Goal: Information Seeking & Learning: Learn about a topic

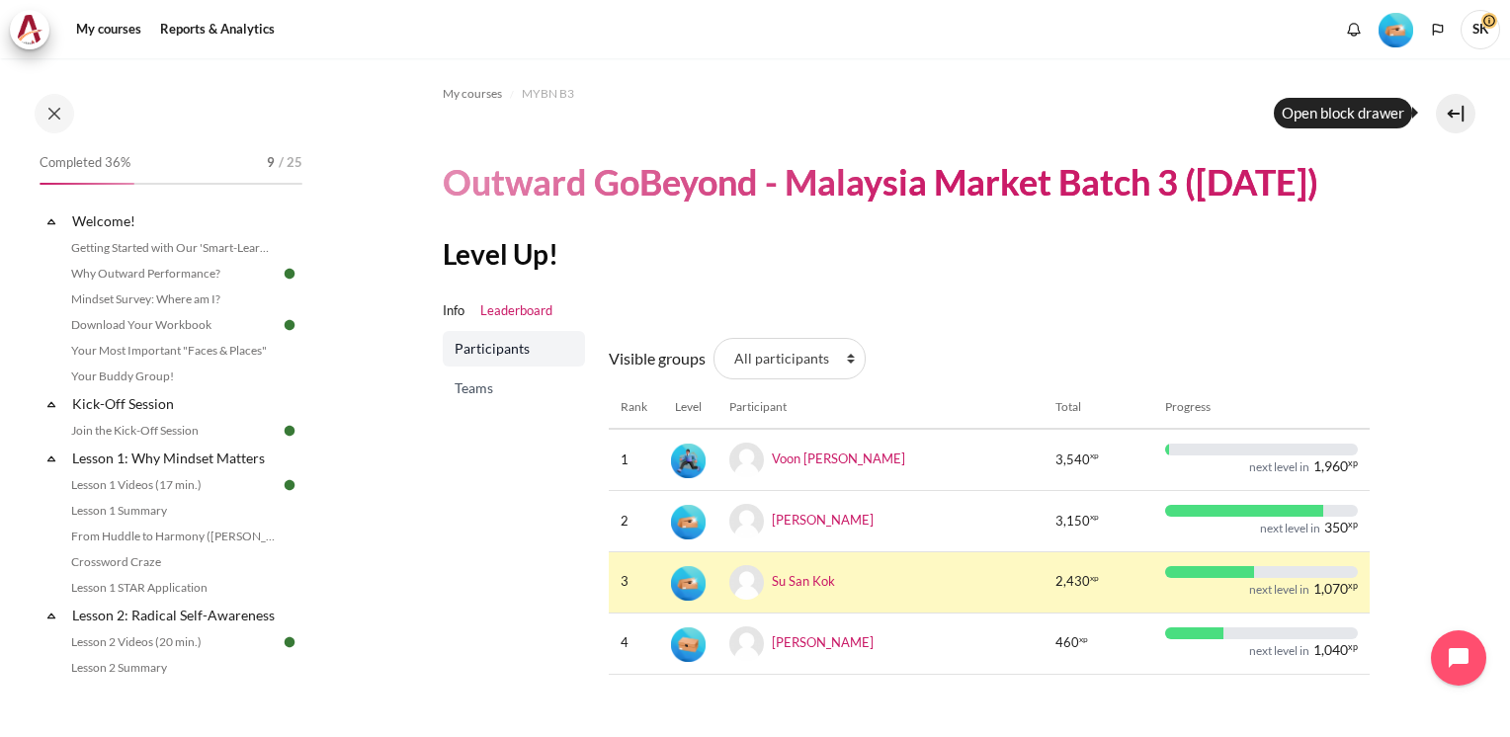
scroll to position [60, 0]
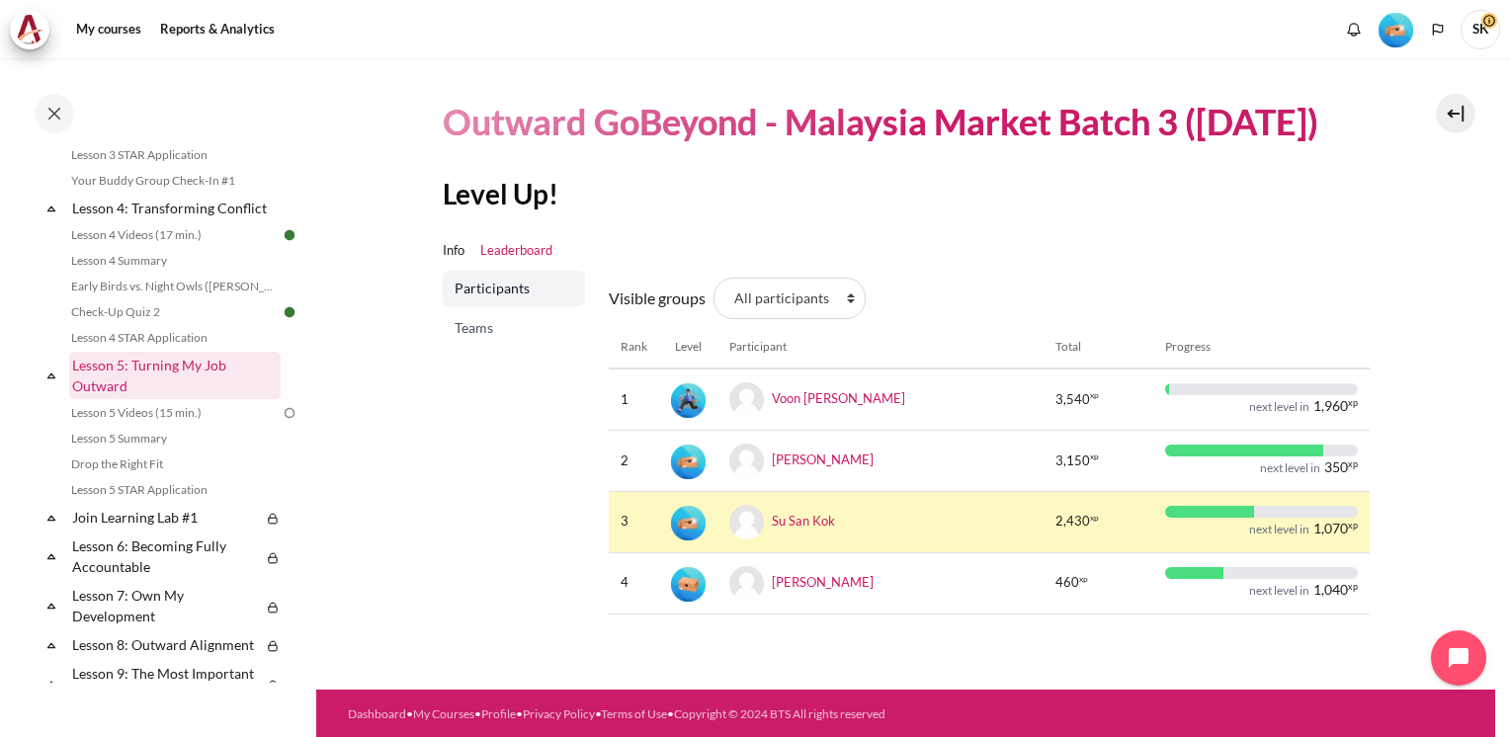
click at [154, 389] on link "Lesson 5: Turning My Job Outward" at bounding box center [174, 375] width 211 height 47
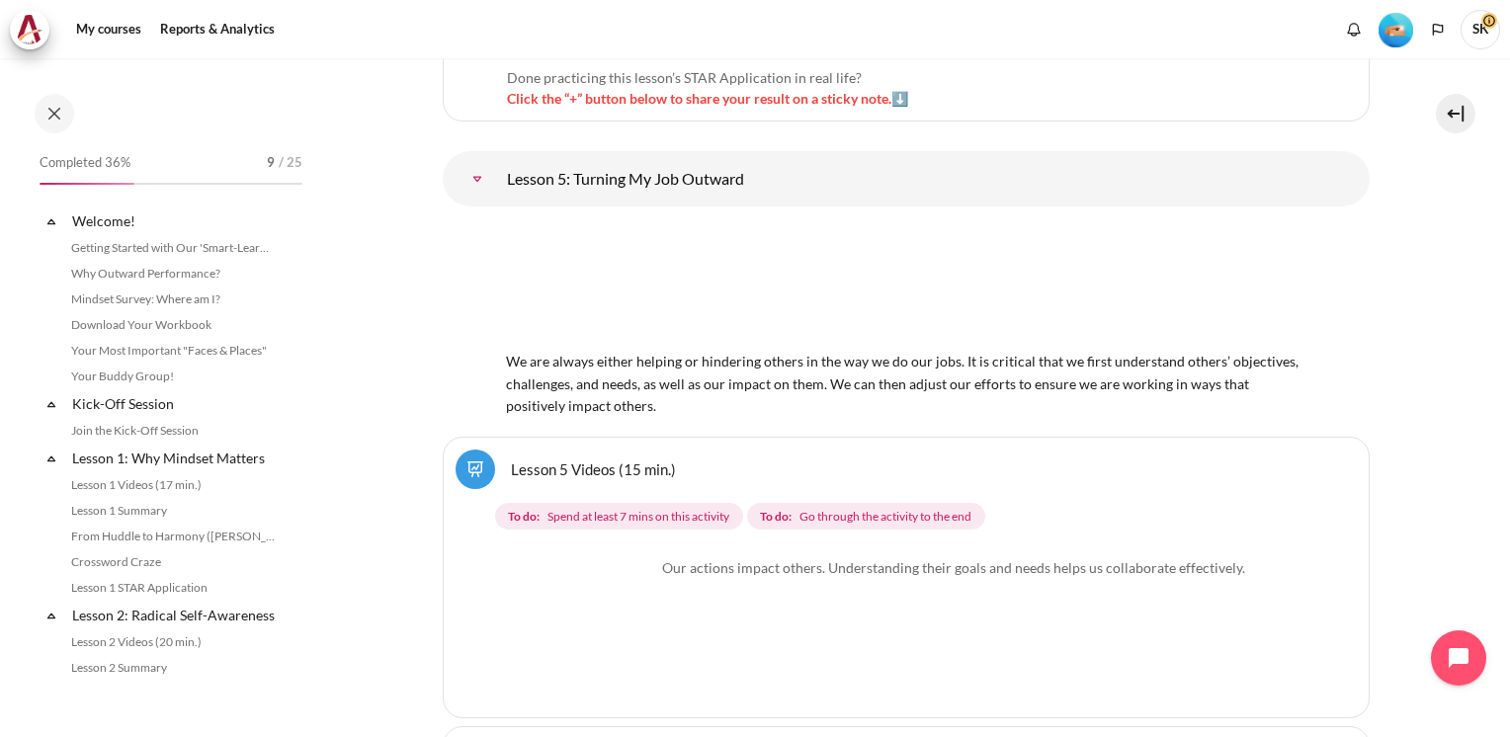
scroll to position [840, 0]
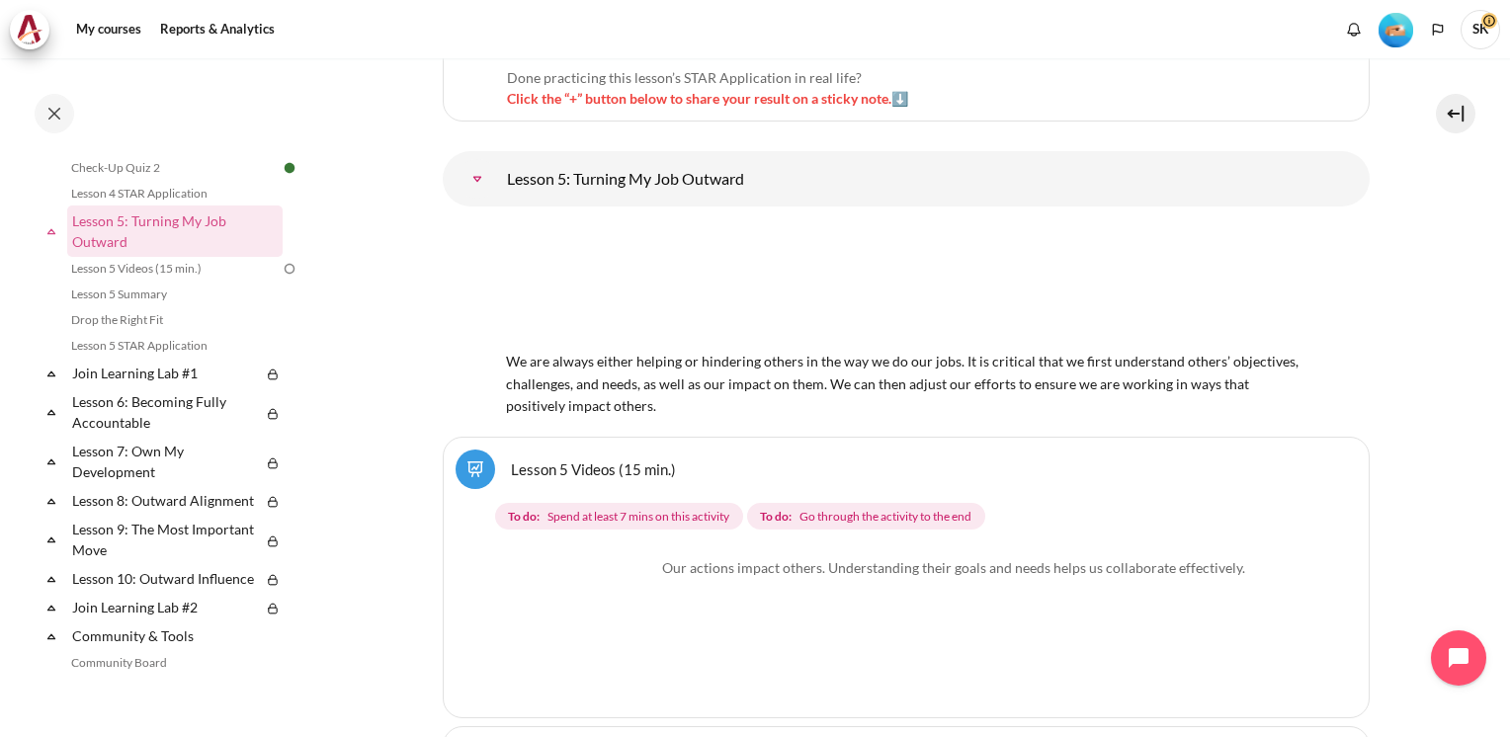
click at [497, 159] on link "Lesson 5: Turning My Job Outward" at bounding box center [477, 179] width 40 height 40
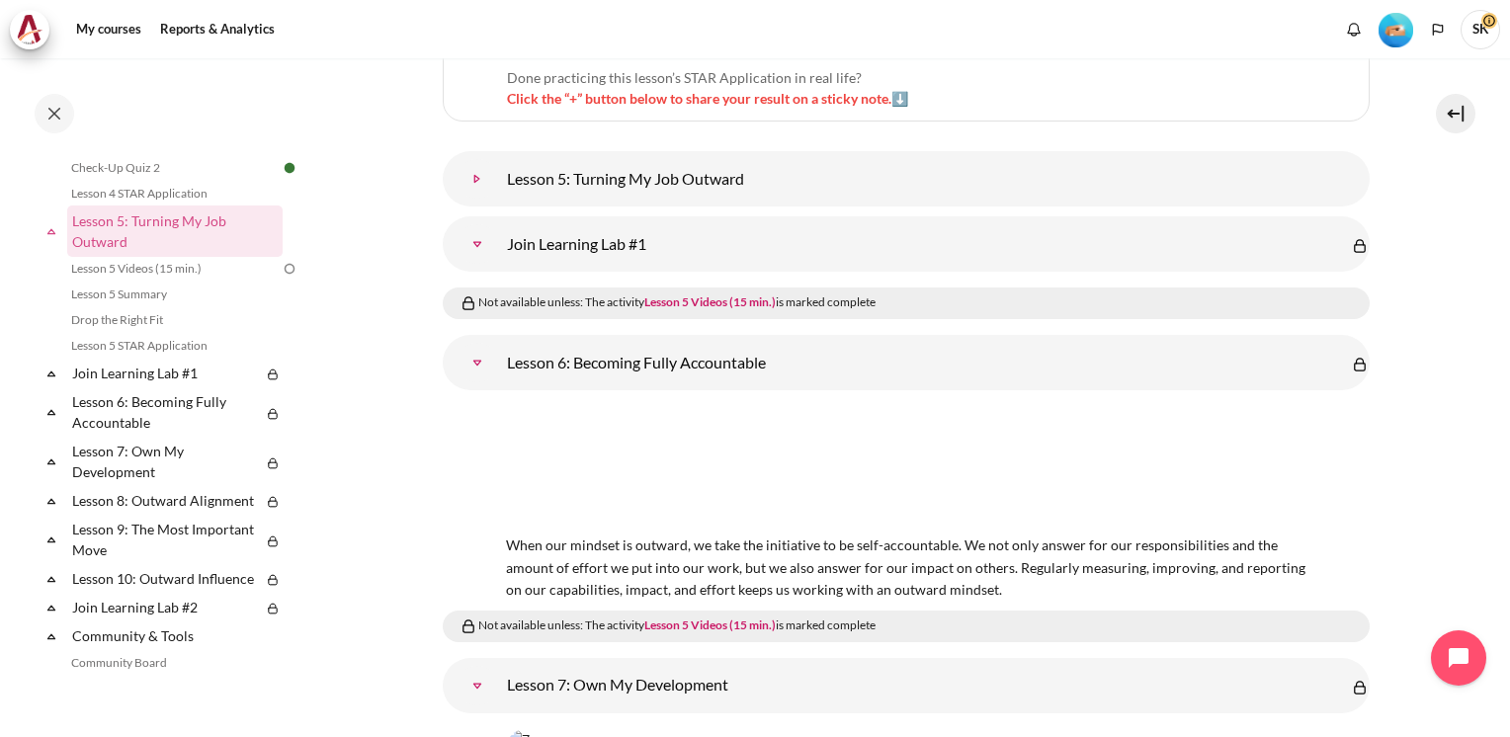
click at [480, 159] on link "Lesson 5: Turning My Job Outward" at bounding box center [477, 179] width 40 height 40
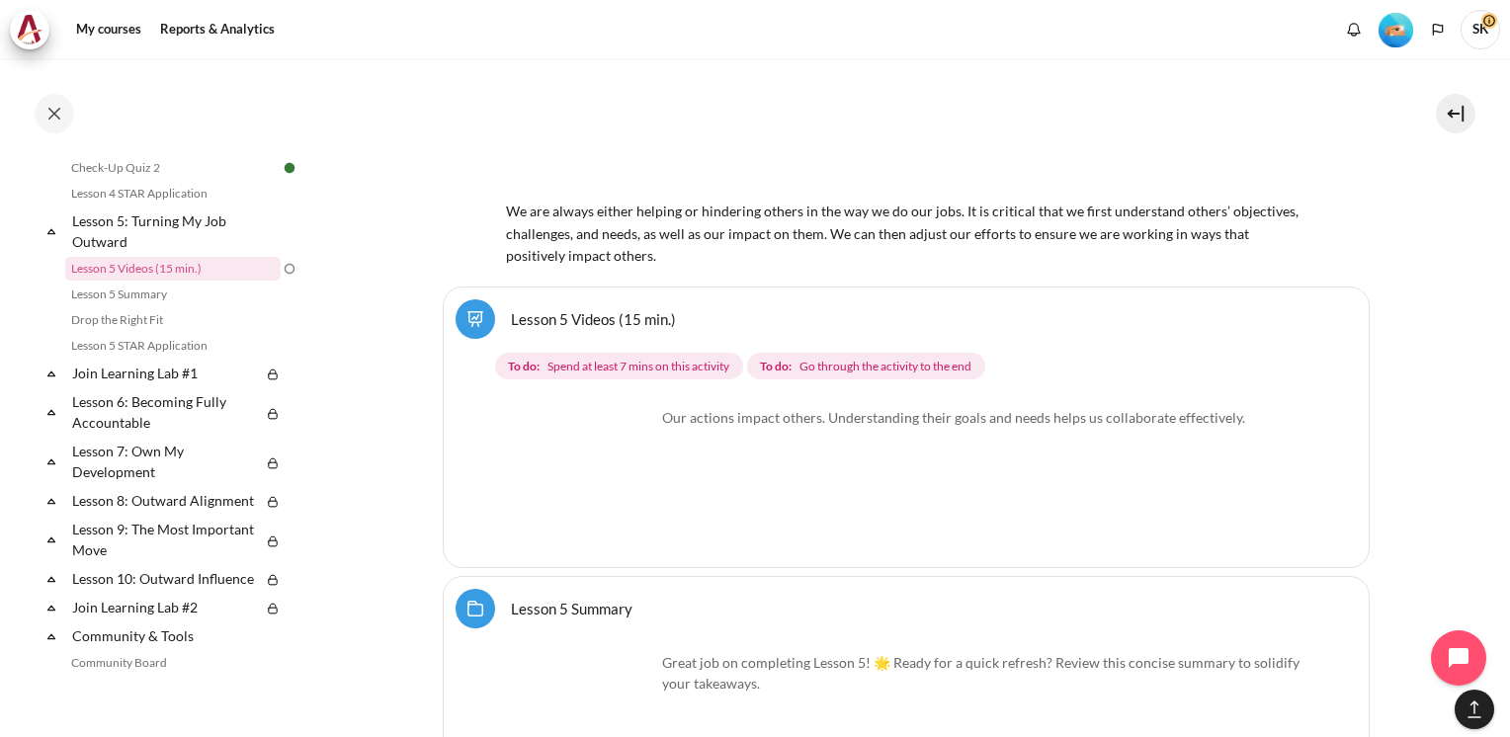
scroll to position [9733, 0]
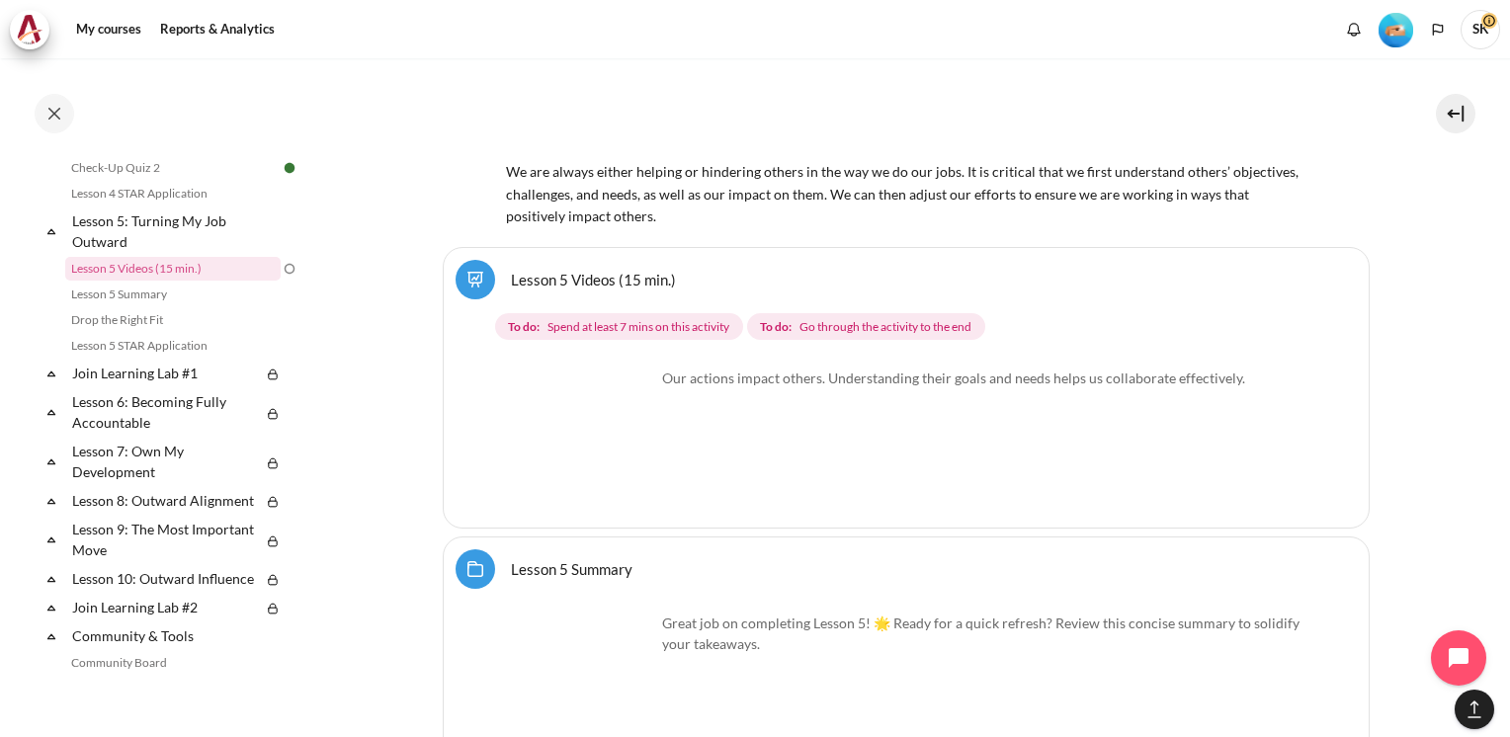
click at [511, 270] on link "Lesson 5 Videos (15 min.)" at bounding box center [593, 279] width 165 height 19
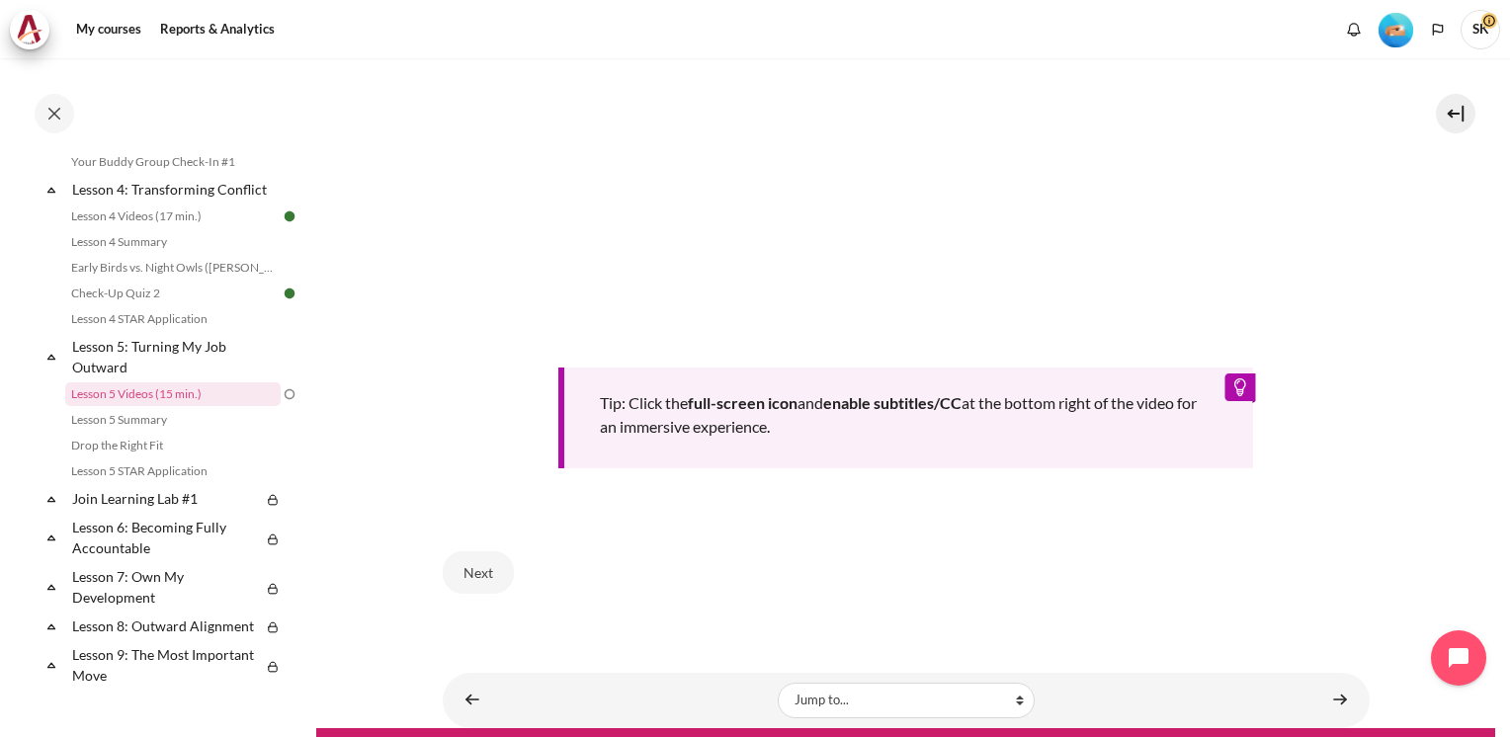
scroll to position [777, 0]
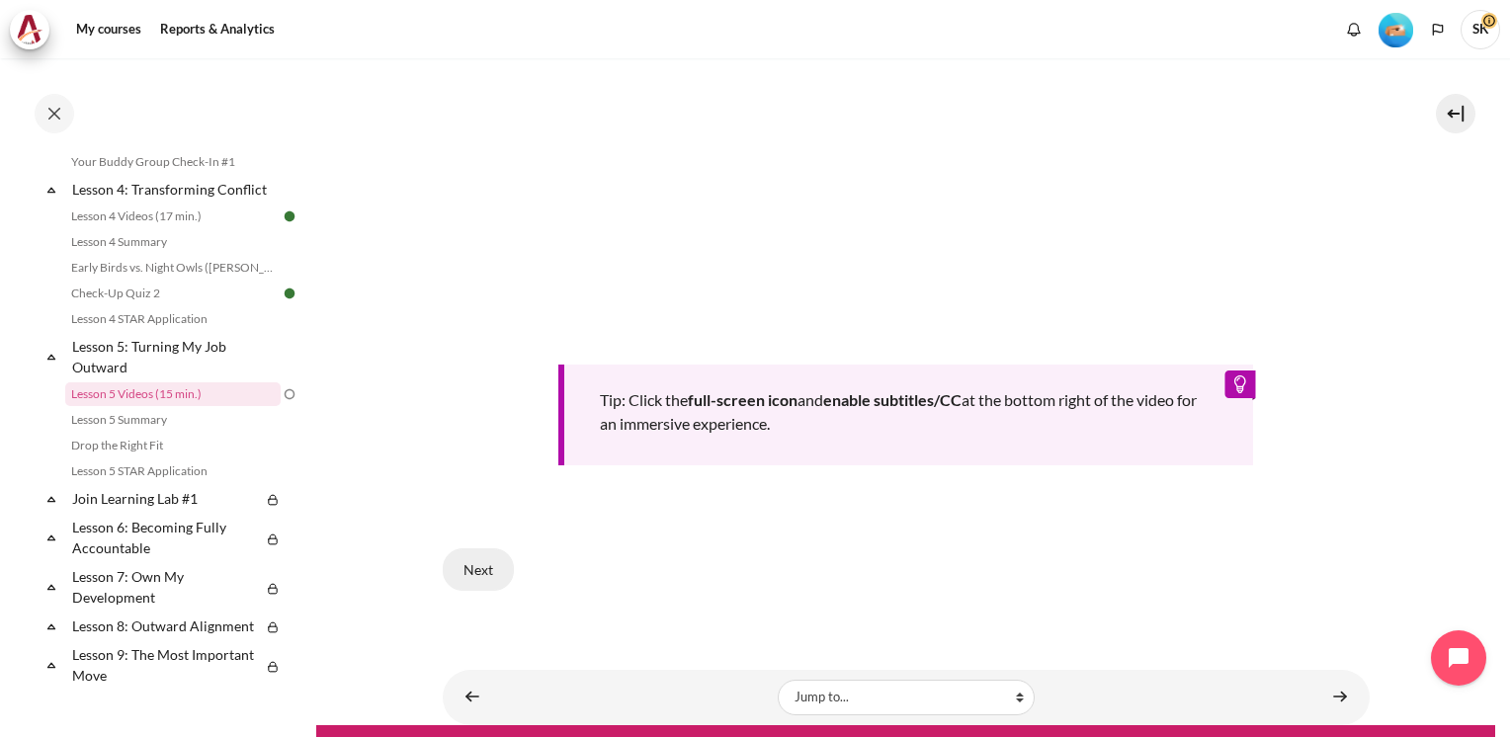
click at [486, 559] on button "Next" at bounding box center [478, 568] width 71 height 41
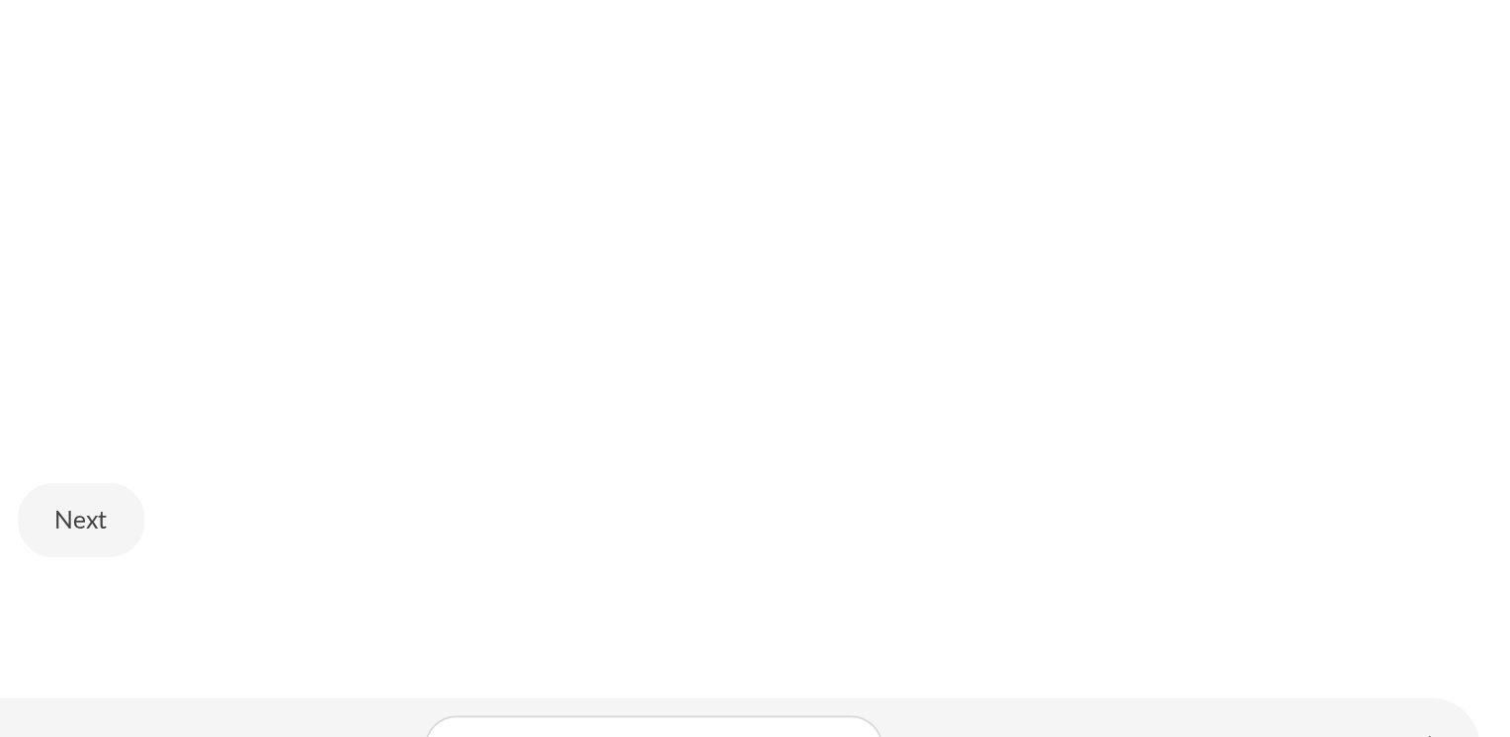
scroll to position [463, 0]
click at [587, 625] on button "Next" at bounding box center [584, 619] width 71 height 41
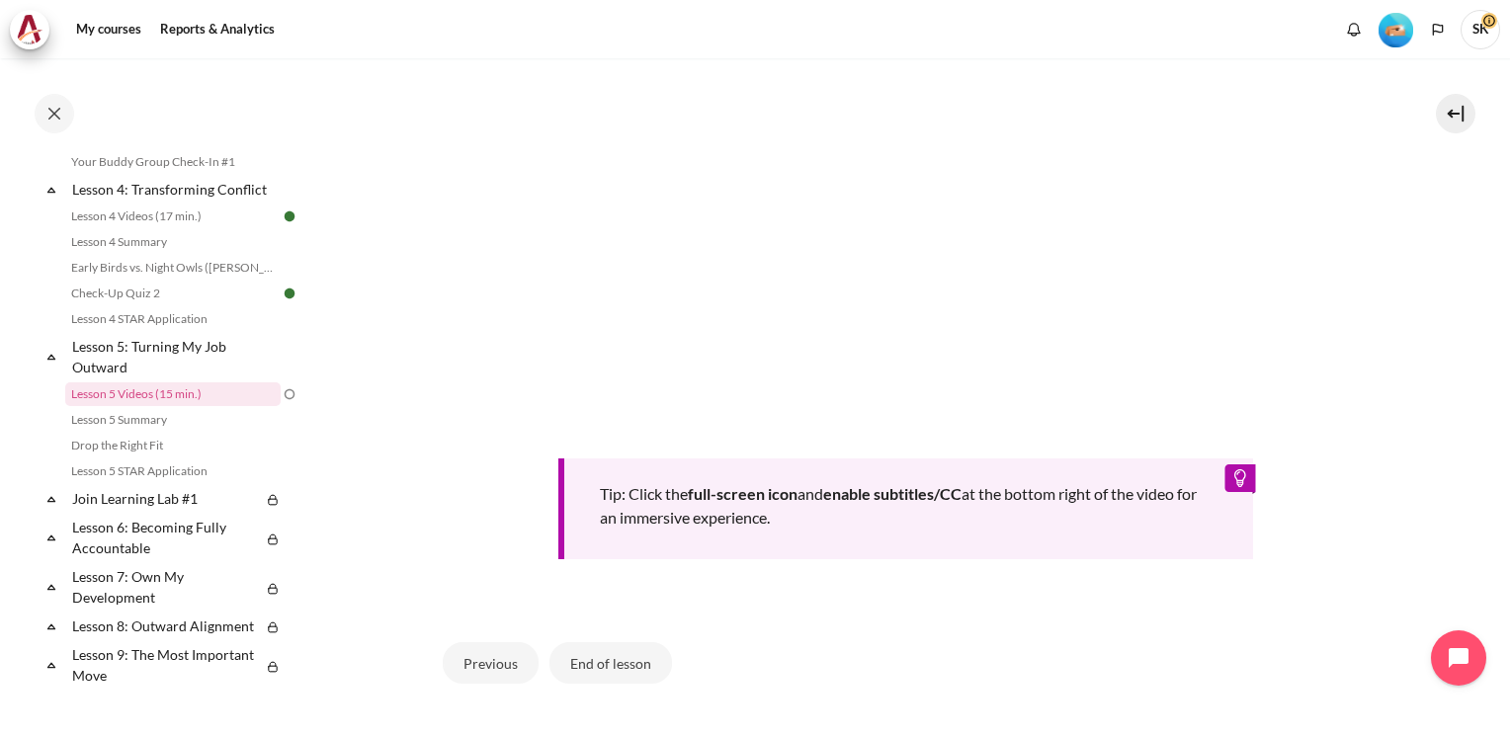
scroll to position [772, 0]
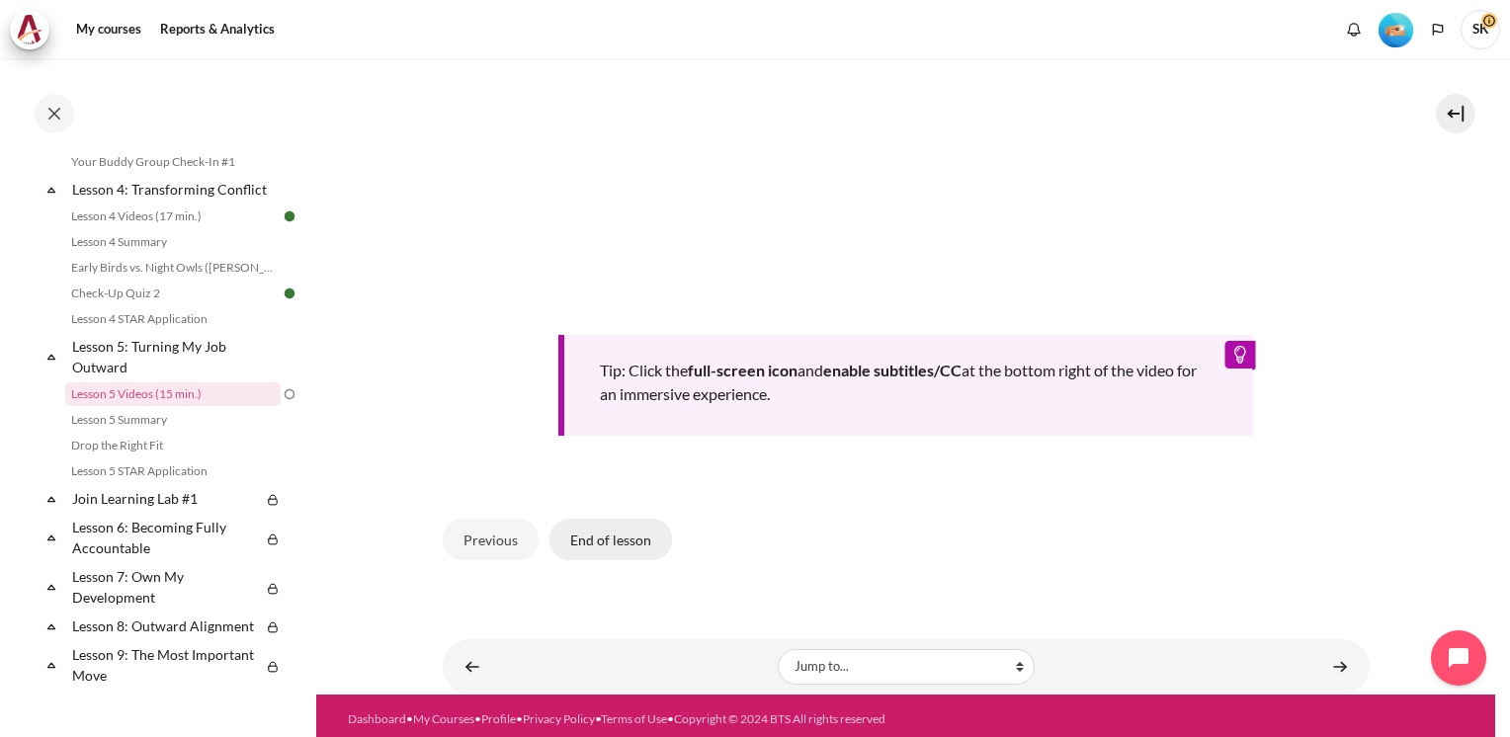
click at [620, 537] on button "End of lesson" at bounding box center [610, 539] width 123 height 41
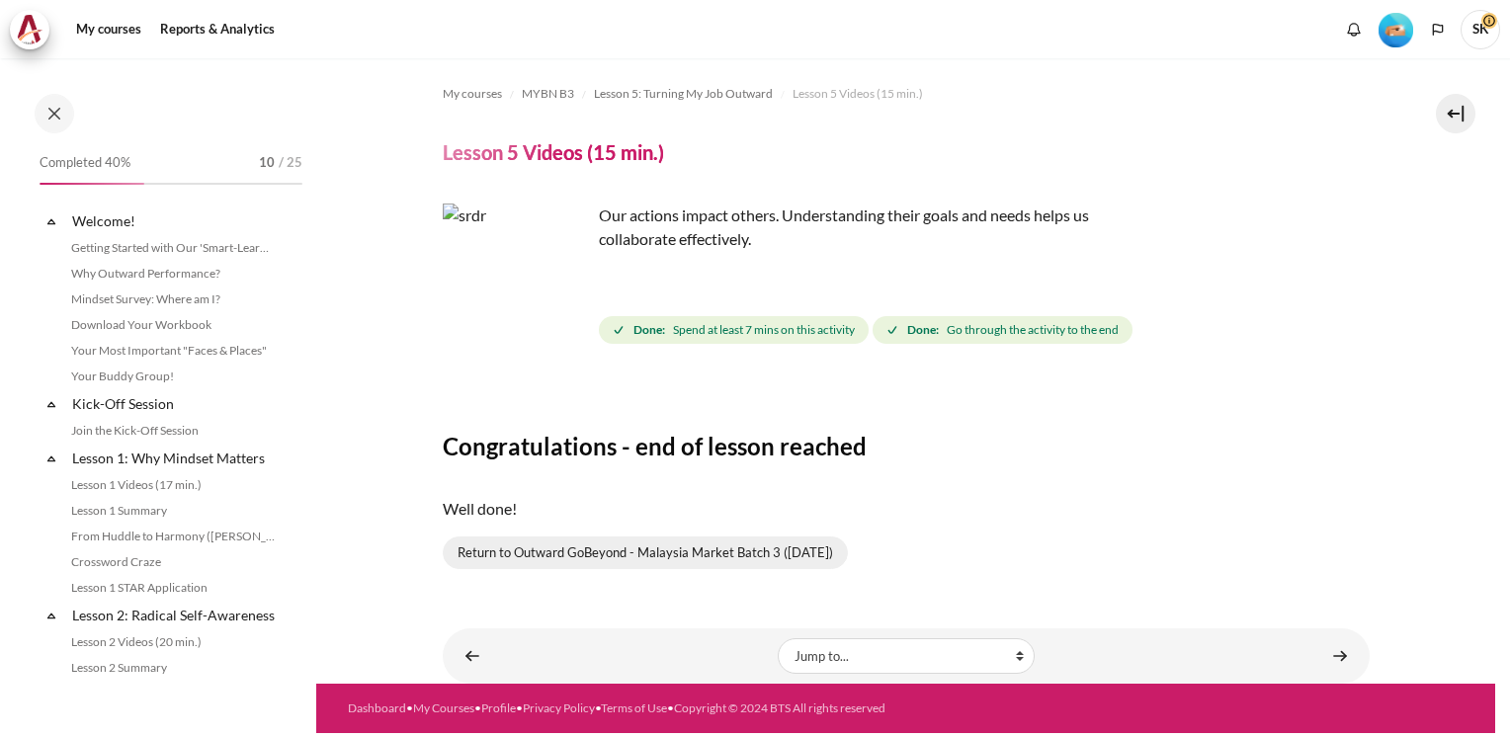
scroll to position [714, 0]
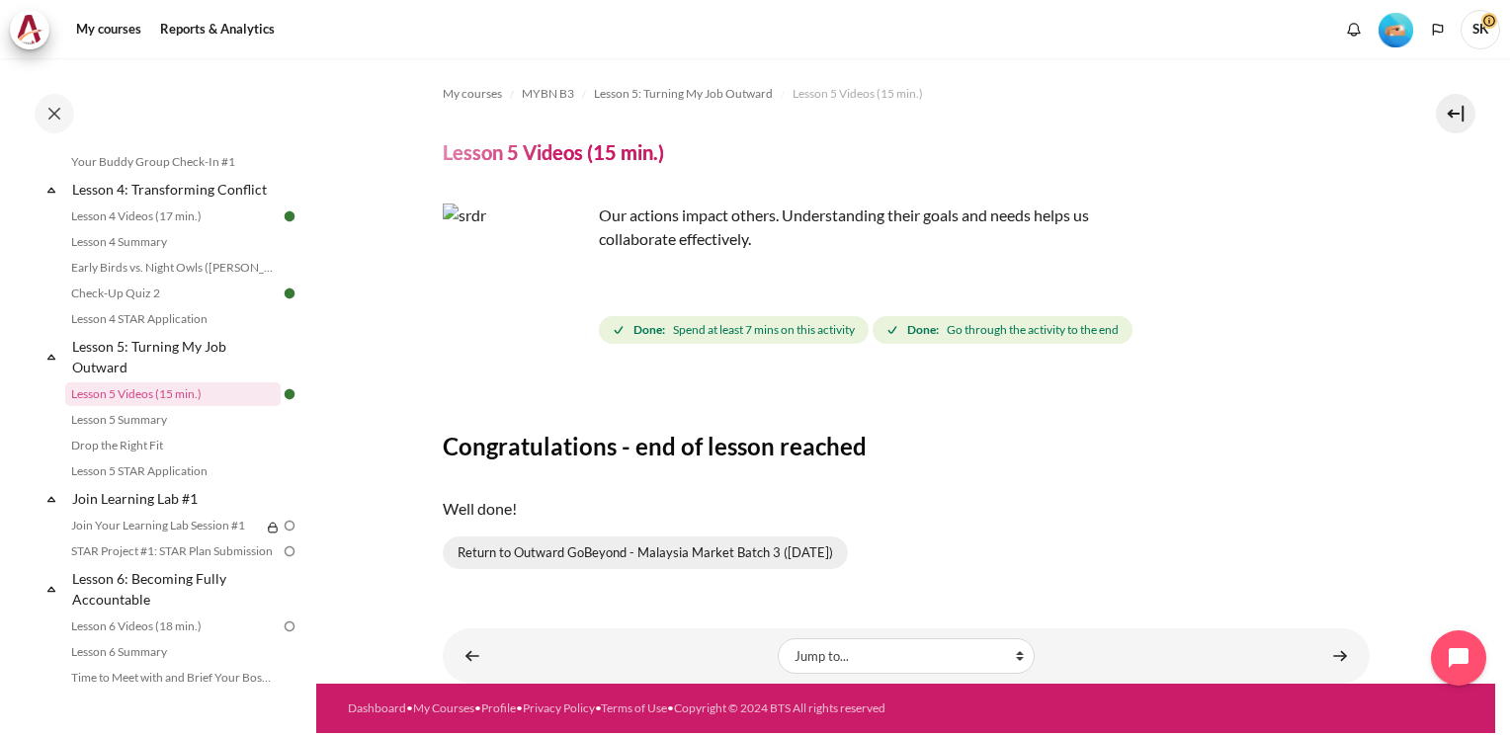
click at [688, 554] on link "Return to Outward GoBeyond - Malaysia Market Batch 3 (Sep 2025)" at bounding box center [645, 553] width 405 height 34
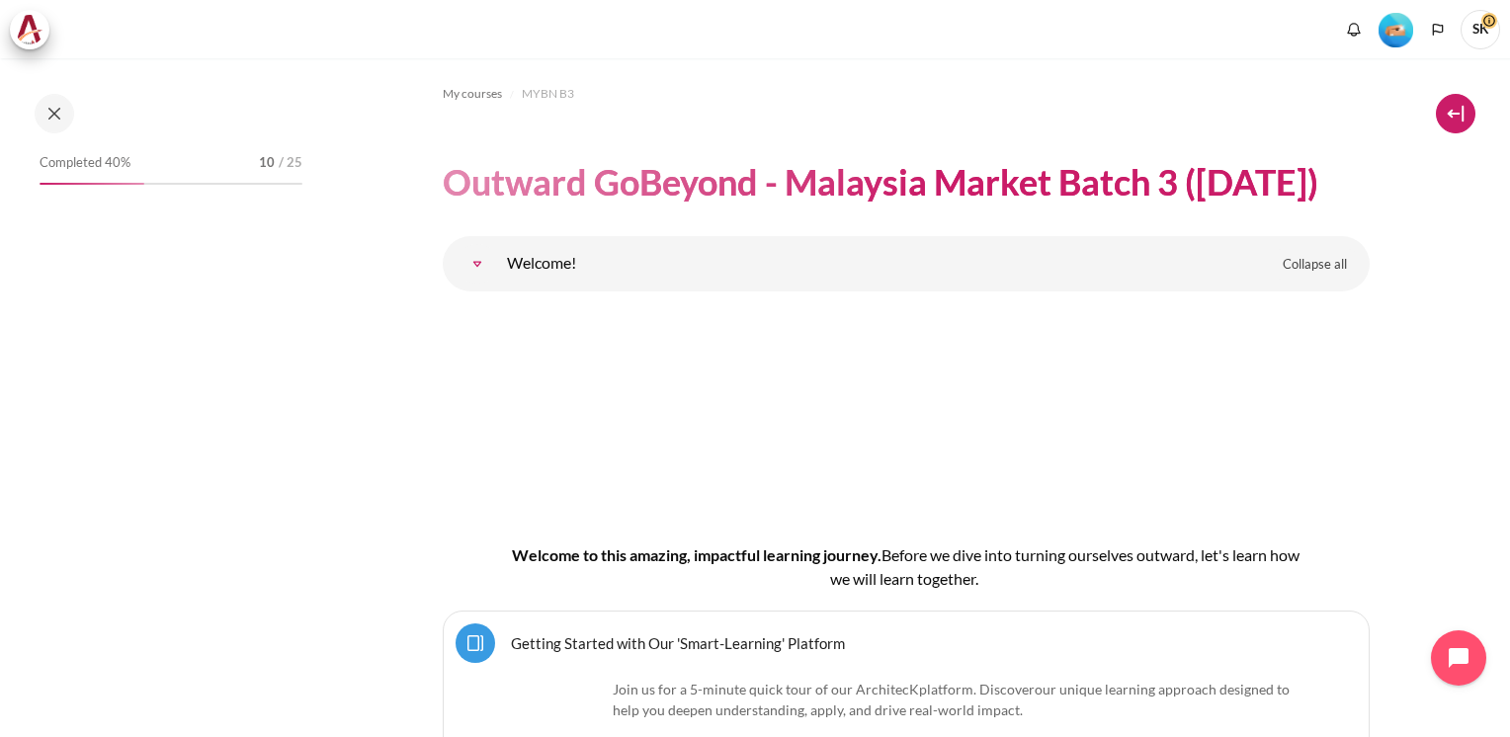
click at [1456, 118] on button at bounding box center [1455, 114] width 40 height 40
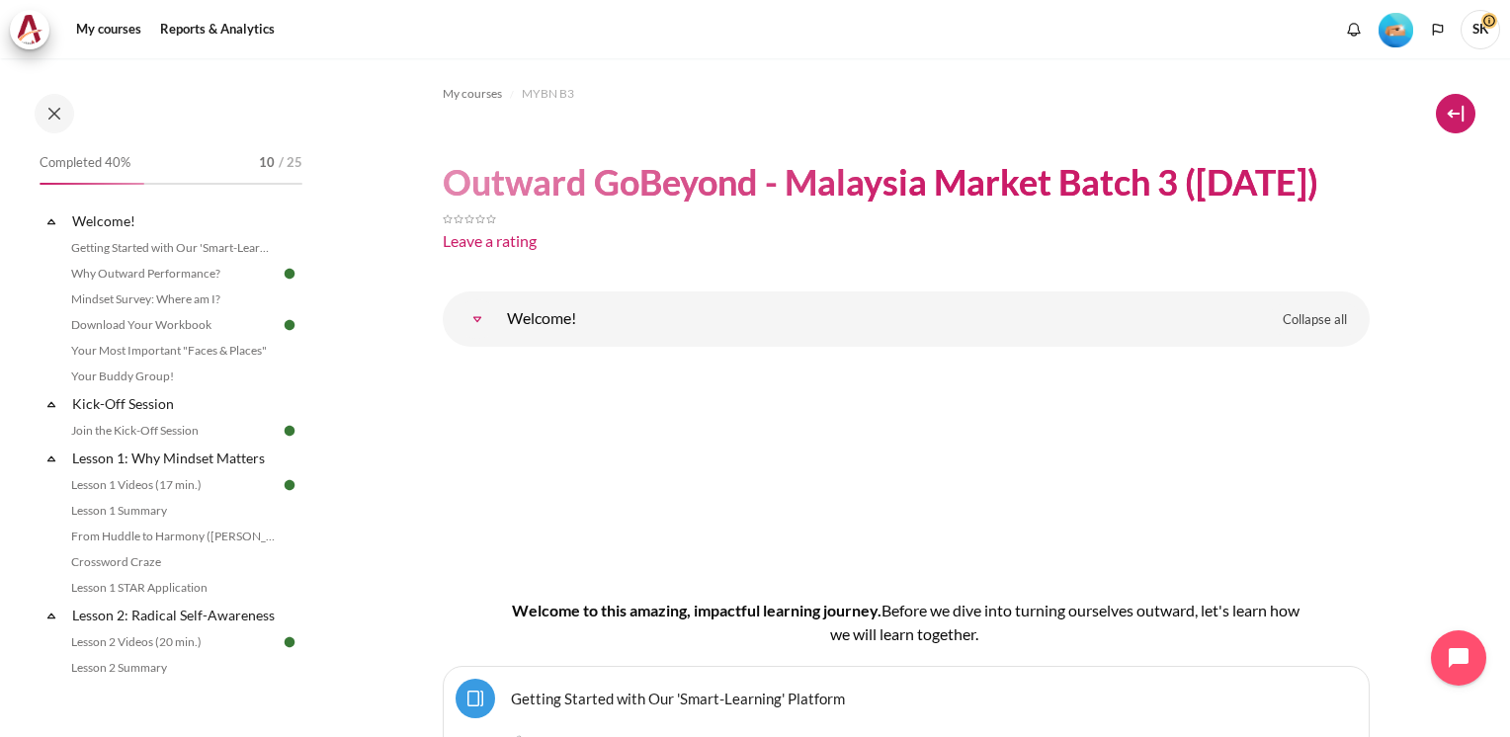
click at [1456, 118] on button at bounding box center [1455, 114] width 40 height 40
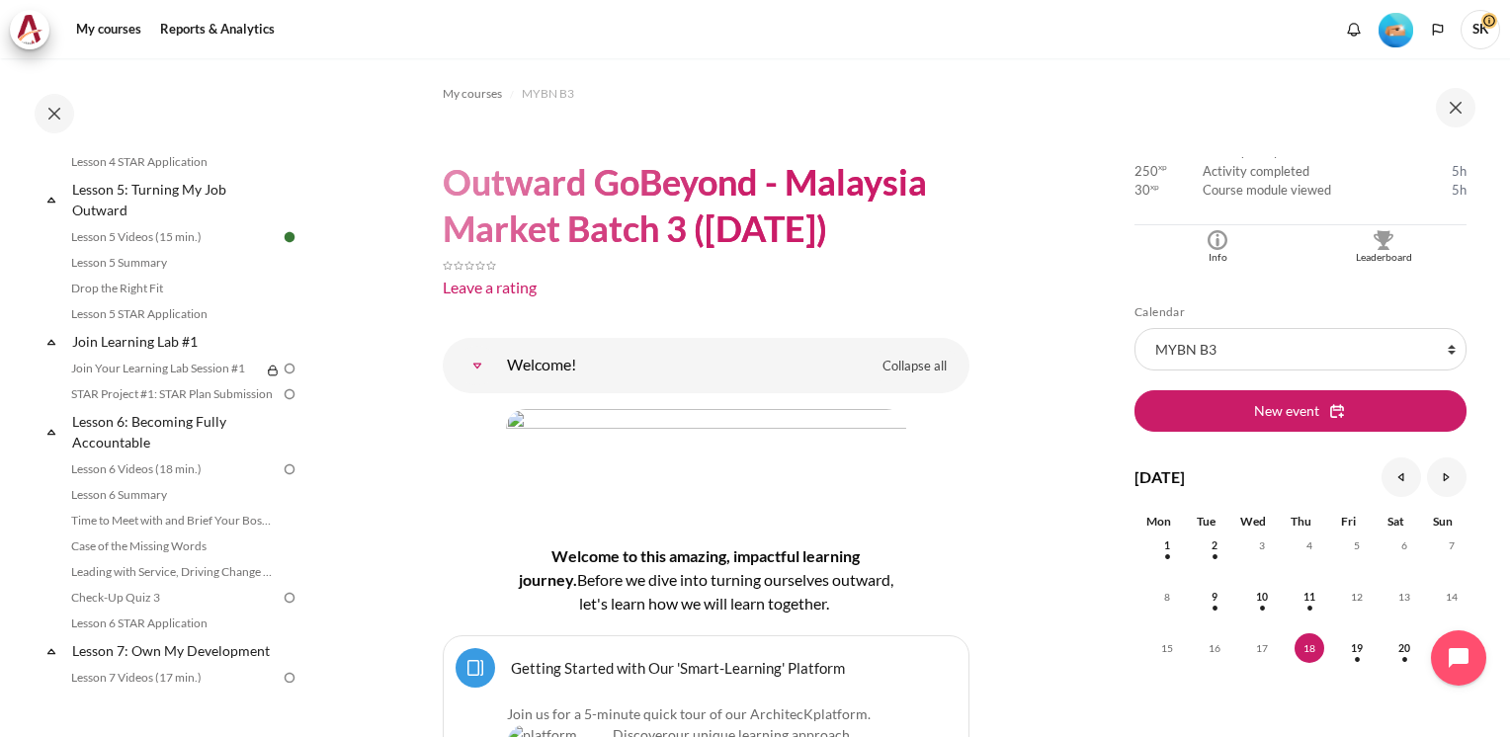
scroll to position [921, 0]
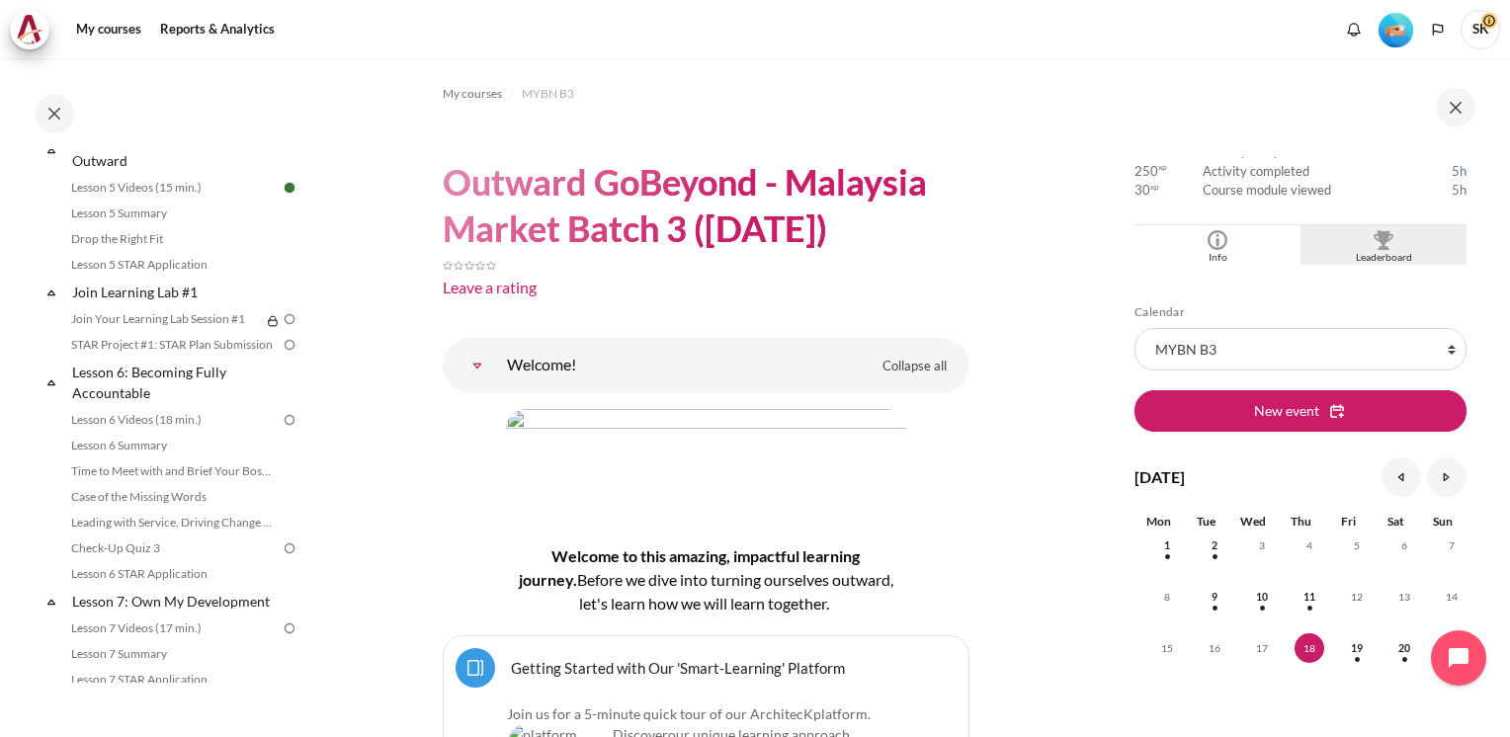
click at [1403, 239] on div "Blocks" at bounding box center [1383, 240] width 156 height 20
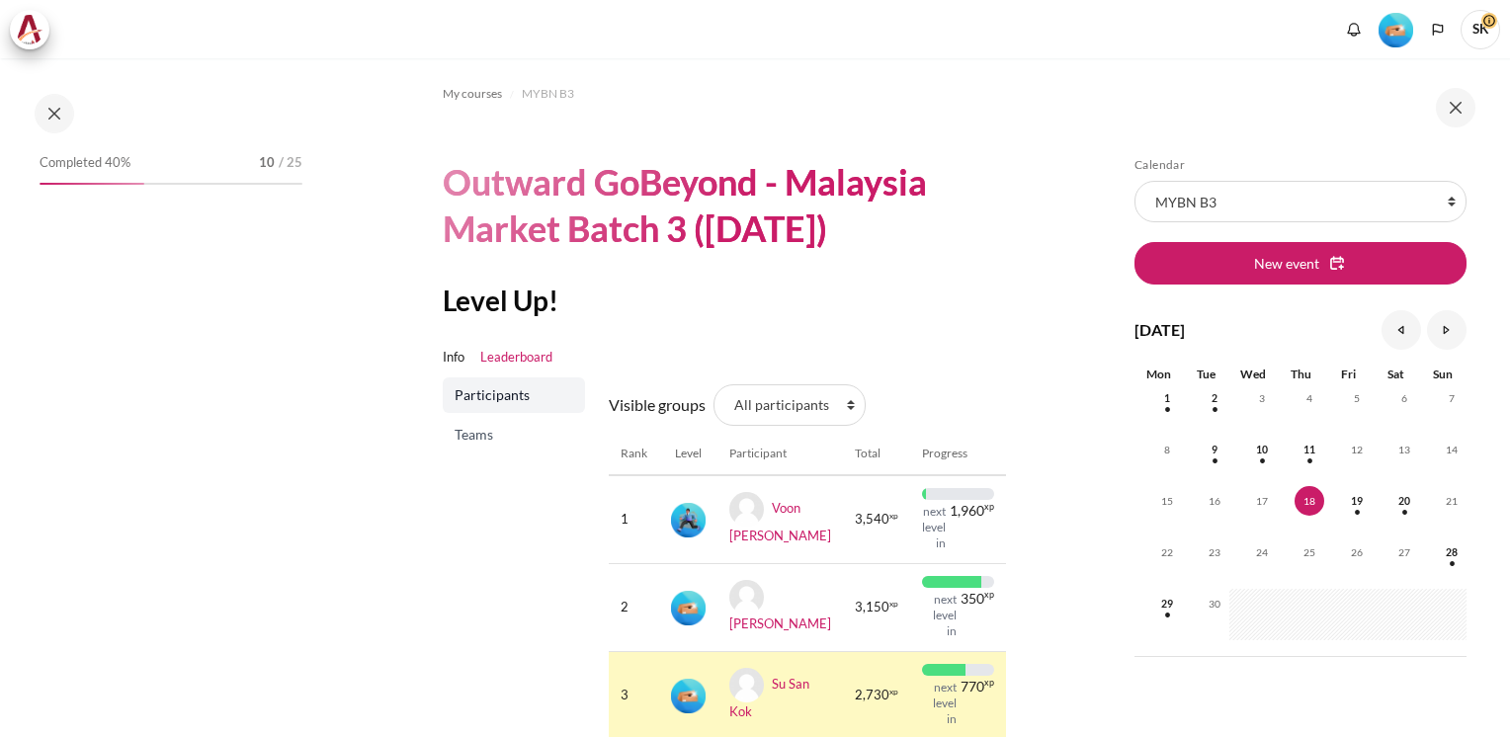
scroll to position [36, 0]
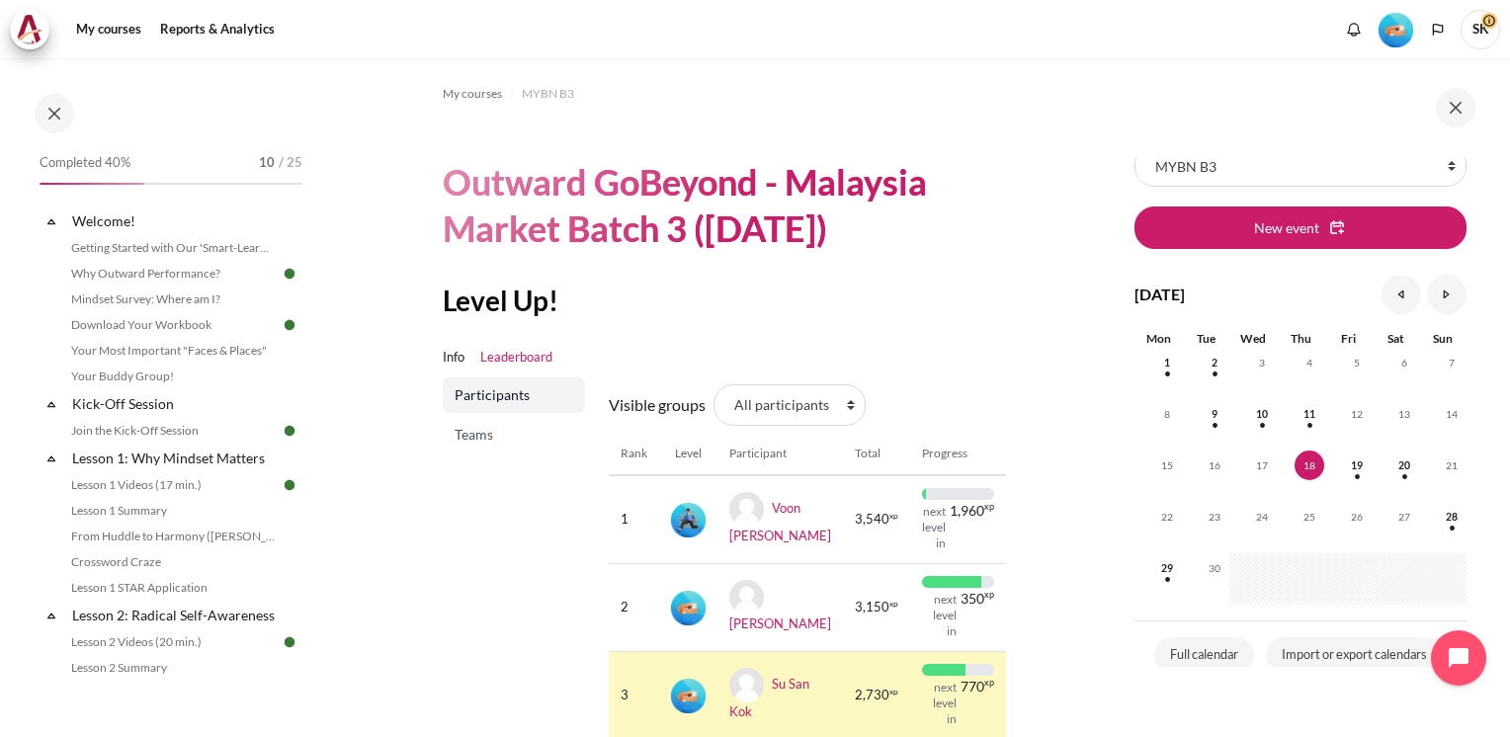
click at [1082, 401] on section "My courses MYBN B3 Outward GoBeyond - Malaysia Market Batch 3 (Sep 2025) Level …" at bounding box center [705, 465] width 778 height 815
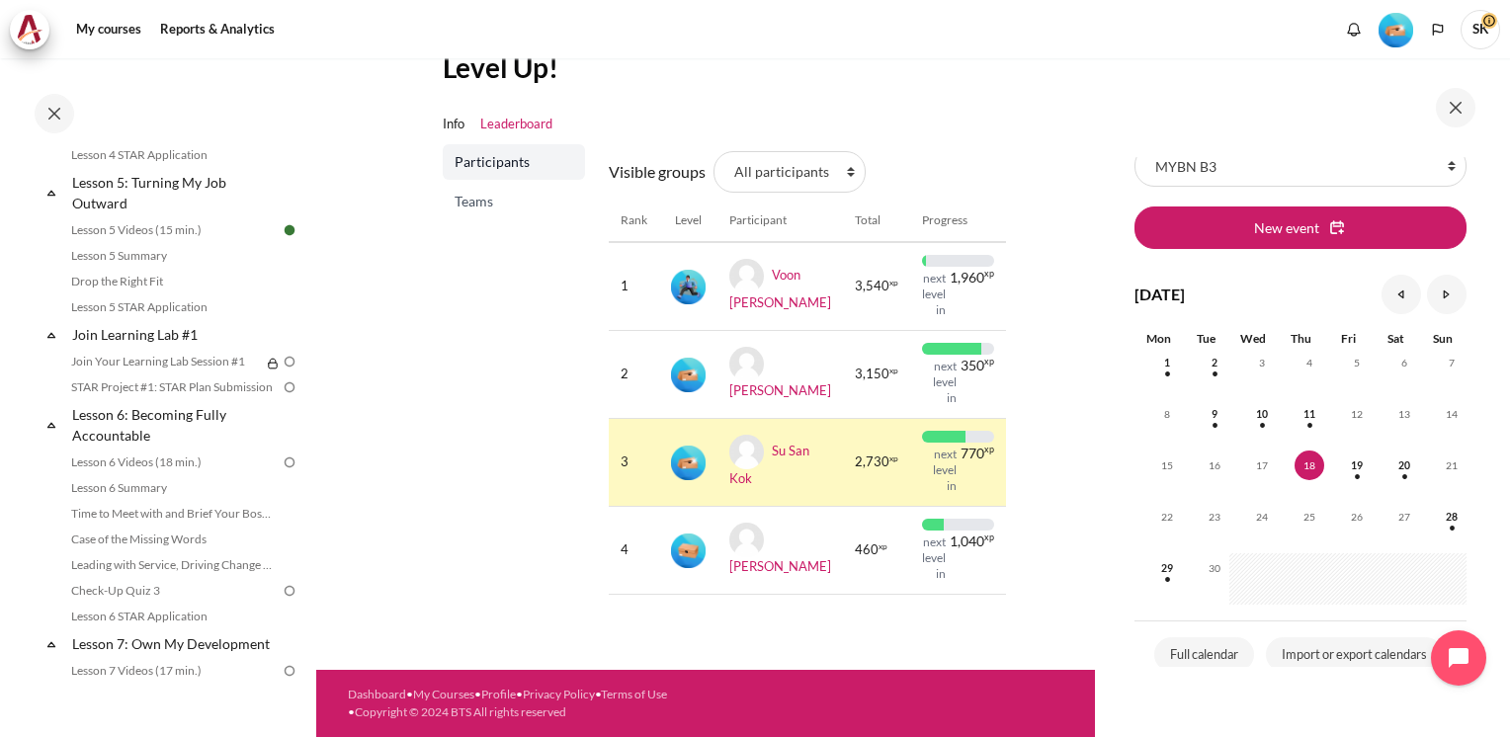
scroll to position [917, 0]
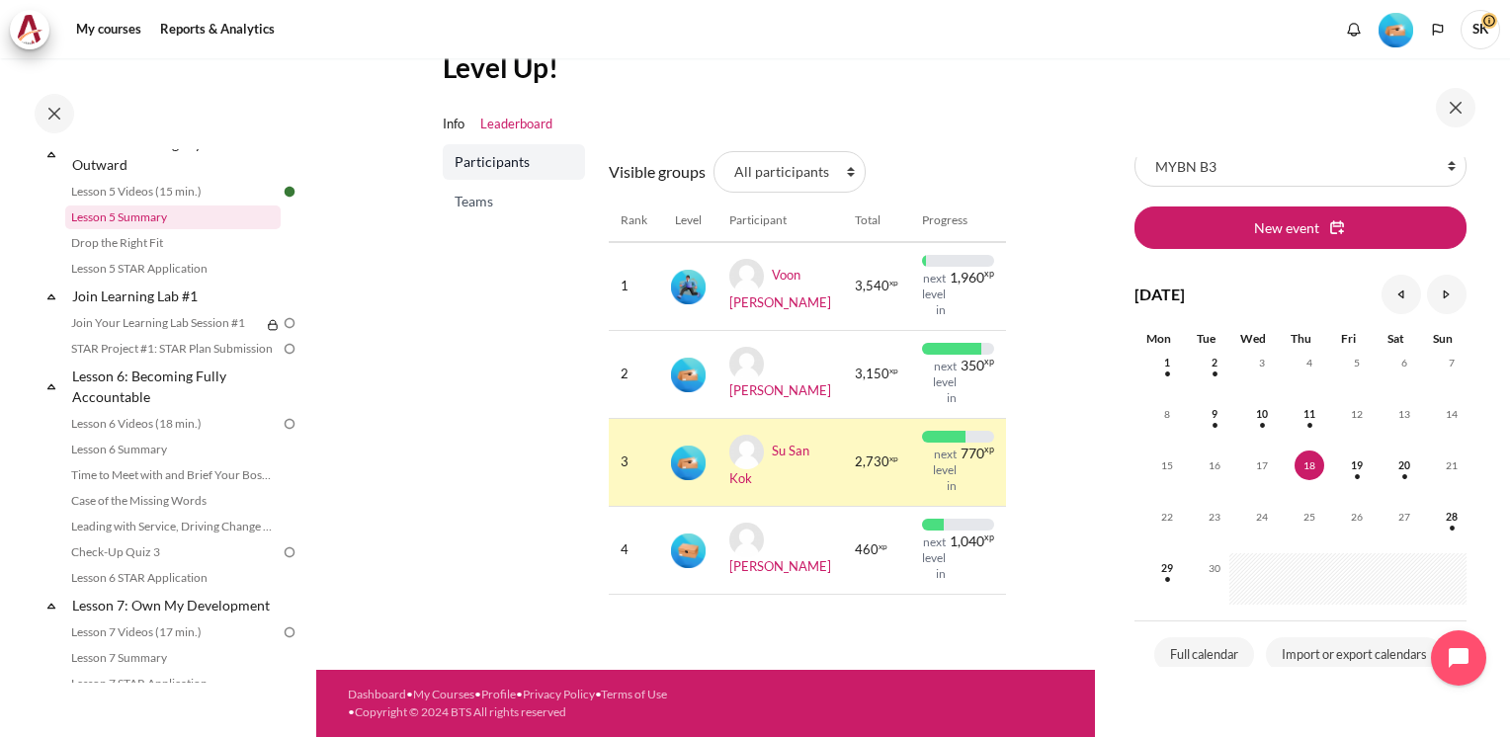
click at [158, 229] on link "Lesson 5 Summary" at bounding box center [172, 217] width 215 height 24
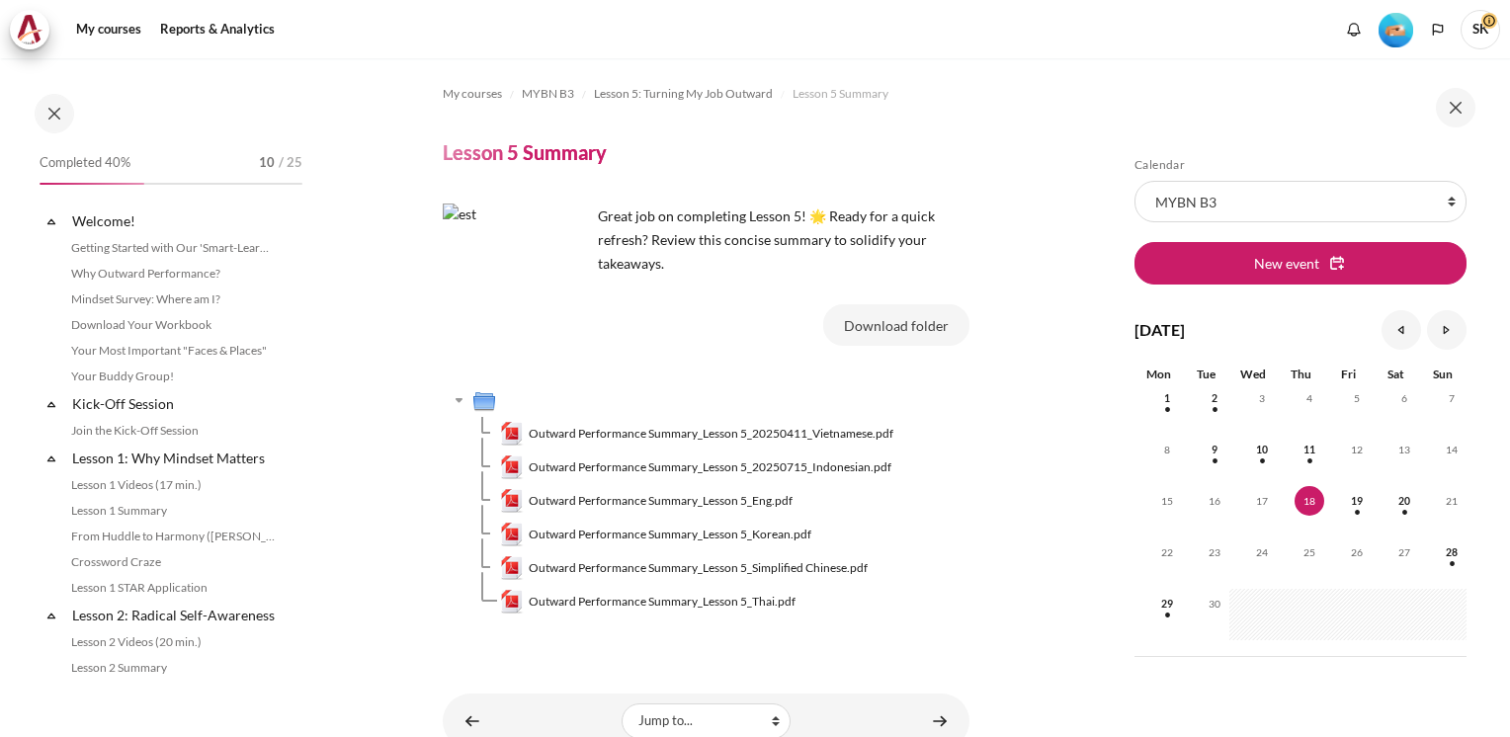
scroll to position [740, 0]
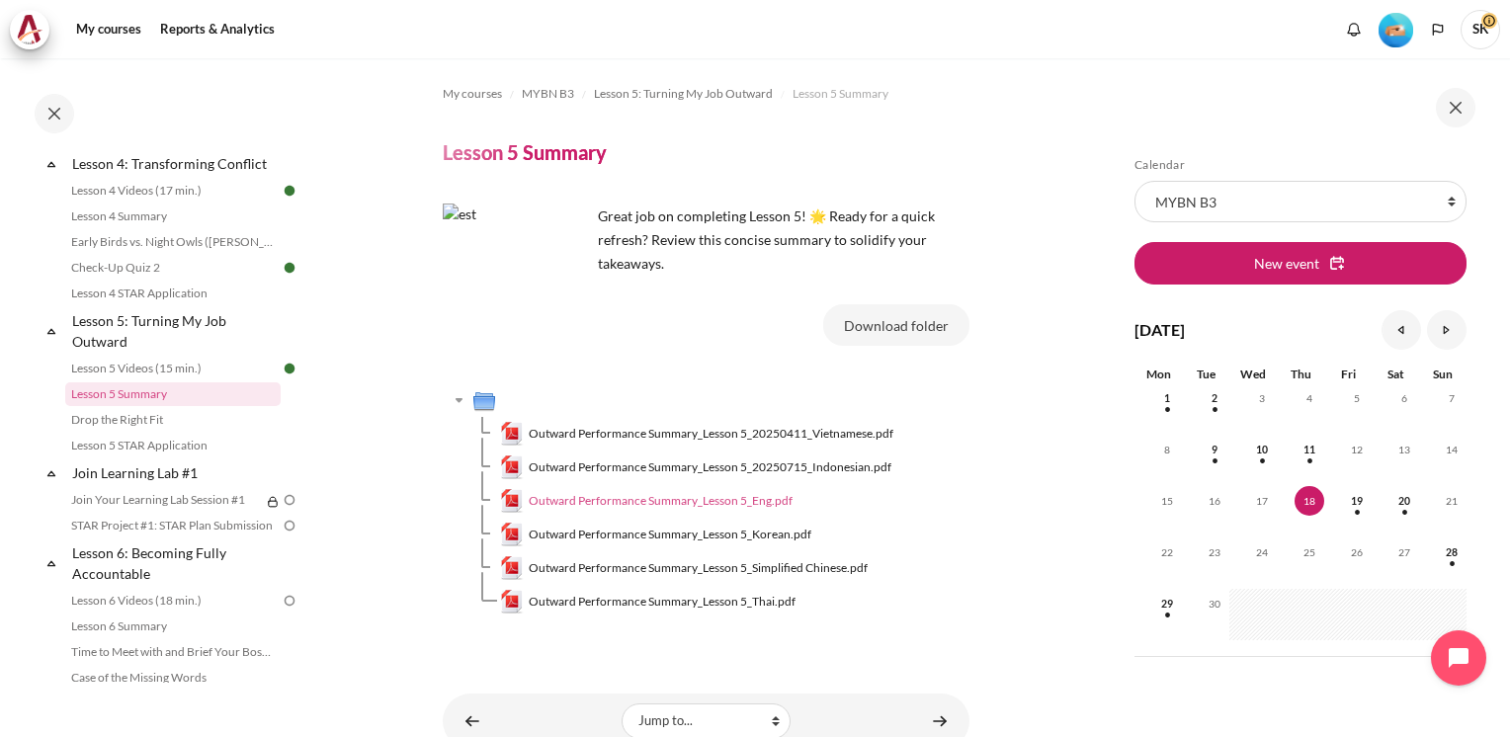
click at [756, 508] on span "Outward Performance Summary_Lesson 5_Eng.pdf" at bounding box center [661, 501] width 264 height 18
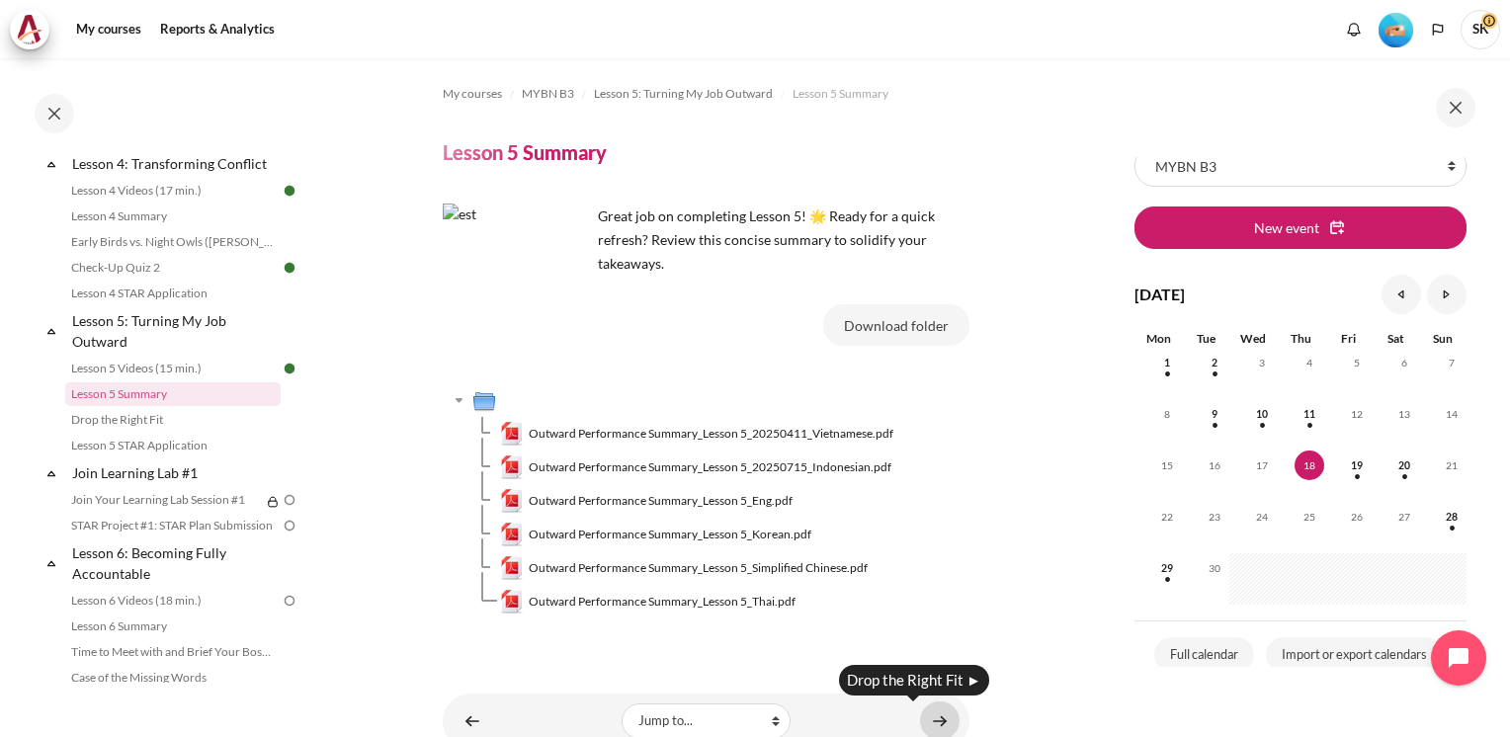
click at [937, 721] on link "Content" at bounding box center [940, 720] width 40 height 39
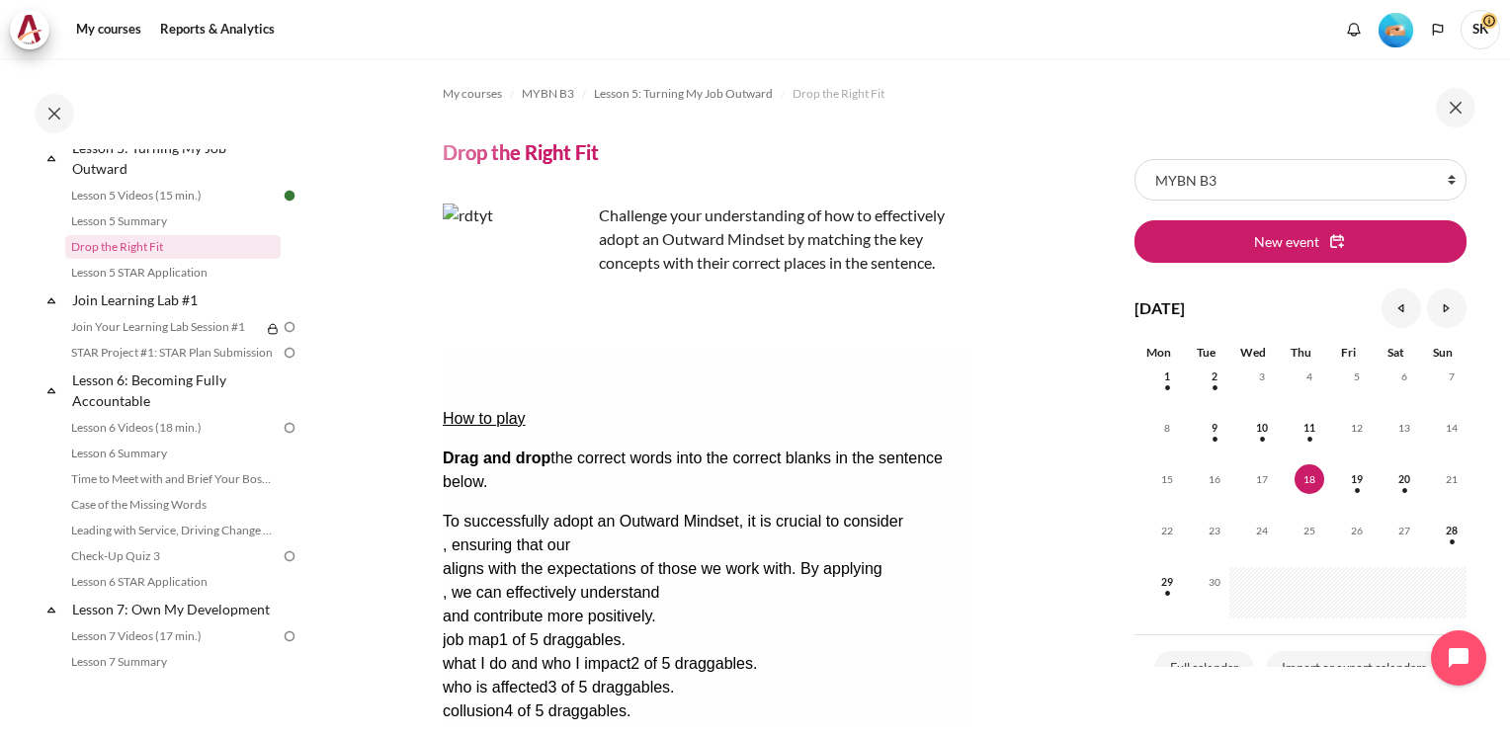
scroll to position [36, 0]
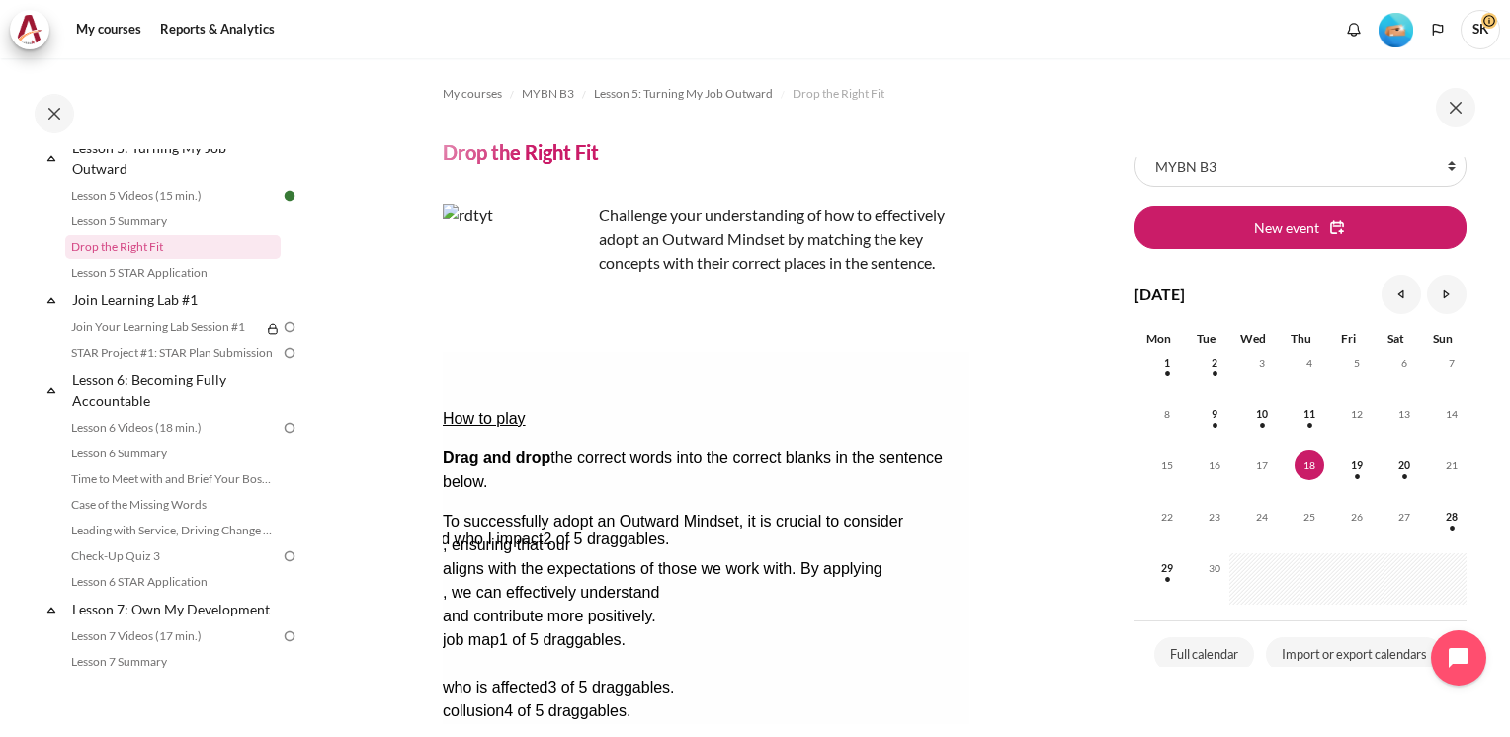
drag, startPoint x: 670, startPoint y: 602, endPoint x: 550, endPoint y: 476, distance: 173.3
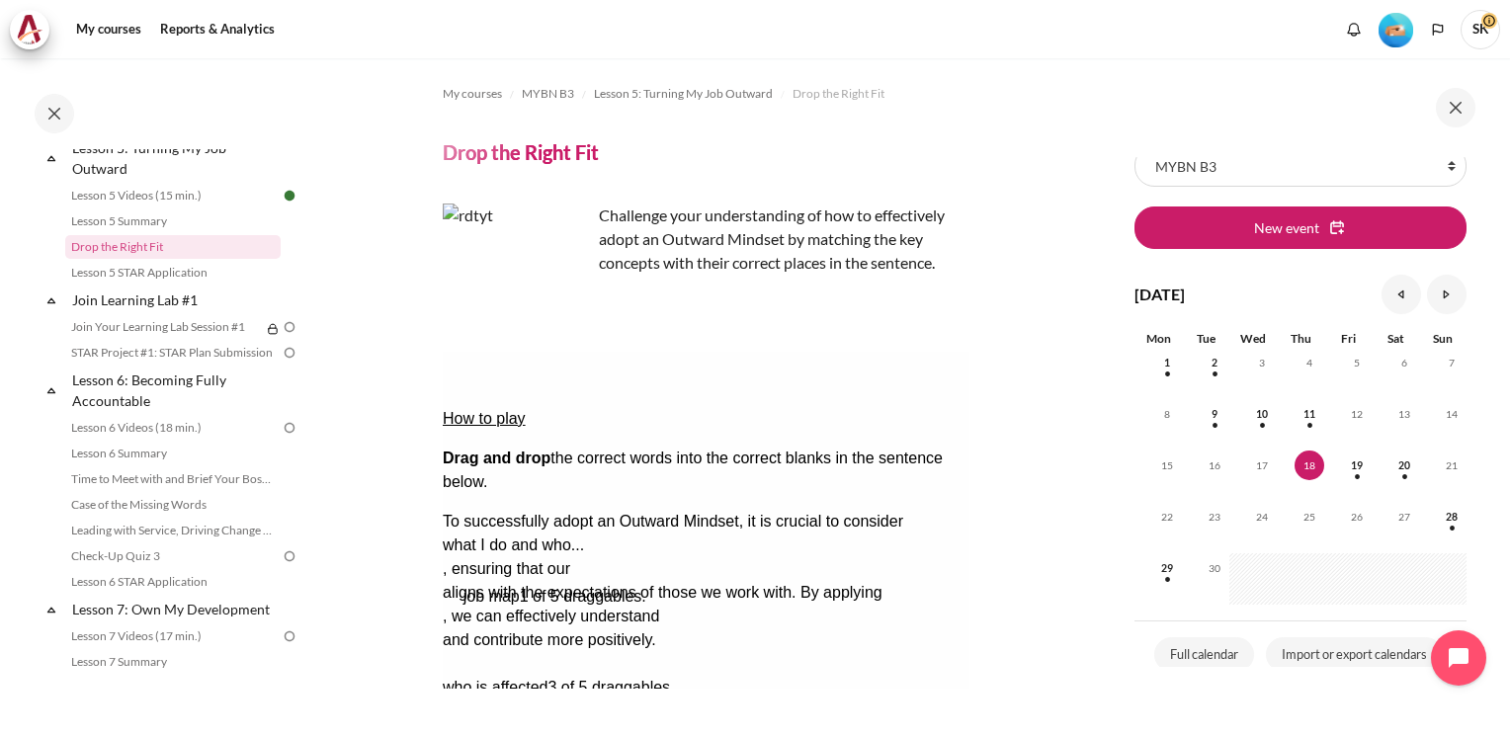
drag, startPoint x: 499, startPoint y: 605, endPoint x: 519, endPoint y: 536, distance: 71.0
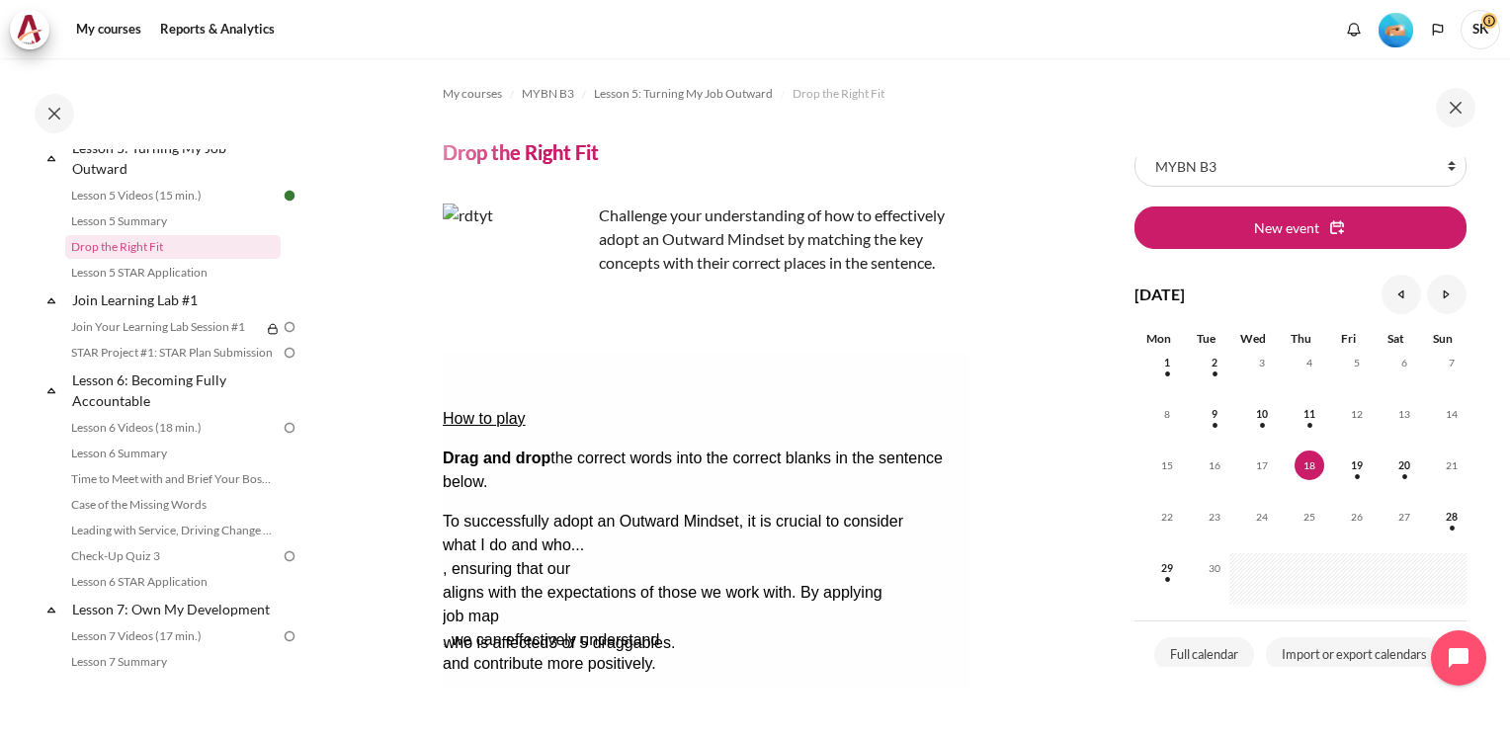
drag, startPoint x: 550, startPoint y: 612, endPoint x: 550, endPoint y: 567, distance: 44.5
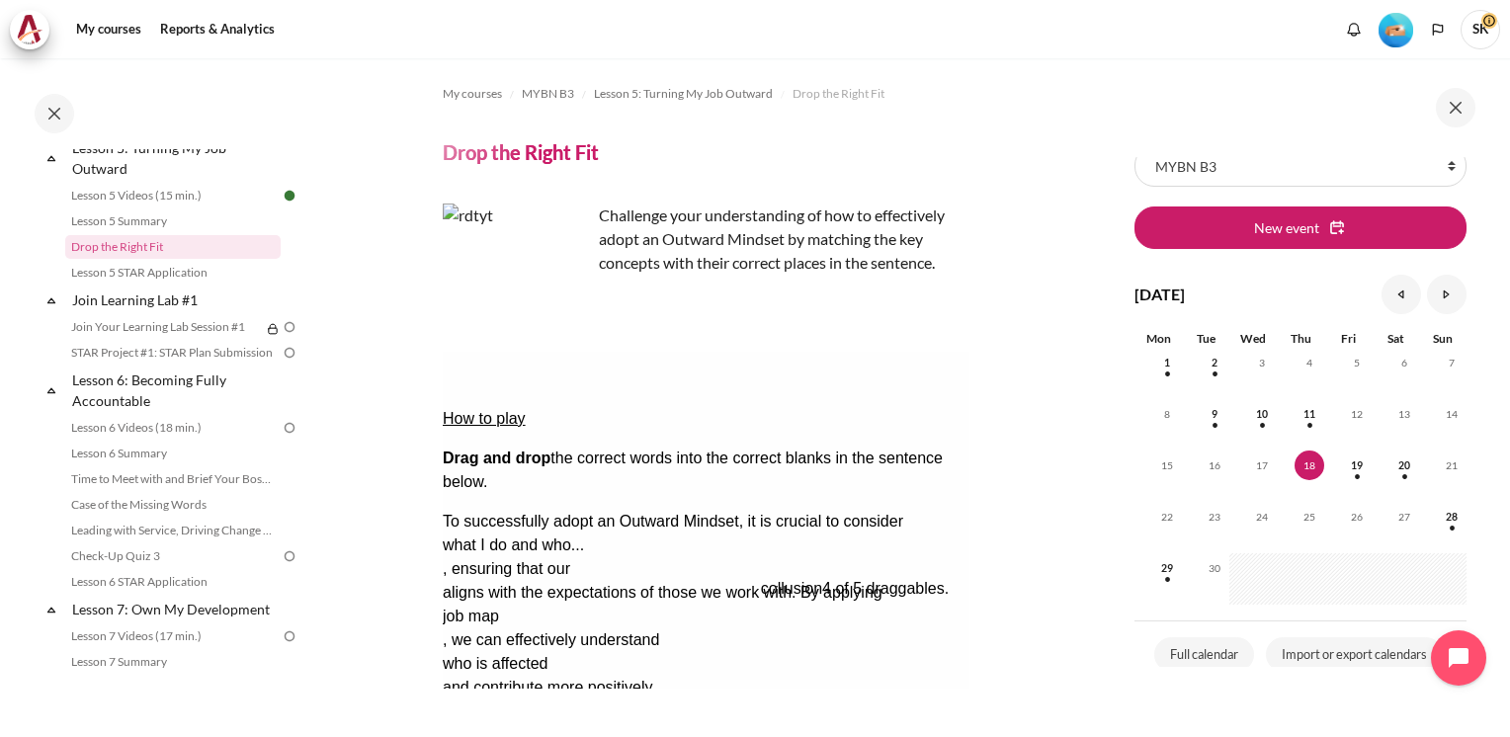
drag, startPoint x: 495, startPoint y: 603, endPoint x: 812, endPoint y: 479, distance: 340.3
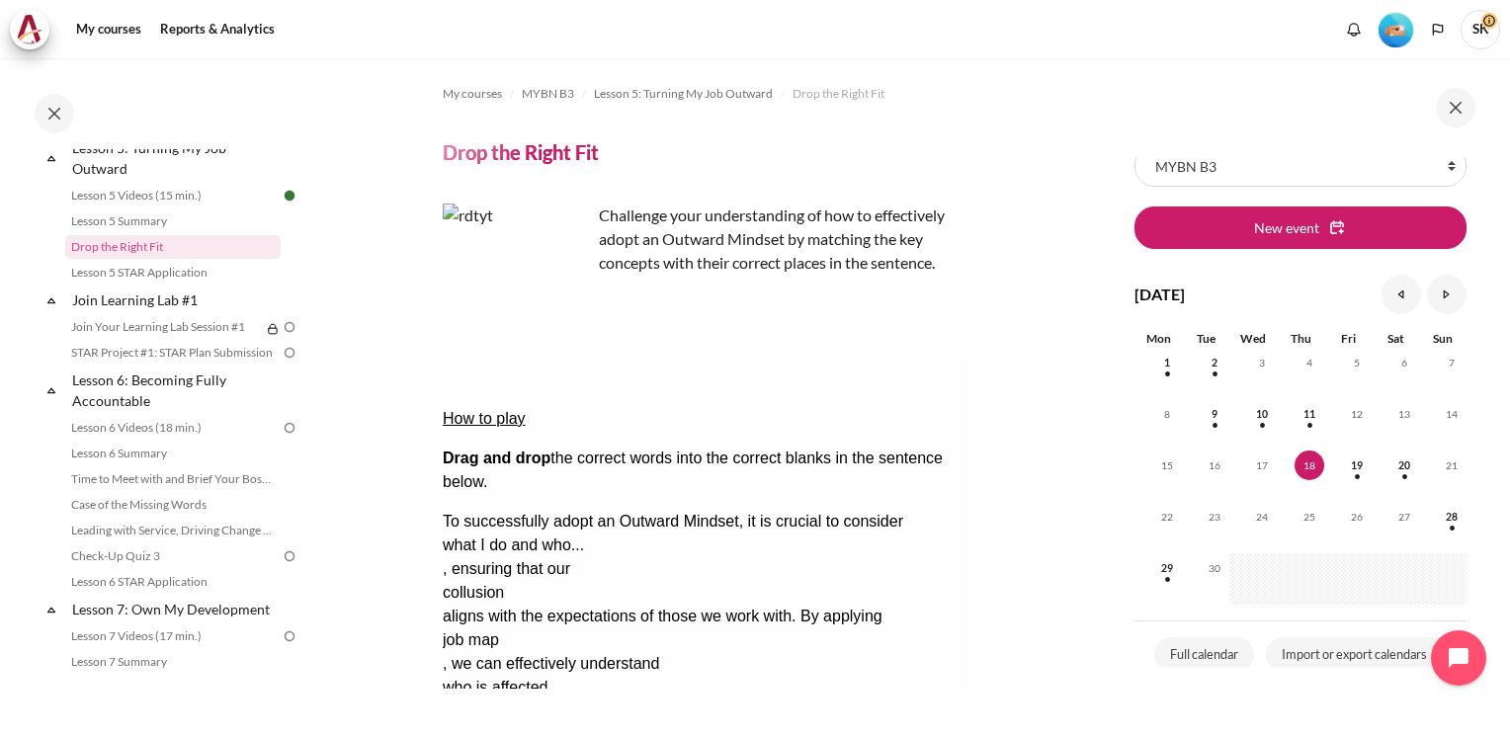
drag, startPoint x: 1475, startPoint y: 388, endPoint x: 1383, endPoint y: 441, distance: 105.7
click at [1475, 416] on div "Skip Calendar Calendar List of courses All courses MYBN B3 New event [DATE] Aug…" at bounding box center [1302, 397] width 415 height 678
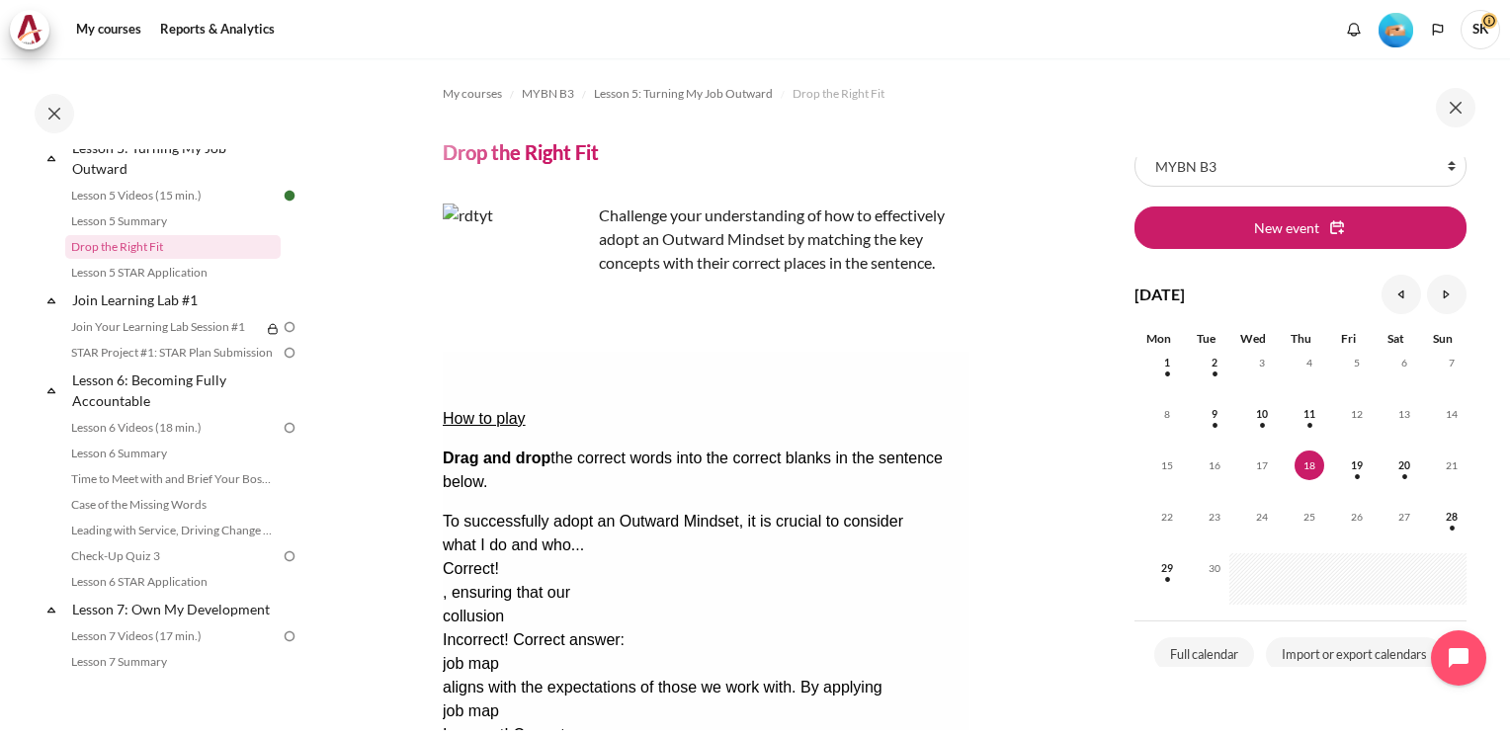
drag, startPoint x: 571, startPoint y: 539, endPoint x: 768, endPoint y: 502, distance: 200.1
click at [764, 510] on div "To successfully adopt an Outward Mindset, it is crucial to consider what I do a…" at bounding box center [705, 688] width 527 height 356
click at [599, 605] on div "collusion" at bounding box center [520, 617] width 157 height 24
click at [599, 699] on div "job map" at bounding box center [520, 711] width 157 height 24
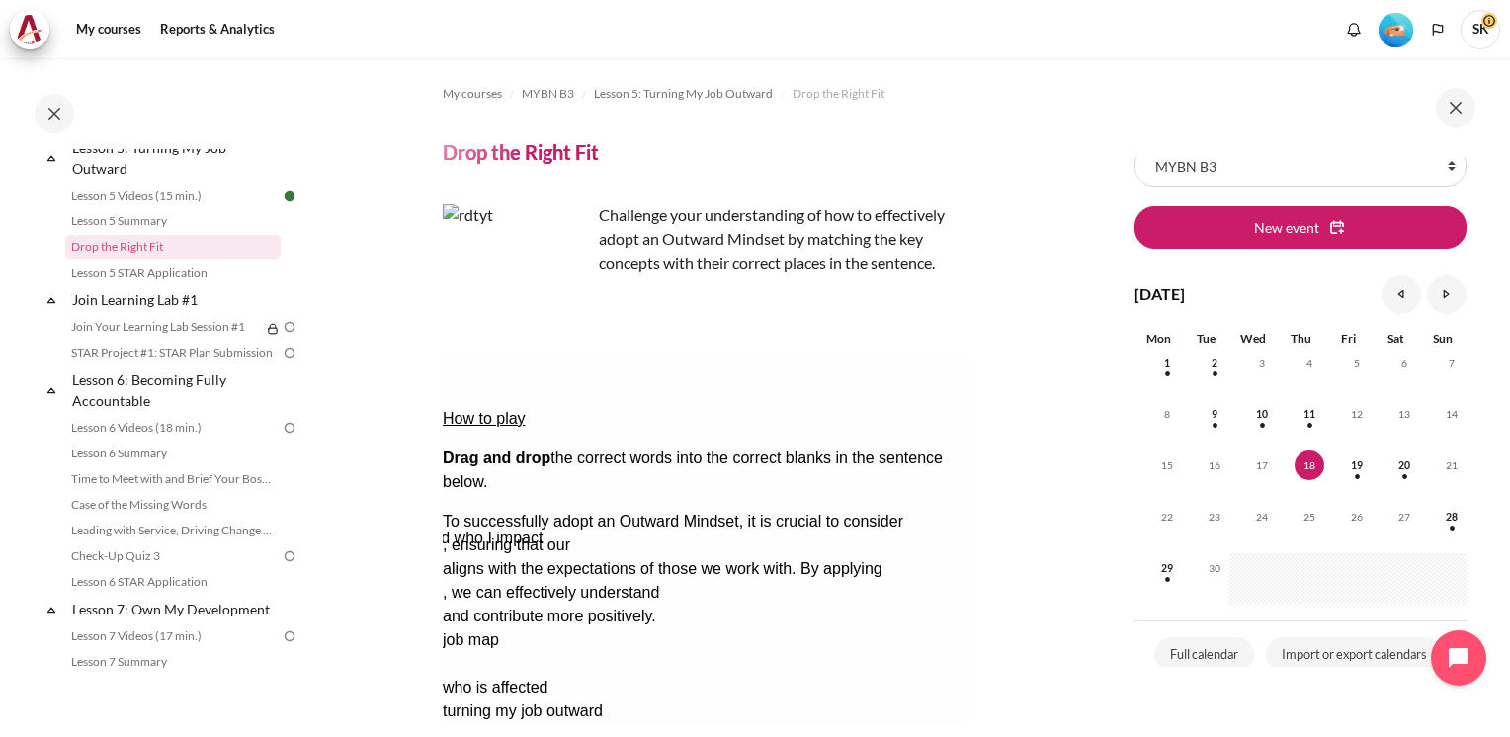
drag, startPoint x: 619, startPoint y: 611, endPoint x: 483, endPoint y: 487, distance: 183.9
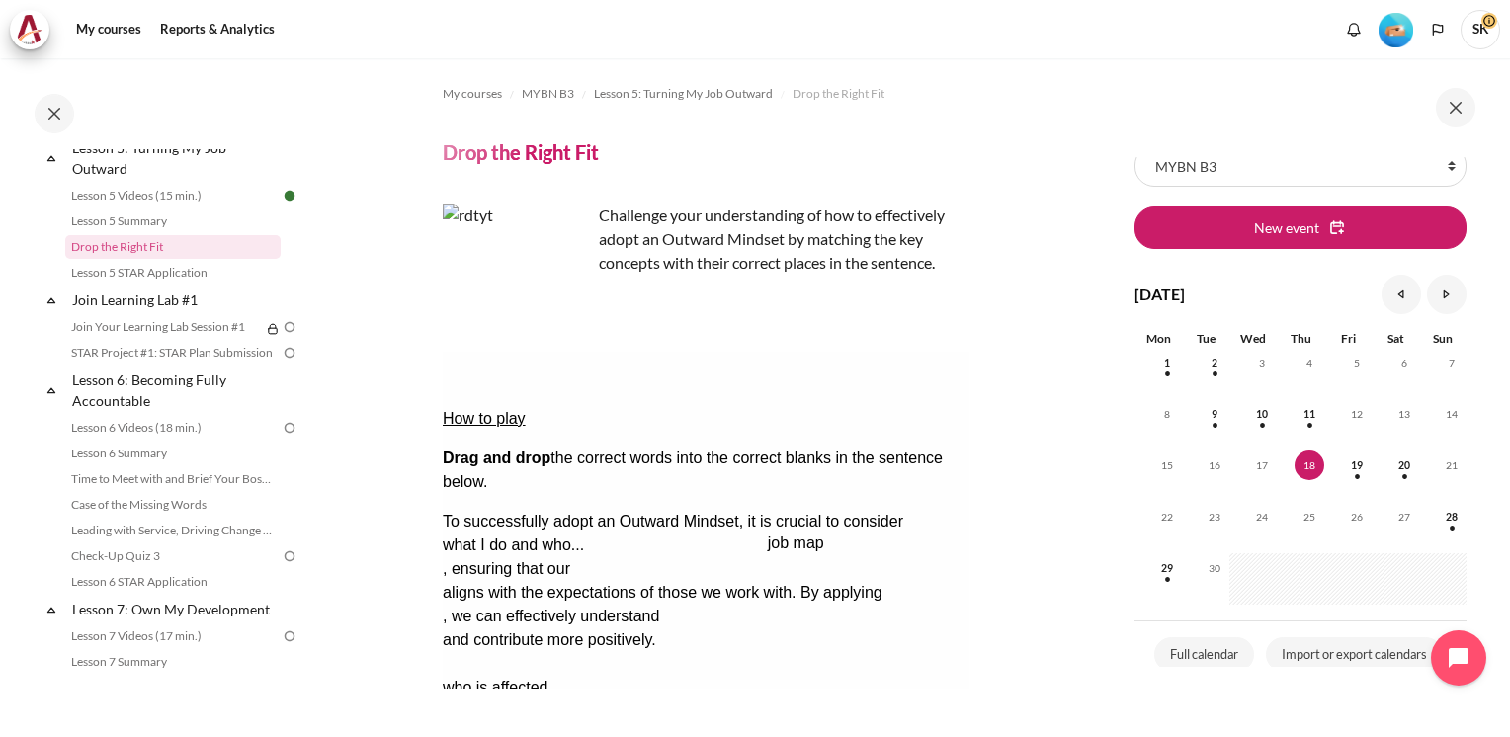
drag, startPoint x: 499, startPoint y: 602, endPoint x: 823, endPoint y: 480, distance: 346.1
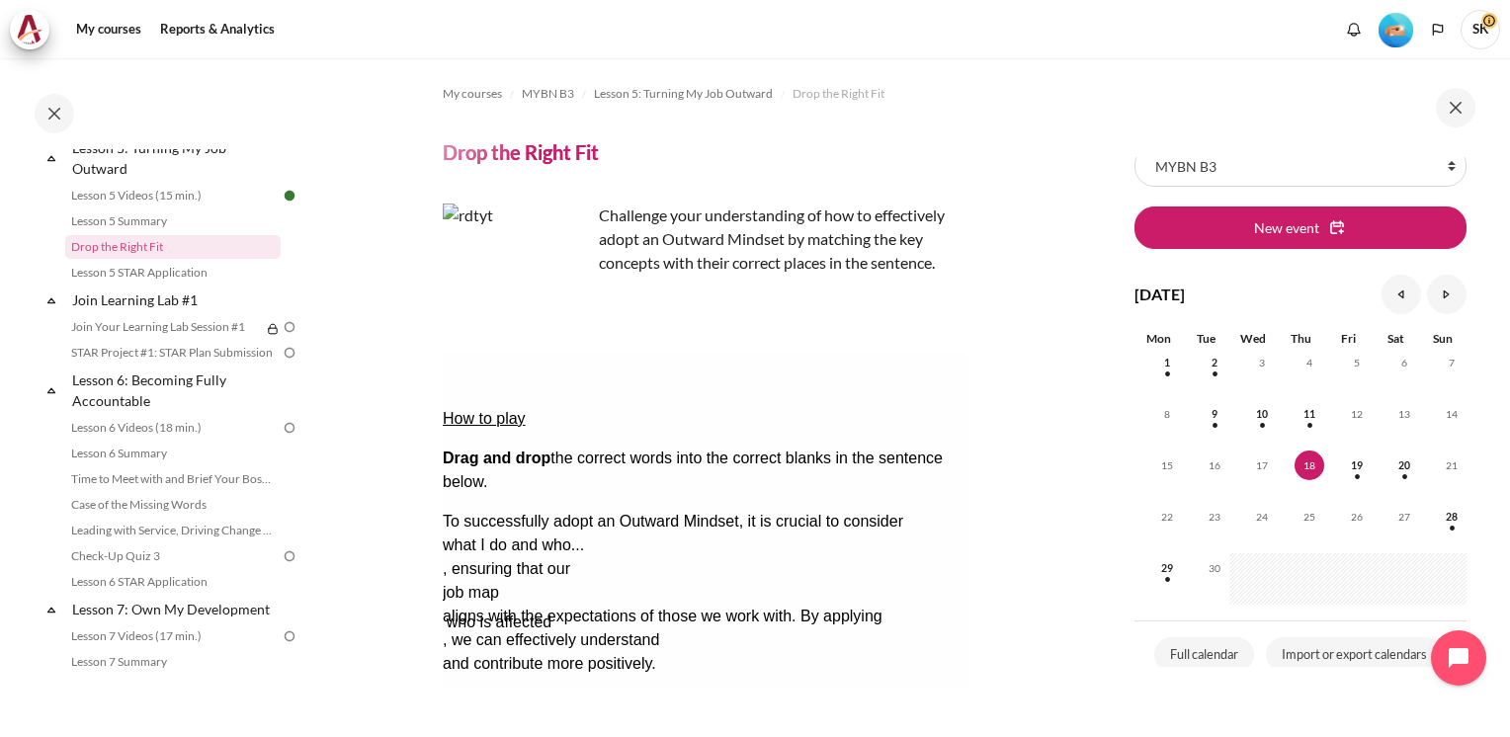
drag, startPoint x: 550, startPoint y: 606, endPoint x: 553, endPoint y: 539, distance: 66.3
drag, startPoint x: 554, startPoint y: 603, endPoint x: 678, endPoint y: 531, distance: 143.0
drag, startPoint x: 584, startPoint y: 597, endPoint x: 594, endPoint y: 527, distance: 70.8
drag, startPoint x: 530, startPoint y: 605, endPoint x: 535, endPoint y: 564, distance: 40.9
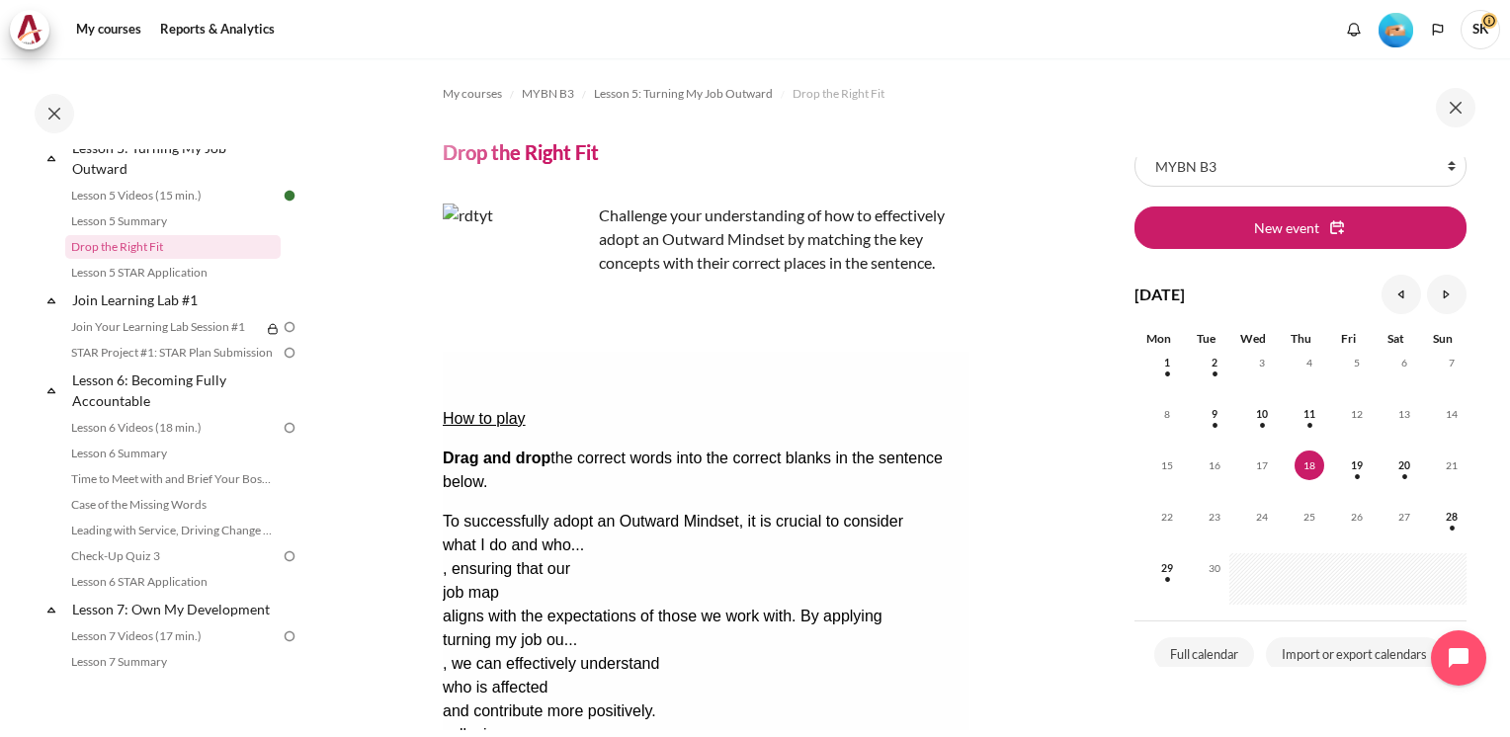
click at [957, 612] on div "To successfully adopt an Outward Mindset, it is crucial to consider what I do a…" at bounding box center [705, 628] width 527 height 237
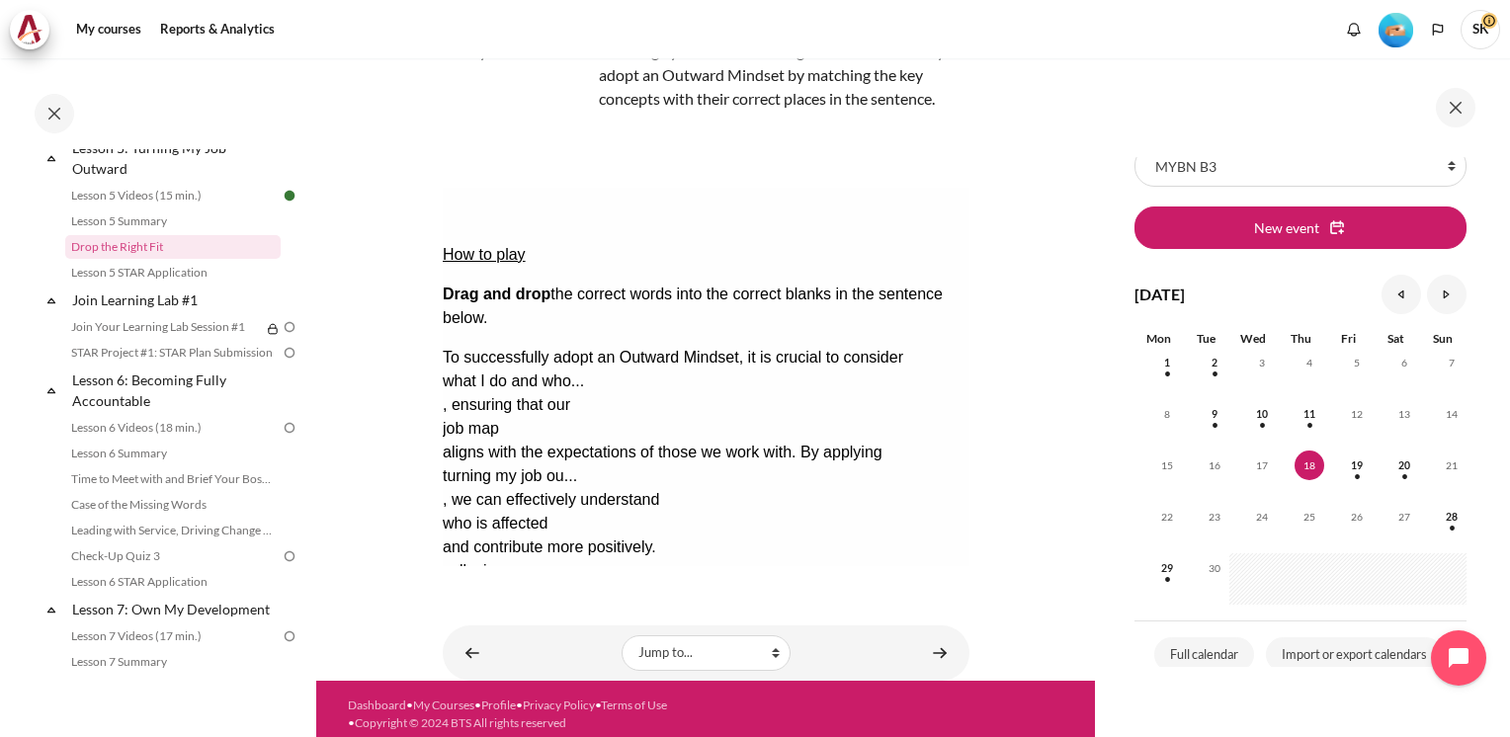
scroll to position [174, 0]
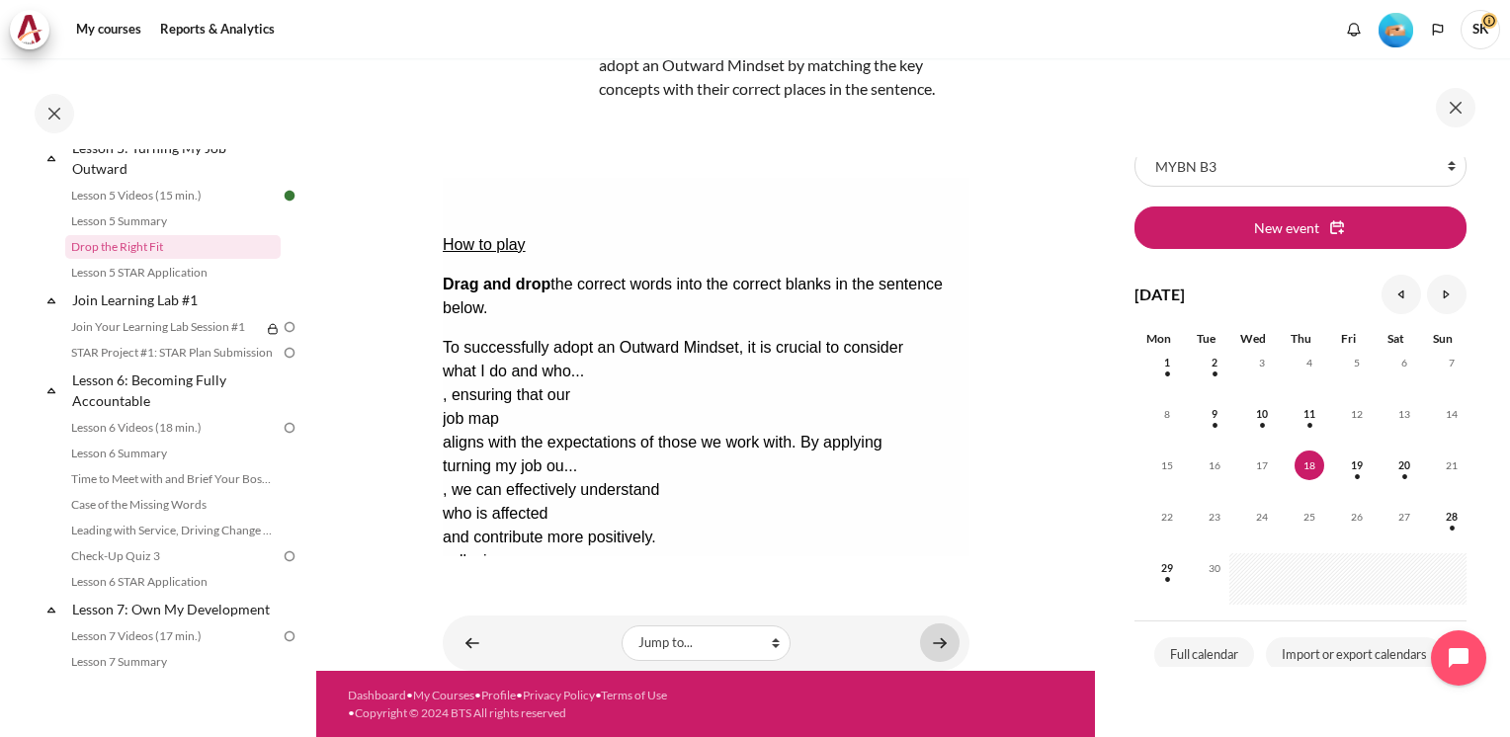
click at [932, 644] on link "Content" at bounding box center [940, 642] width 40 height 39
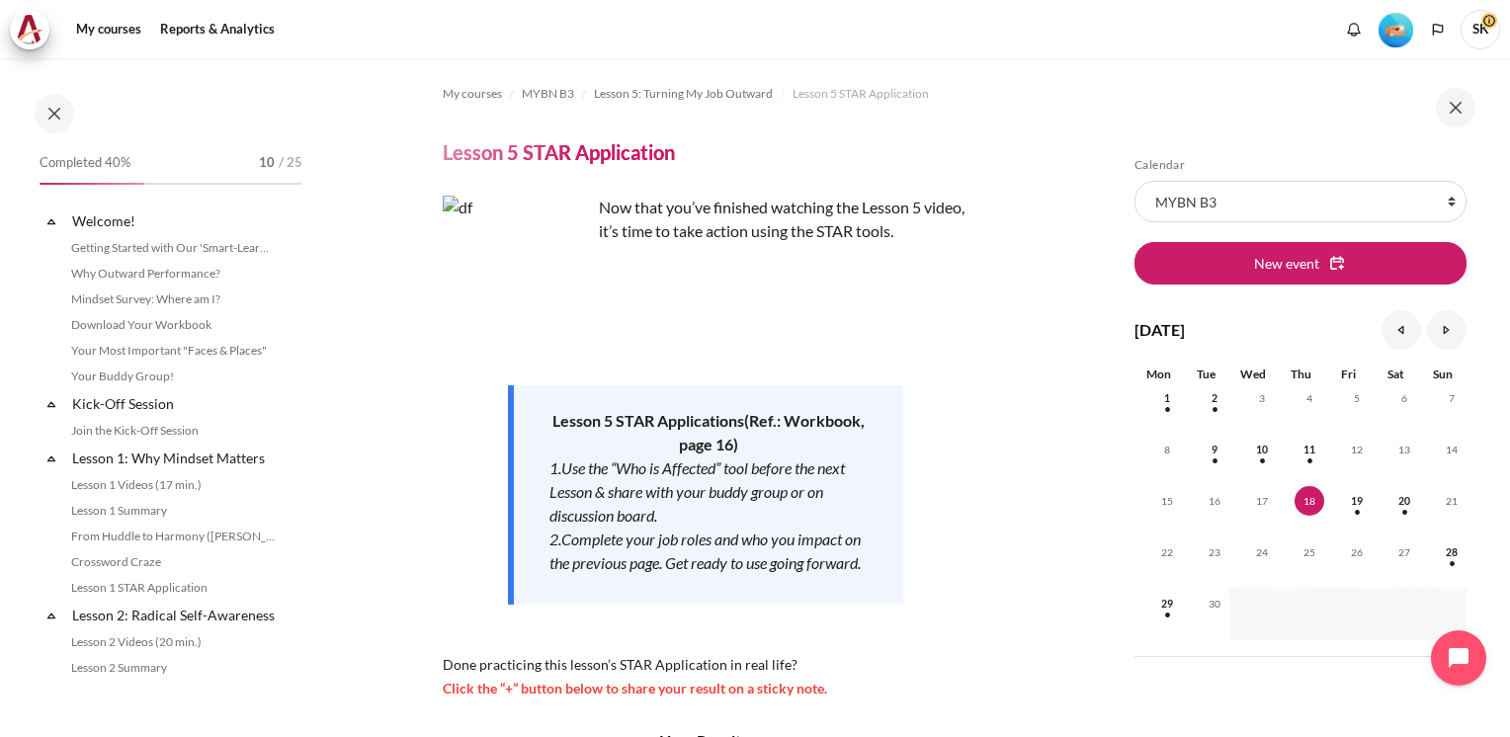
scroll to position [791, 0]
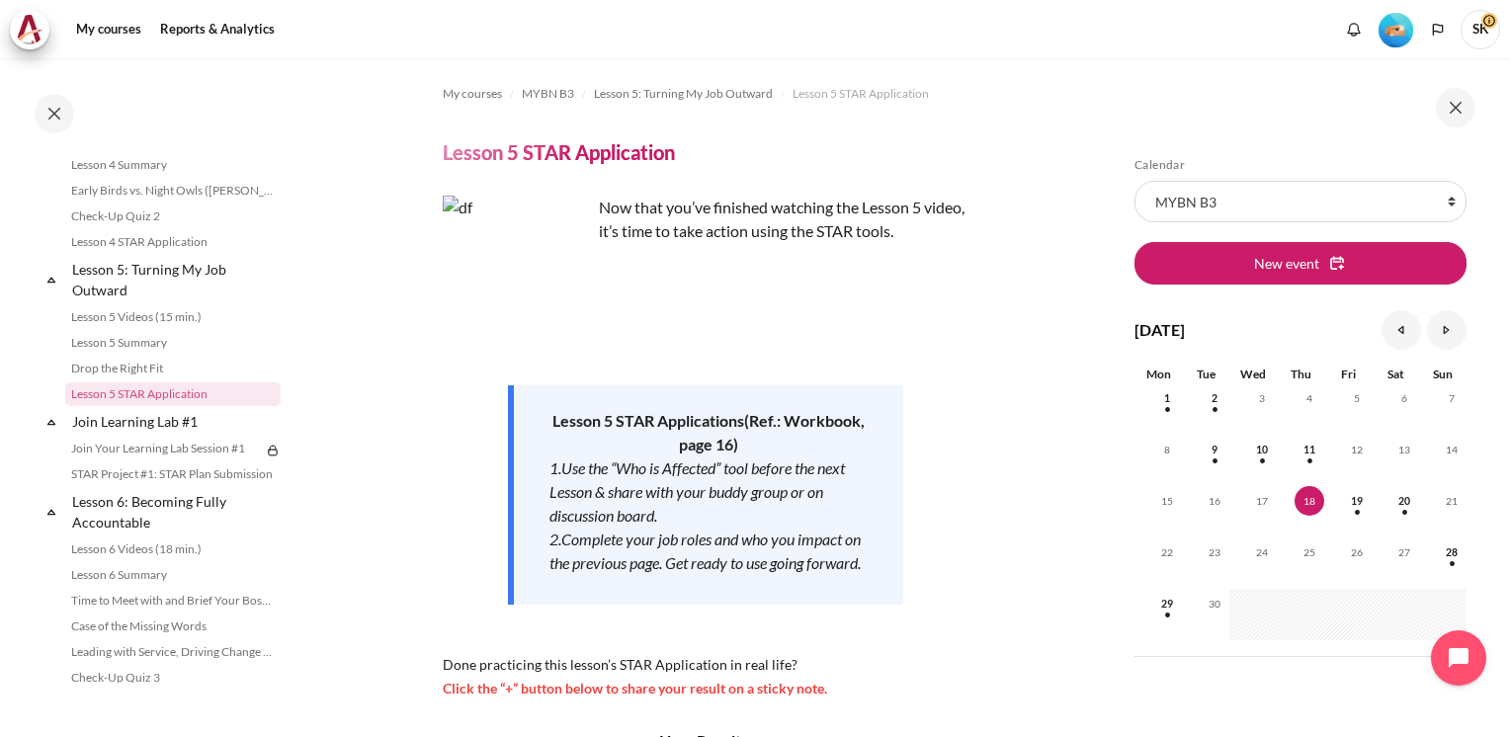
drag, startPoint x: 1476, startPoint y: 239, endPoint x: 1486, endPoint y: 295, distance: 57.2
click at [1486, 295] on div "Skip Calendar Calendar List of courses All courses MYBN B3 New event [DATE] Aug…" at bounding box center [1302, 397] width 415 height 678
click at [968, 518] on section "My courses MYBN B3 Lesson 5: Turning My Job Outward Lesson 5 STAR Application L…" at bounding box center [705, 714] width 778 height 1313
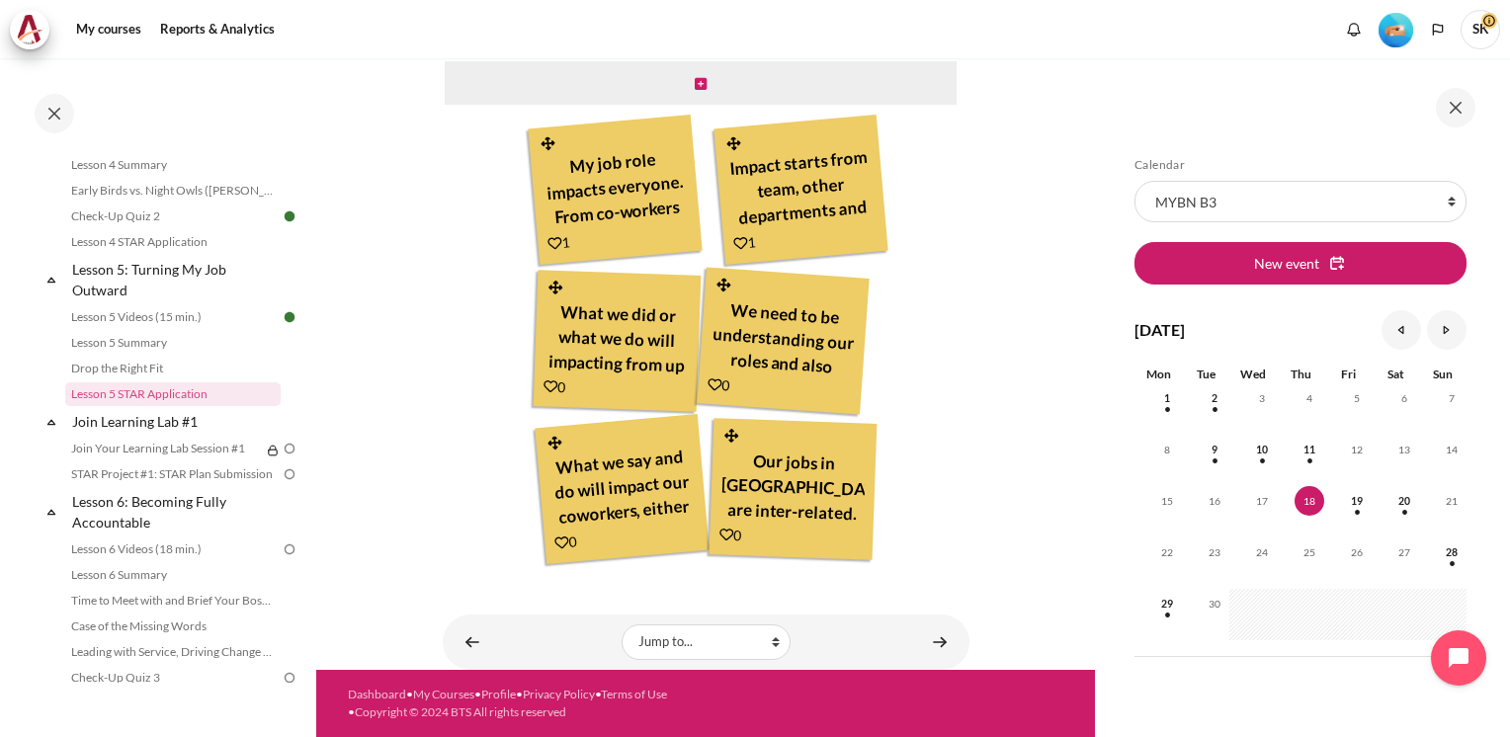
scroll to position [724, 0]
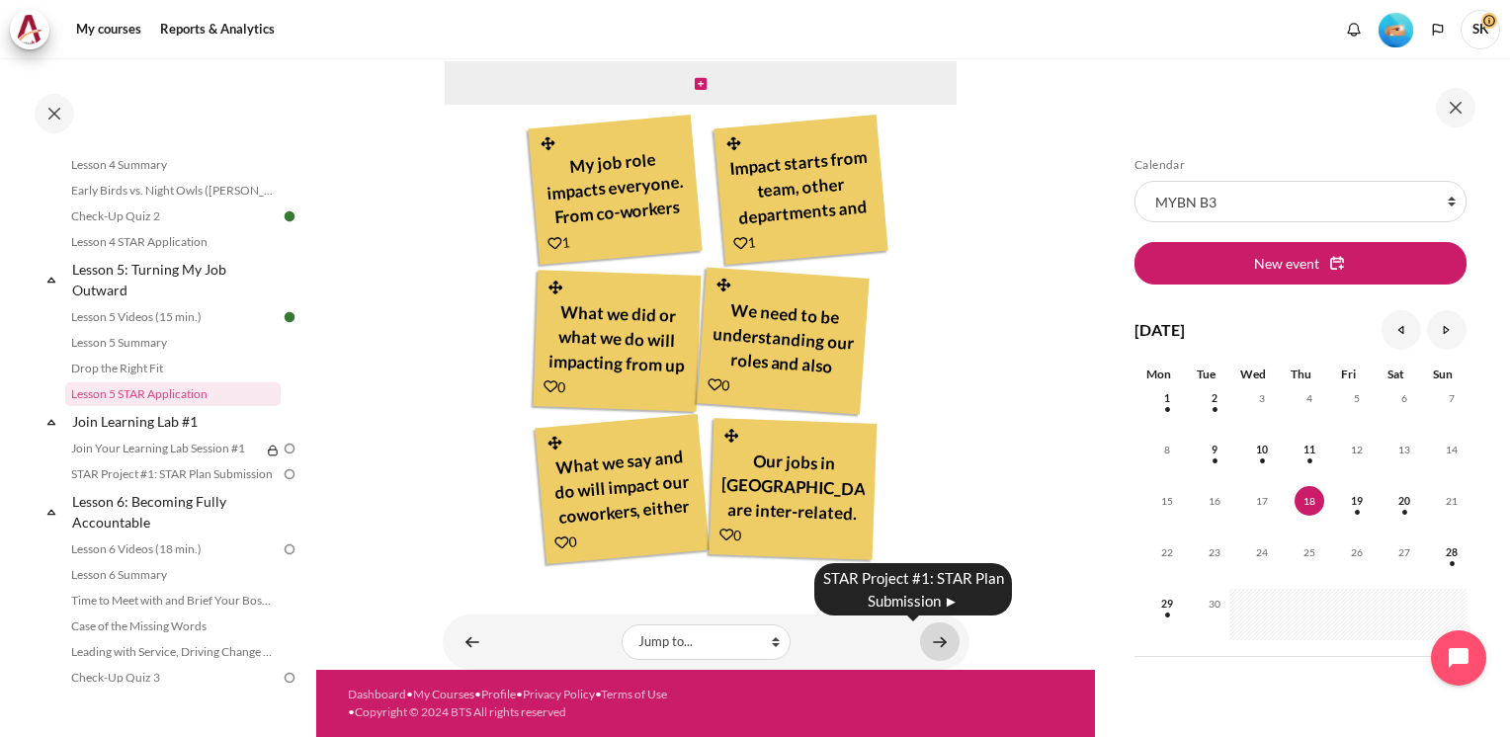
click at [937, 642] on link "Content" at bounding box center [940, 641] width 40 height 39
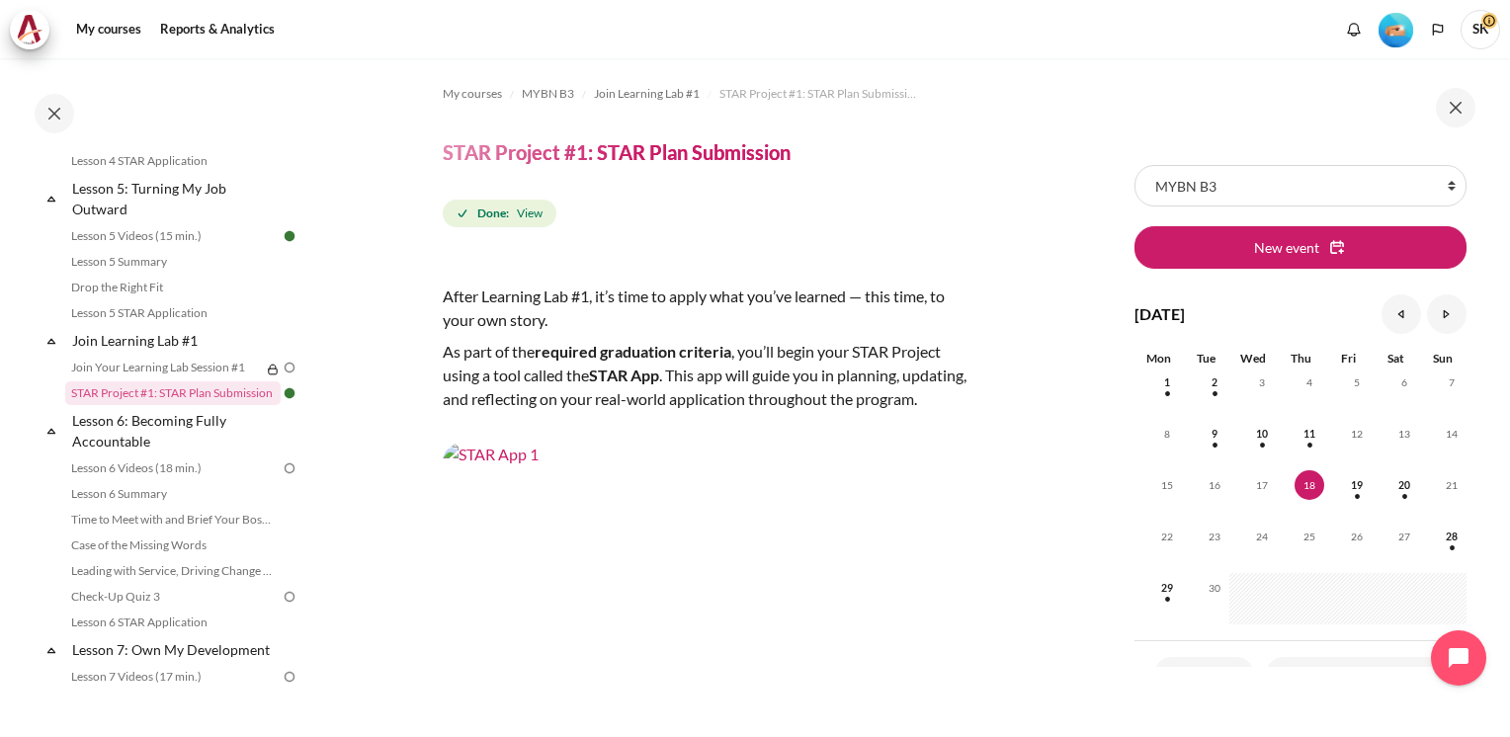
scroll to position [36, 0]
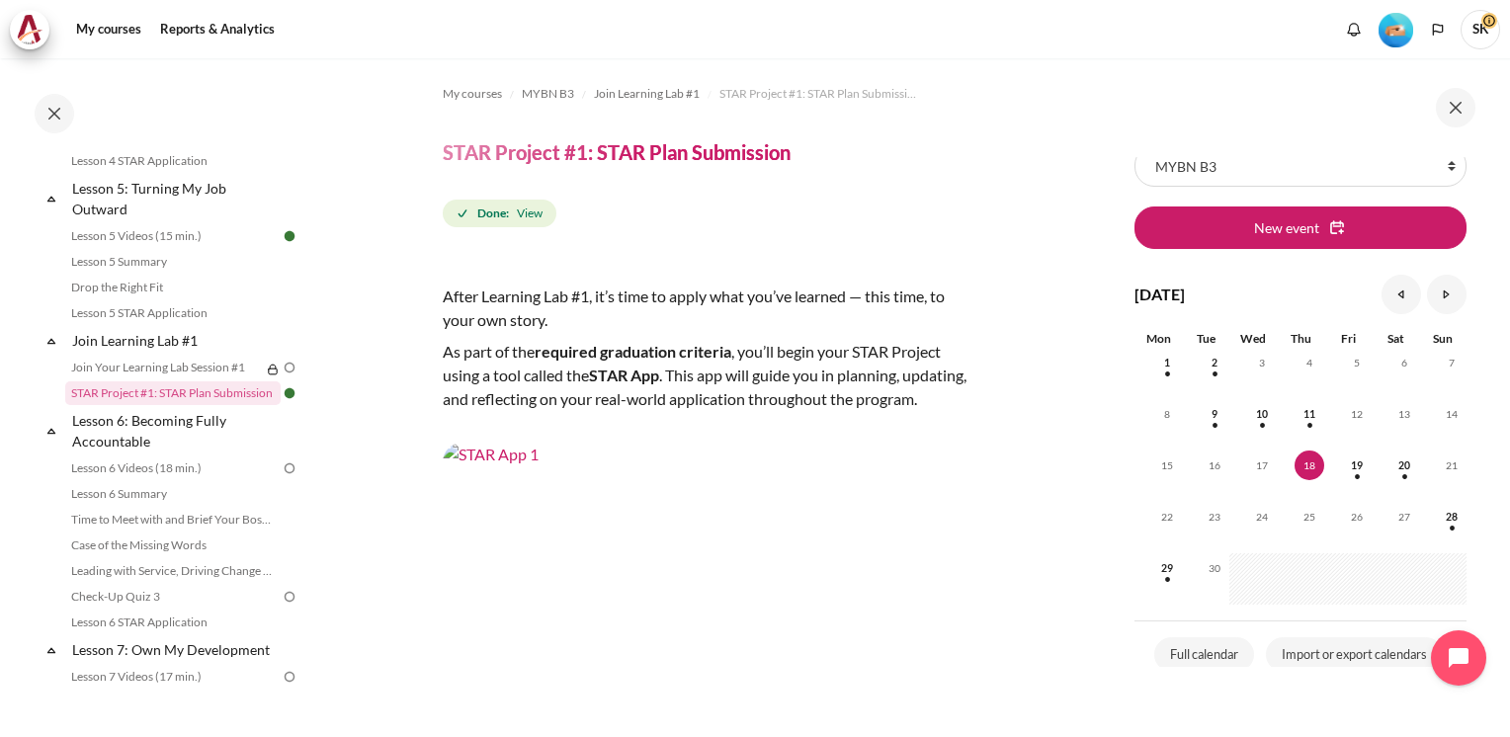
click at [1053, 559] on section "My courses MYBN B3 Join Learning Lab #1 STAR Project #1: STAR Plan Submission S…" at bounding box center [705, 618] width 778 height 1120
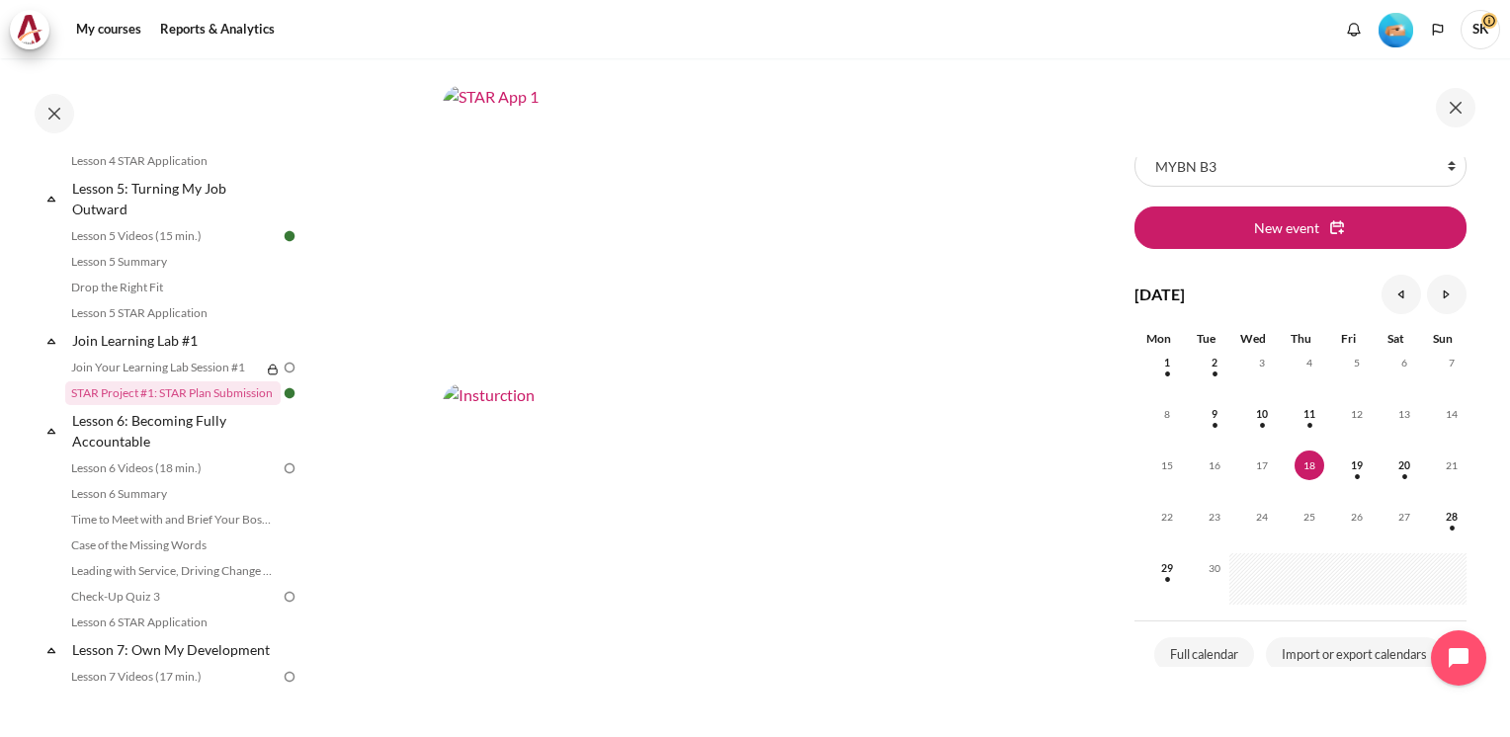
scroll to position [356, 0]
click at [553, 225] on img "Content" at bounding box center [706, 235] width 527 height 296
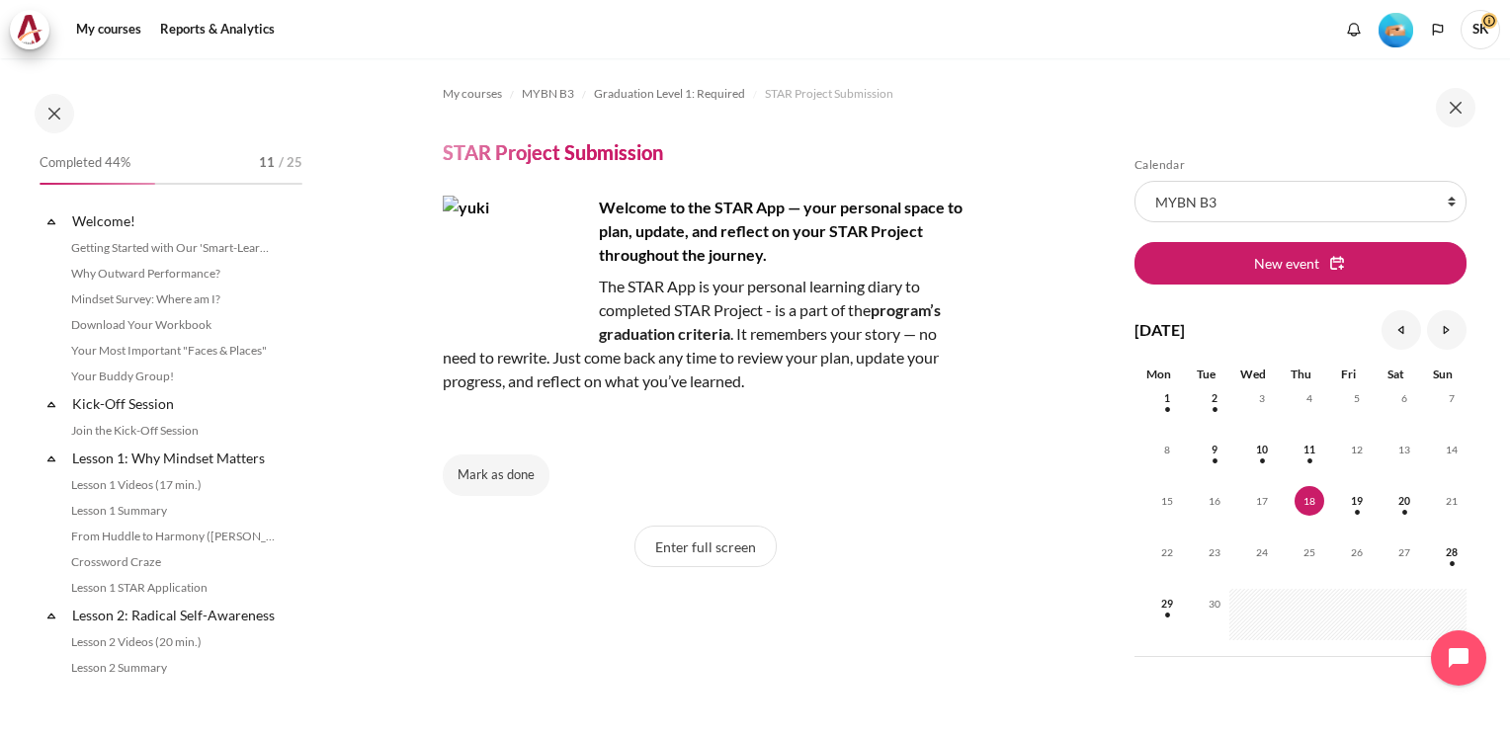
scroll to position [1867, 0]
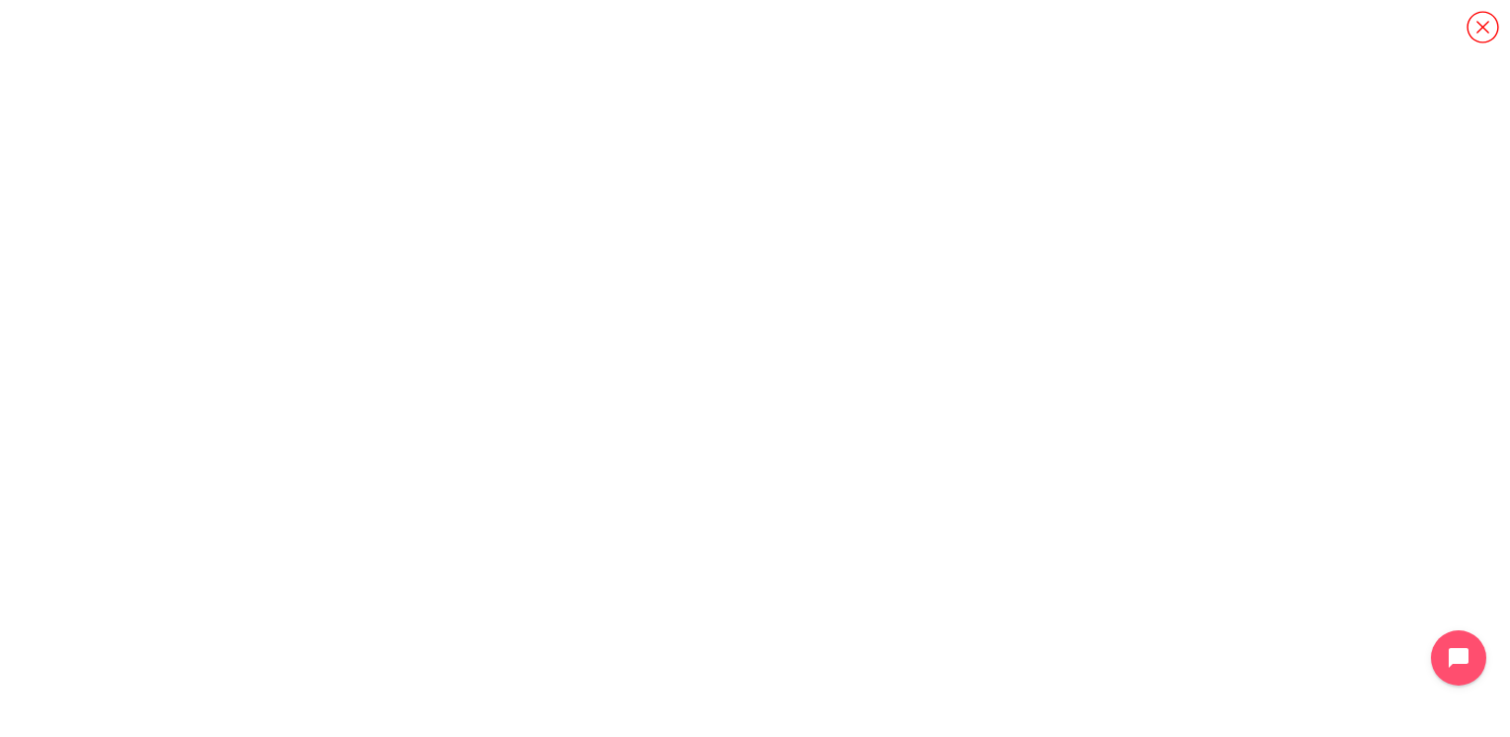
click at [1486, 24] on icon "Content" at bounding box center [1482, 27] width 32 height 32
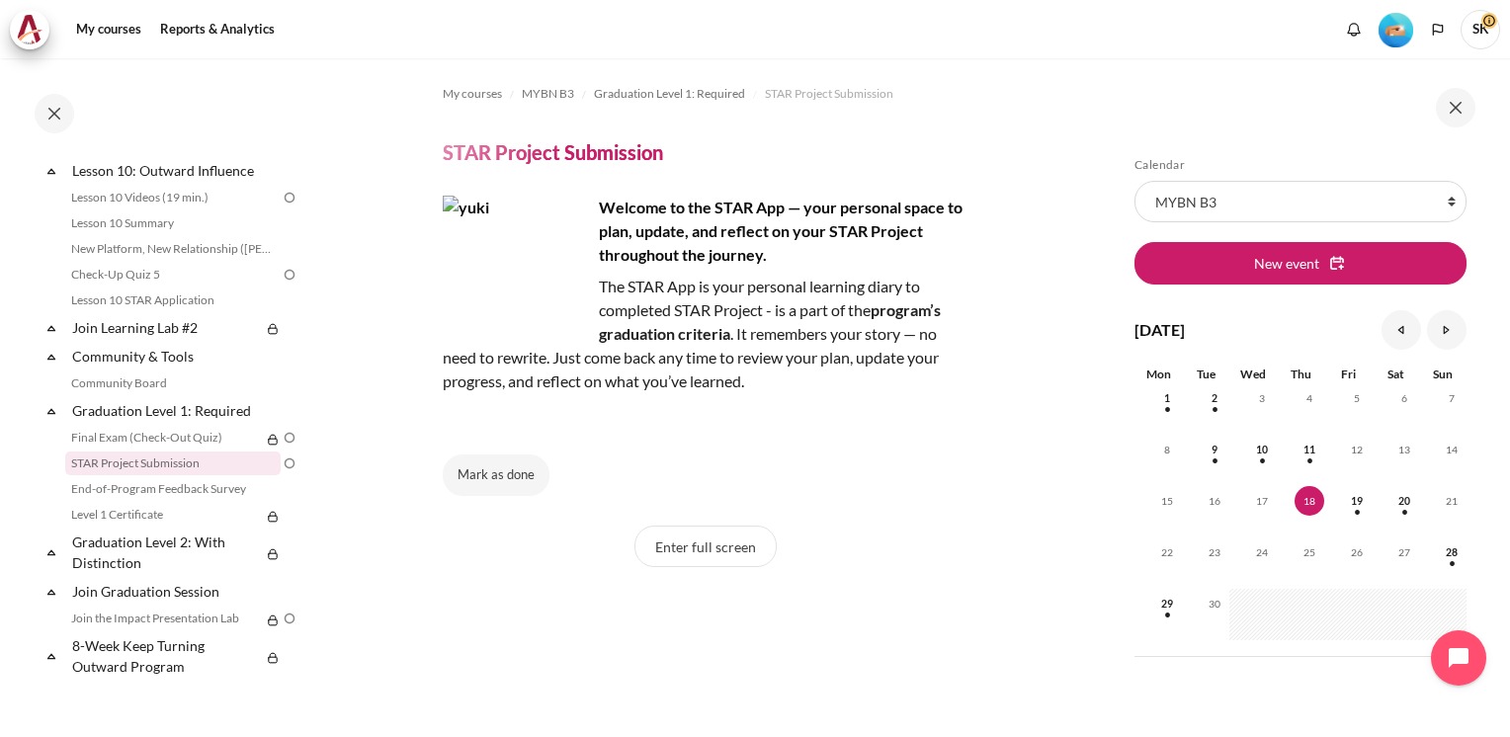
scroll to position [36, 0]
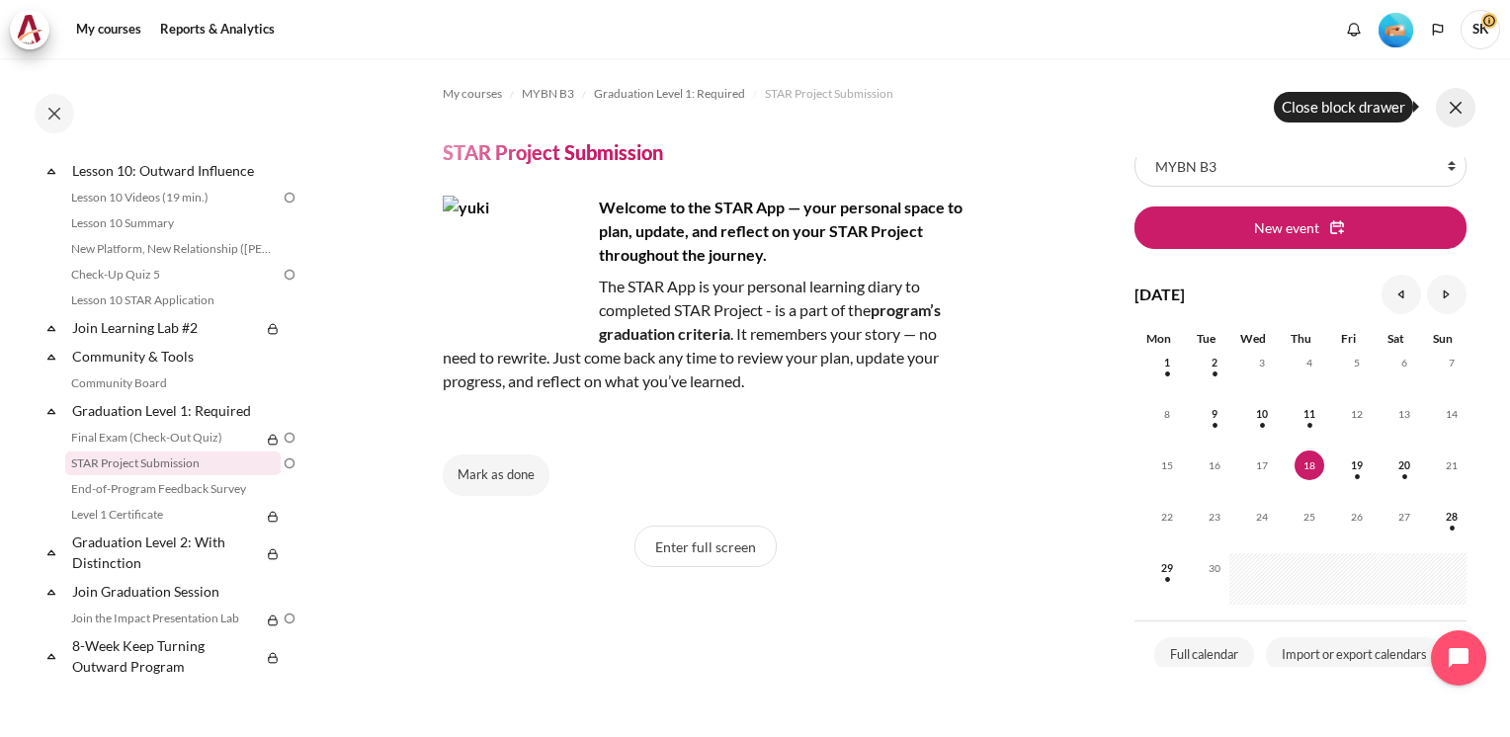
click at [1454, 114] on button at bounding box center [1455, 108] width 40 height 40
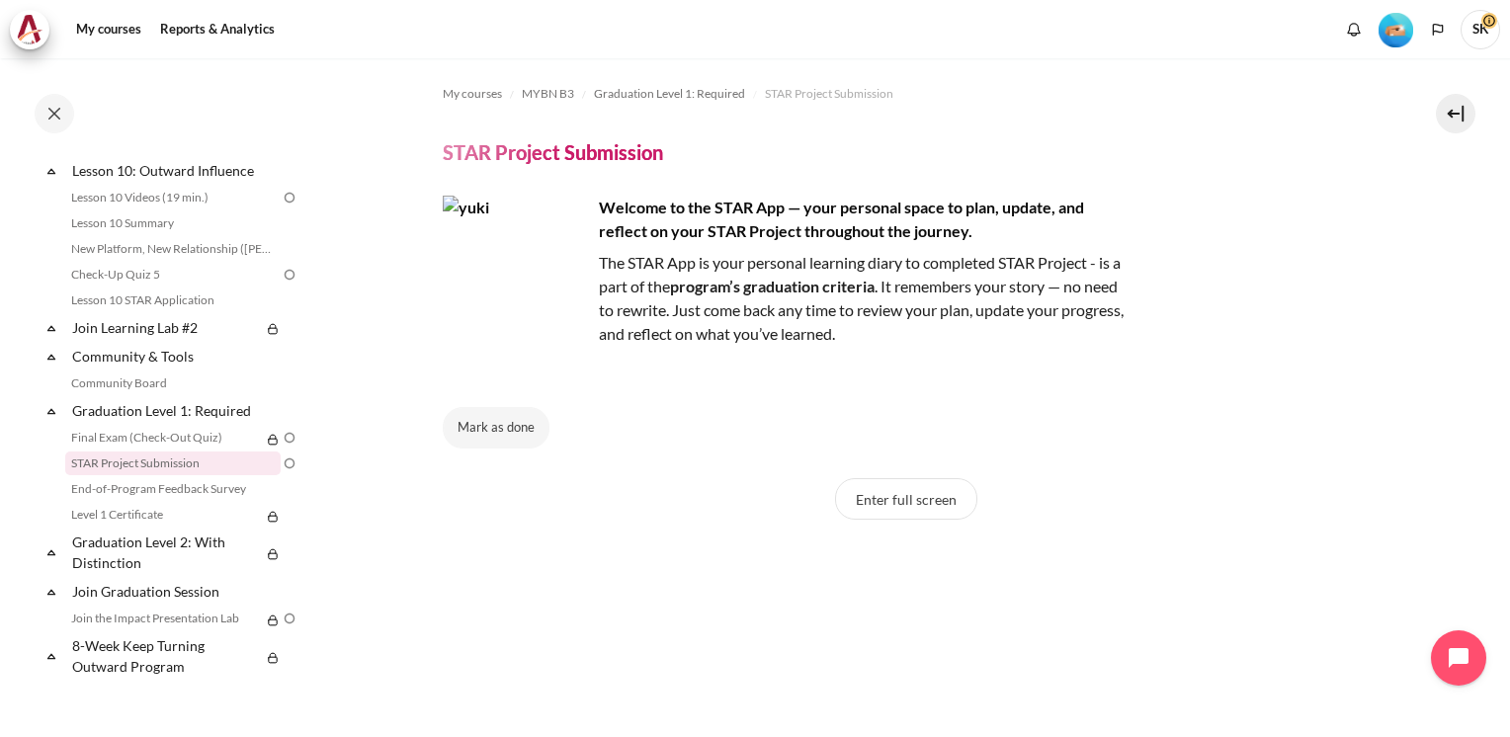
click at [1380, 443] on section "My courses MYBN B3 Graduation Level 1: Required STAR Project Submission STAR Pr…" at bounding box center [905, 685] width 1179 height 1255
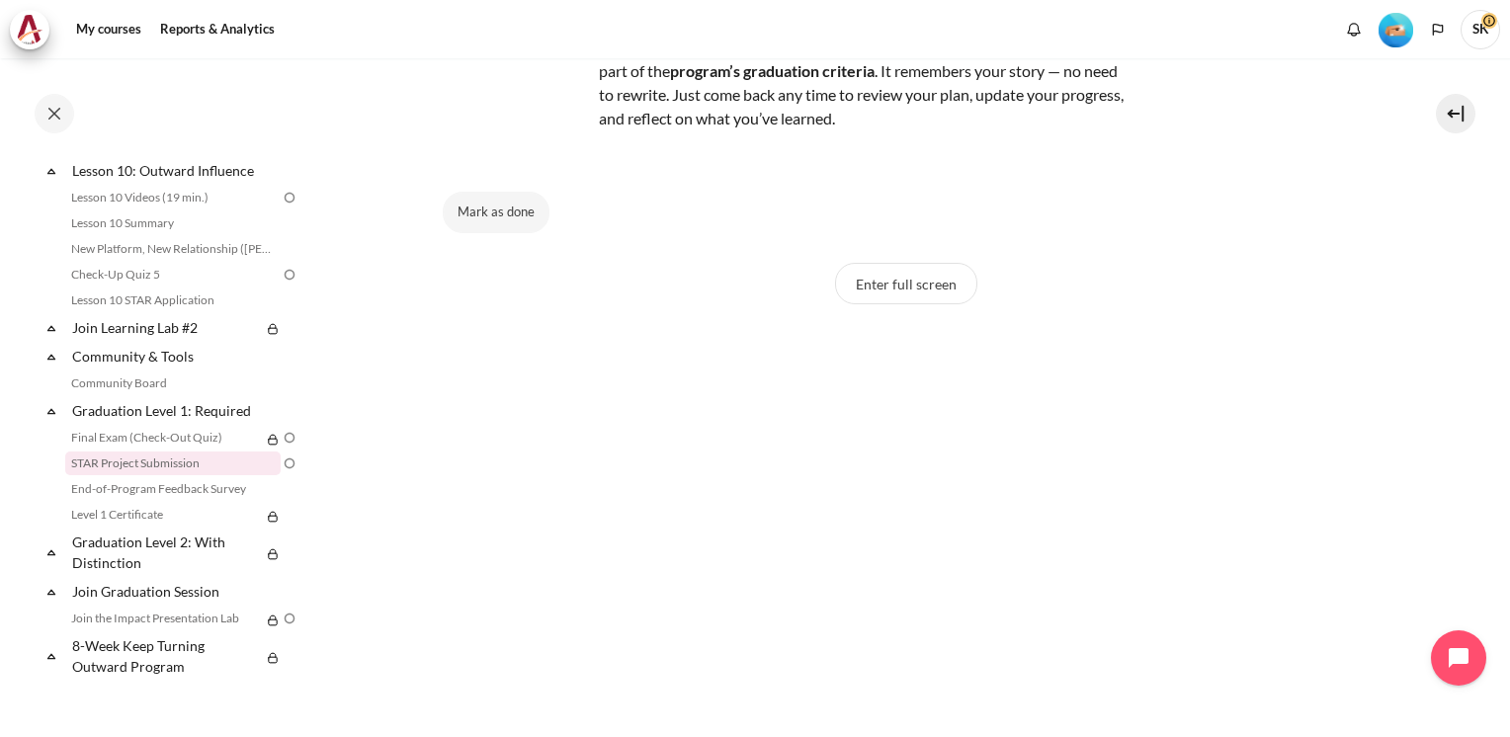
scroll to position [190, 0]
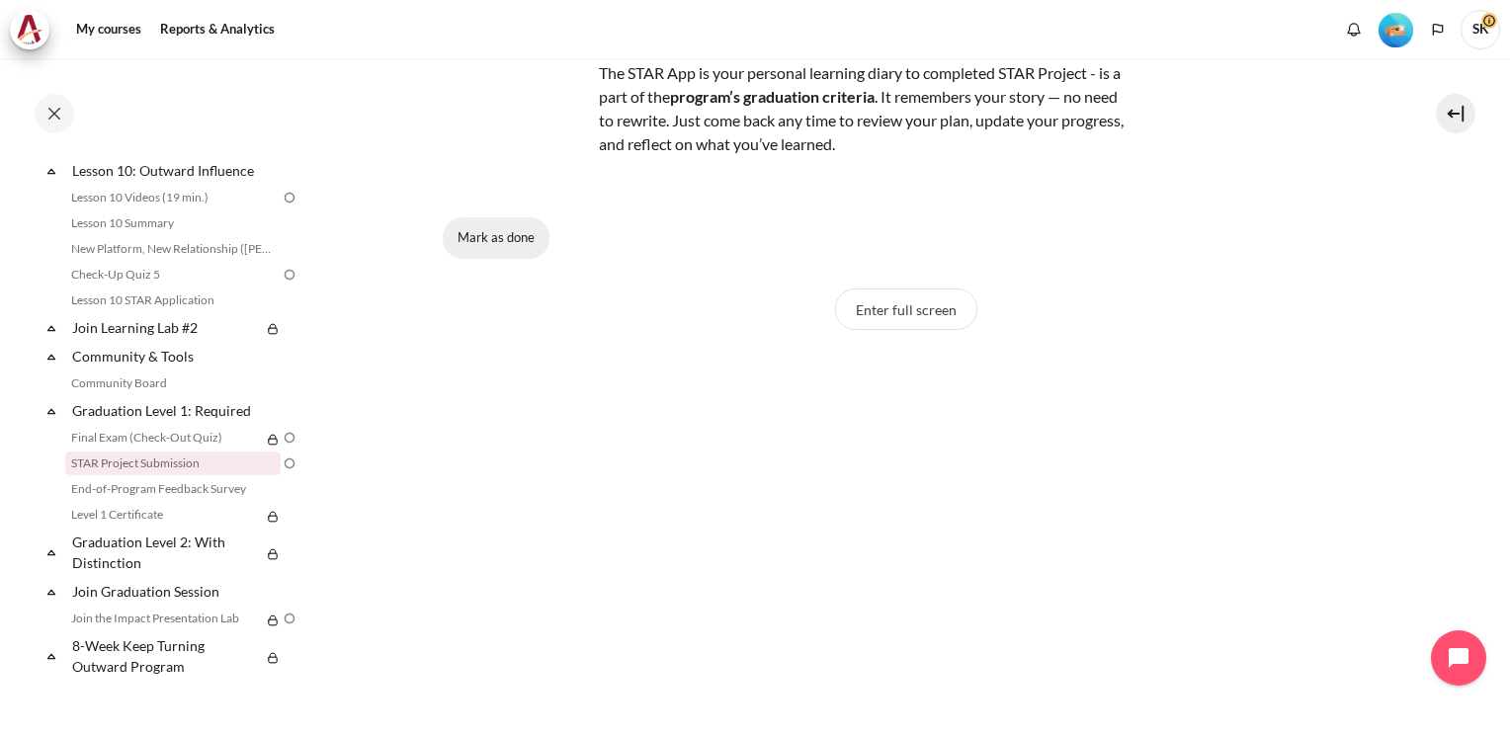
click at [506, 243] on button "Mark as done" at bounding box center [496, 237] width 107 height 41
click at [186, 442] on link "Final Exam (Check-Out Quiz)" at bounding box center [163, 438] width 196 height 24
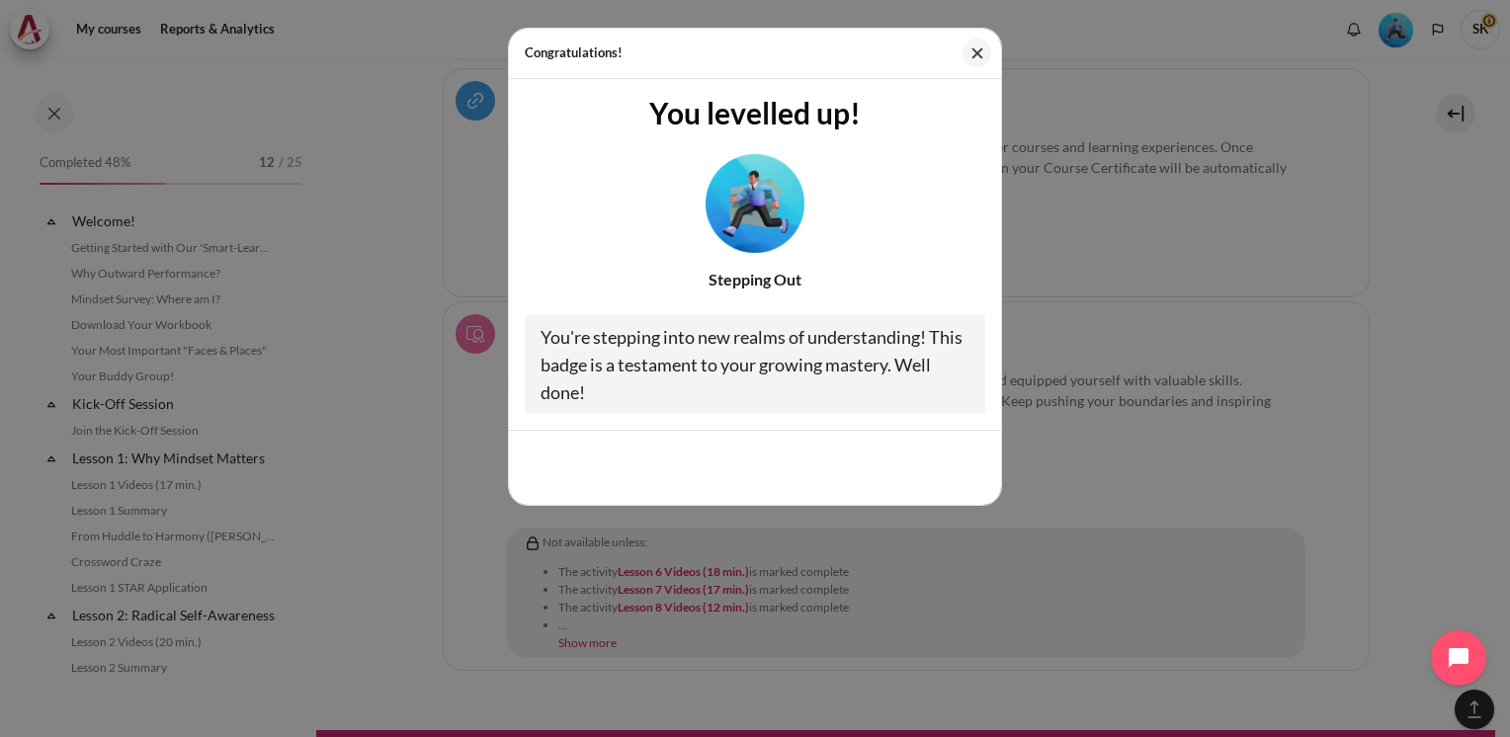
scroll to position [1889, 0]
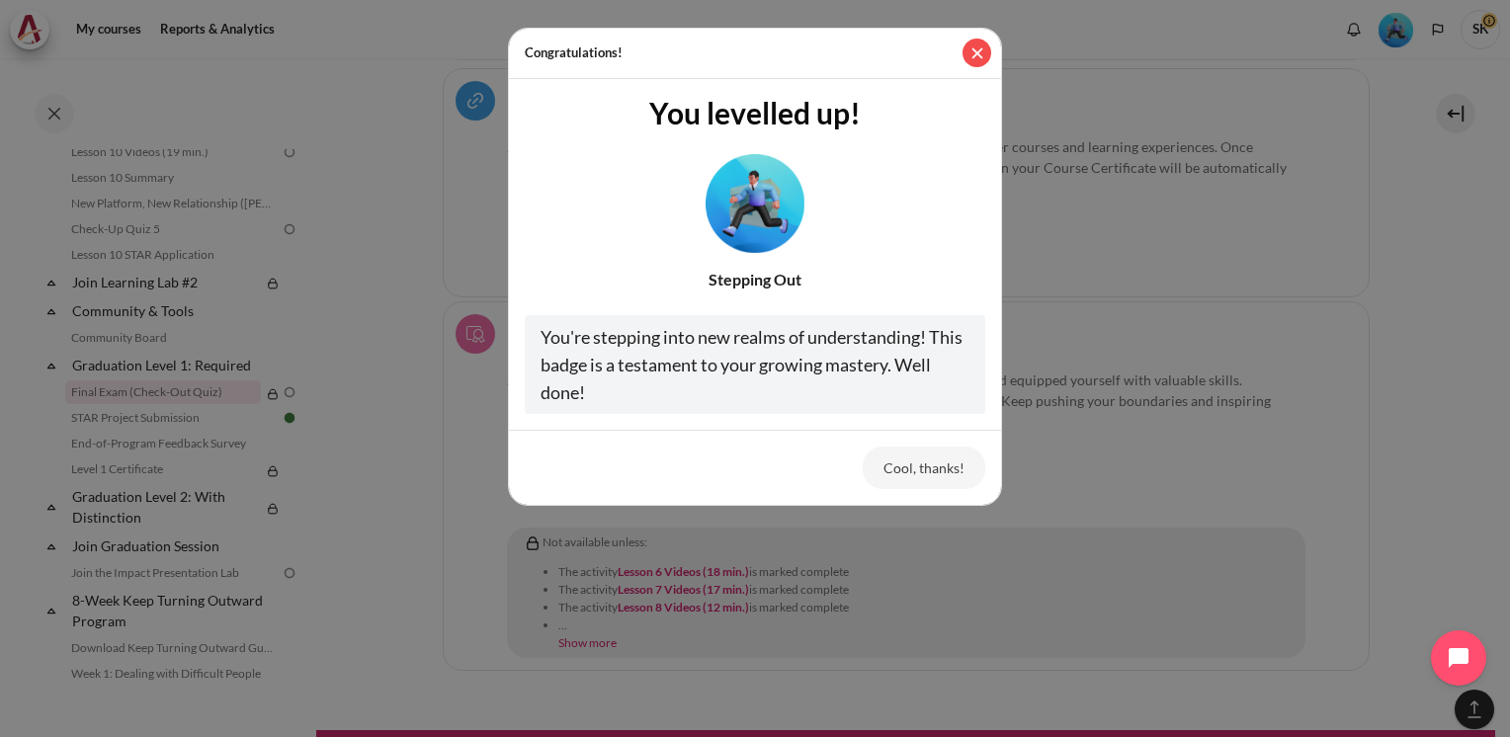
click at [975, 53] on button "Close" at bounding box center [976, 53] width 29 height 29
click at [975, 53] on nav at bounding box center [755, 29] width 1510 height 58
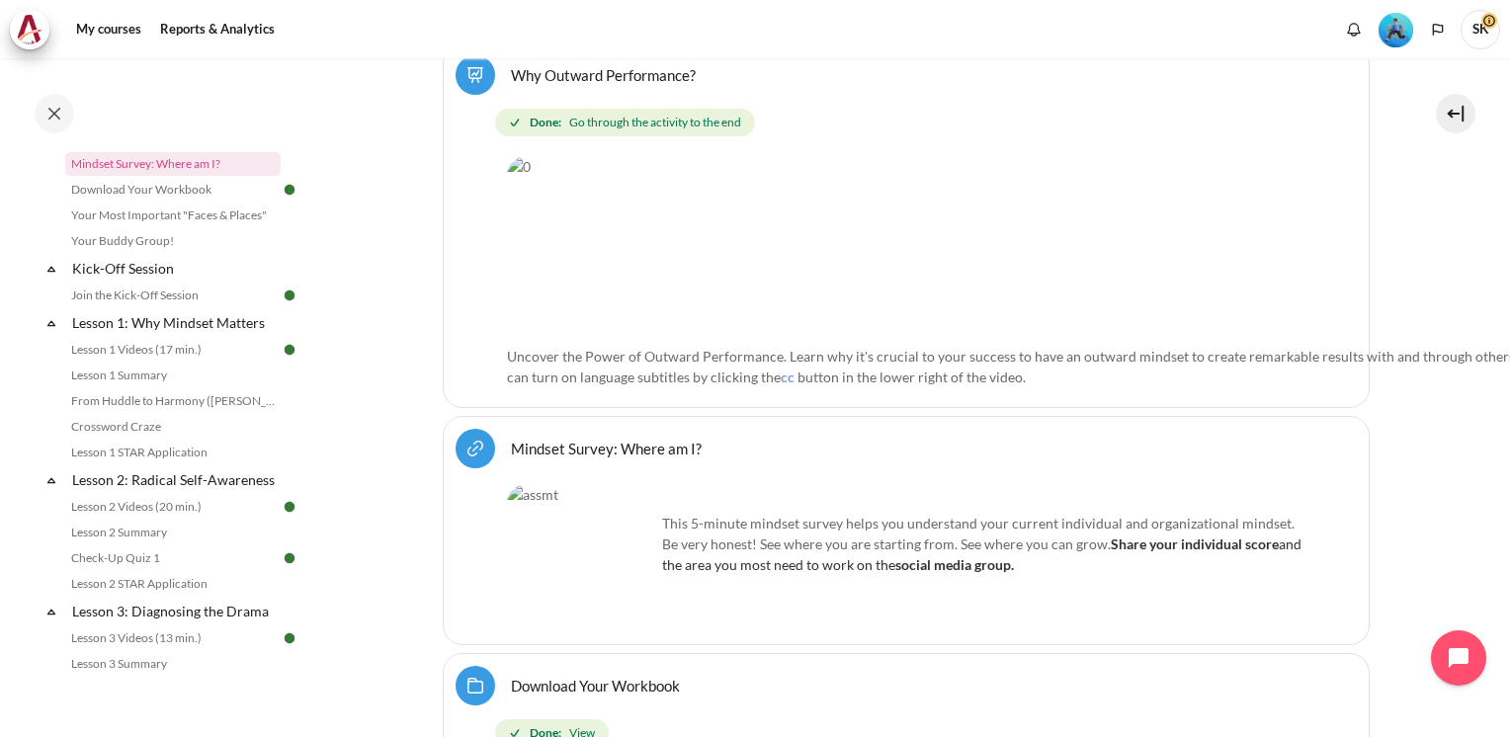
scroll to position [33, 0]
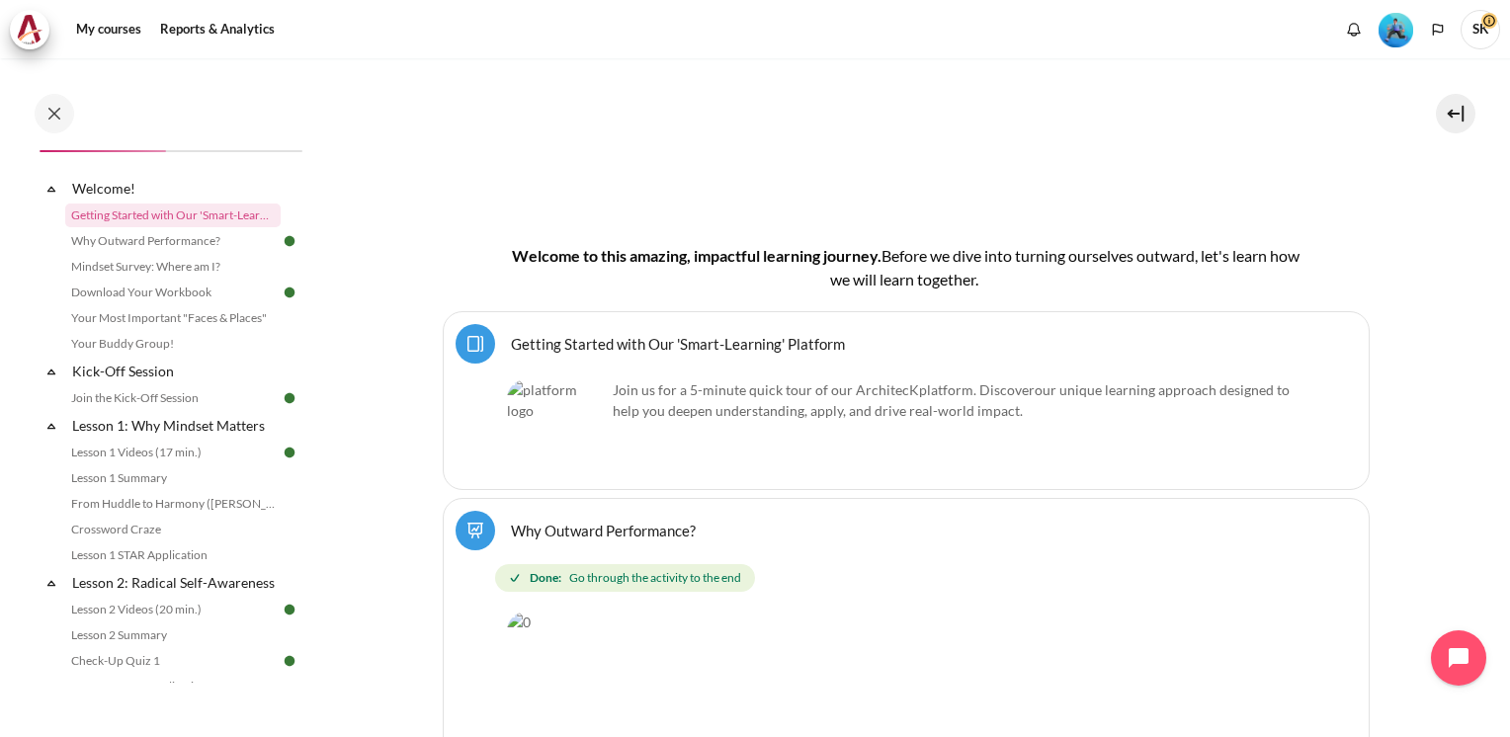
drag, startPoint x: 312, startPoint y: 201, endPoint x: 310, endPoint y: 156, distance: 44.5
click at [310, 156] on div "Completed 48% 12 / 25 Expand Collapse Welcome! Highlighted" at bounding box center [158, 397] width 316 height 677
click at [1495, 248] on div "My courses MYBN B3 Outward GoBeyond - Malaysia Market Batch 3 (Sep 2025) Leave …" at bounding box center [755, 397] width 1510 height 679
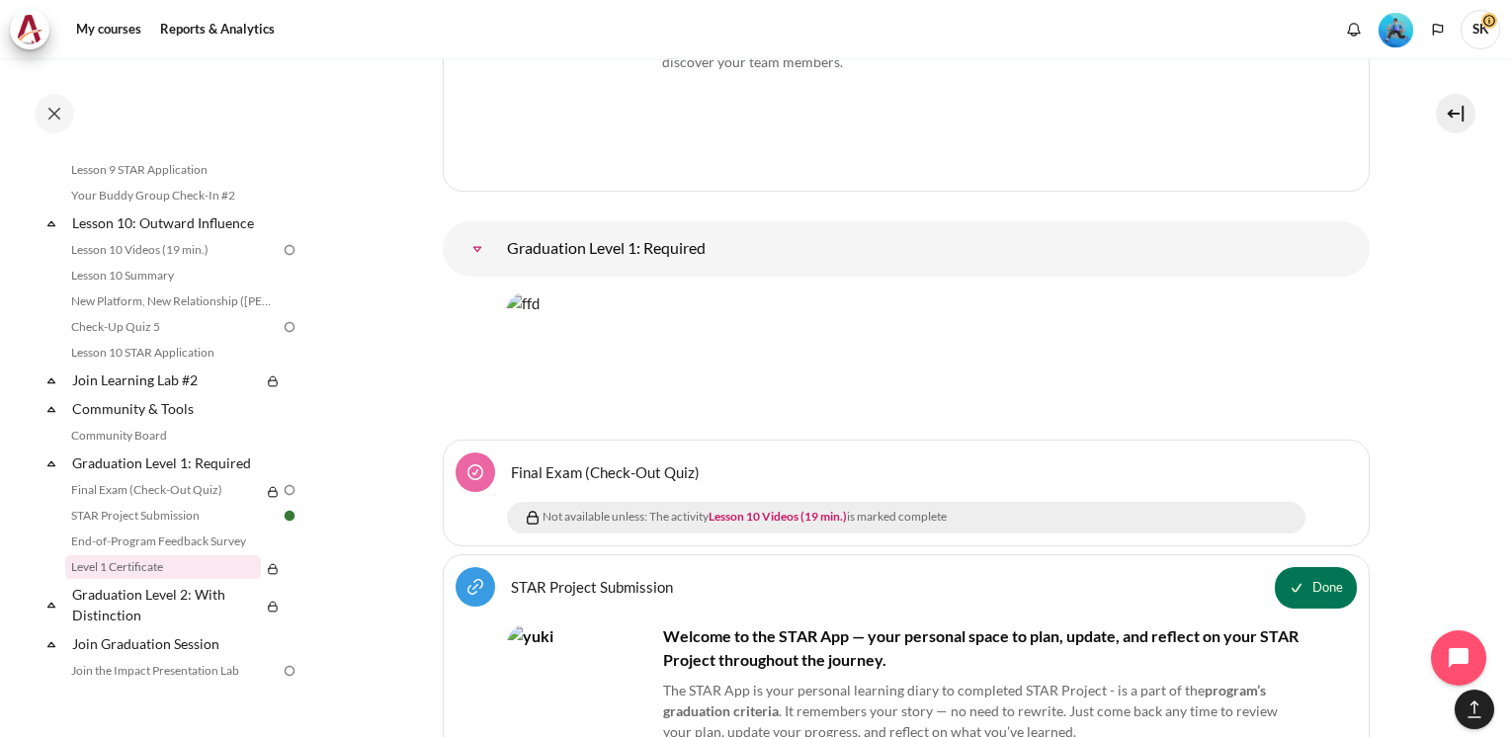
scroll to position [2027, 0]
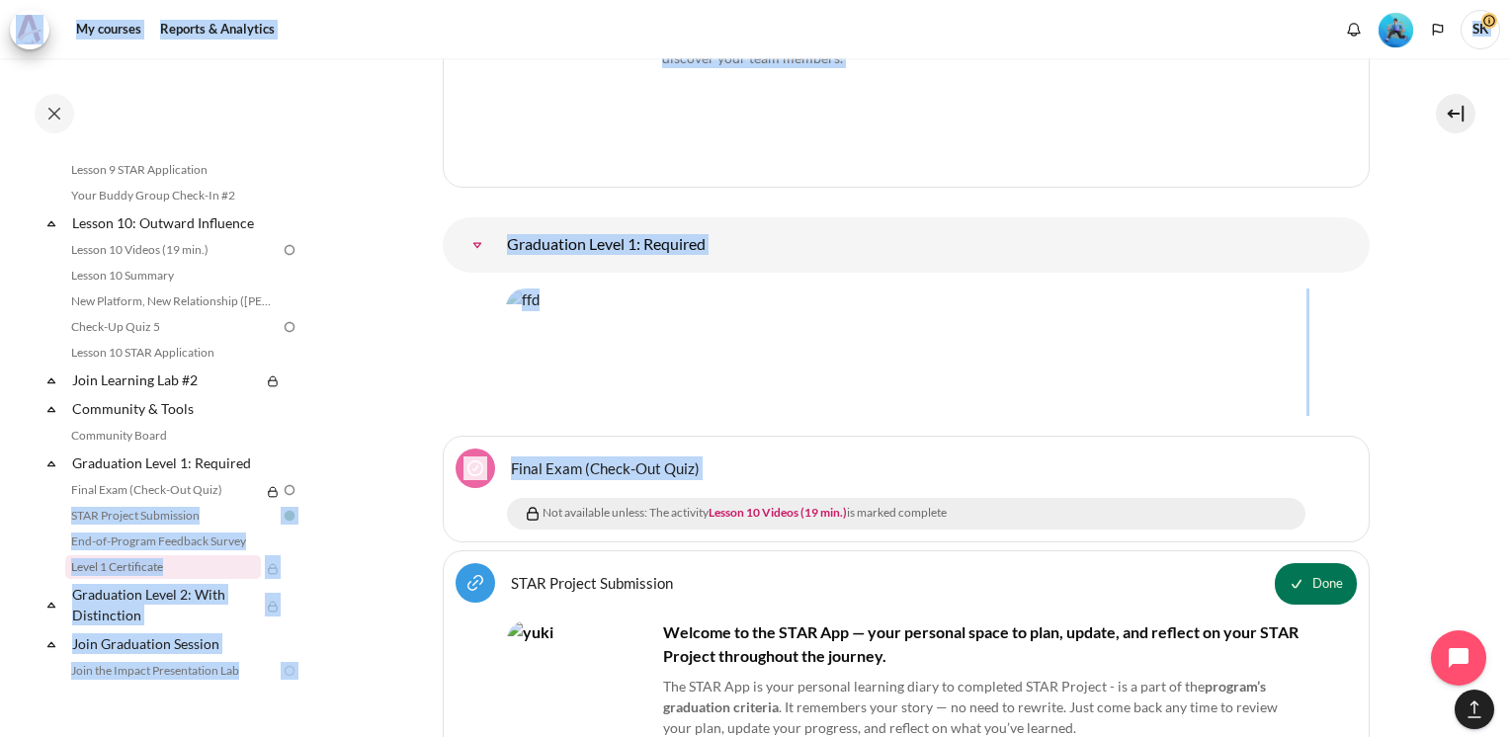
drag, startPoint x: 311, startPoint y: 511, endPoint x: 320, endPoint y: 468, distance: 43.4
click at [320, 468] on div "Skip to main content Open course index Completed 48% 12 / 25 Expand Collapse" at bounding box center [755, 368] width 1510 height 737
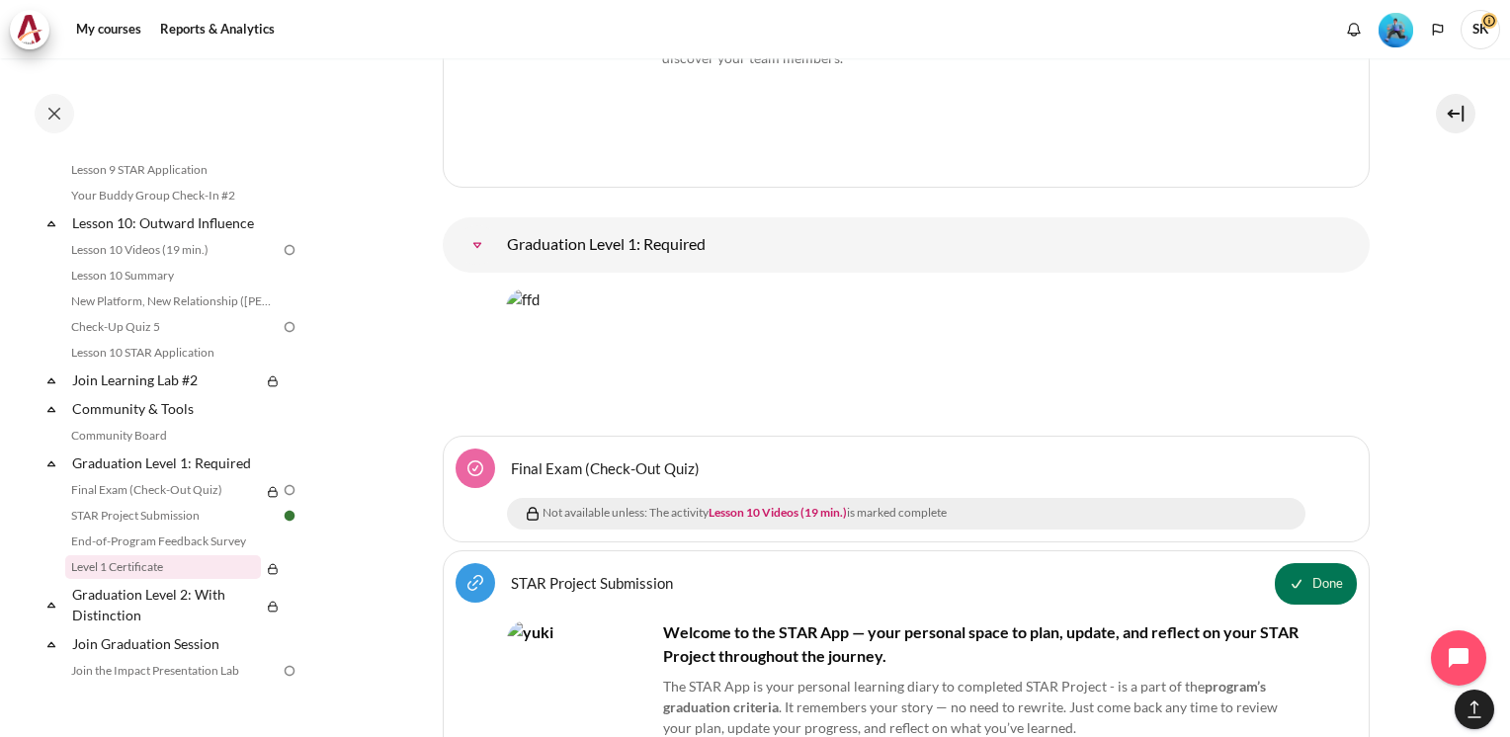
drag, startPoint x: 352, startPoint y: 381, endPoint x: 348, endPoint y: 549, distance: 168.0
drag, startPoint x: 313, startPoint y: 527, endPoint x: 312, endPoint y: 496, distance: 30.6
click at [312, 496] on div "Completed 48% 12 / 25 Expand Collapse Welcome! Highlighted" at bounding box center [158, 397] width 316 height 677
drag, startPoint x: 312, startPoint y: 496, endPoint x: 340, endPoint y: 517, distance: 34.6
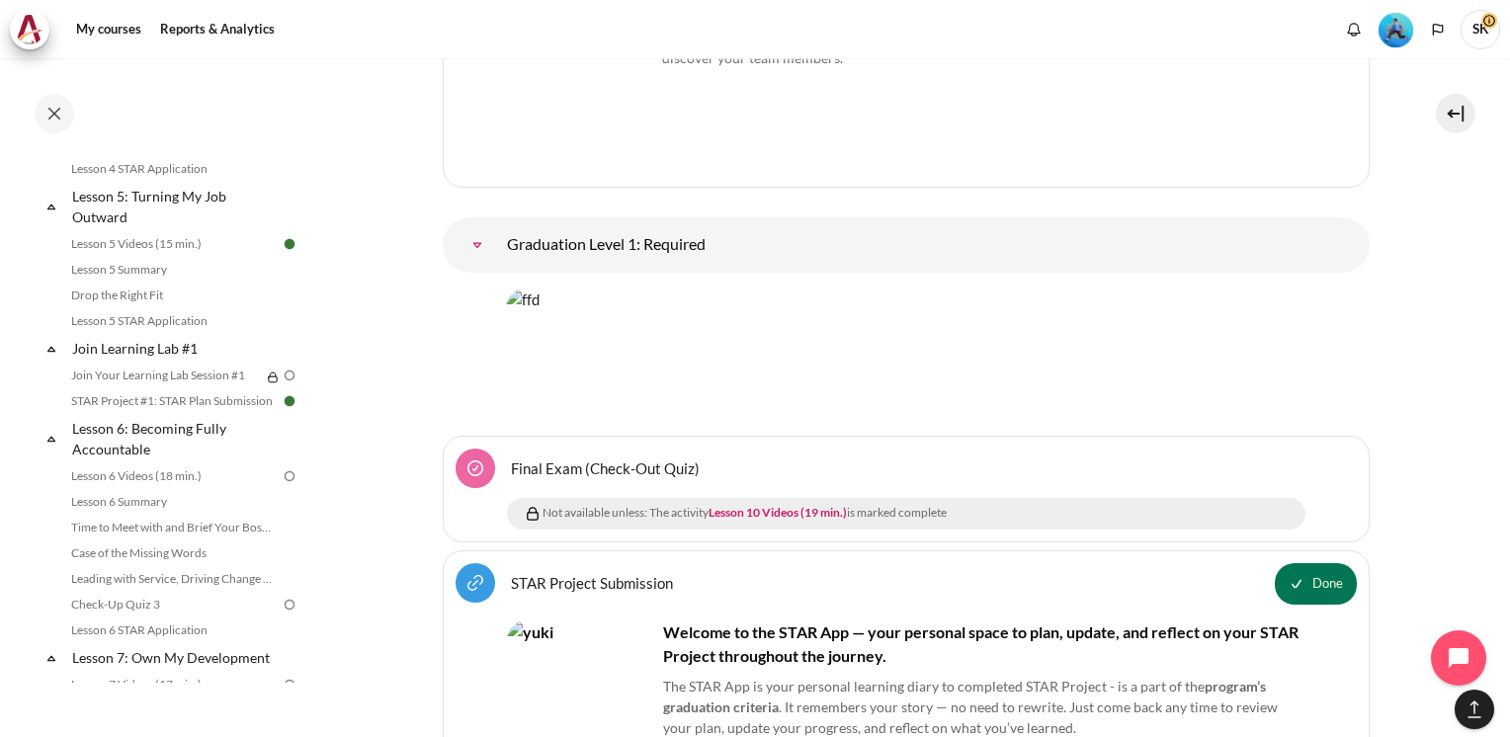
scroll to position [893, 0]
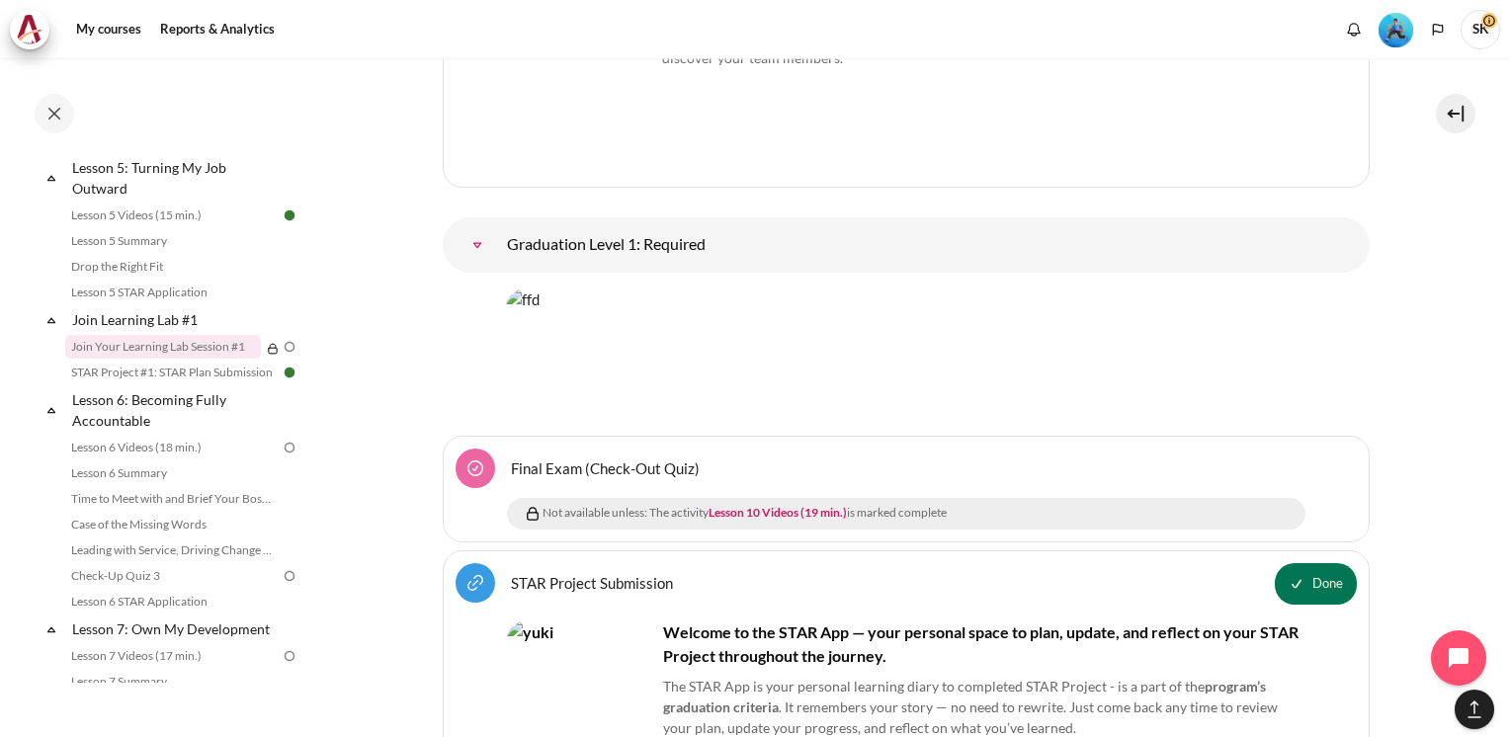
click at [177, 359] on link "Join Your Learning Lab Session #1" at bounding box center [163, 347] width 196 height 24
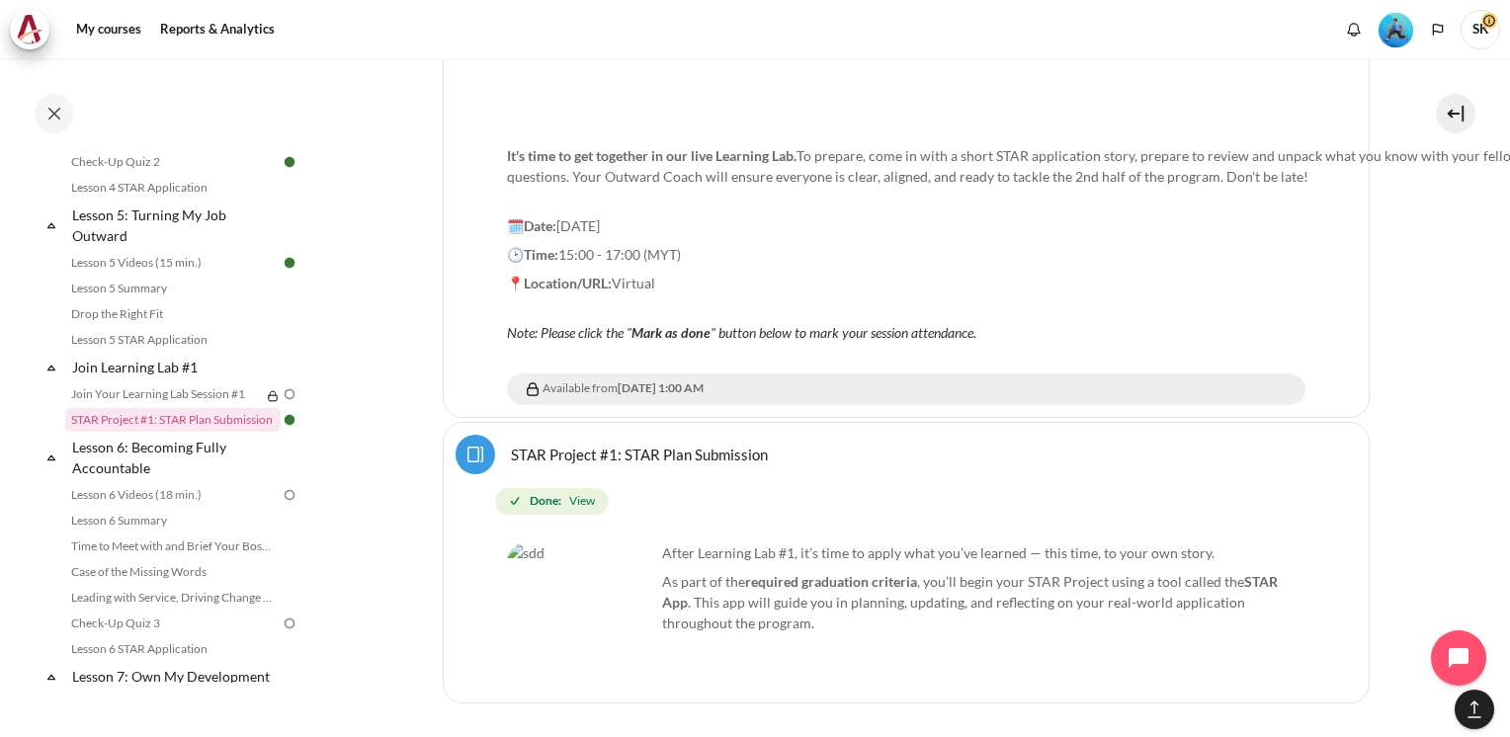
scroll to position [2438, 0]
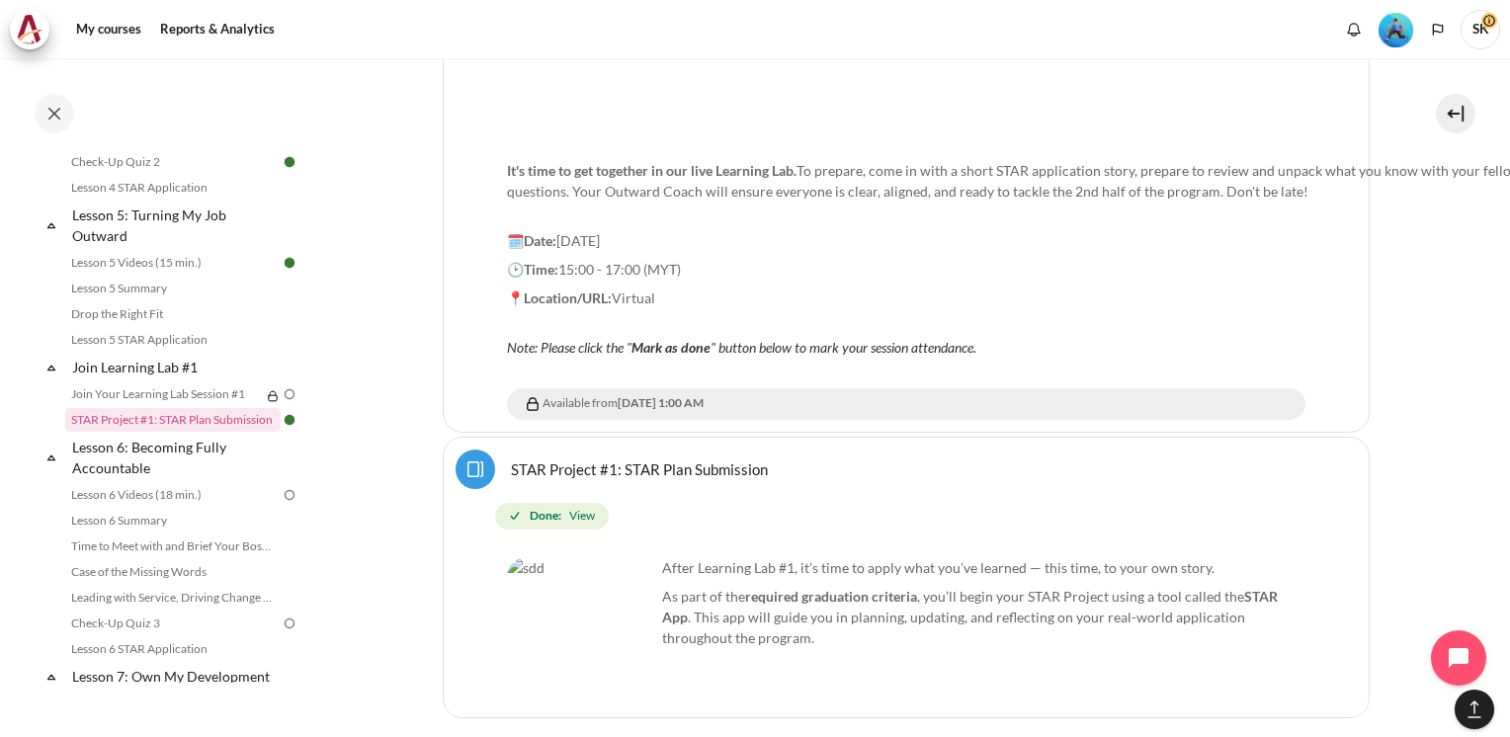
click at [589, 507] on span "View" at bounding box center [582, 516] width 26 height 18
click at [573, 507] on span "View" at bounding box center [582, 516] width 26 height 18
click at [549, 507] on strong "Done:" at bounding box center [546, 516] width 32 height 18
click at [511, 459] on link "STAR Project #1: STAR Plan Submission Page" at bounding box center [639, 468] width 257 height 19
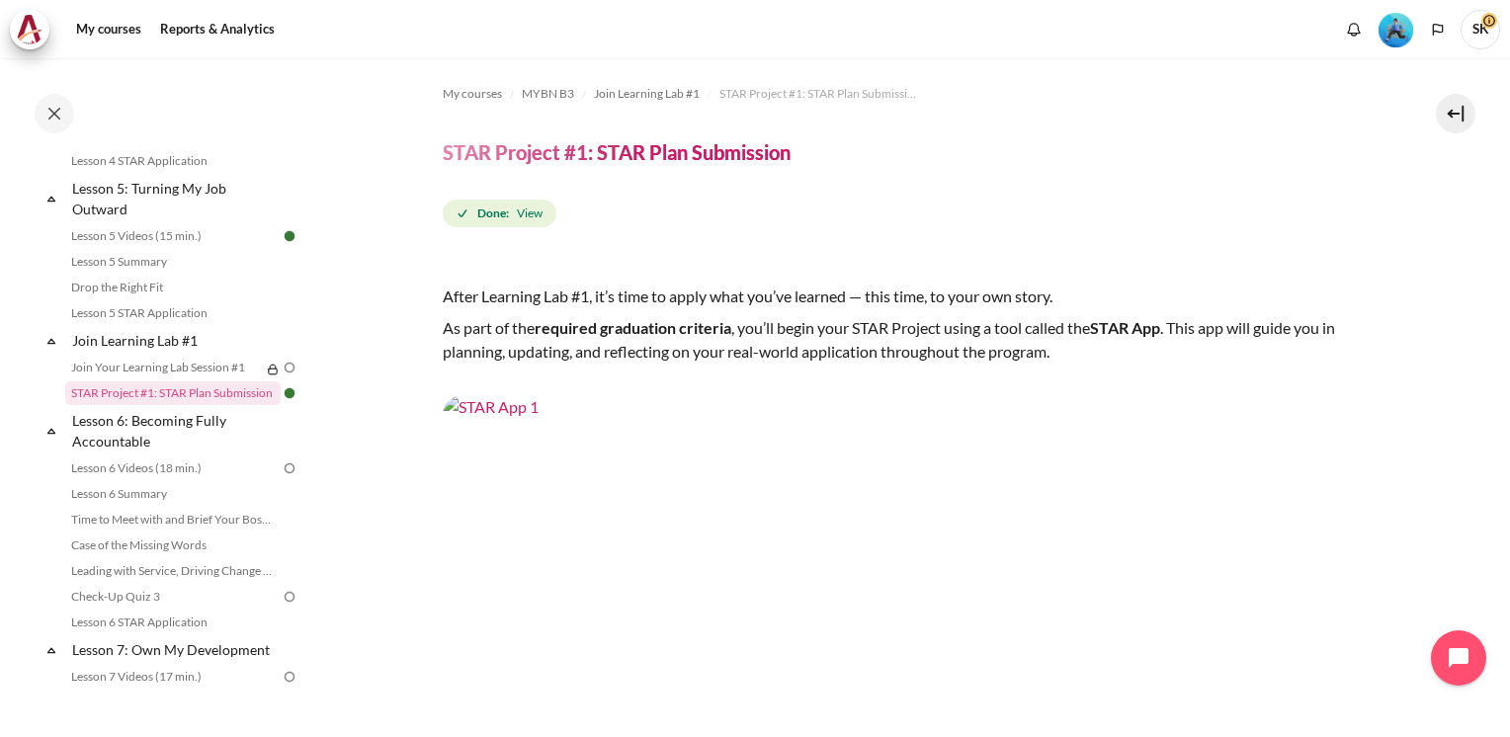
click at [494, 217] on strong "Done:" at bounding box center [493, 213] width 32 height 18
click at [536, 215] on span "View" at bounding box center [530, 213] width 26 height 18
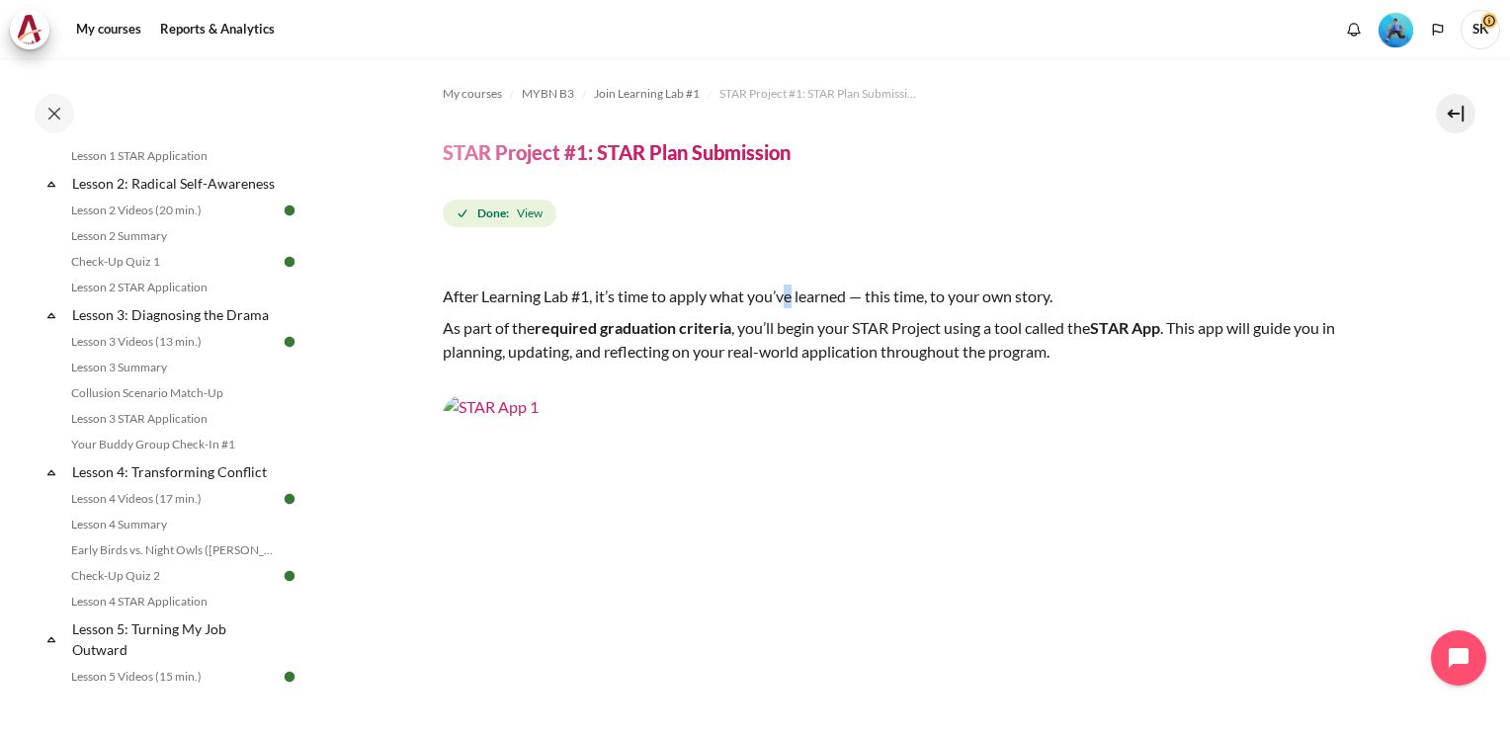
drag, startPoint x: 311, startPoint y: 358, endPoint x: 306, endPoint y: 141, distance: 216.4
click at [306, 141] on div "Completed 48% 12 / 25 Expand Collapse Welcome! Highlighted" at bounding box center [158, 397] width 316 height 677
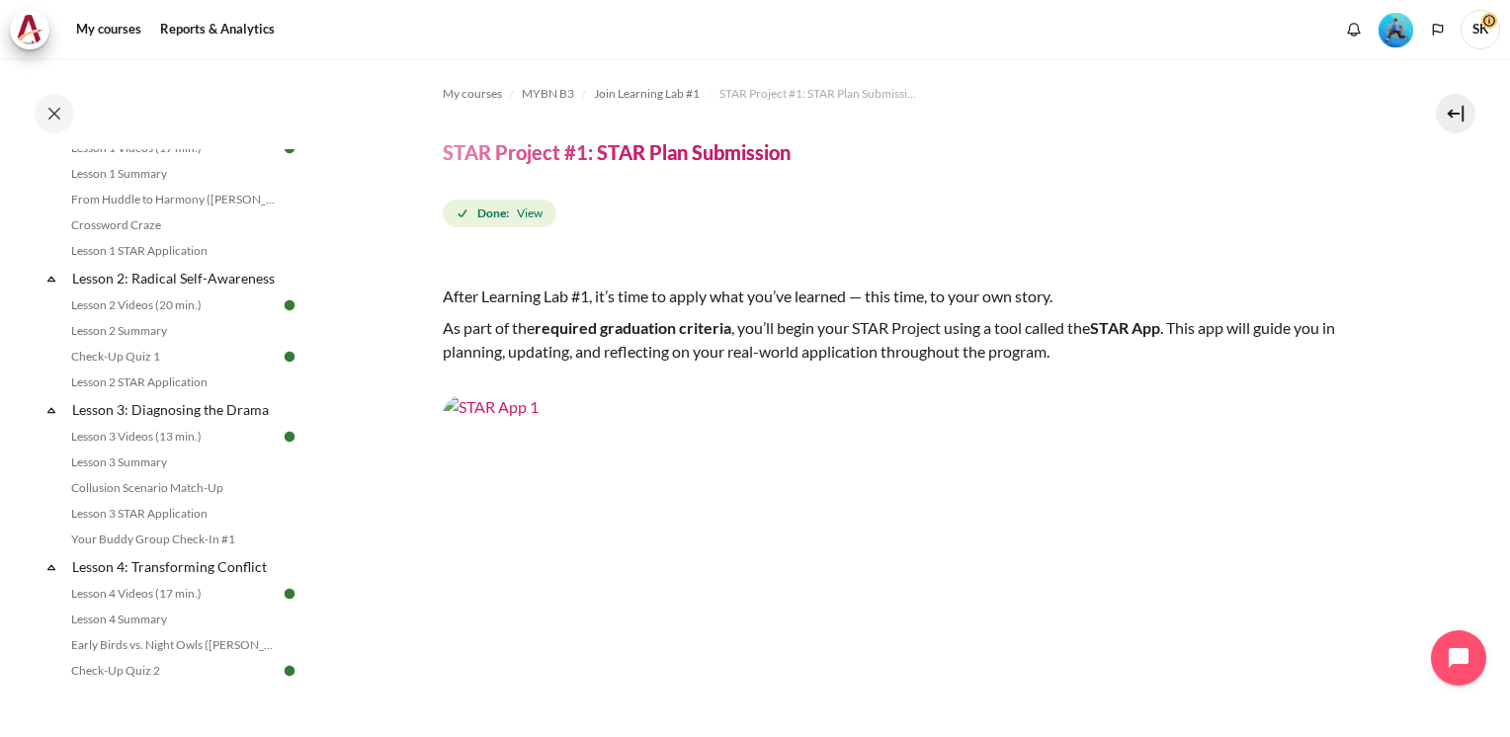
drag, startPoint x: 306, startPoint y: 141, endPoint x: 345, endPoint y: 250, distance: 115.3
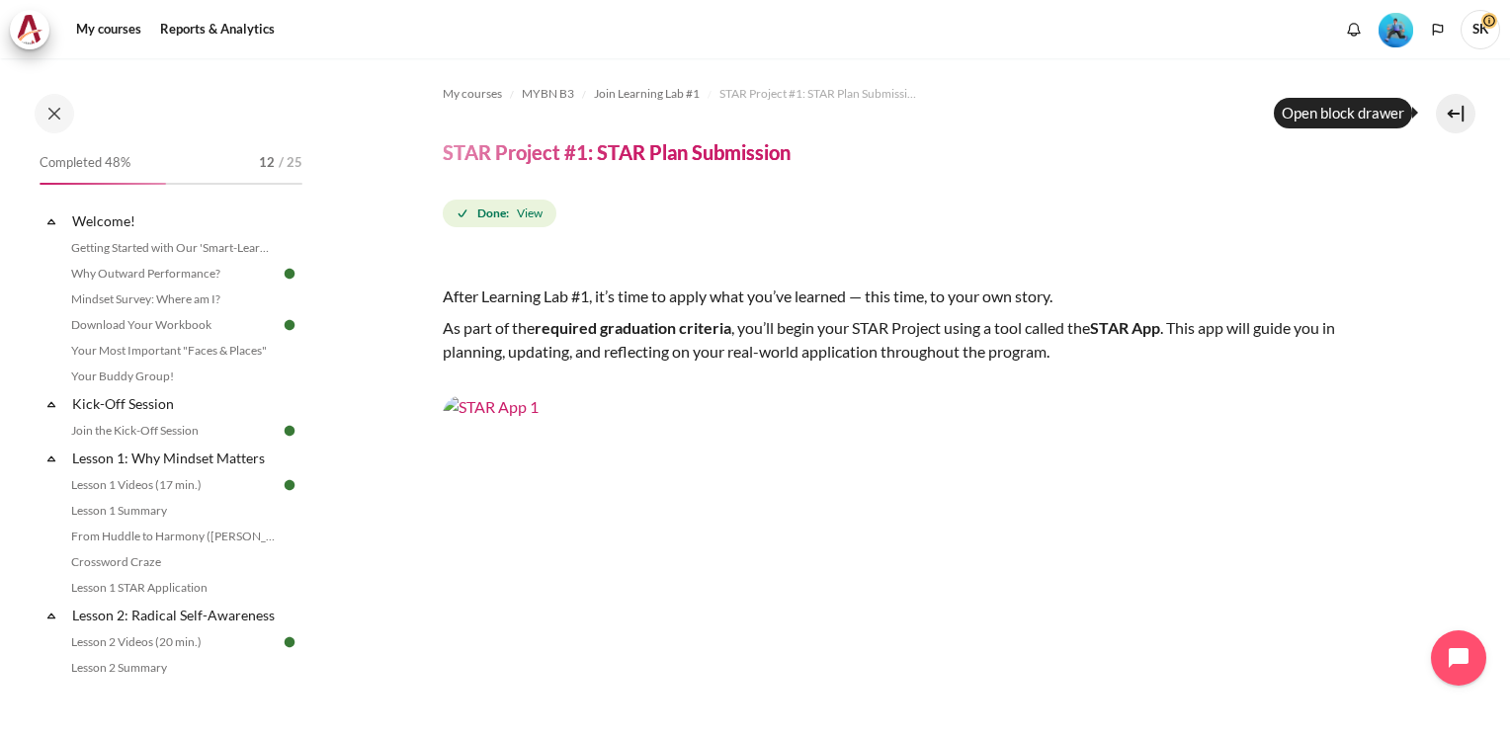
click at [1461, 116] on button at bounding box center [1455, 114] width 40 height 40
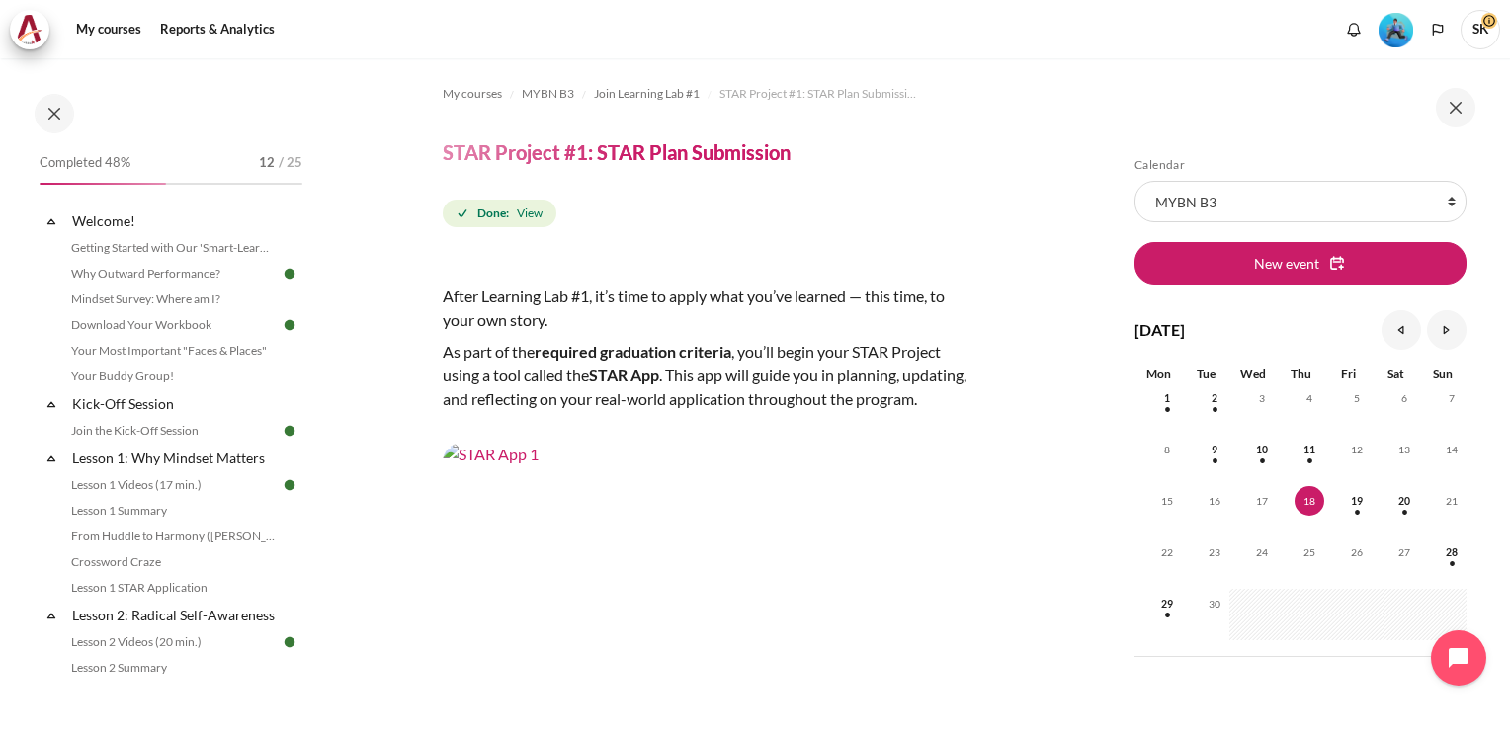
click at [1067, 443] on section "My courses MYBN B3 Join Learning Lab #1 STAR Project #1: STAR Plan Submission S…" at bounding box center [705, 618] width 778 height 1120
click at [49, 106] on button at bounding box center [55, 114] width 40 height 40
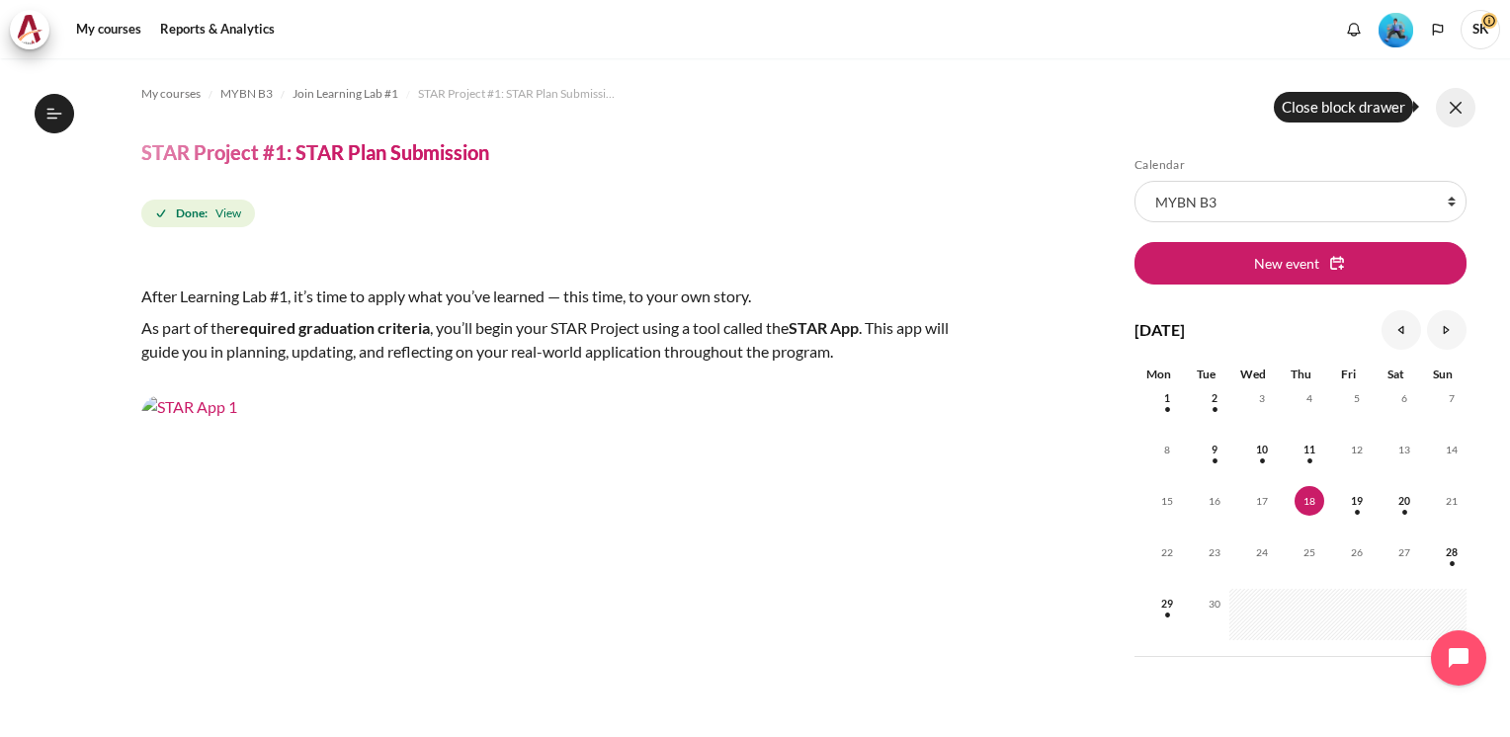
click at [1467, 103] on button at bounding box center [1455, 108] width 40 height 40
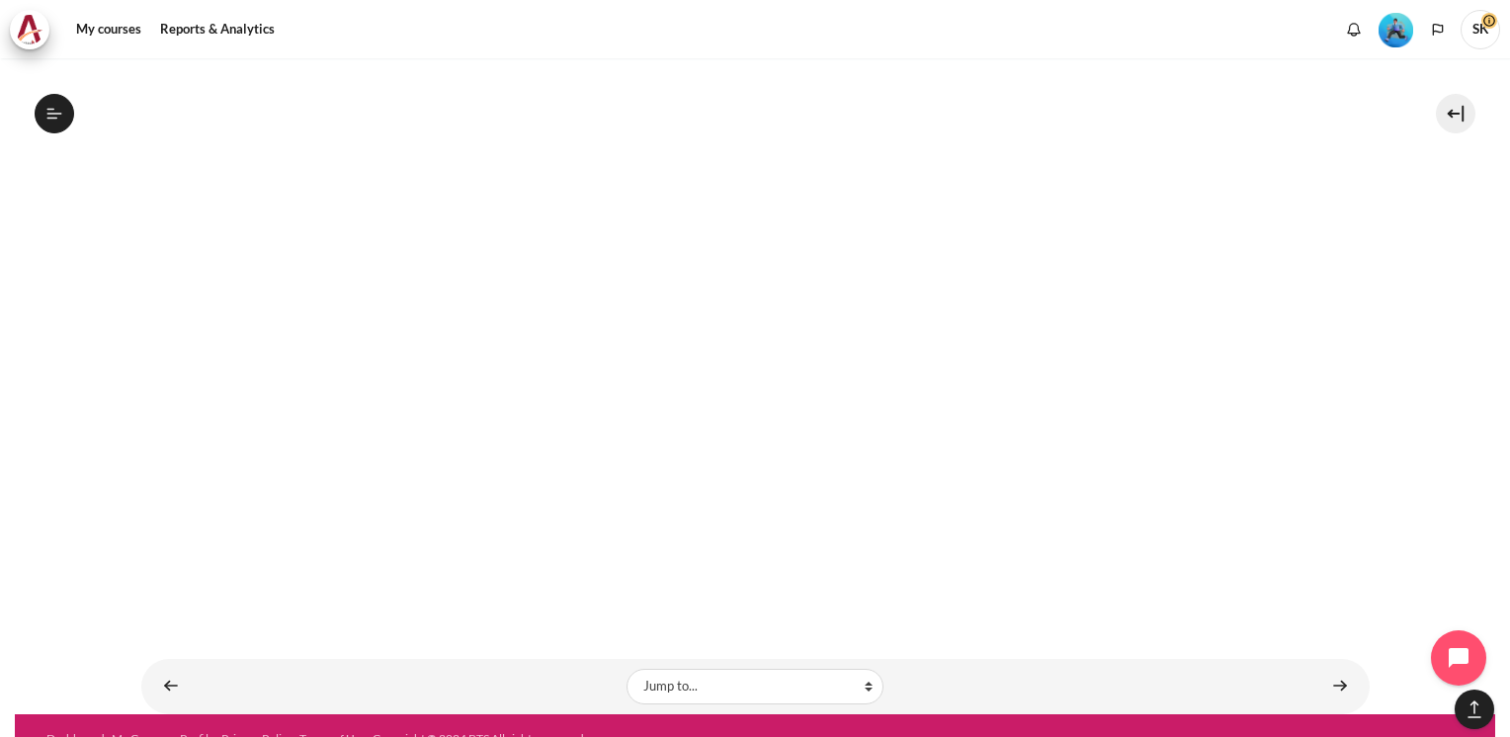
scroll to position [1219, 0]
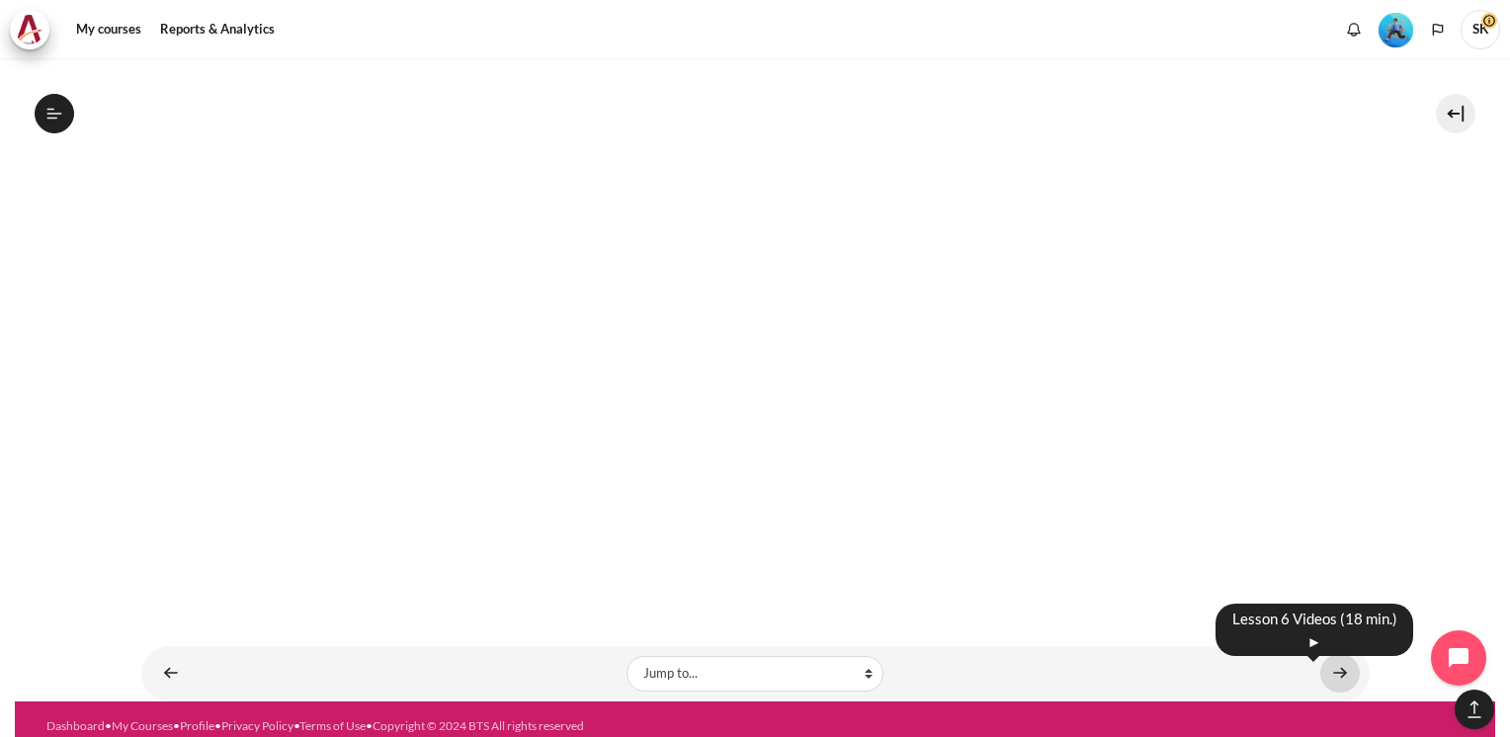
click at [1335, 656] on link "Content" at bounding box center [1340, 673] width 40 height 39
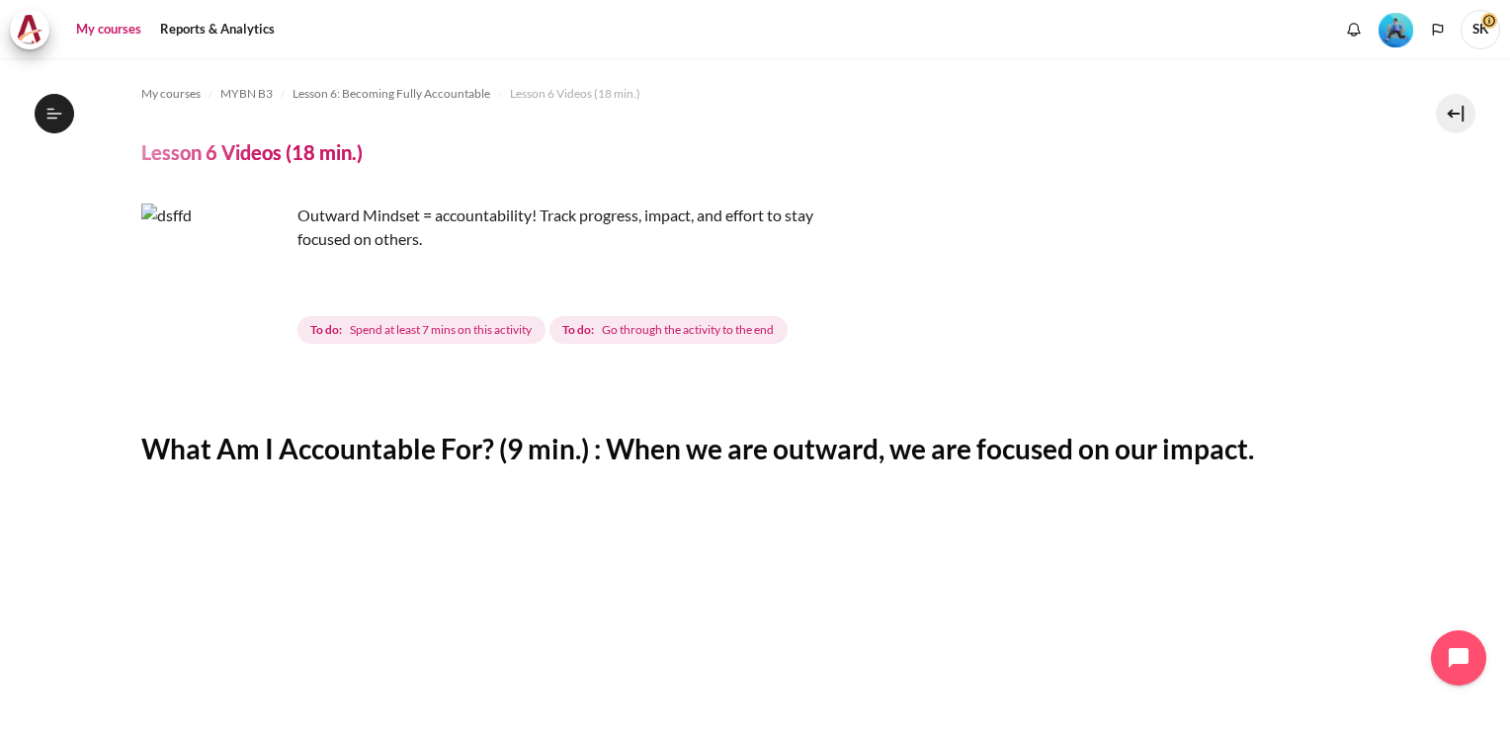
click at [125, 35] on link "My courses" at bounding box center [108, 30] width 79 height 40
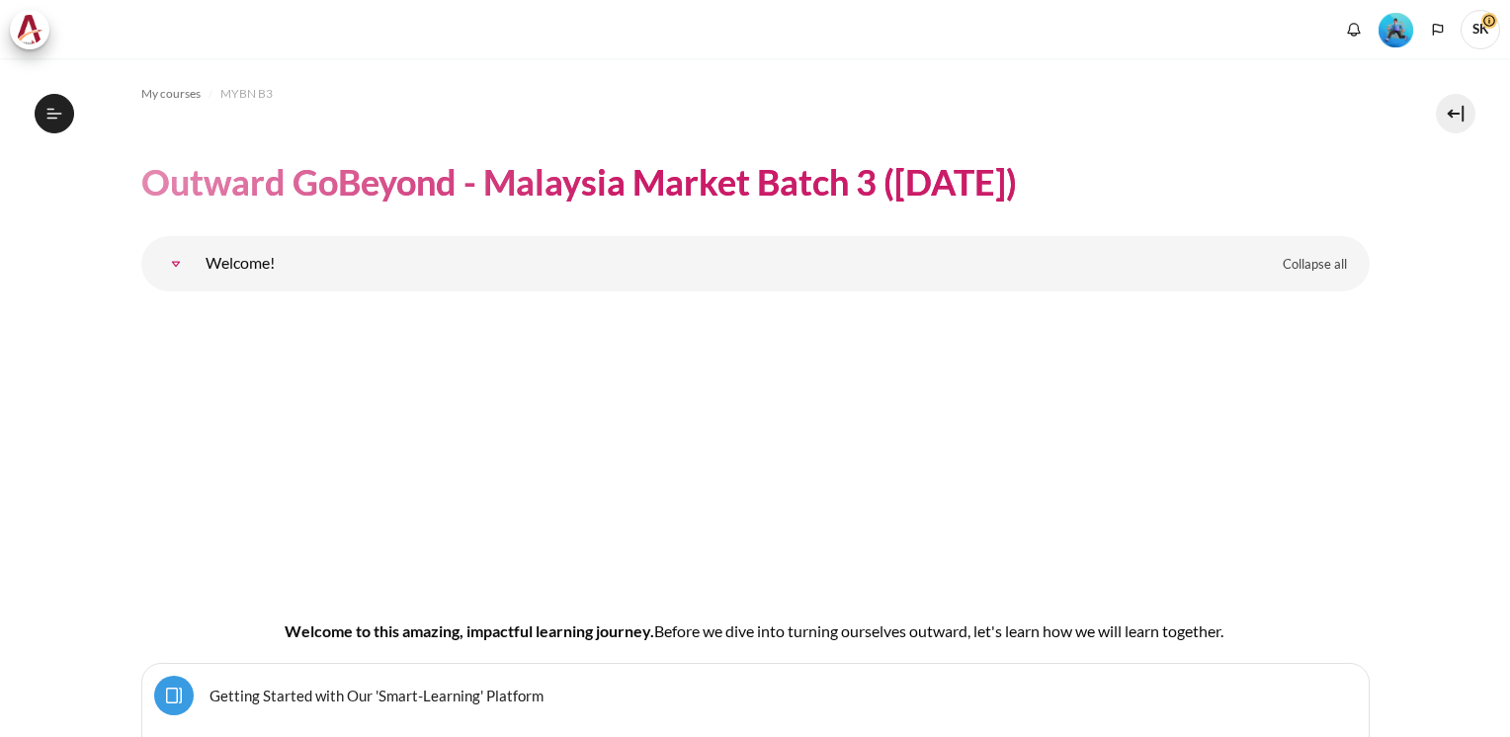
click at [1291, 481] on img "Content" at bounding box center [755, 446] width 1102 height 279
click at [1458, 110] on button at bounding box center [1455, 114] width 40 height 40
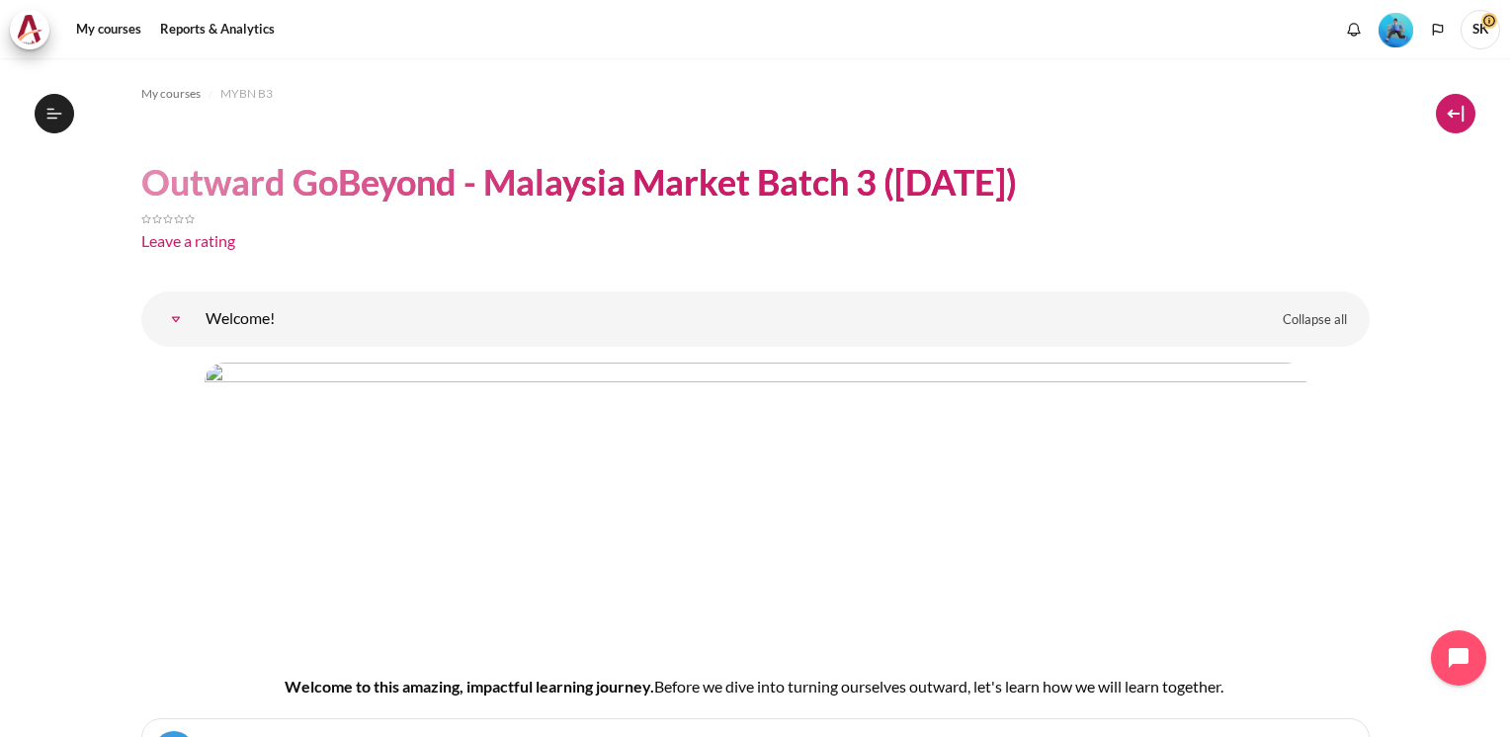
click at [1443, 114] on button at bounding box center [1455, 114] width 40 height 40
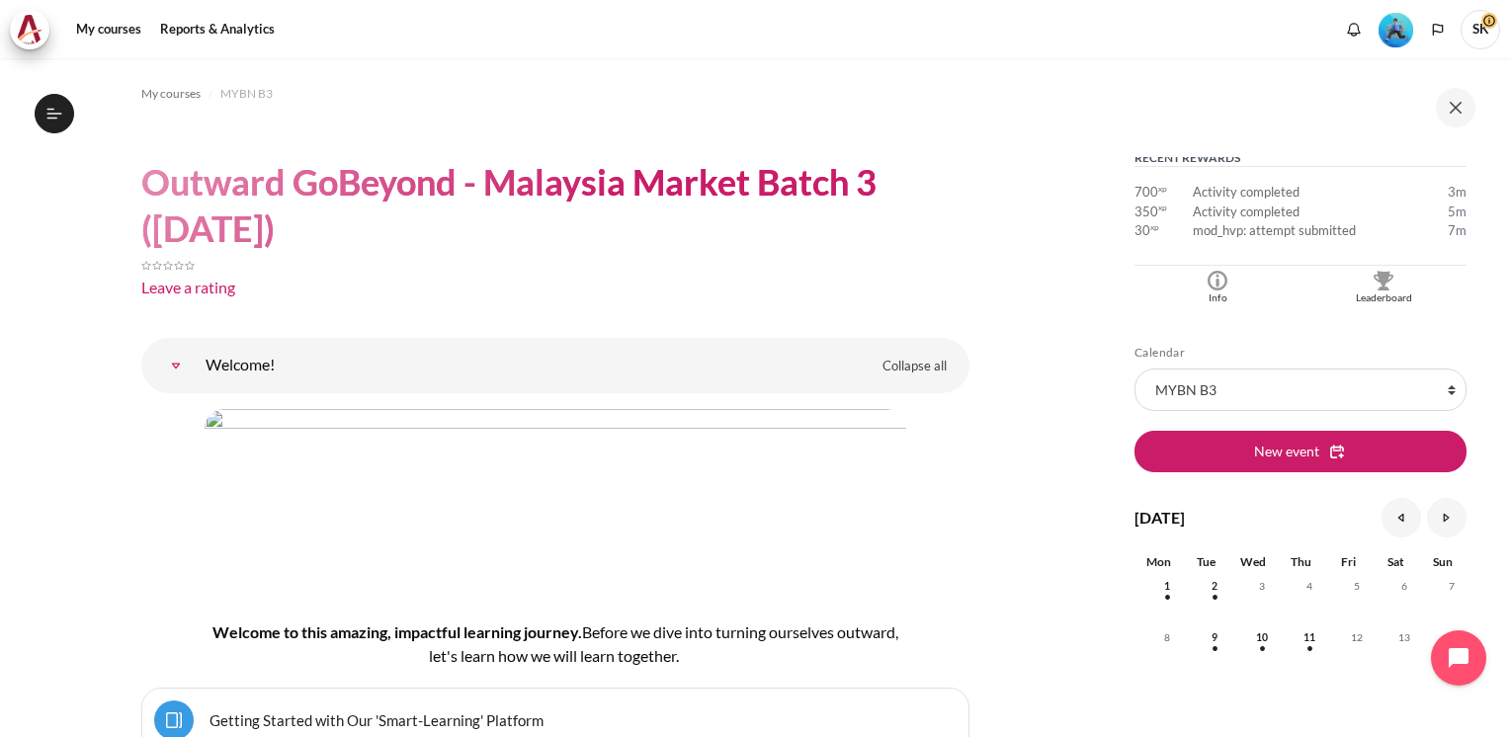
scroll to position [438, 0]
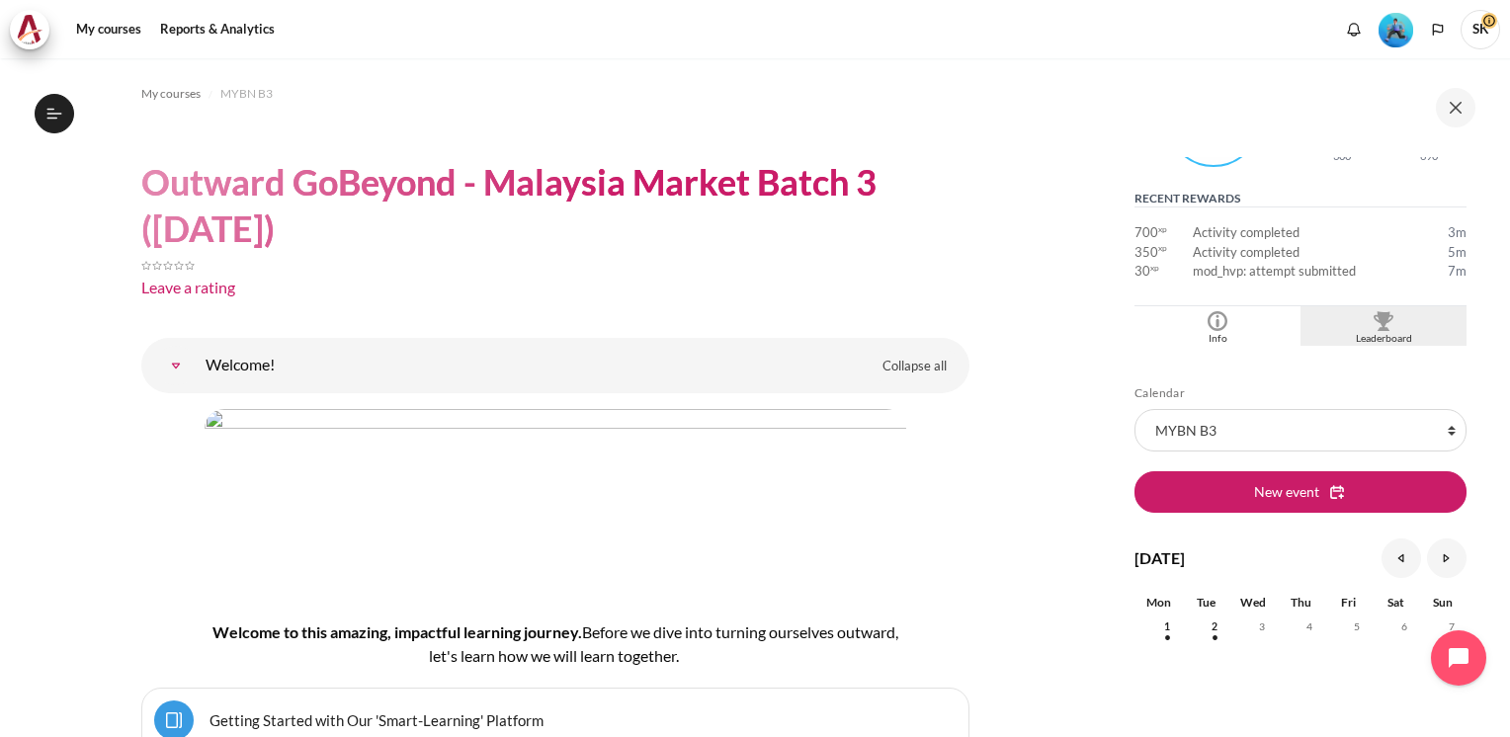
click at [1373, 324] on img "Blocks" at bounding box center [1383, 321] width 20 height 20
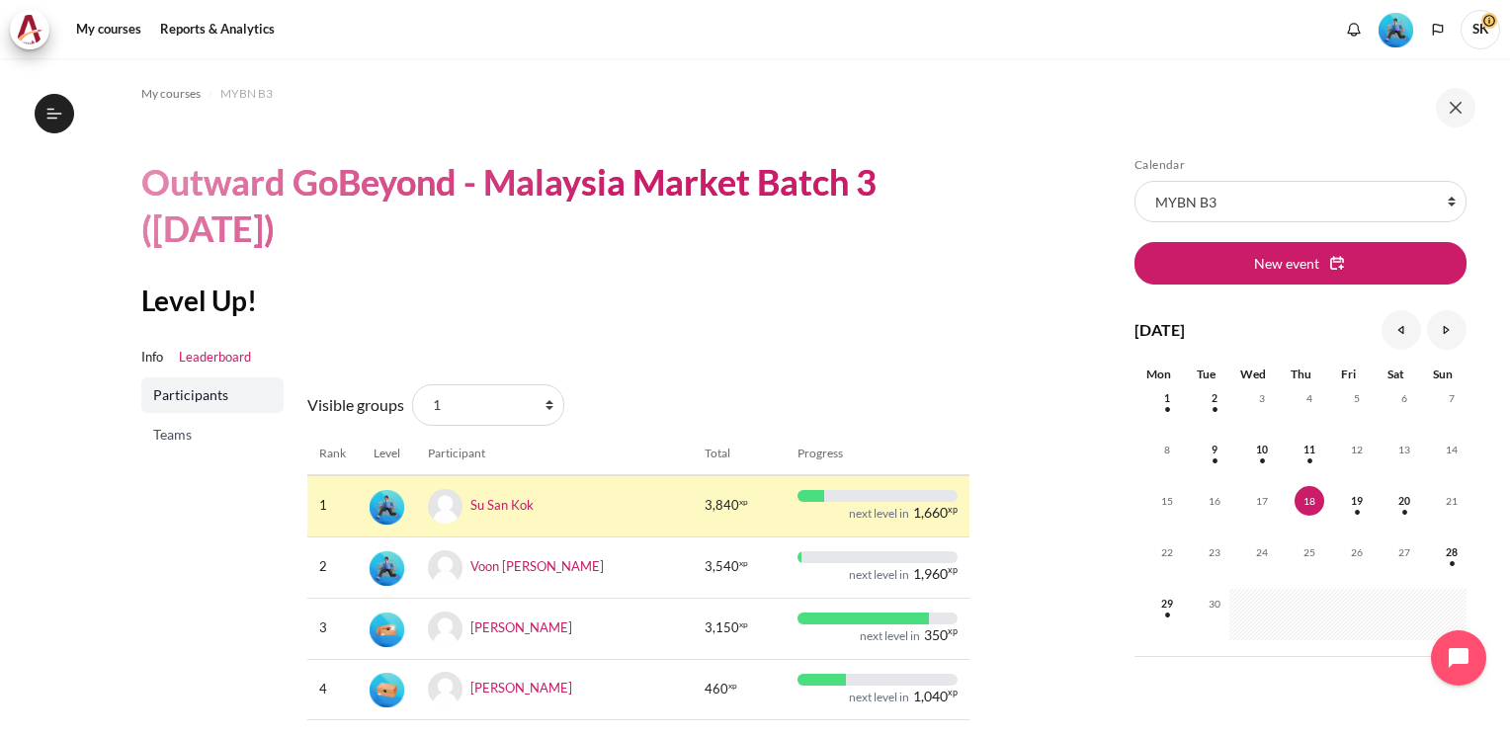
scroll to position [36, 0]
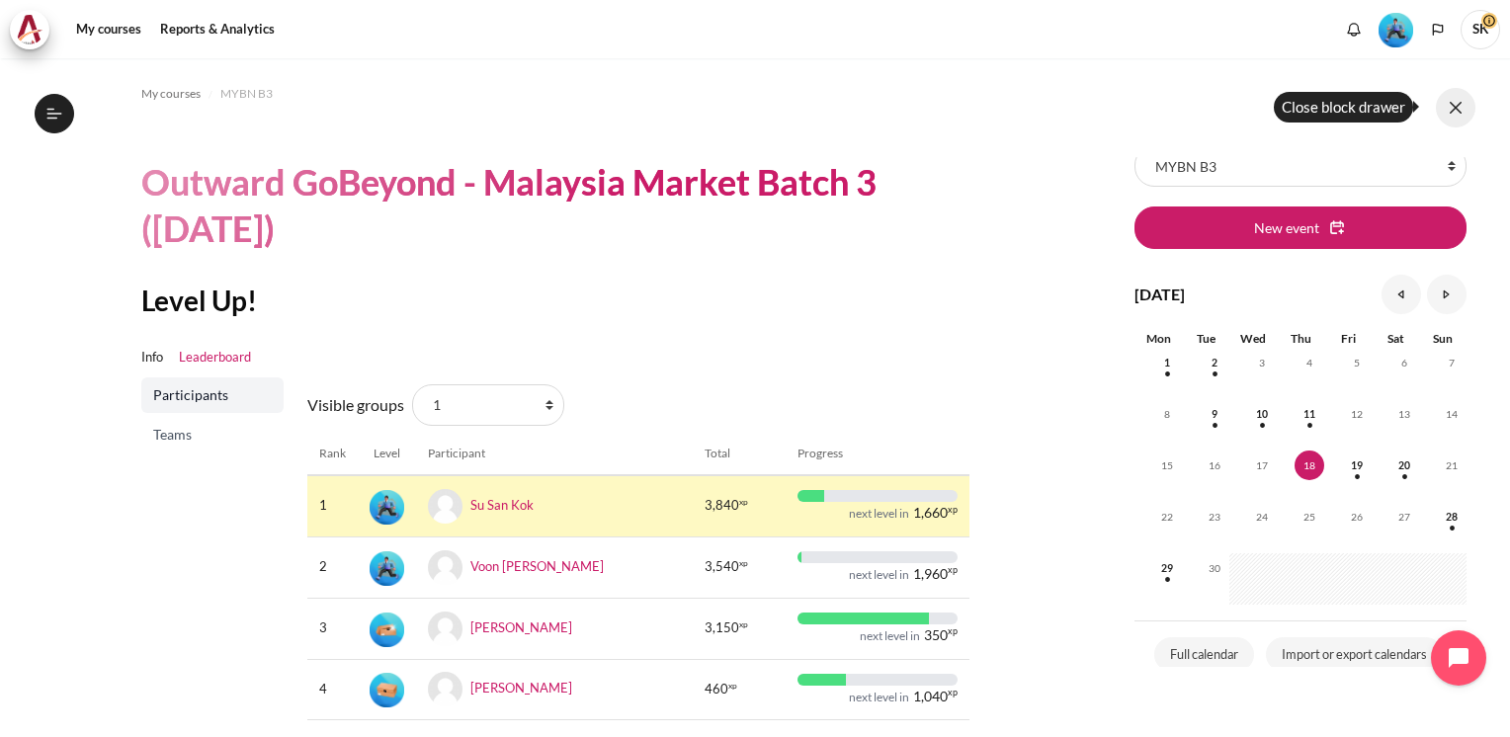
click at [1459, 109] on button at bounding box center [1455, 108] width 40 height 40
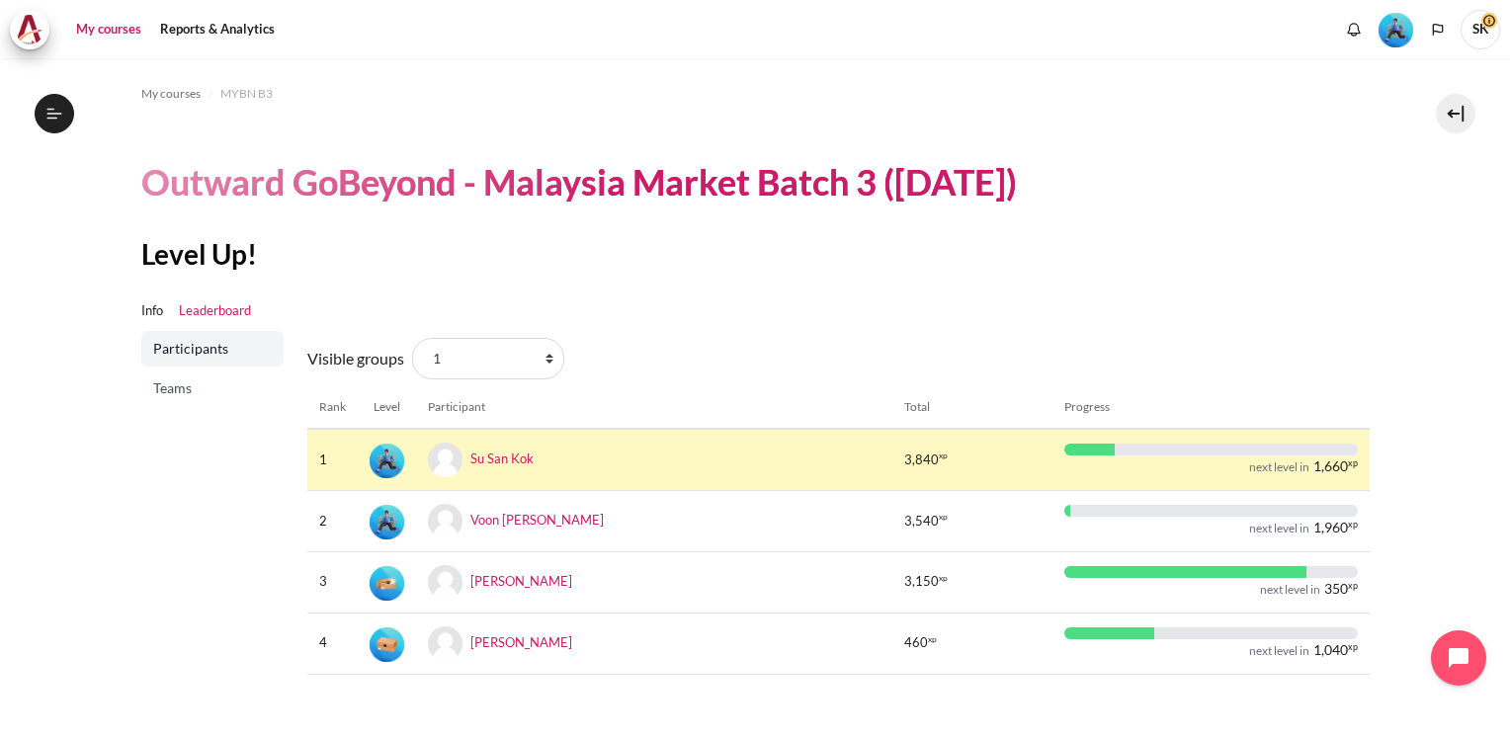
click at [115, 24] on link "My courses" at bounding box center [108, 30] width 79 height 40
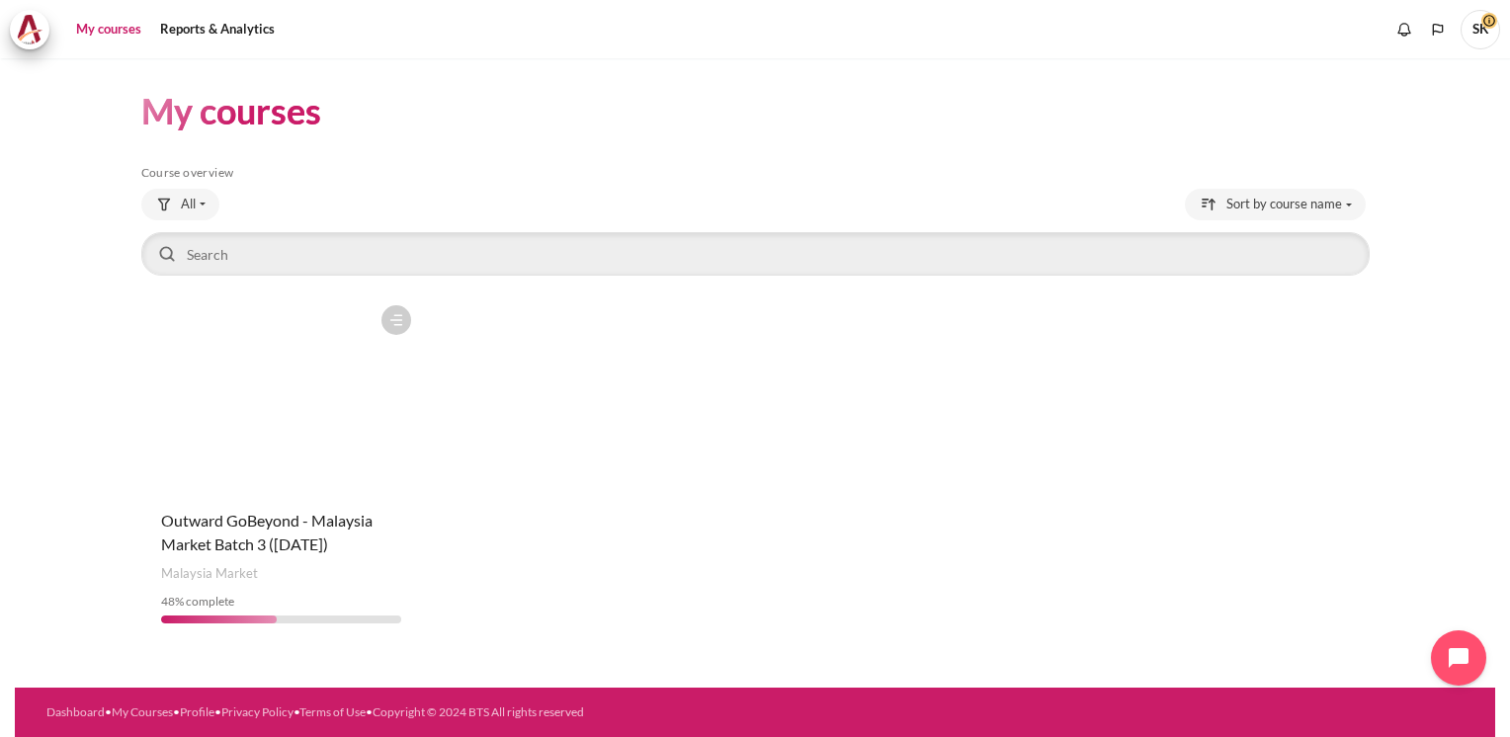
click at [259, 461] on figure "Content" at bounding box center [281, 394] width 281 height 198
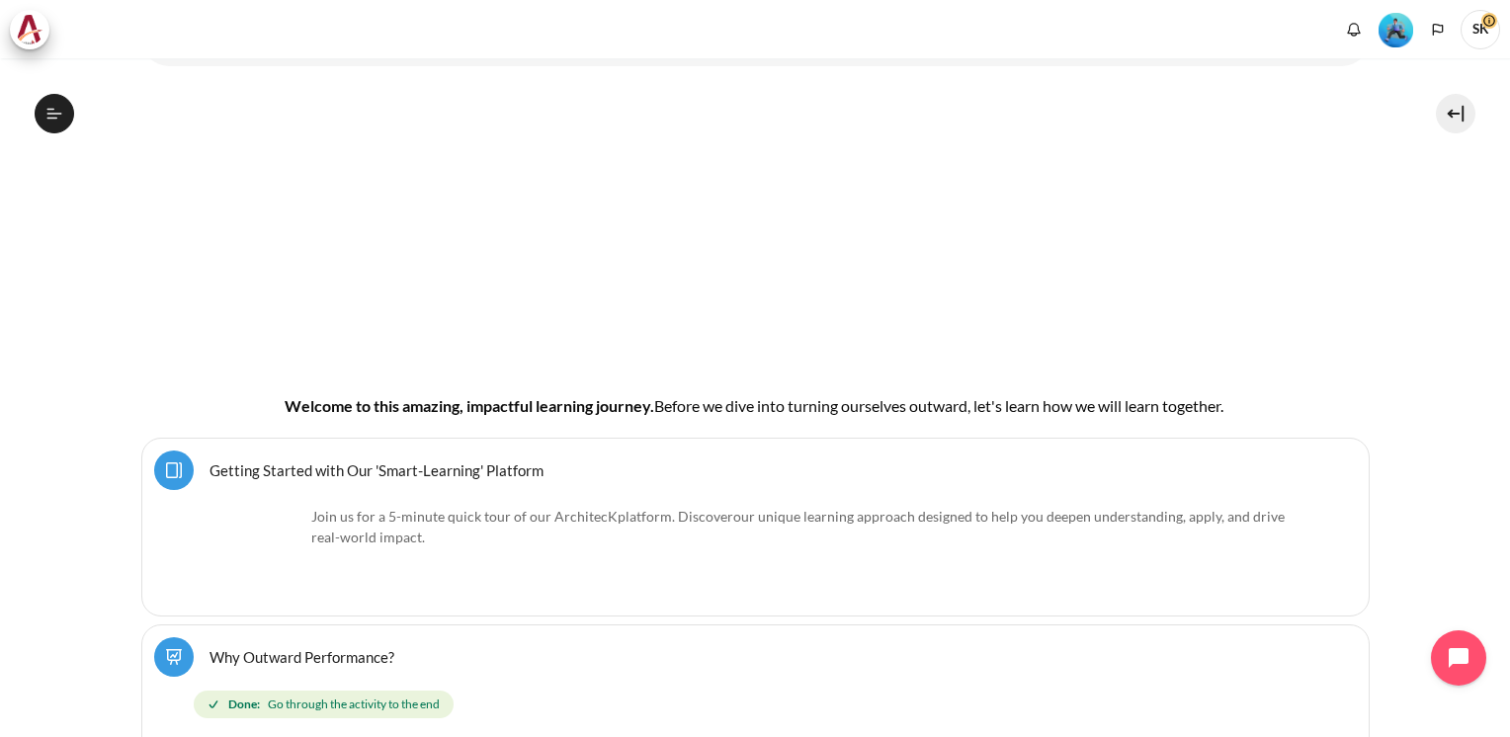
scroll to position [226, 0]
click at [46, 108] on icon at bounding box center [54, 114] width 18 height 18
click at [49, 105] on icon at bounding box center [54, 114] width 18 height 18
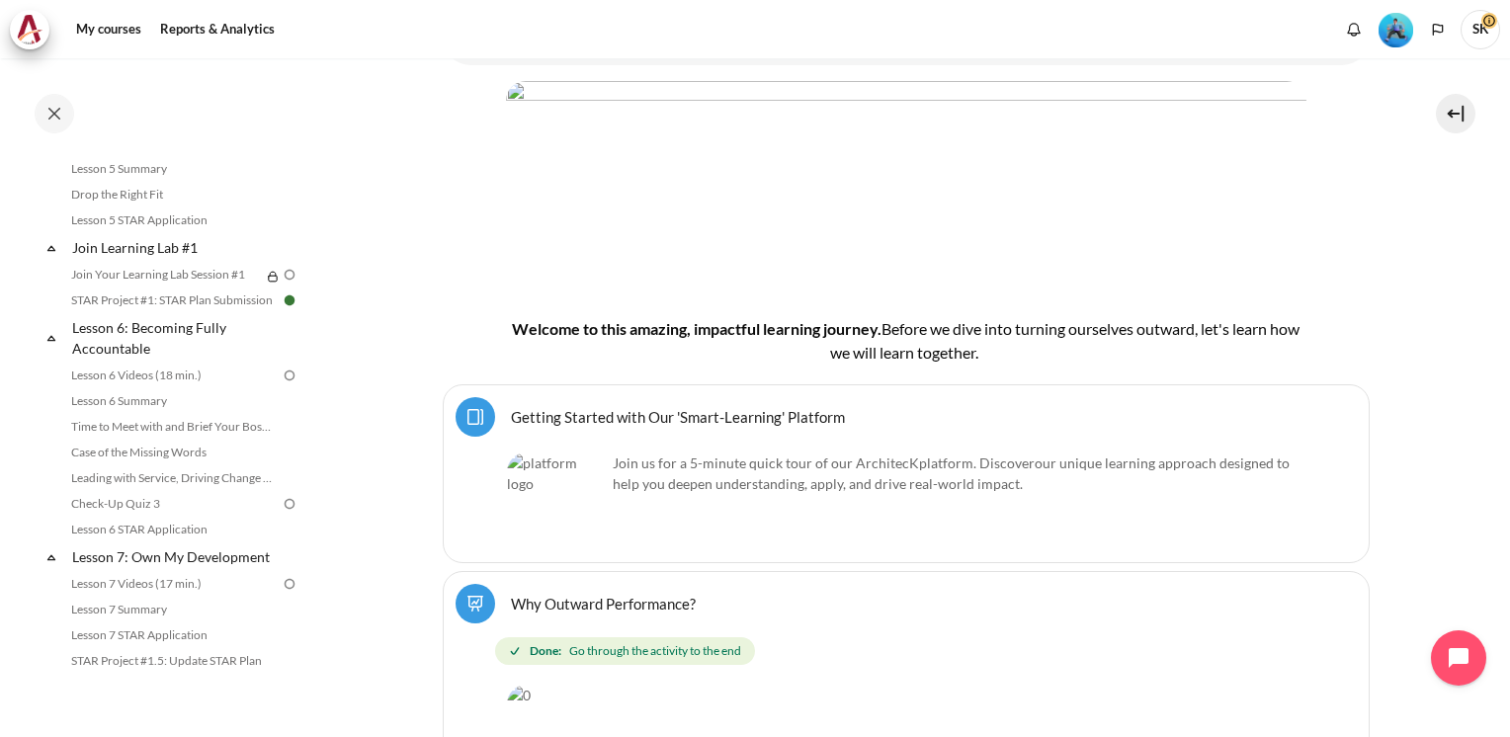
scroll to position [973, 0]
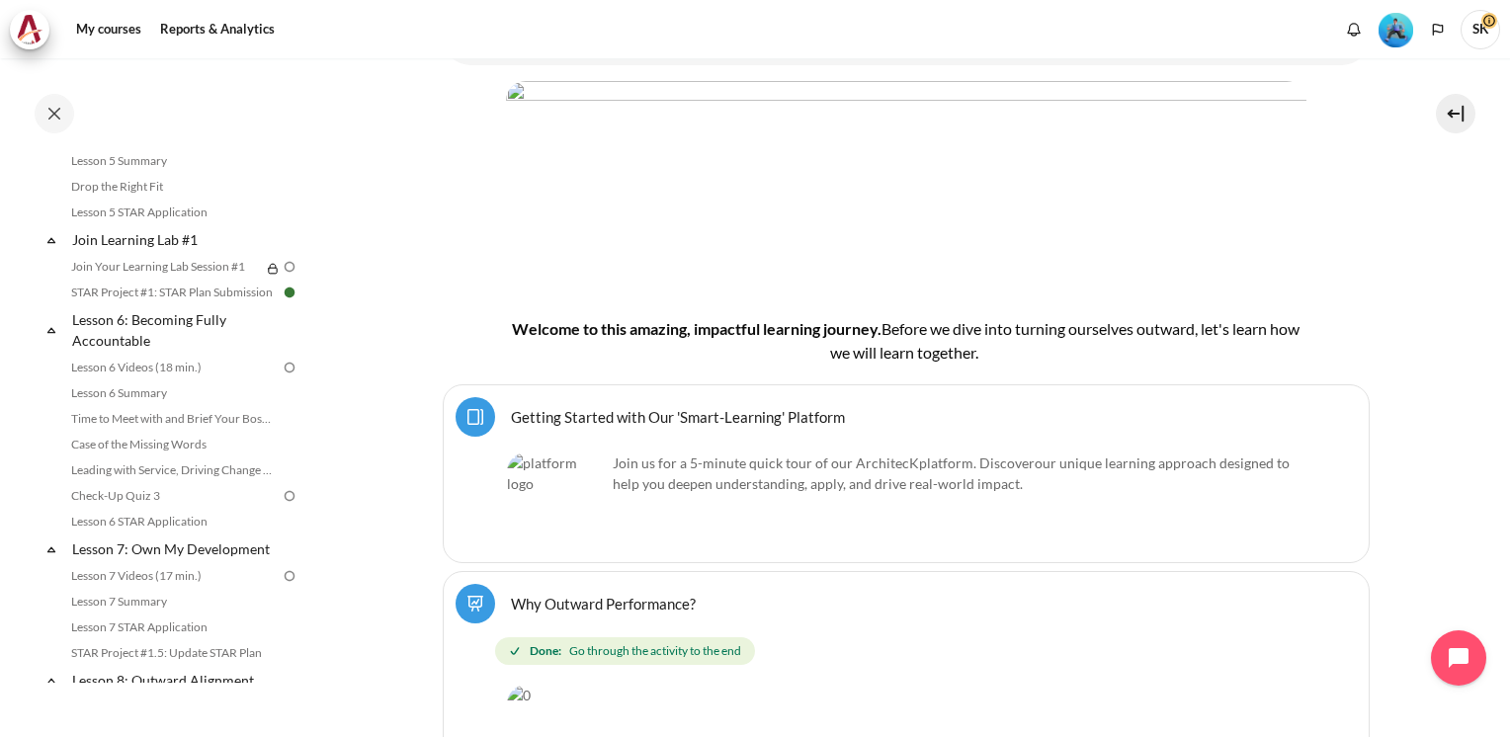
click at [284, 301] on img at bounding box center [290, 293] width 18 height 18
click at [281, 301] on img at bounding box center [290, 293] width 18 height 18
click at [282, 301] on img at bounding box center [290, 293] width 18 height 18
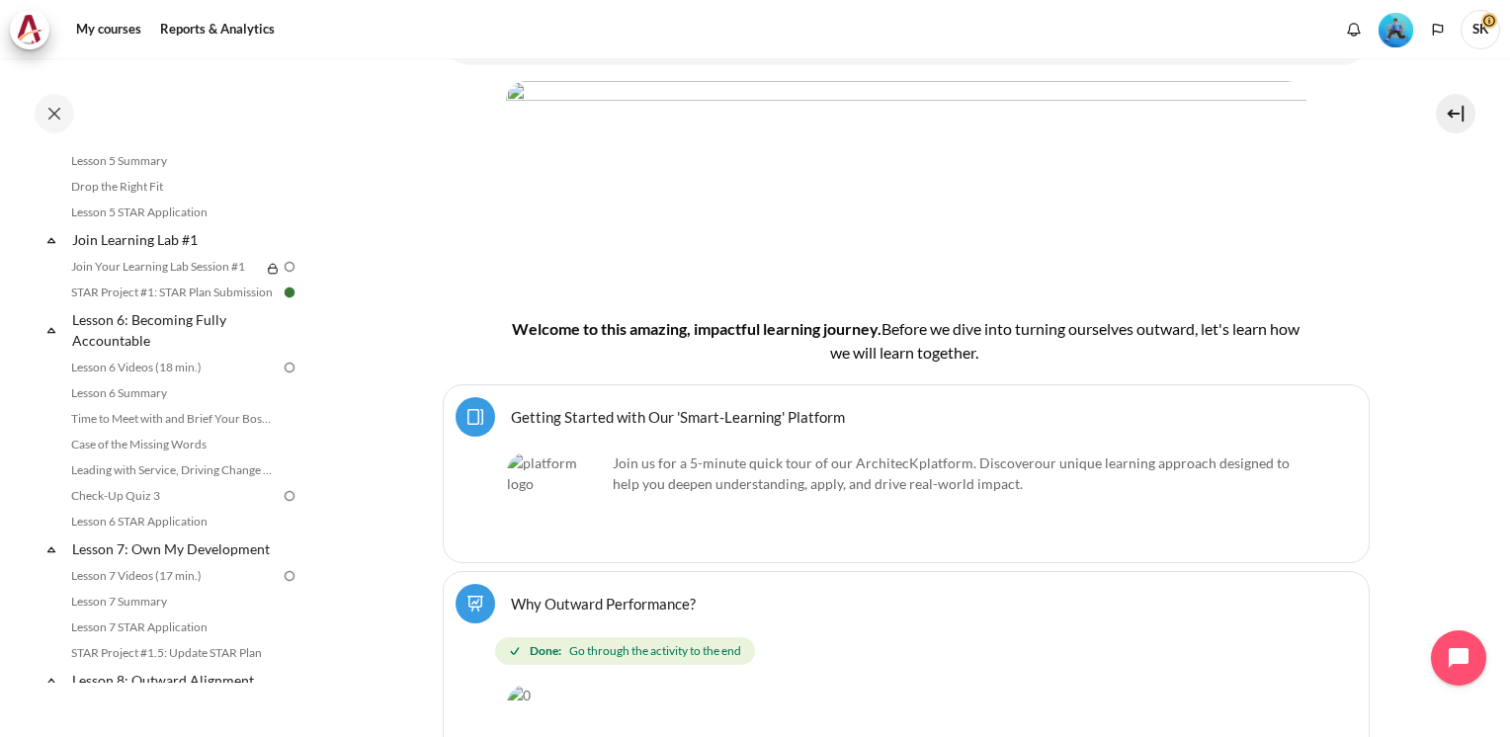
click at [282, 301] on img at bounding box center [290, 293] width 18 height 18
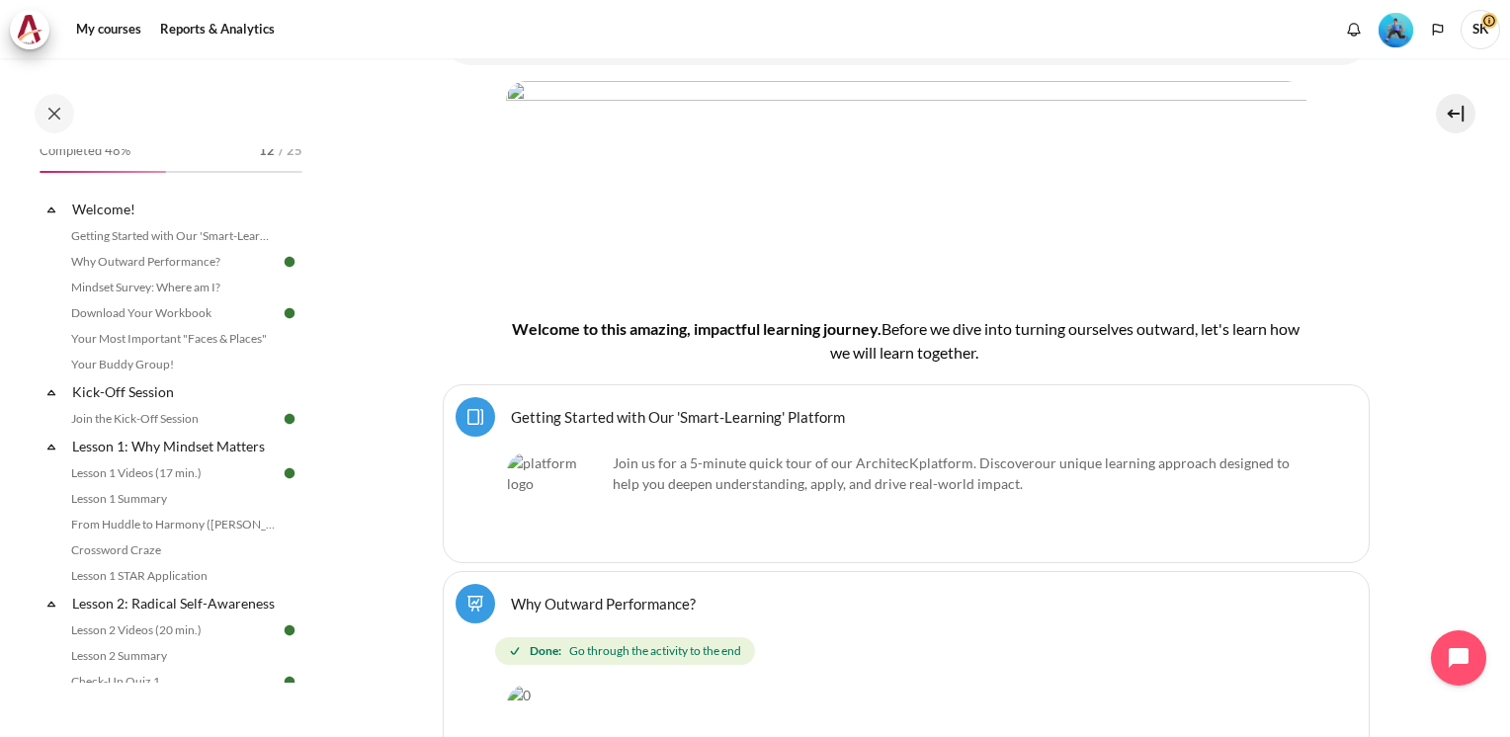
scroll to position [0, 0]
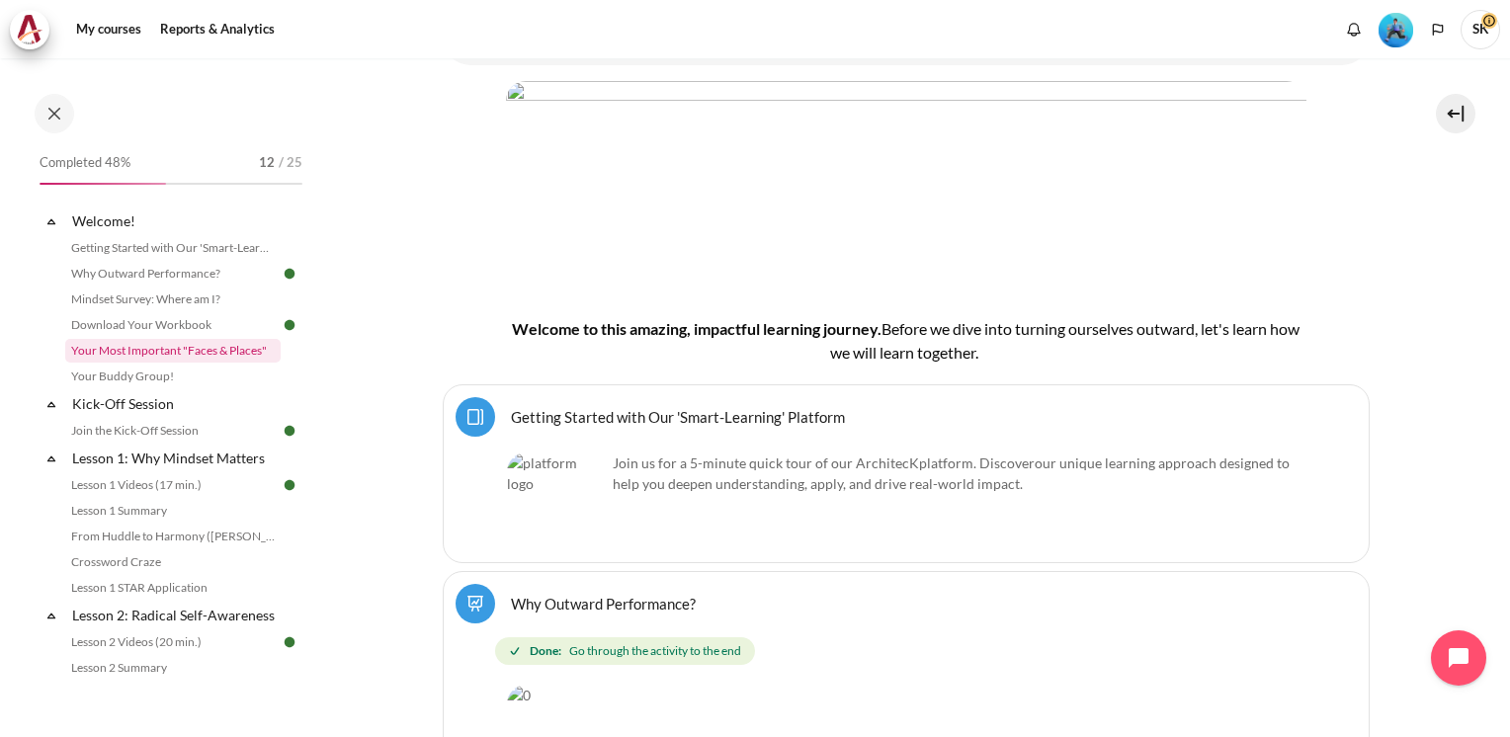
click at [170, 360] on link "Your Most Important "Faces & Places"" at bounding box center [172, 351] width 215 height 24
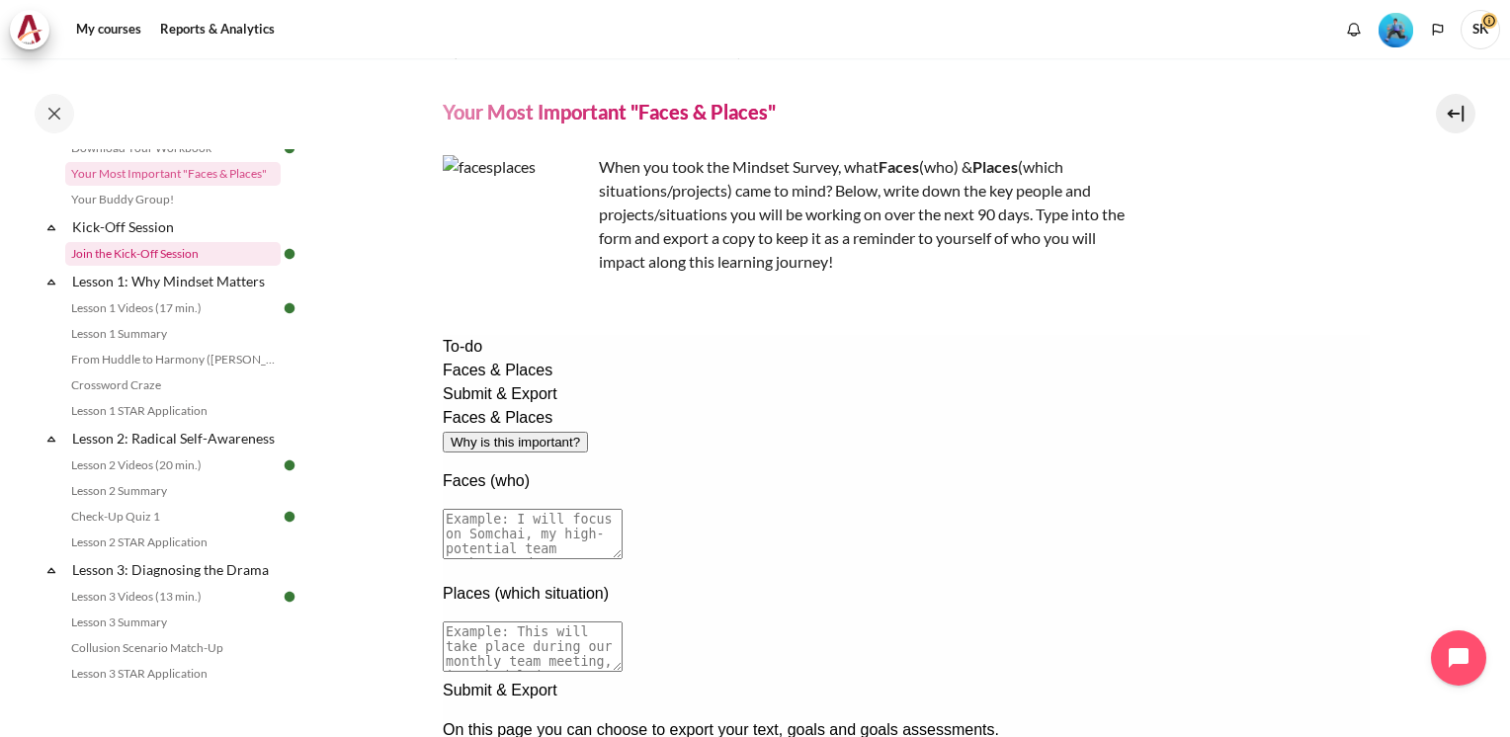
scroll to position [186, 0]
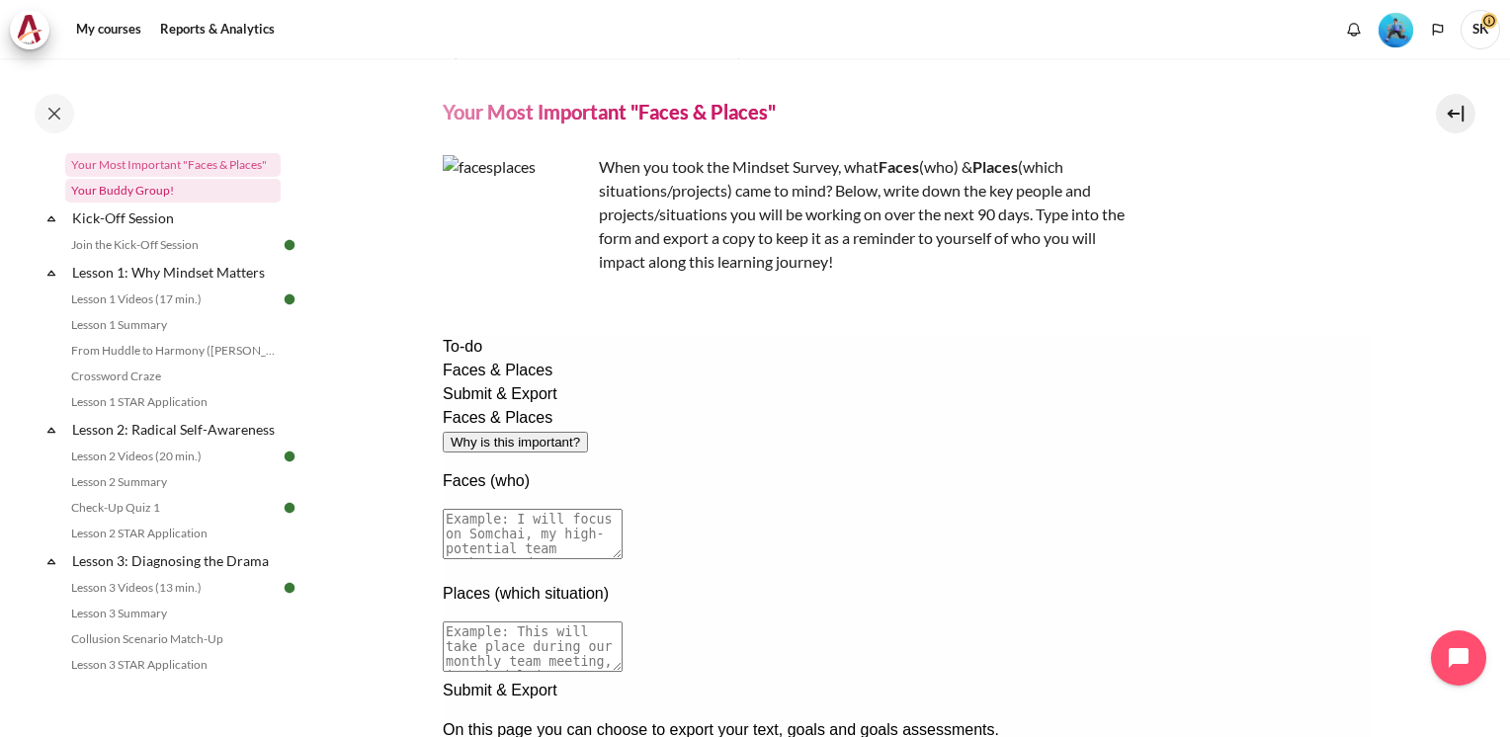
click at [150, 192] on link "Your Buddy Group!" at bounding box center [172, 191] width 215 height 24
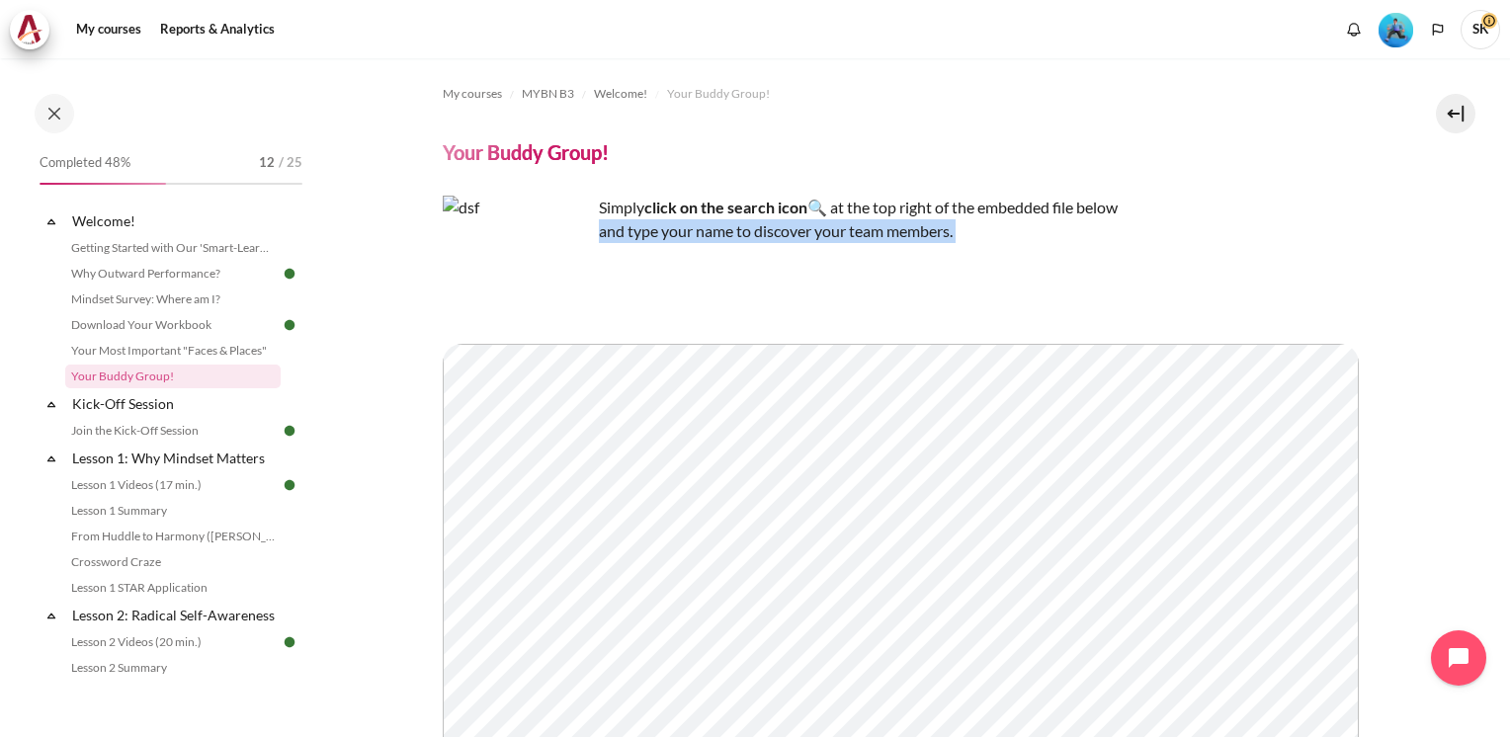
drag, startPoint x: 1498, startPoint y: 203, endPoint x: 1502, endPoint y: 257, distance: 54.5
click at [1502, 257] on div "My courses MYBN B3 Welcome! Your Buddy Group! Your Buddy Group! Simply" at bounding box center [755, 397] width 1510 height 679
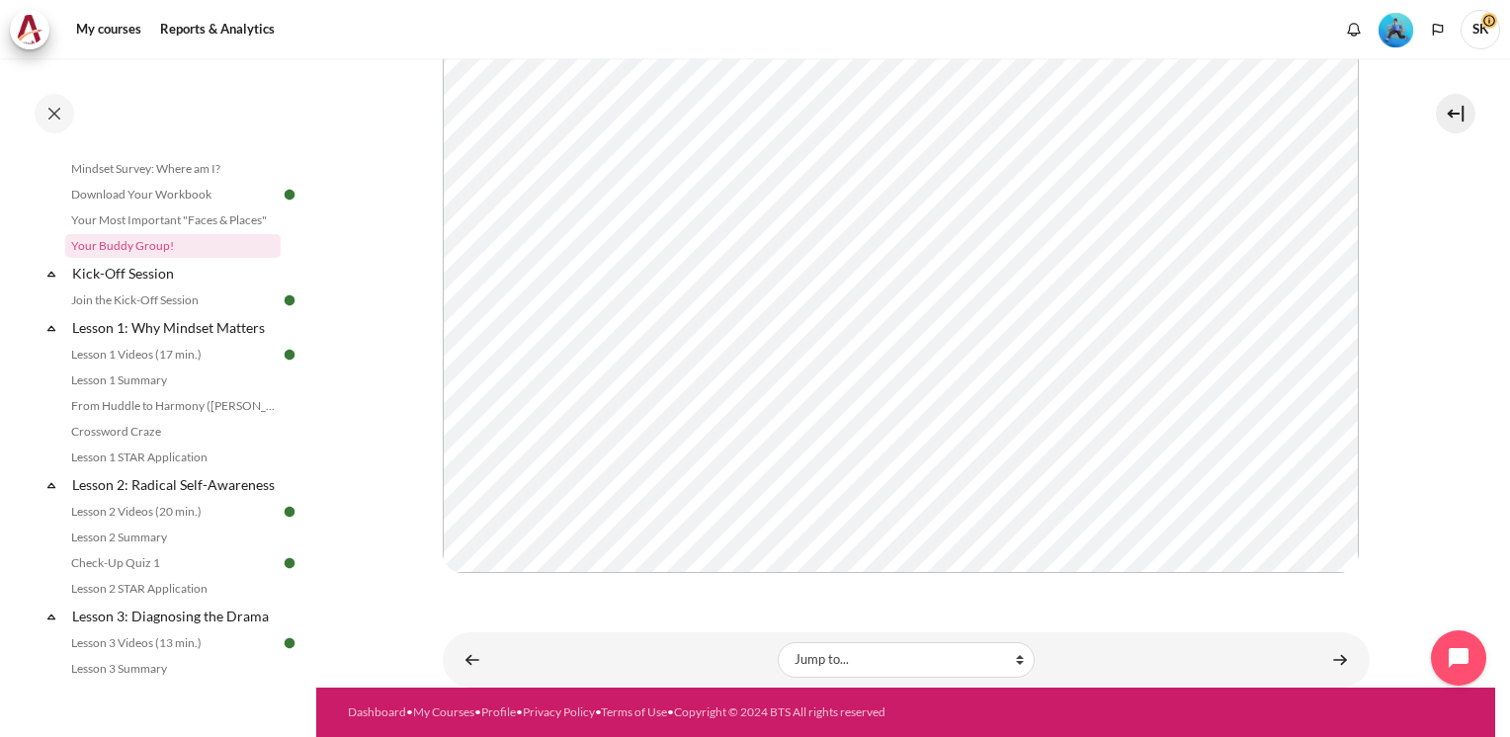
scroll to position [160, 0]
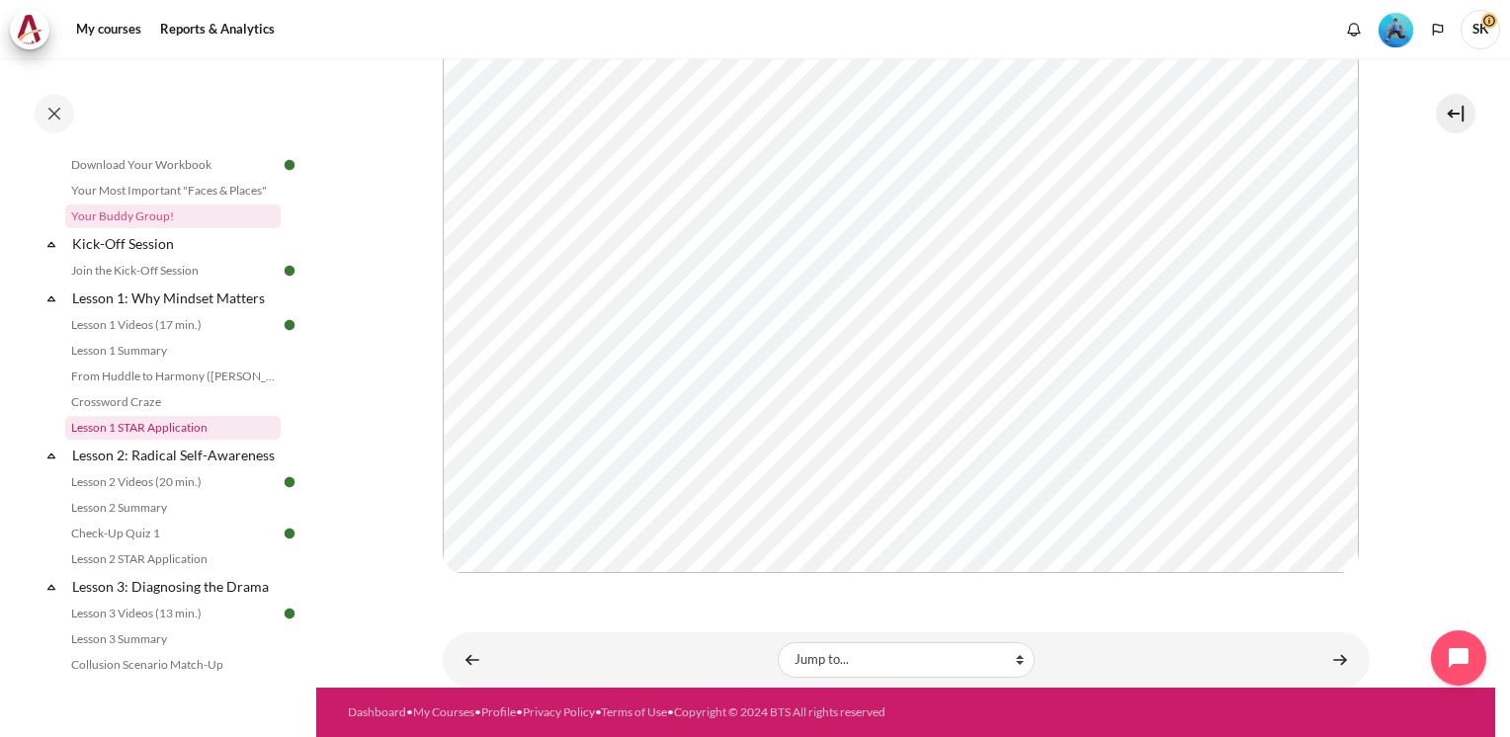
click at [180, 417] on link "Lesson 1 STAR Application" at bounding box center [172, 428] width 215 height 24
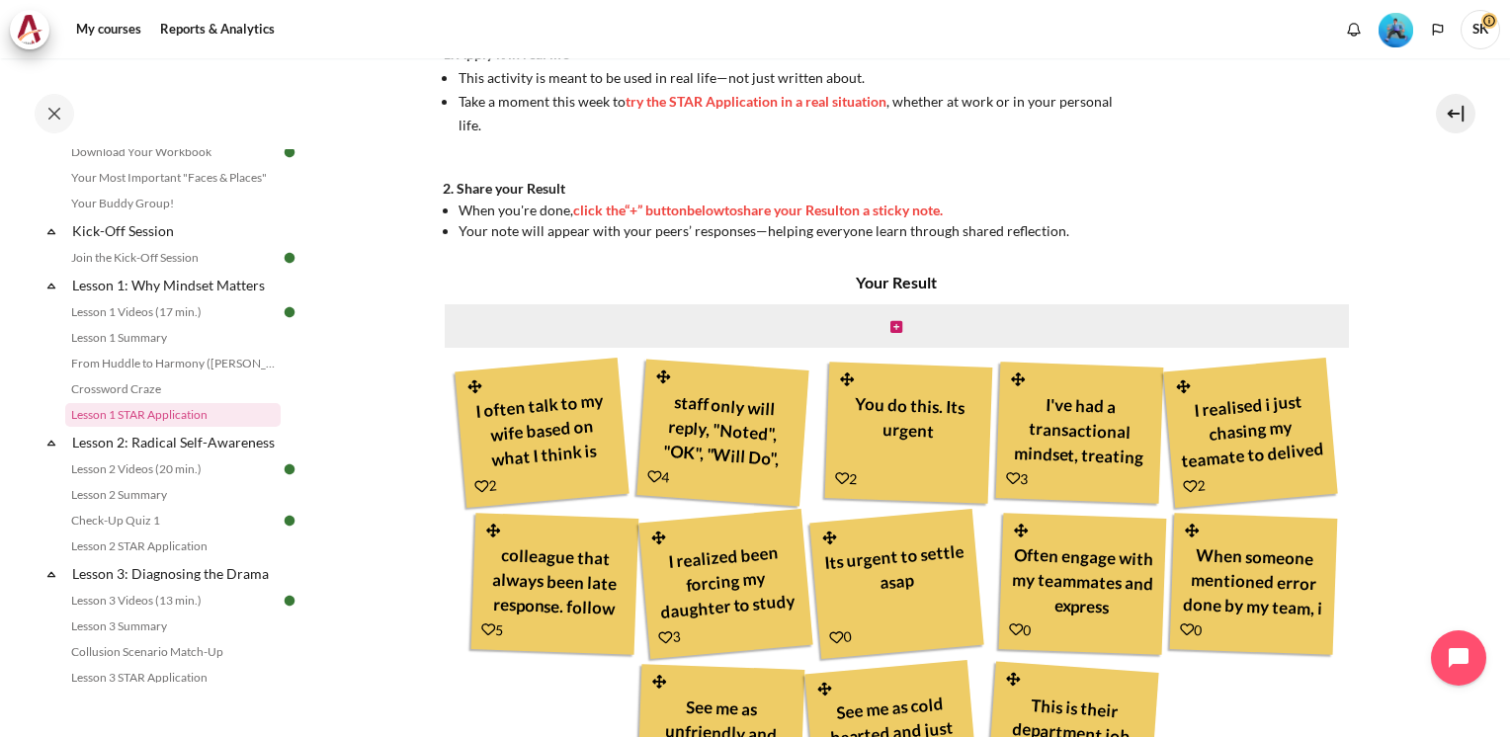
scroll to position [474, 0]
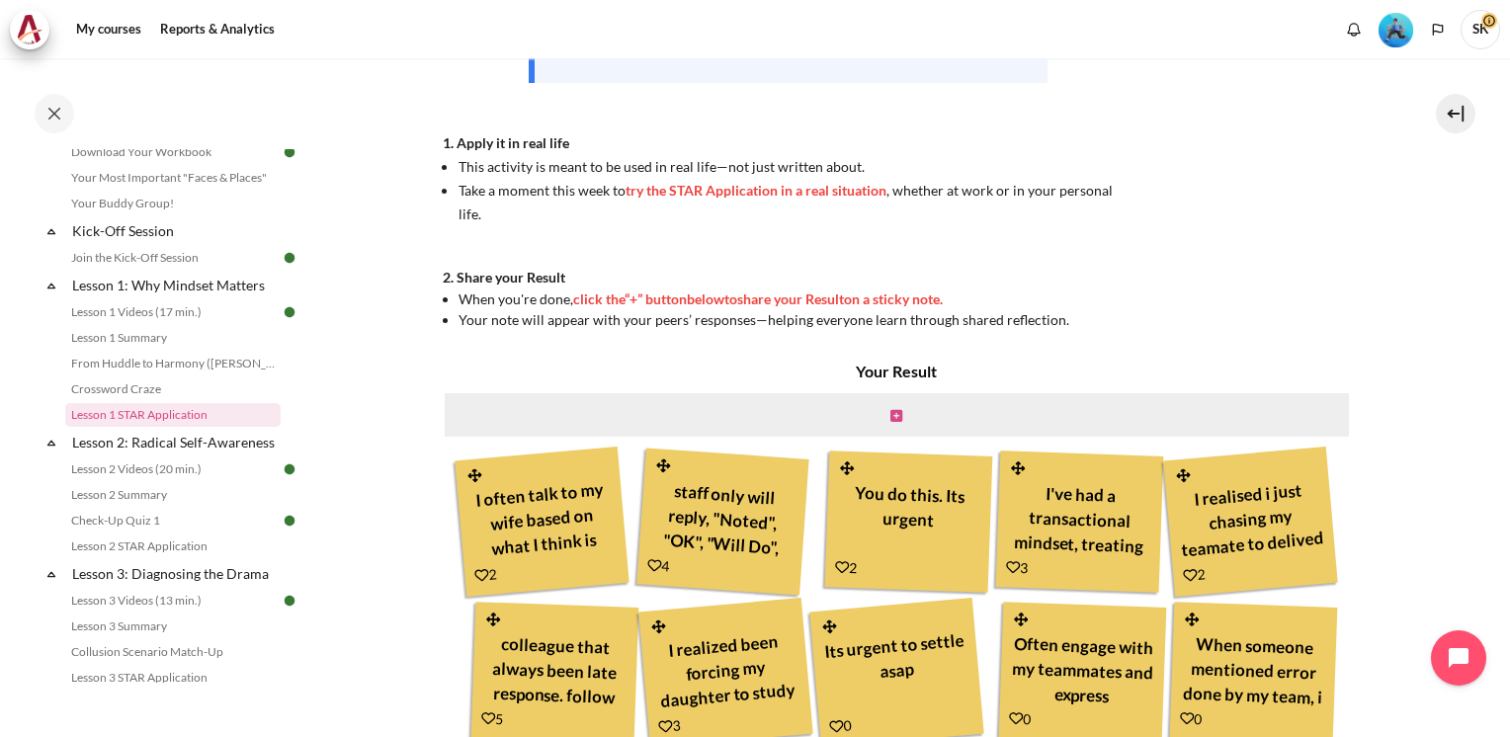
click at [890, 416] on icon "Content" at bounding box center [896, 416] width 12 height 14
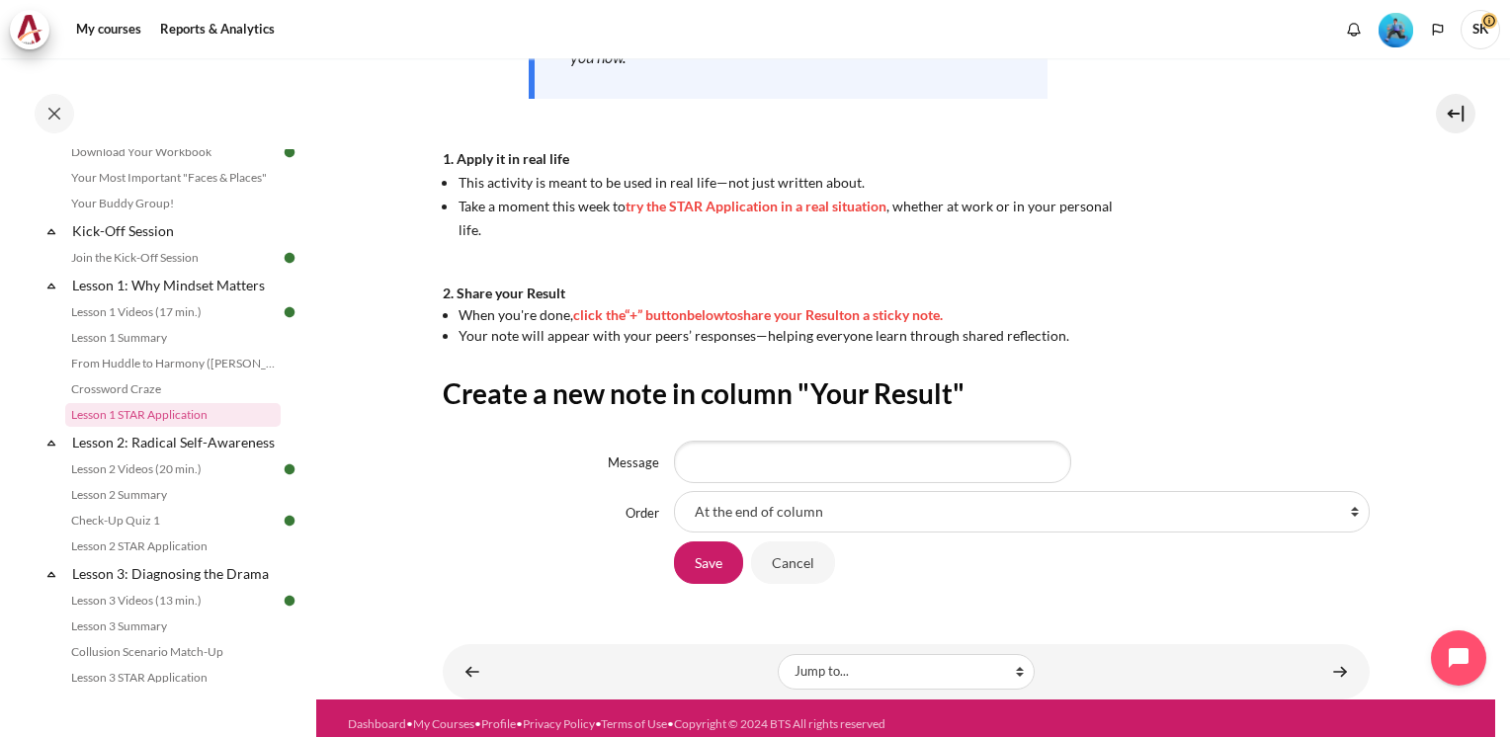
scroll to position [470, 0]
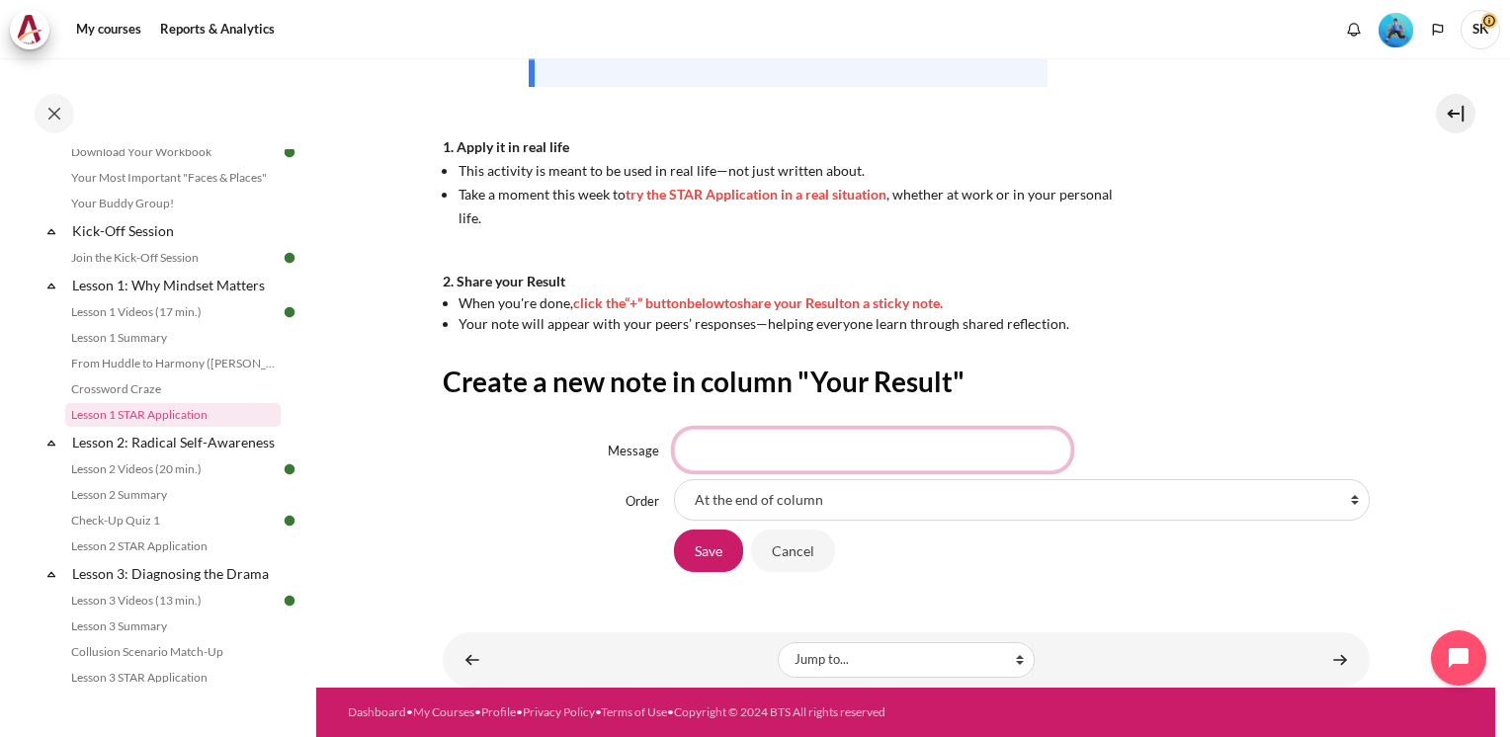
click at [787, 460] on input "Message" at bounding box center [872, 449] width 397 height 41
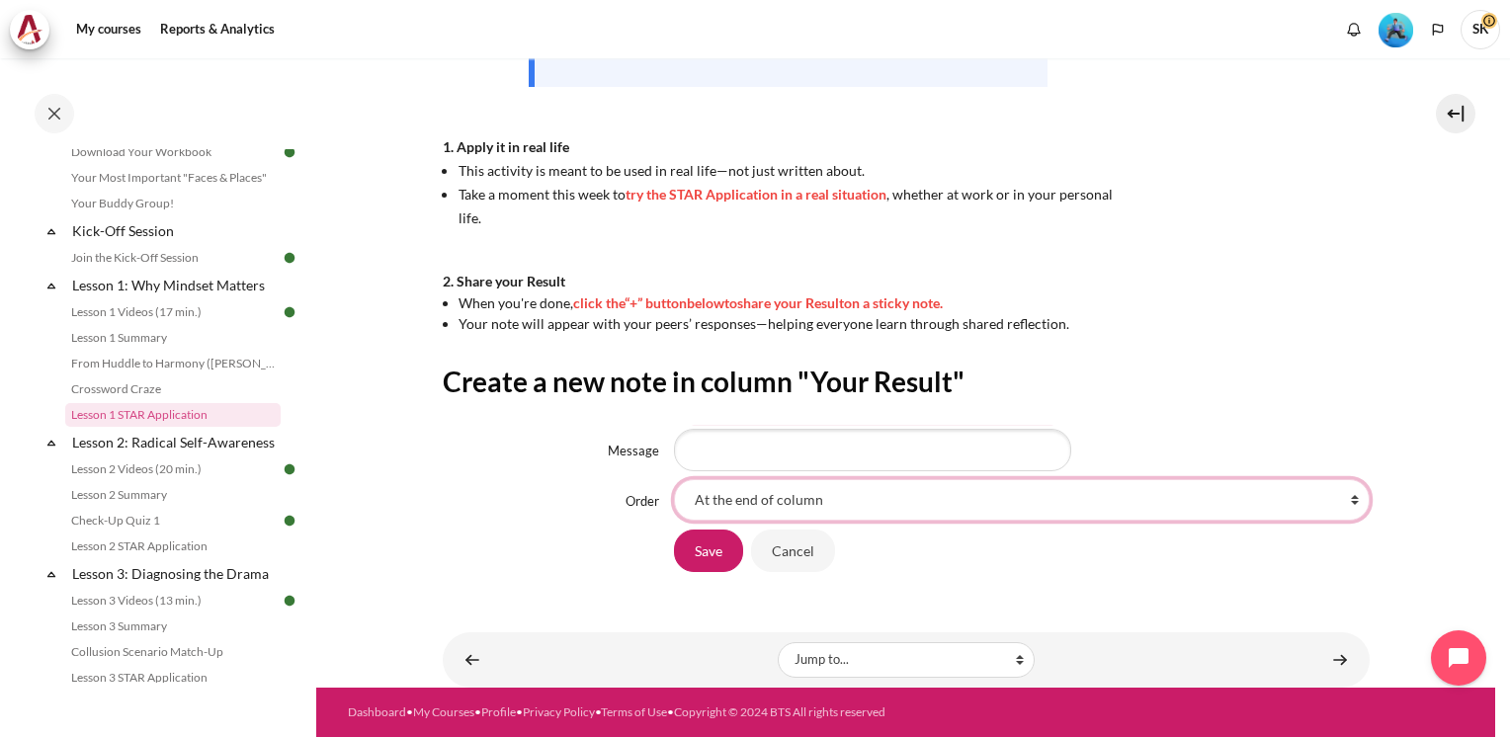
click at [1344, 499] on select "At the end of column First place in column After 'I often talk to my wife based…" at bounding box center [1021, 499] width 695 height 41
select select "9"
click at [674, 479] on select "At the end of column First place in column After 'I often talk to my wife based…" at bounding box center [1021, 499] width 695 height 41
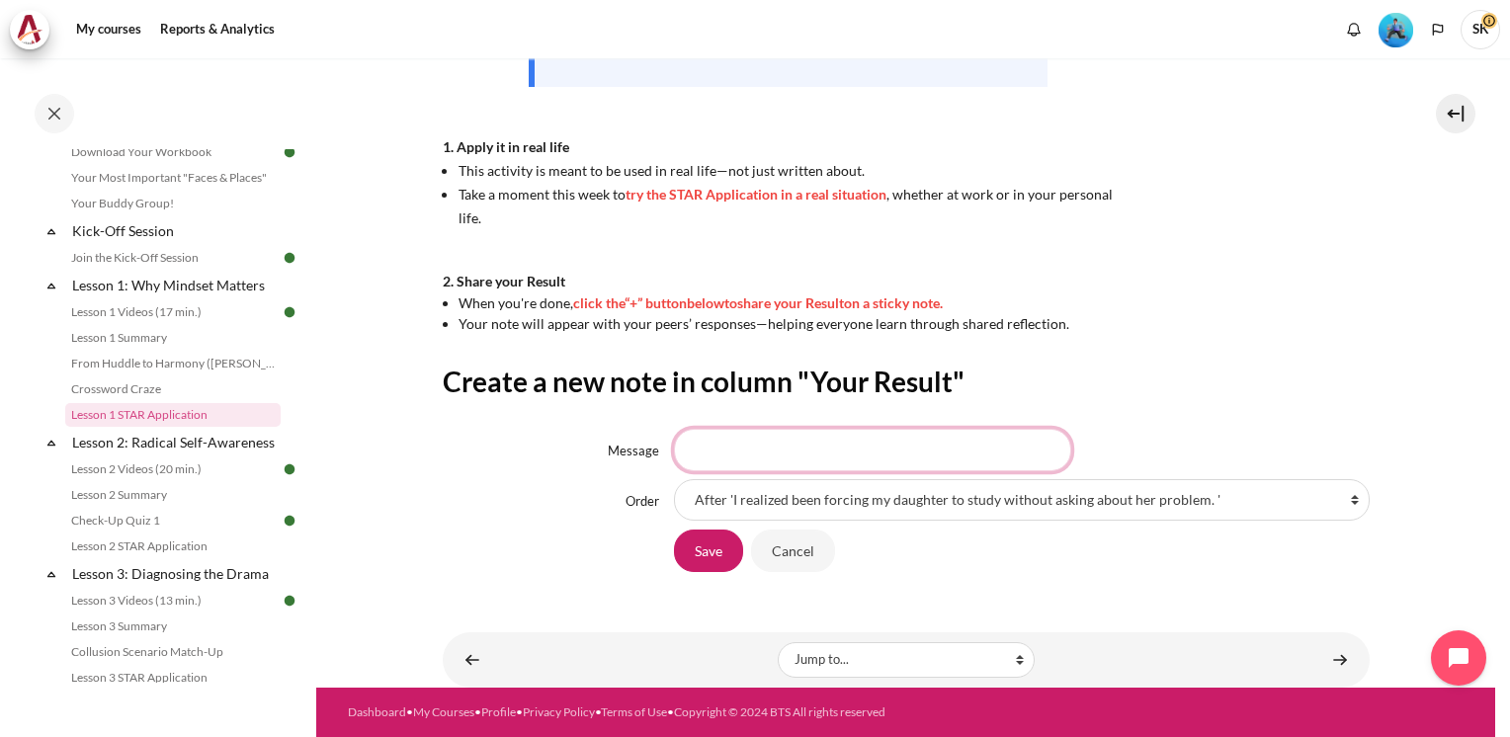
click at [846, 456] on input "Message" at bounding box center [872, 449] width 397 height 41
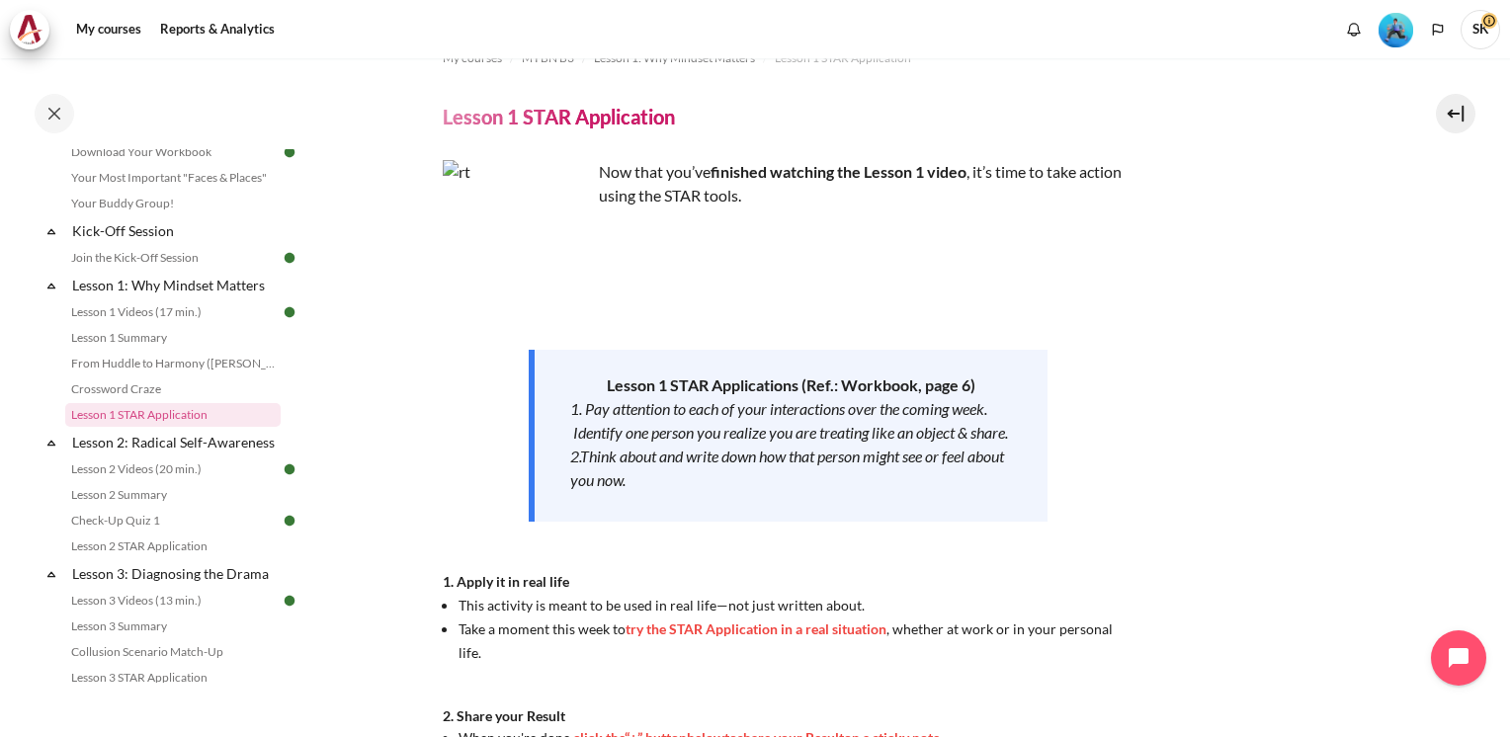
scroll to position [30, 0]
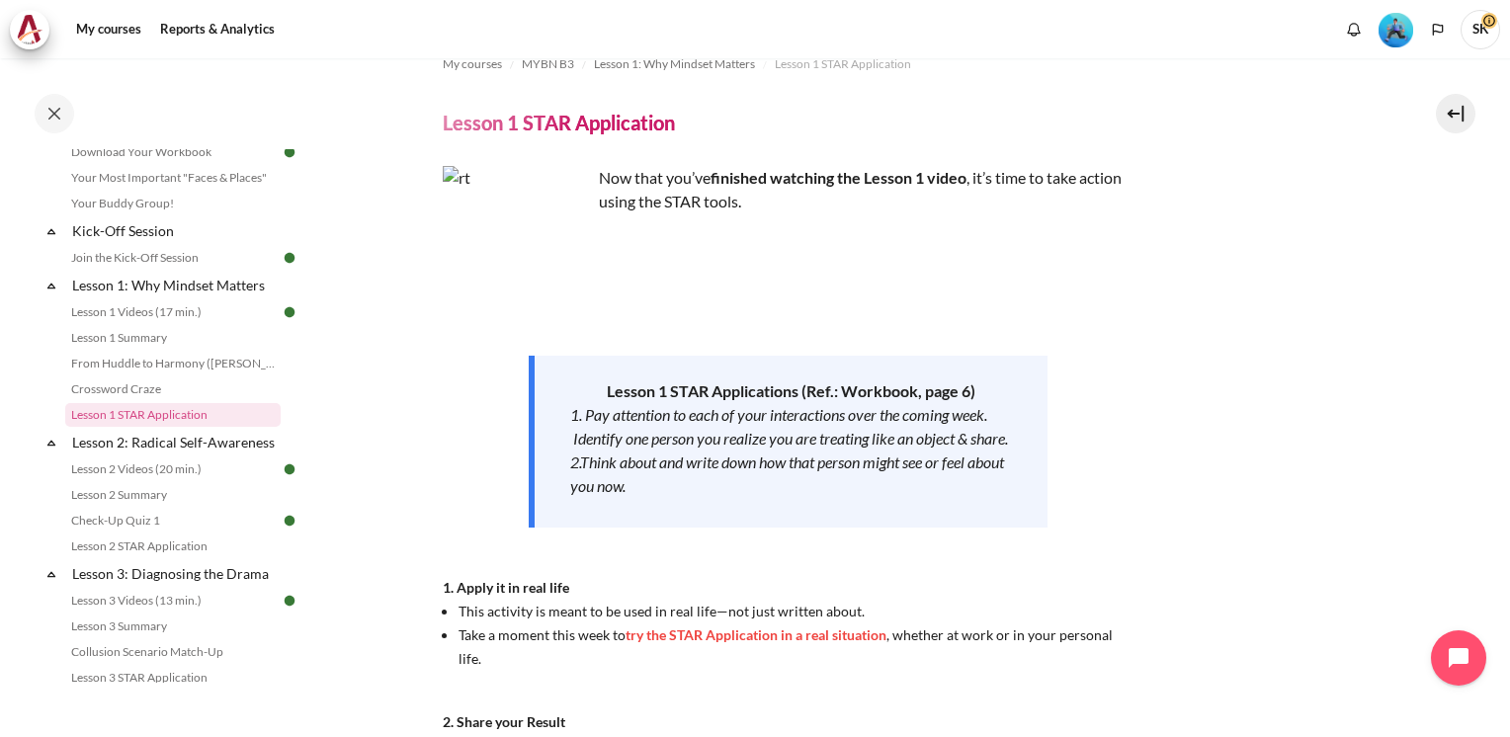
click at [1385, 28] on img "Level #3" at bounding box center [1395, 30] width 35 height 35
click at [1491, 24] on span "SK" at bounding box center [1480, 28] width 40 height 17
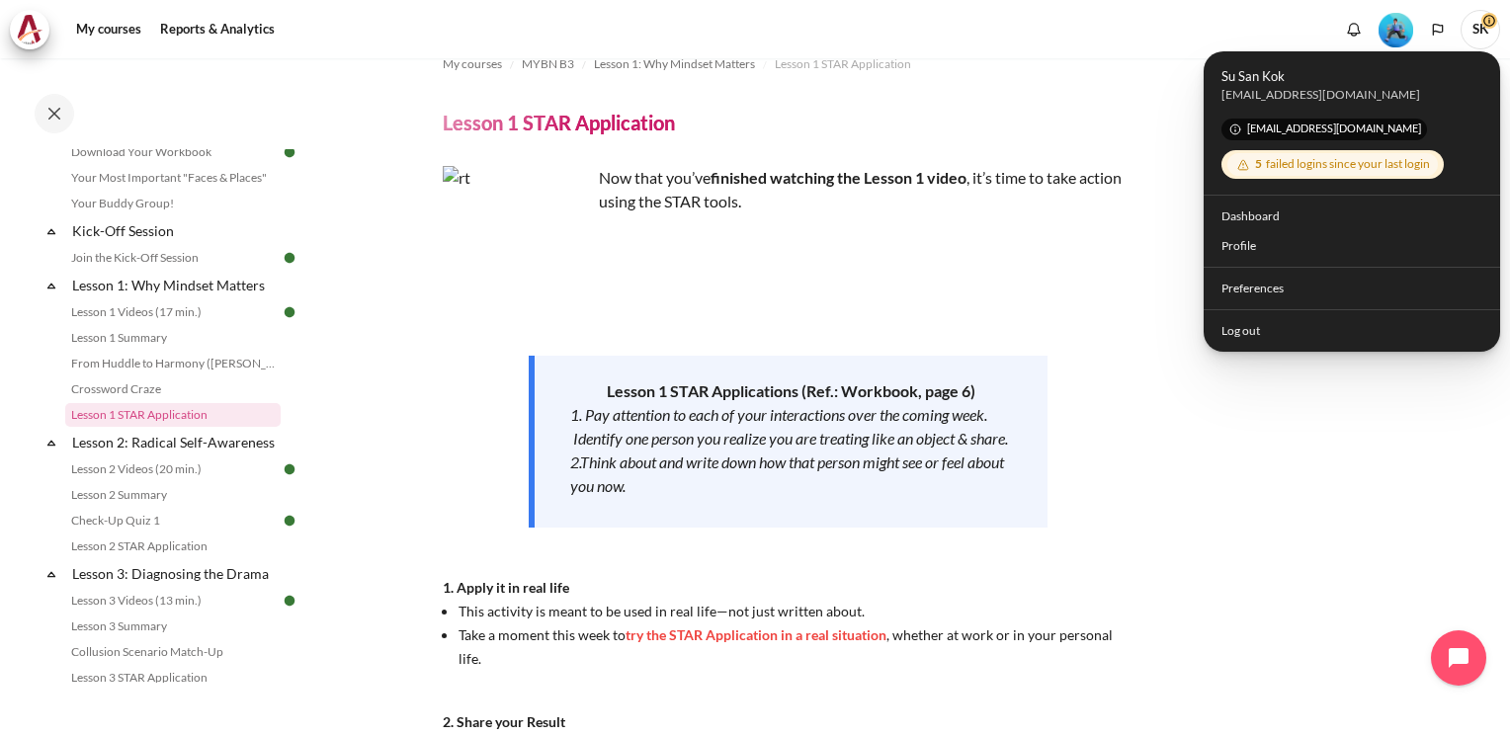
click at [1491, 24] on span "SK" at bounding box center [1480, 28] width 40 height 17
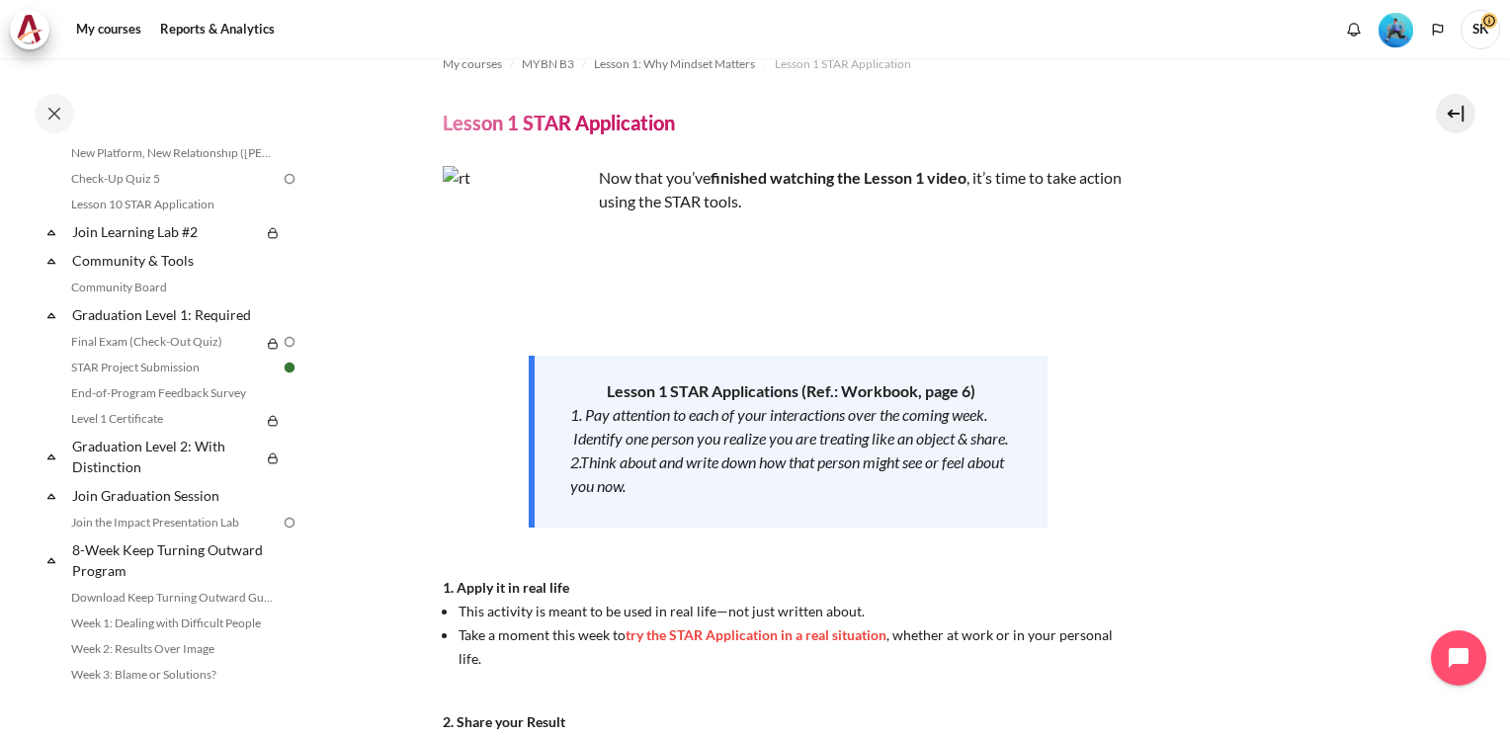
scroll to position [1863, 0]
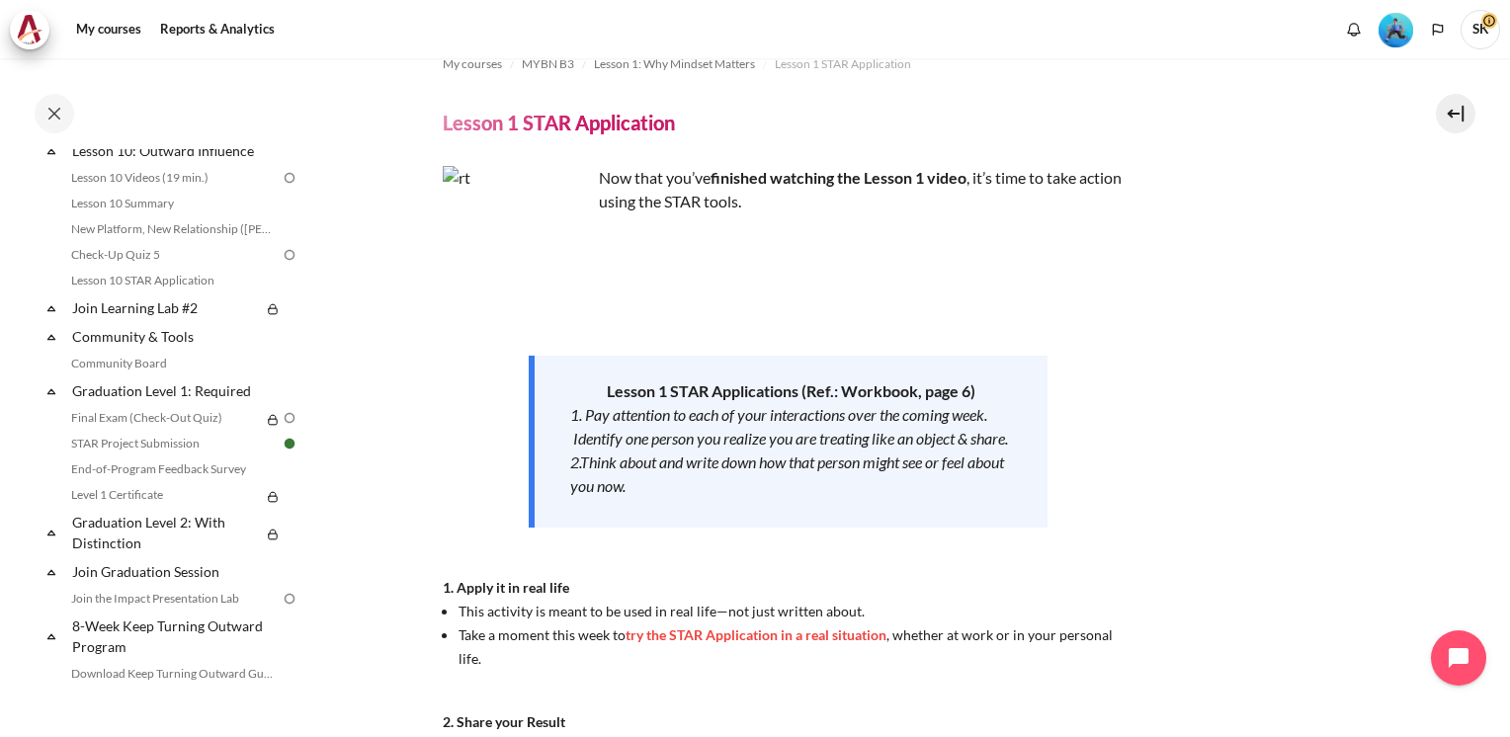
click at [281, 452] on img at bounding box center [290, 444] width 18 height 18
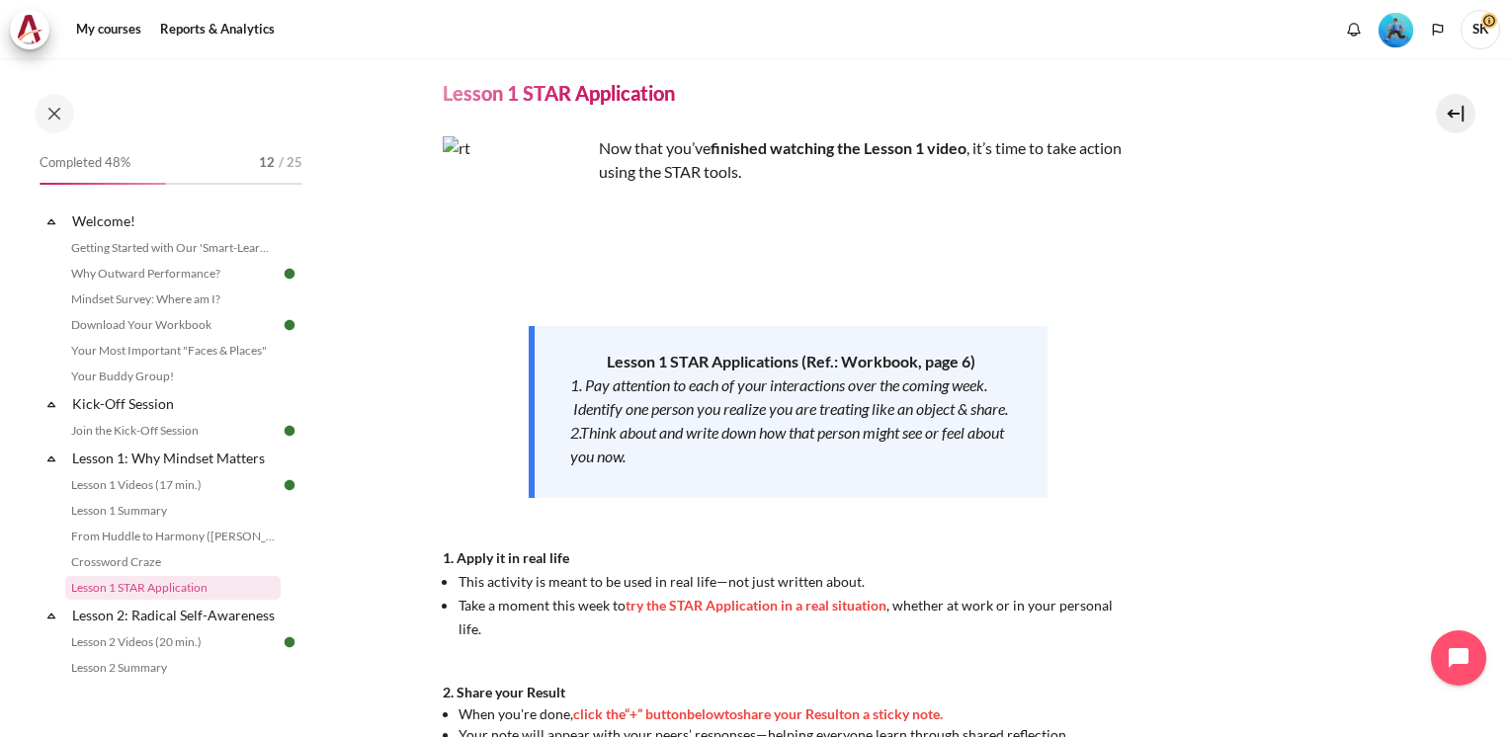
scroll to position [56, 0]
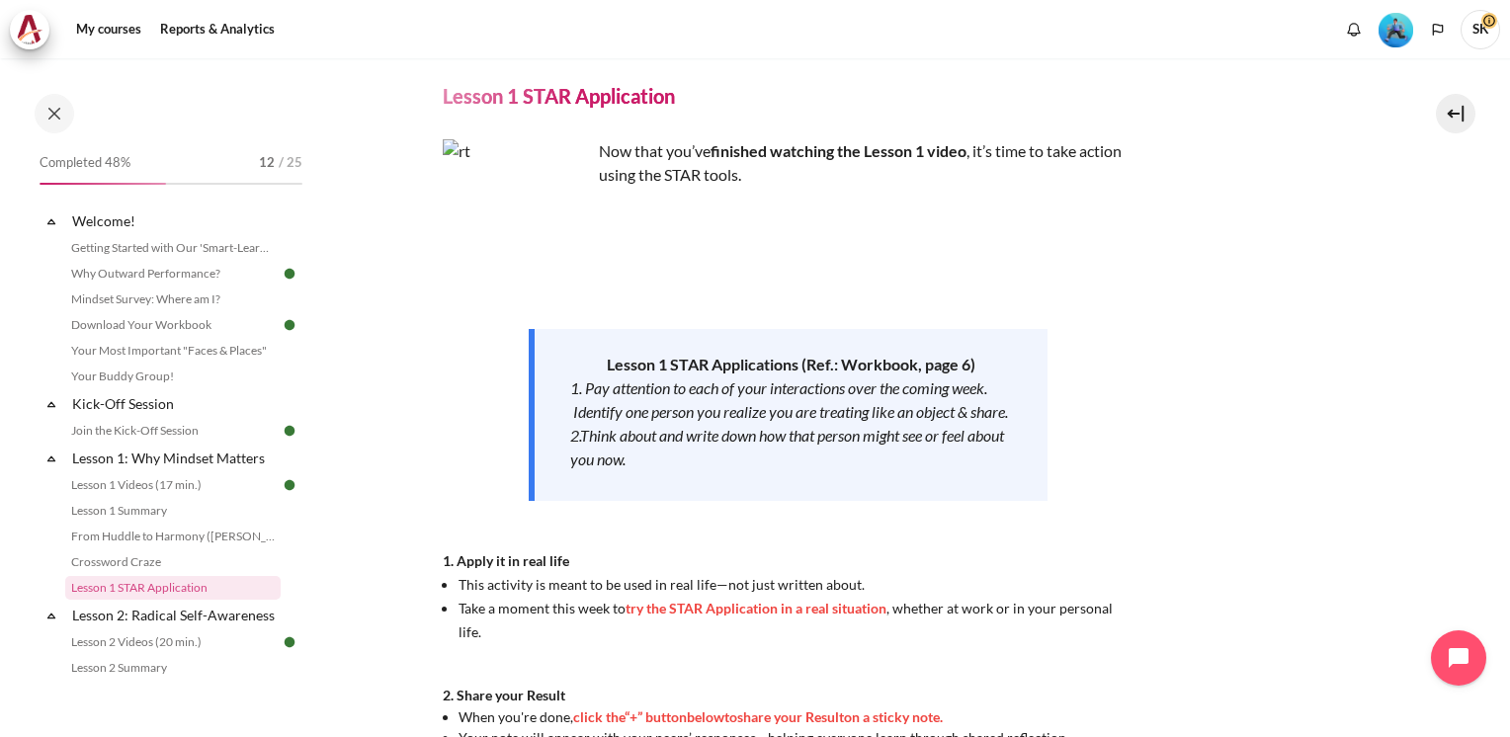
click at [482, 231] on img "Content" at bounding box center [517, 213] width 148 height 148
click at [462, 178] on img "Content" at bounding box center [517, 213] width 148 height 148
click at [563, 250] on img "Content" at bounding box center [517, 213] width 148 height 148
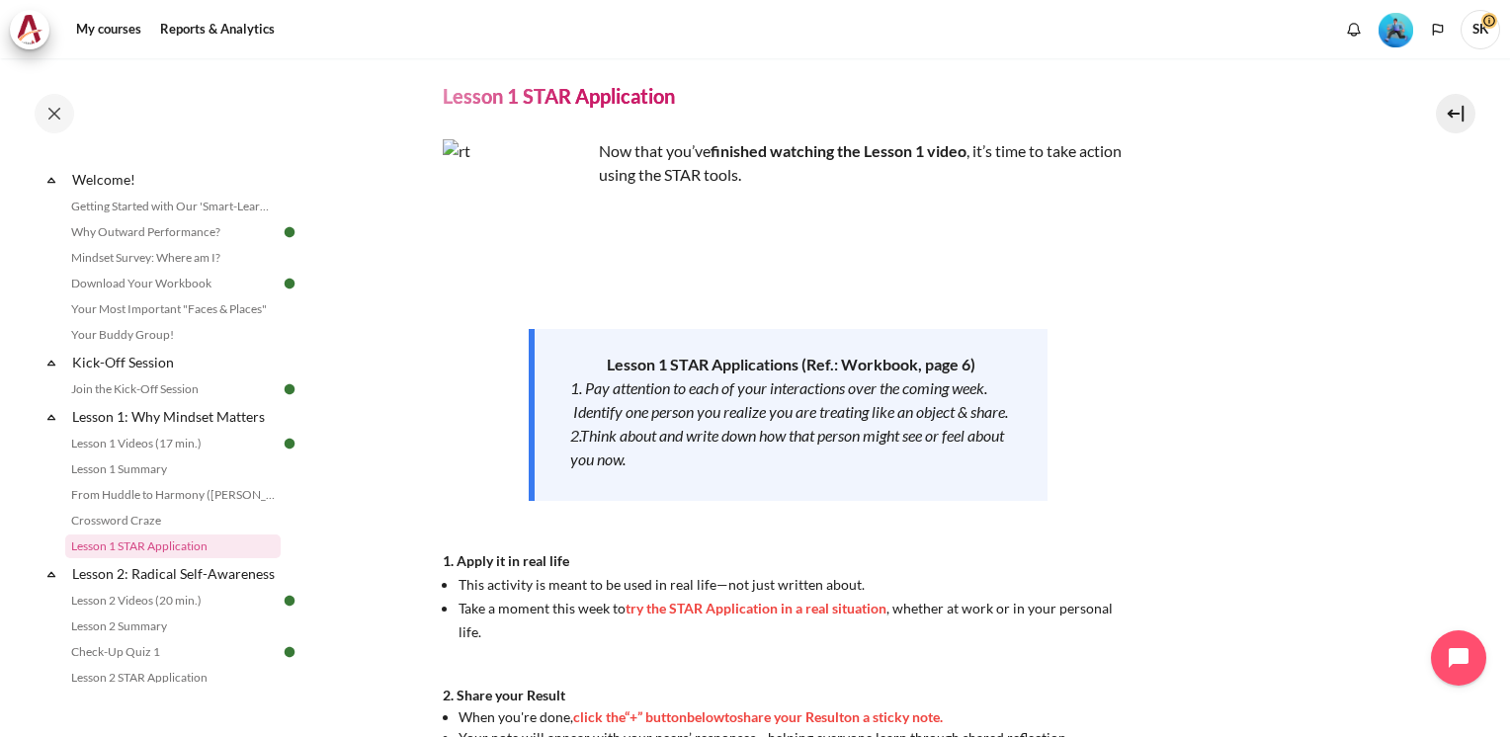
scroll to position [67, 0]
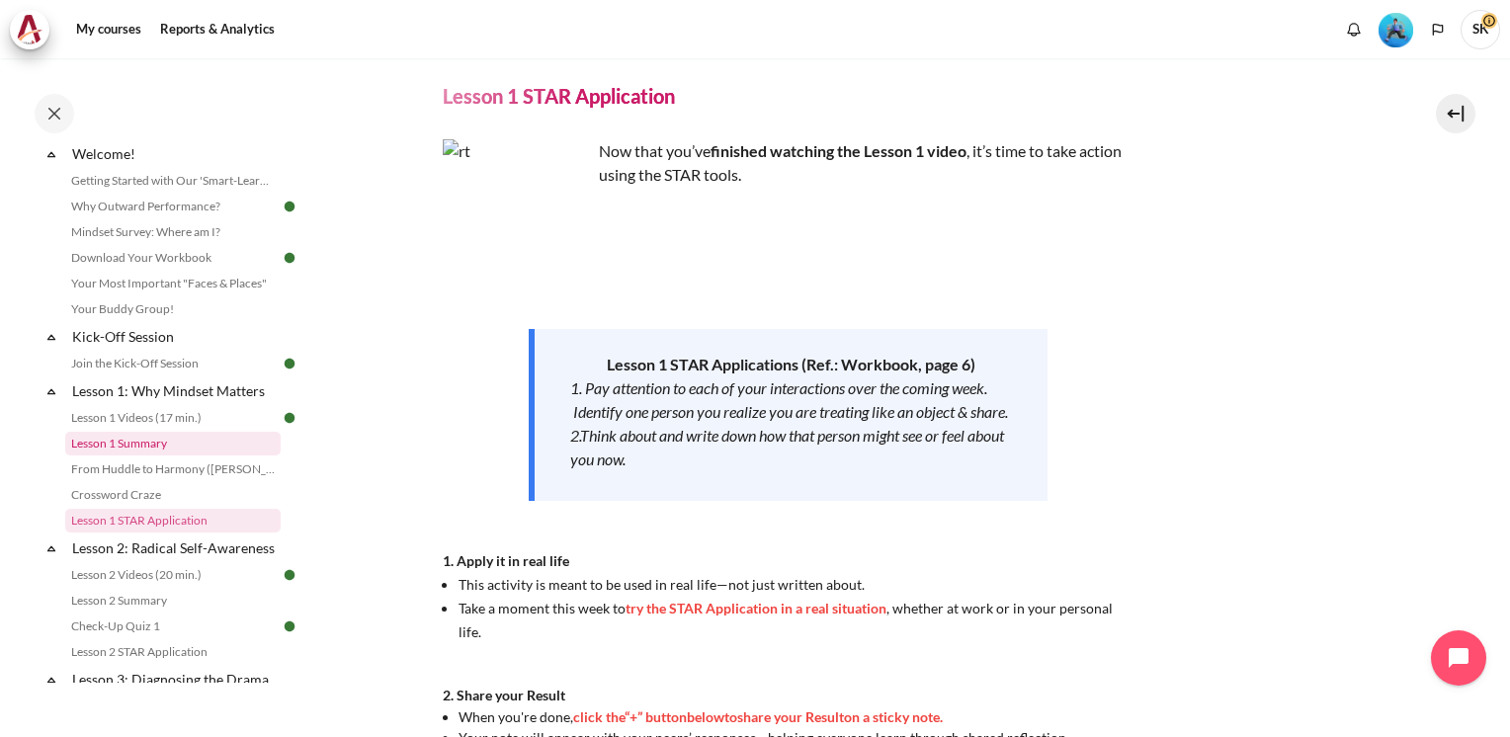
click at [146, 450] on link "Lesson 1 Summary" at bounding box center [172, 444] width 215 height 24
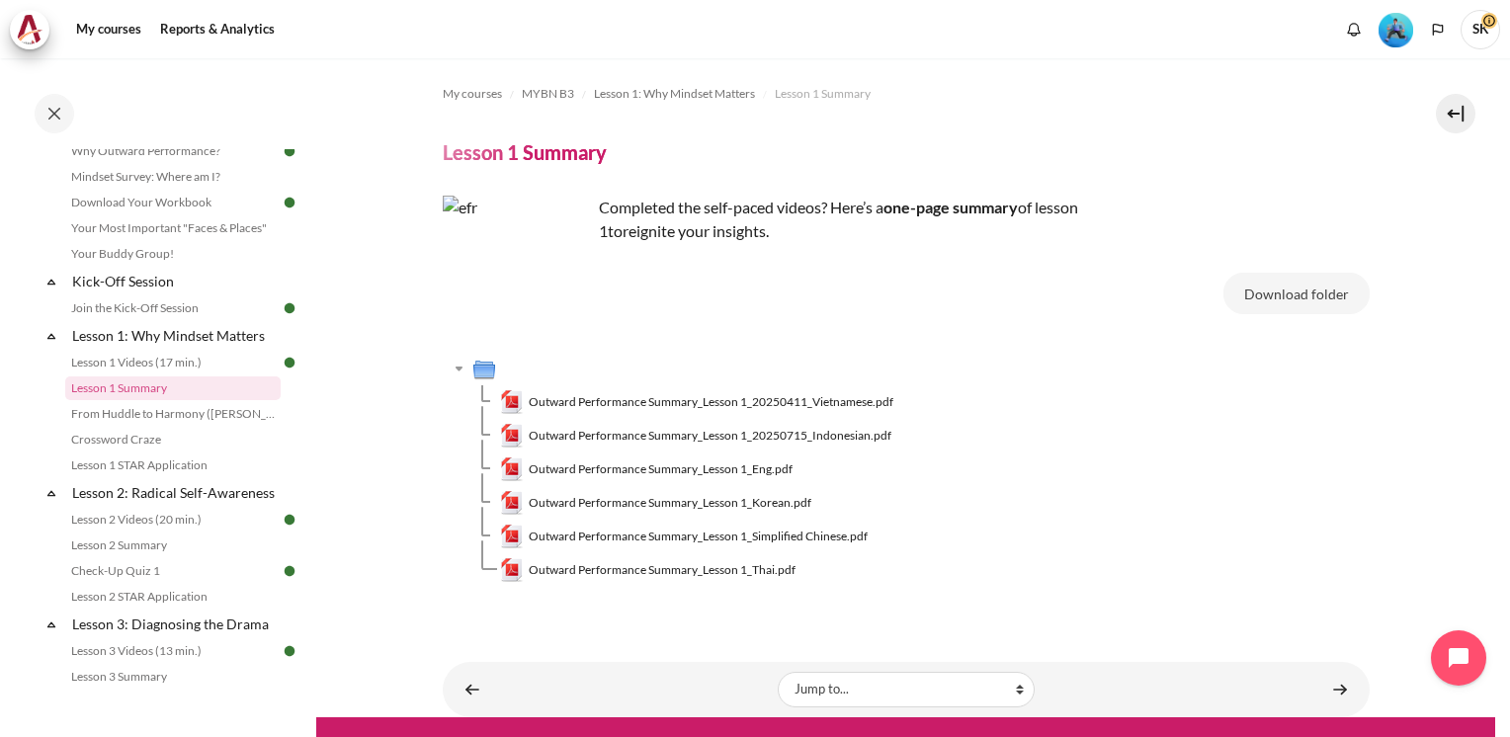
scroll to position [168, 0]
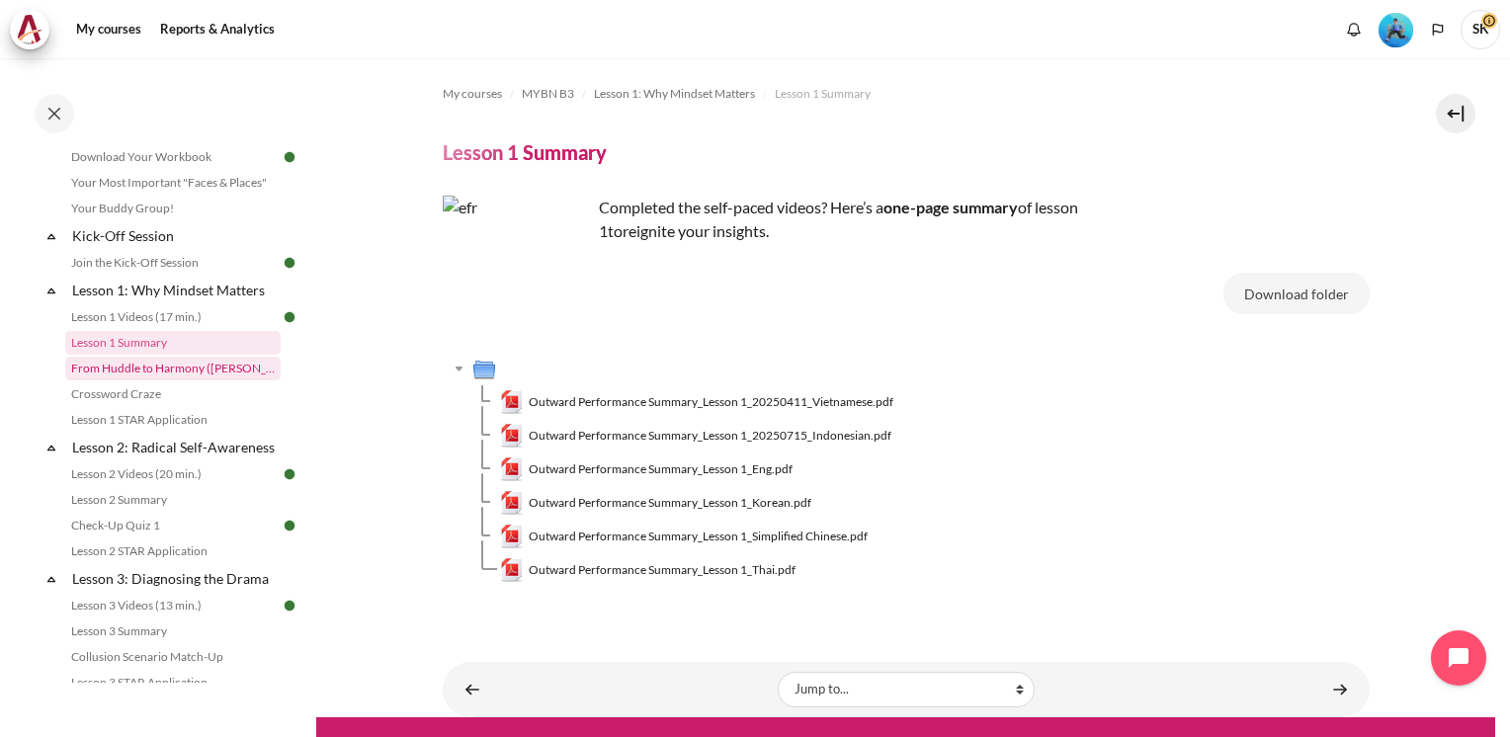
click at [209, 372] on link "From Huddle to Harmony ([PERSON_NAME]'s Story)" at bounding box center [172, 369] width 215 height 24
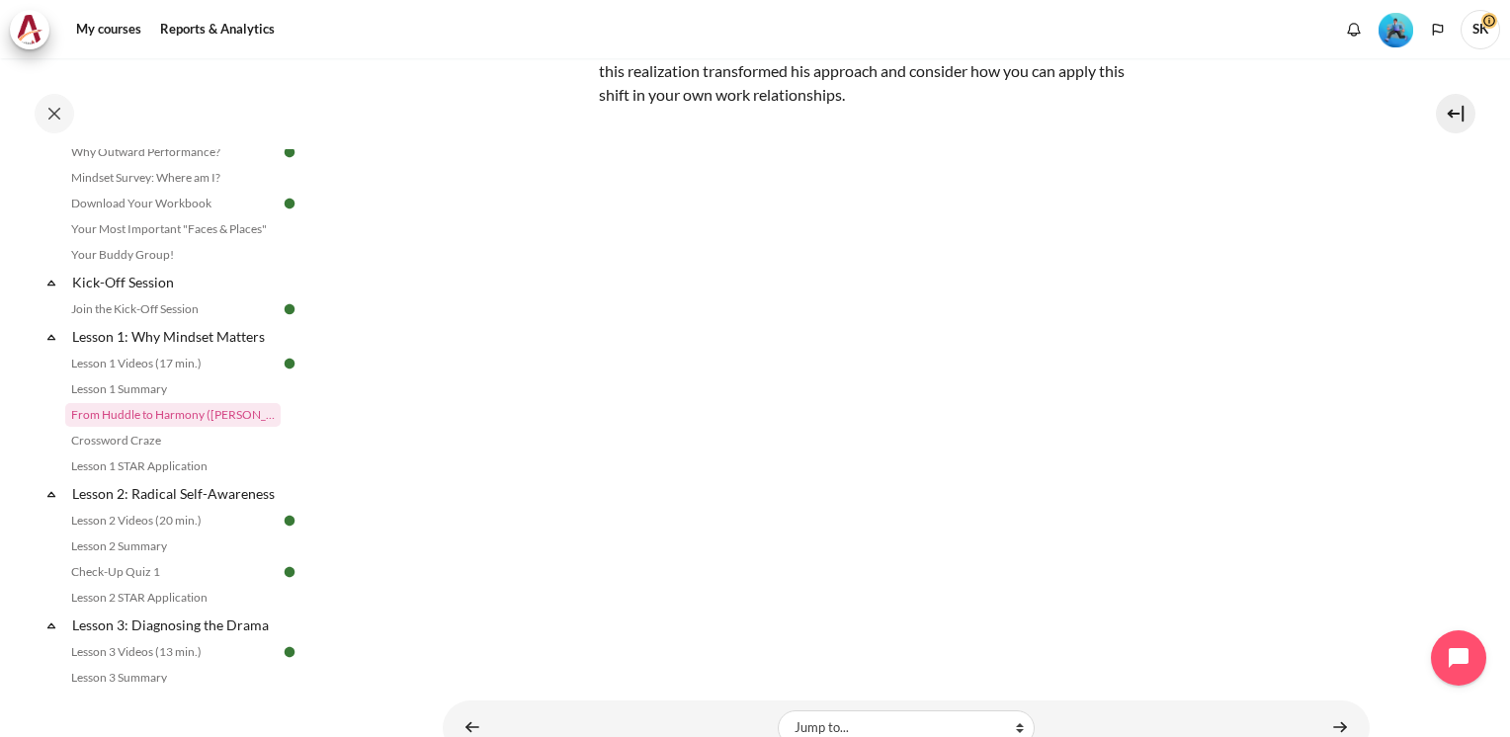
scroll to position [269, 0]
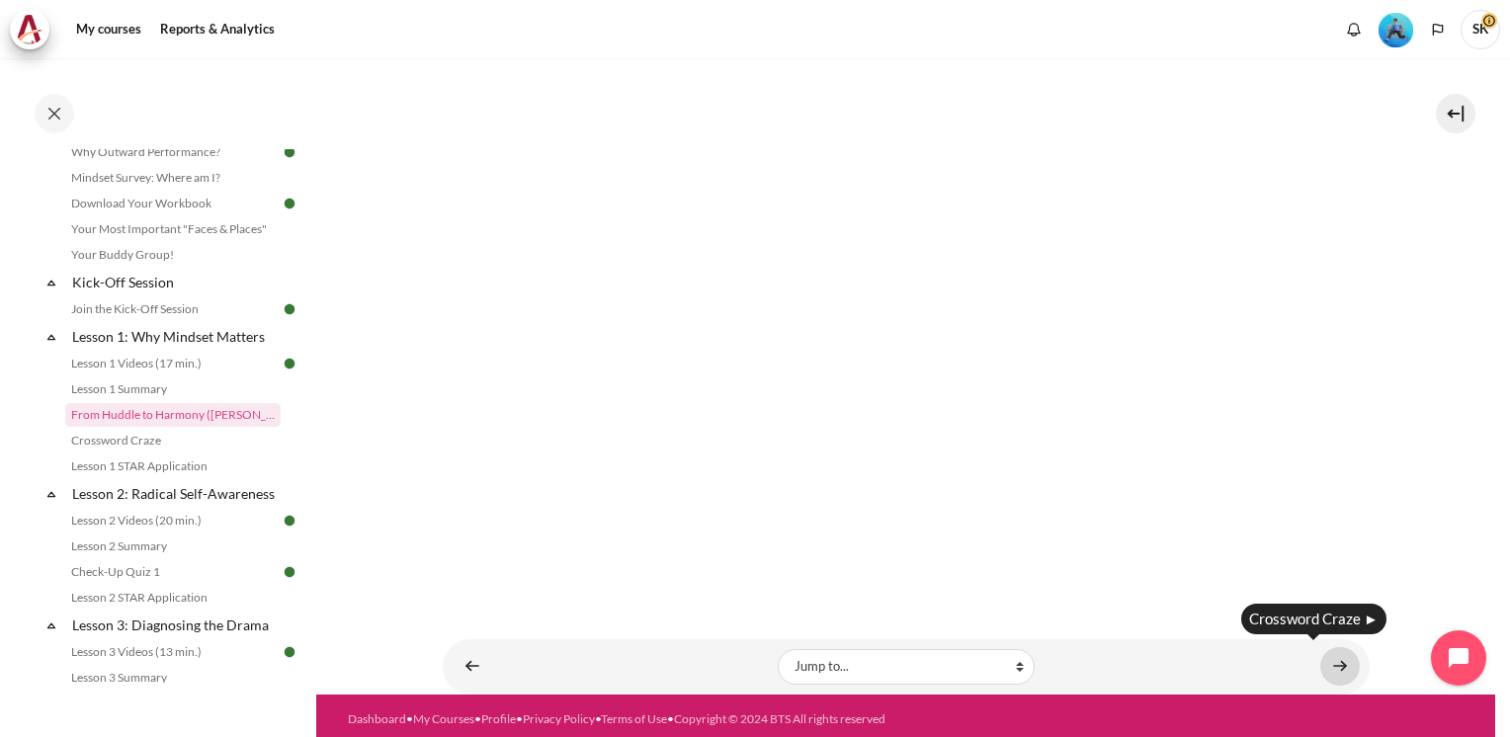
click at [1327, 666] on link "Content" at bounding box center [1340, 666] width 40 height 39
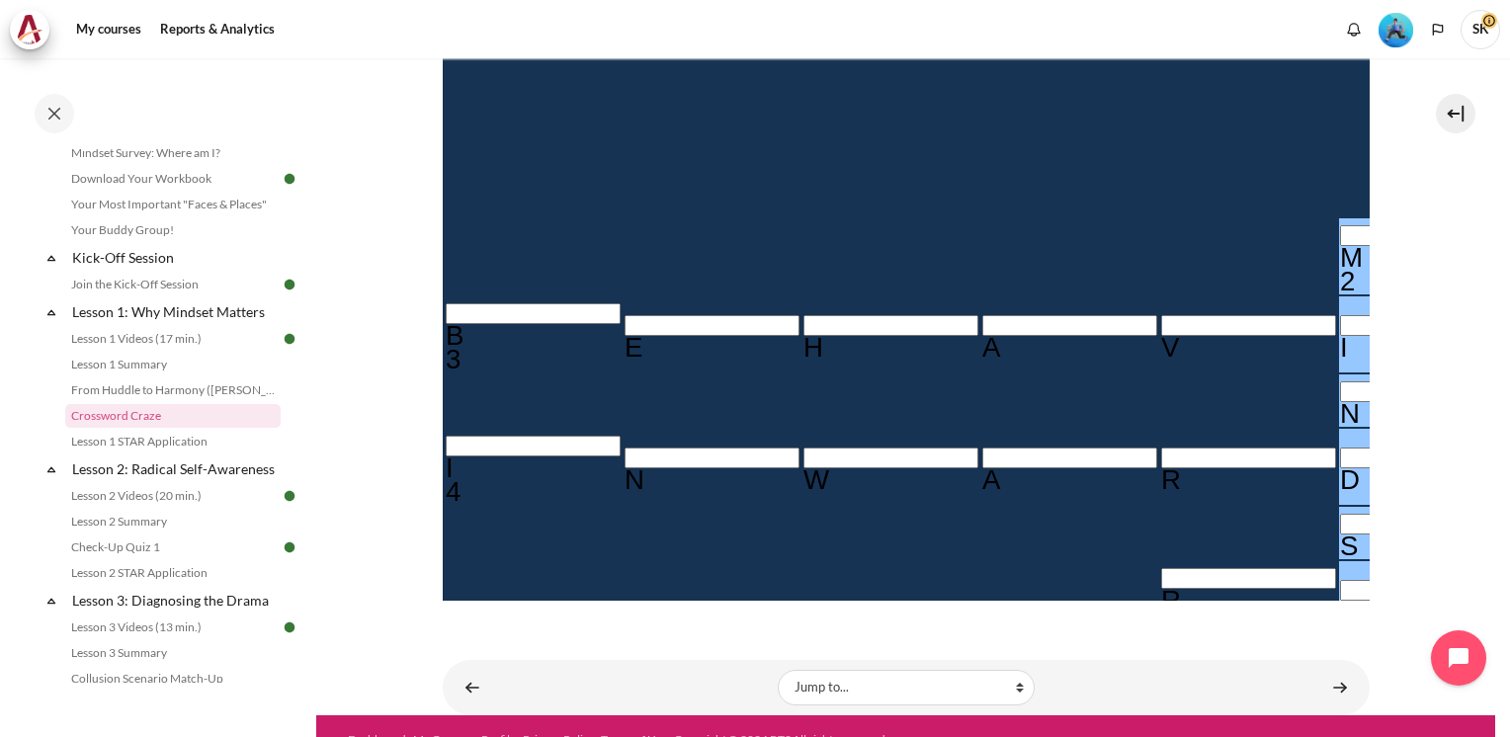
scroll to position [569, 0]
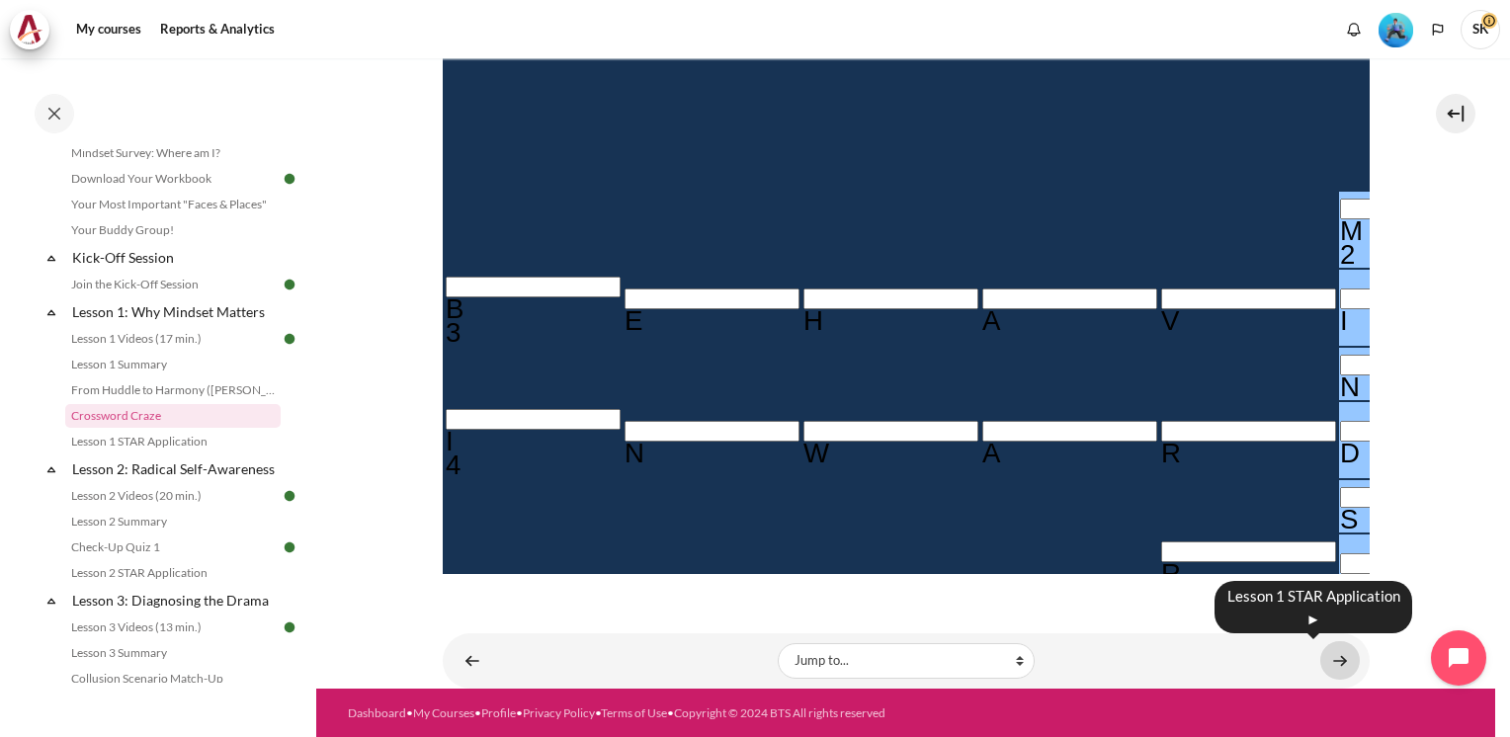
click at [1332, 664] on link "Content" at bounding box center [1340, 660] width 40 height 39
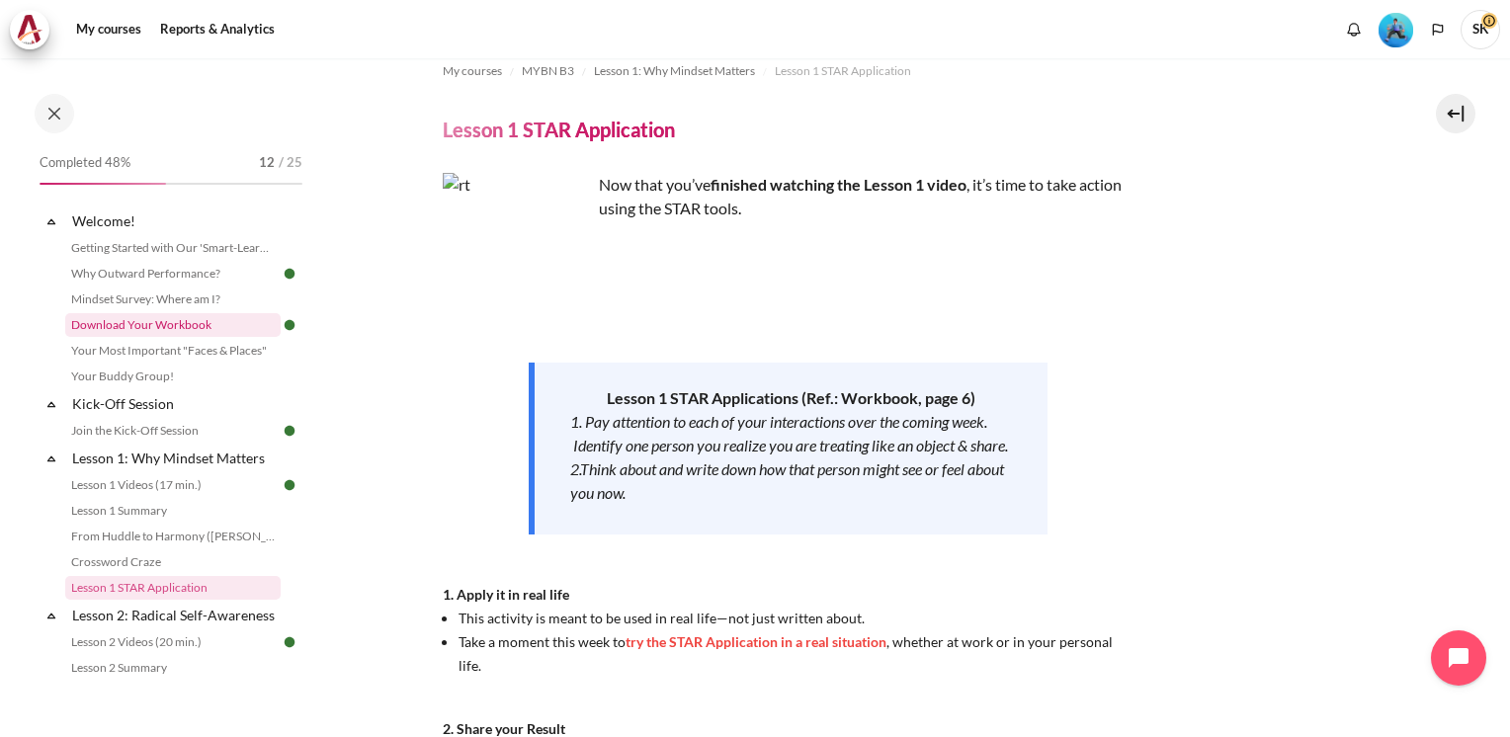
click at [177, 334] on link "Download Your Workbook" at bounding box center [172, 325] width 215 height 24
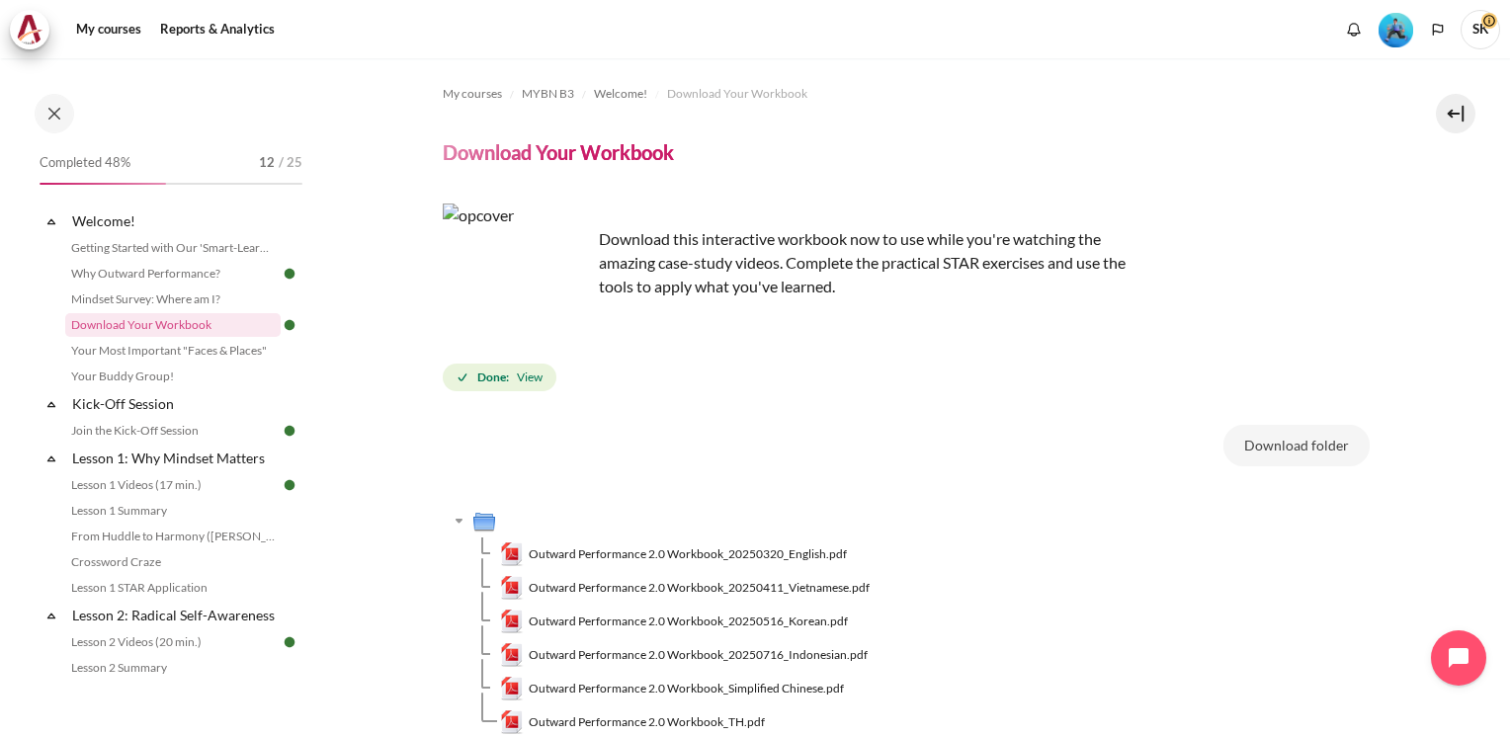
scroll to position [181, 0]
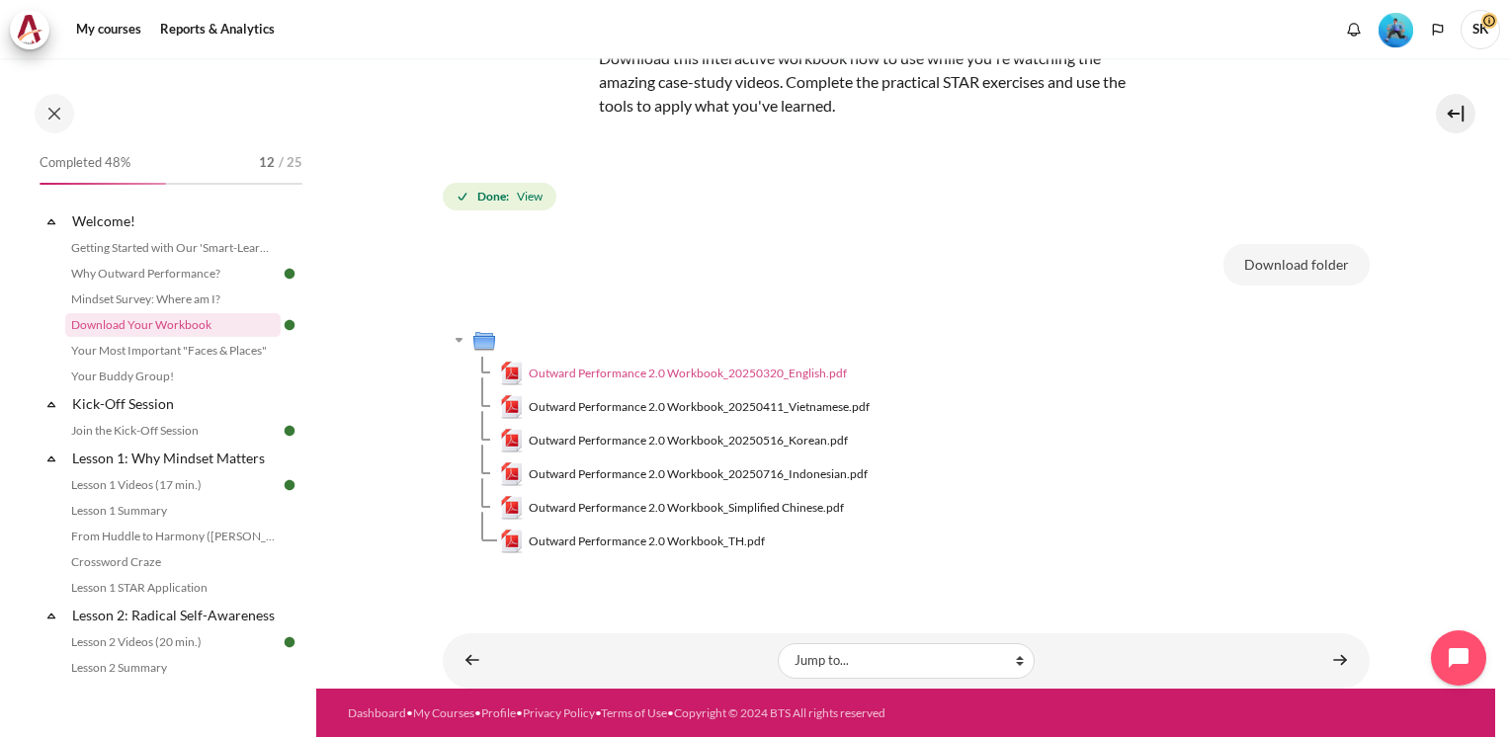
click at [754, 368] on span "Outward Performance 2.0 Workbook_20250320_English.pdf" at bounding box center [688, 374] width 318 height 18
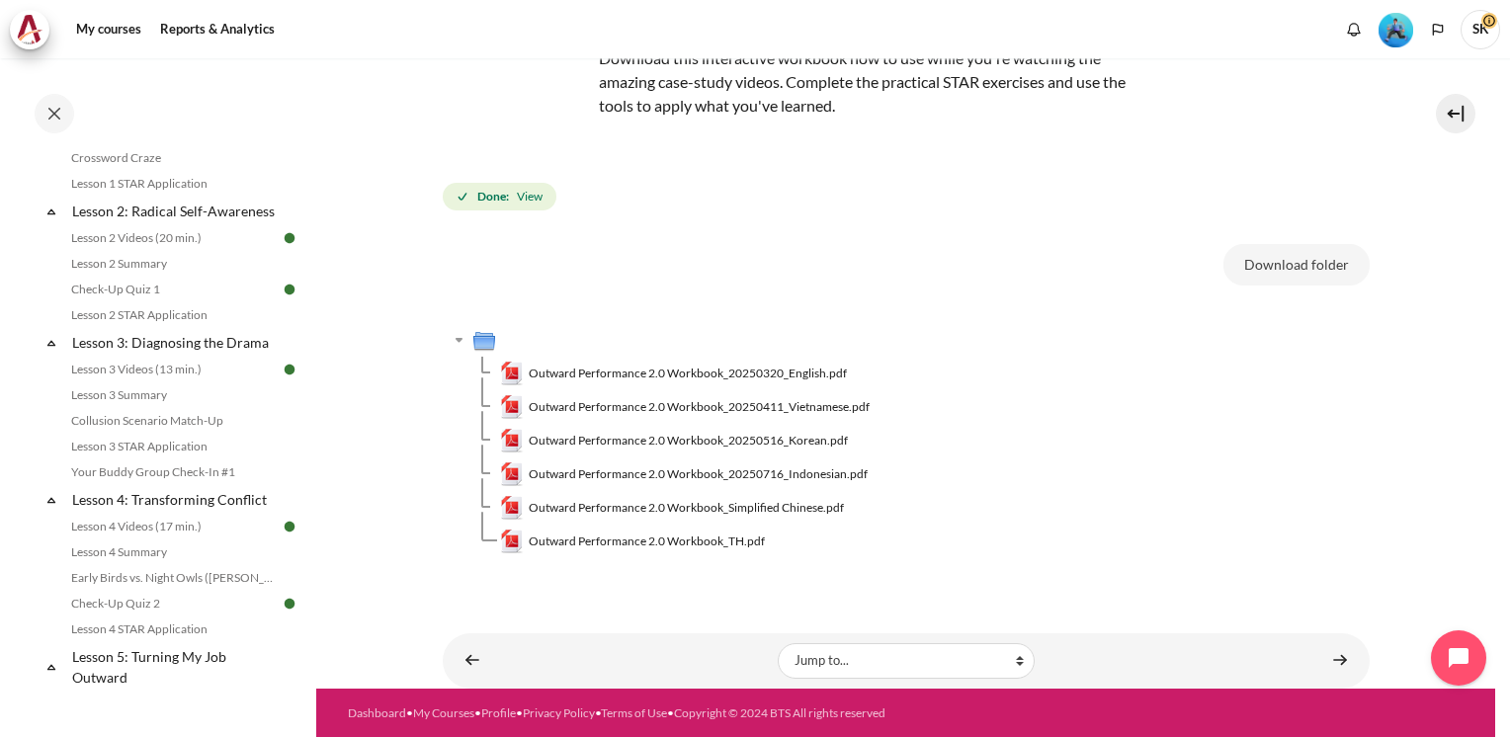
scroll to position [0, 0]
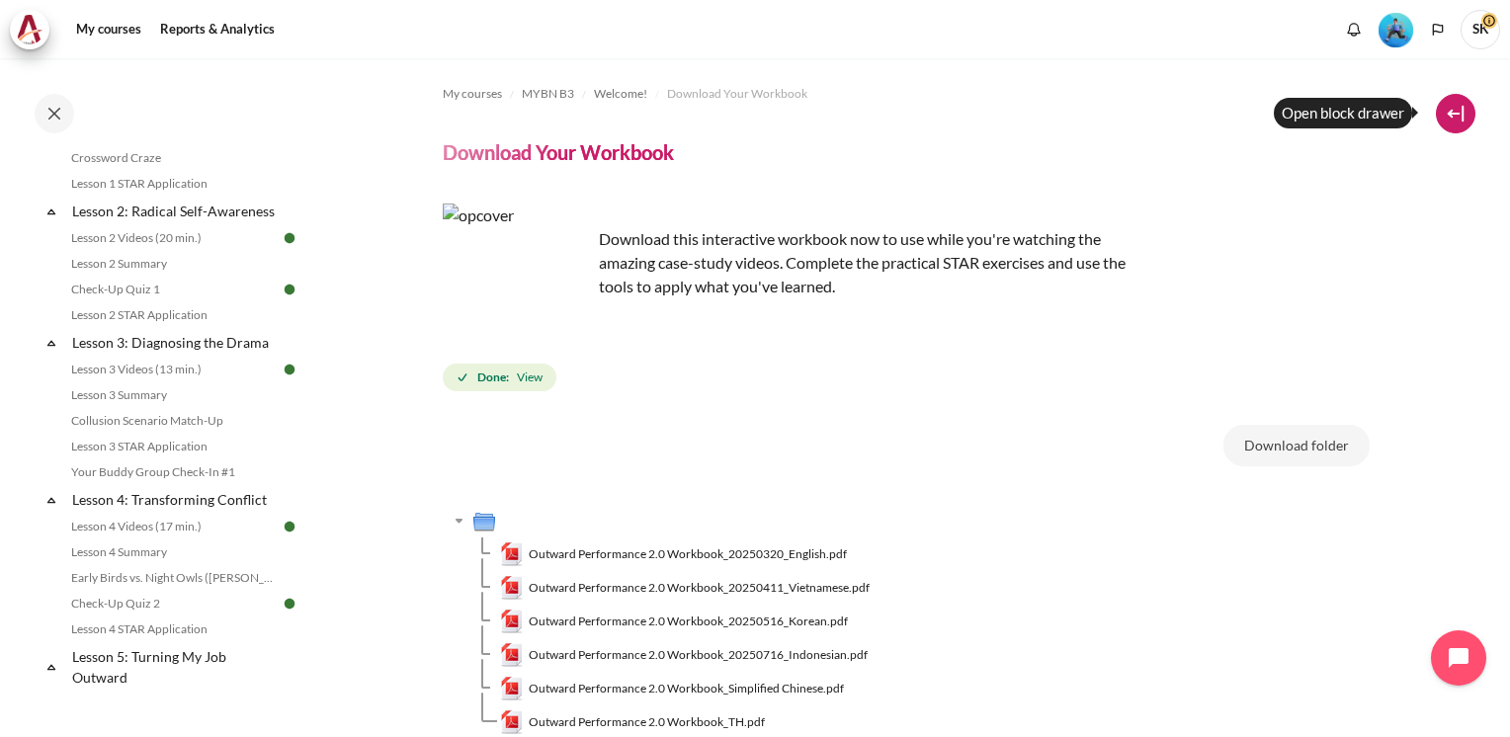
click at [1465, 111] on button at bounding box center [1455, 114] width 40 height 40
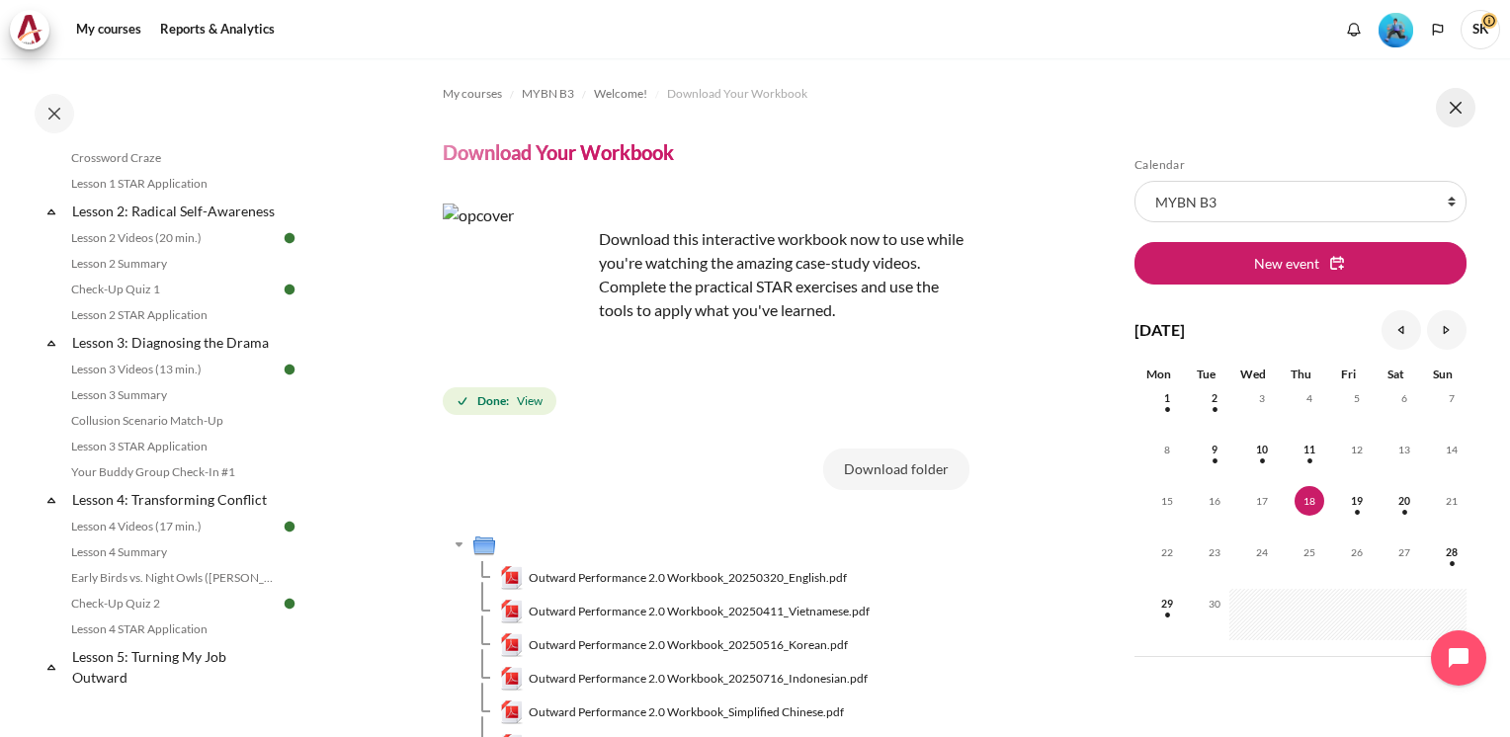
click at [1465, 112] on button at bounding box center [1455, 108] width 40 height 40
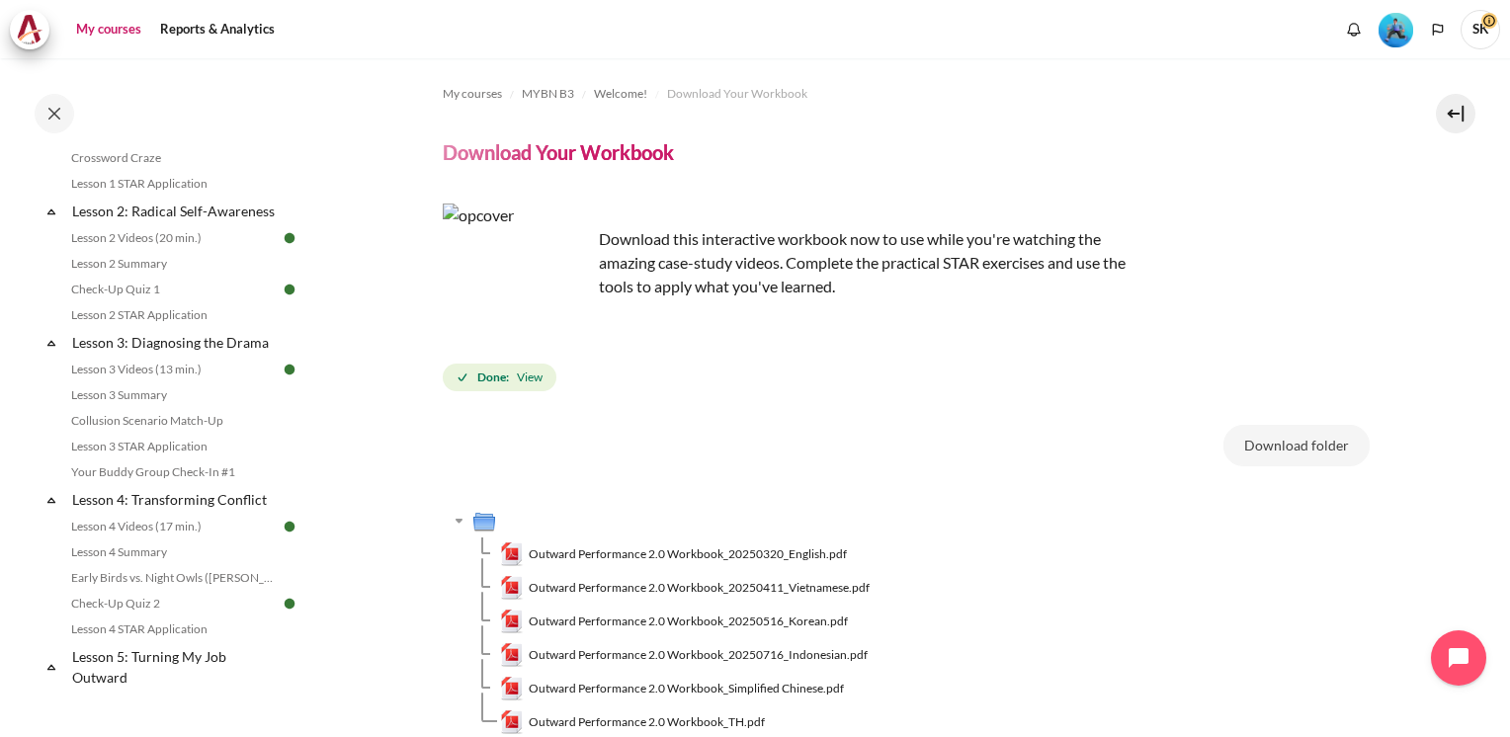
click at [91, 38] on link "My courses" at bounding box center [108, 30] width 79 height 40
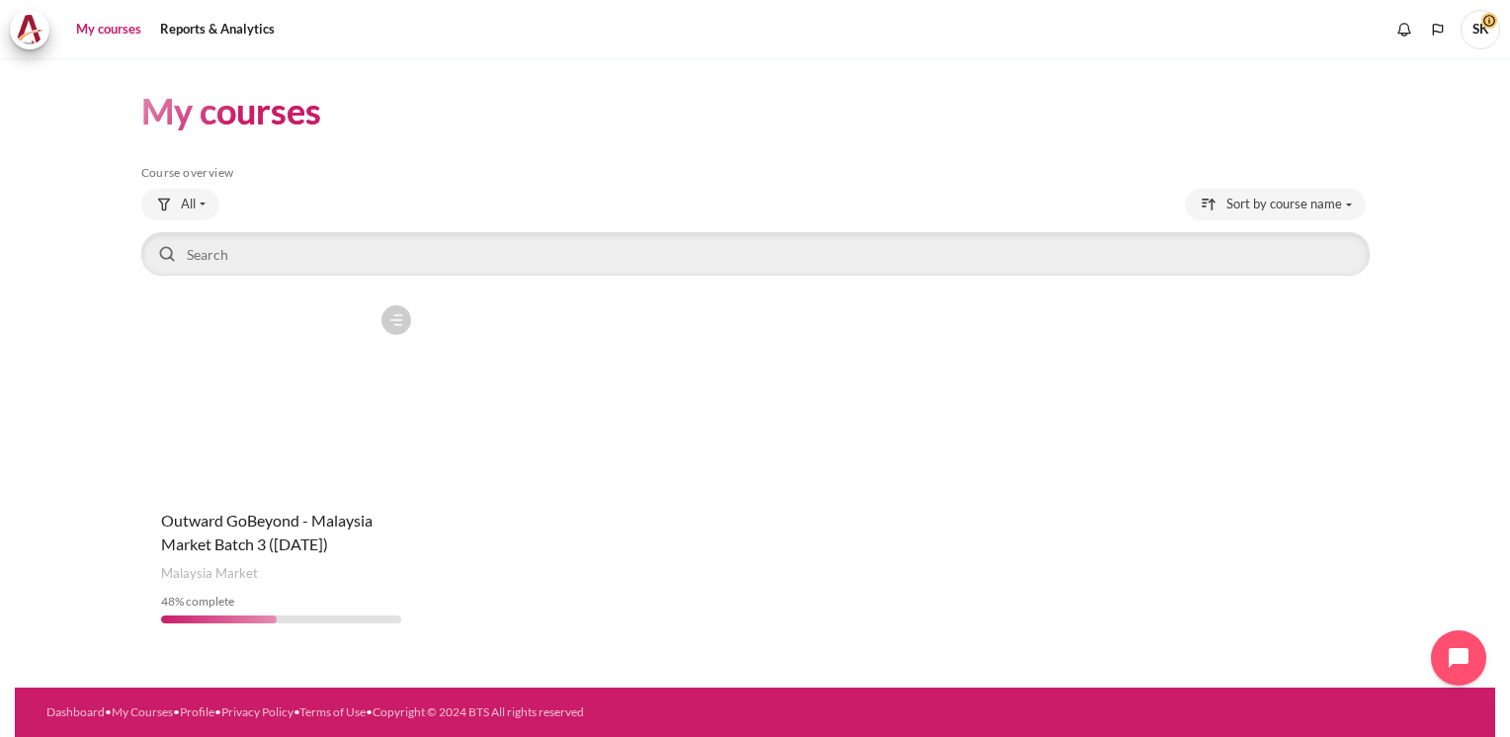
click at [263, 465] on figure "Content" at bounding box center [281, 394] width 281 height 198
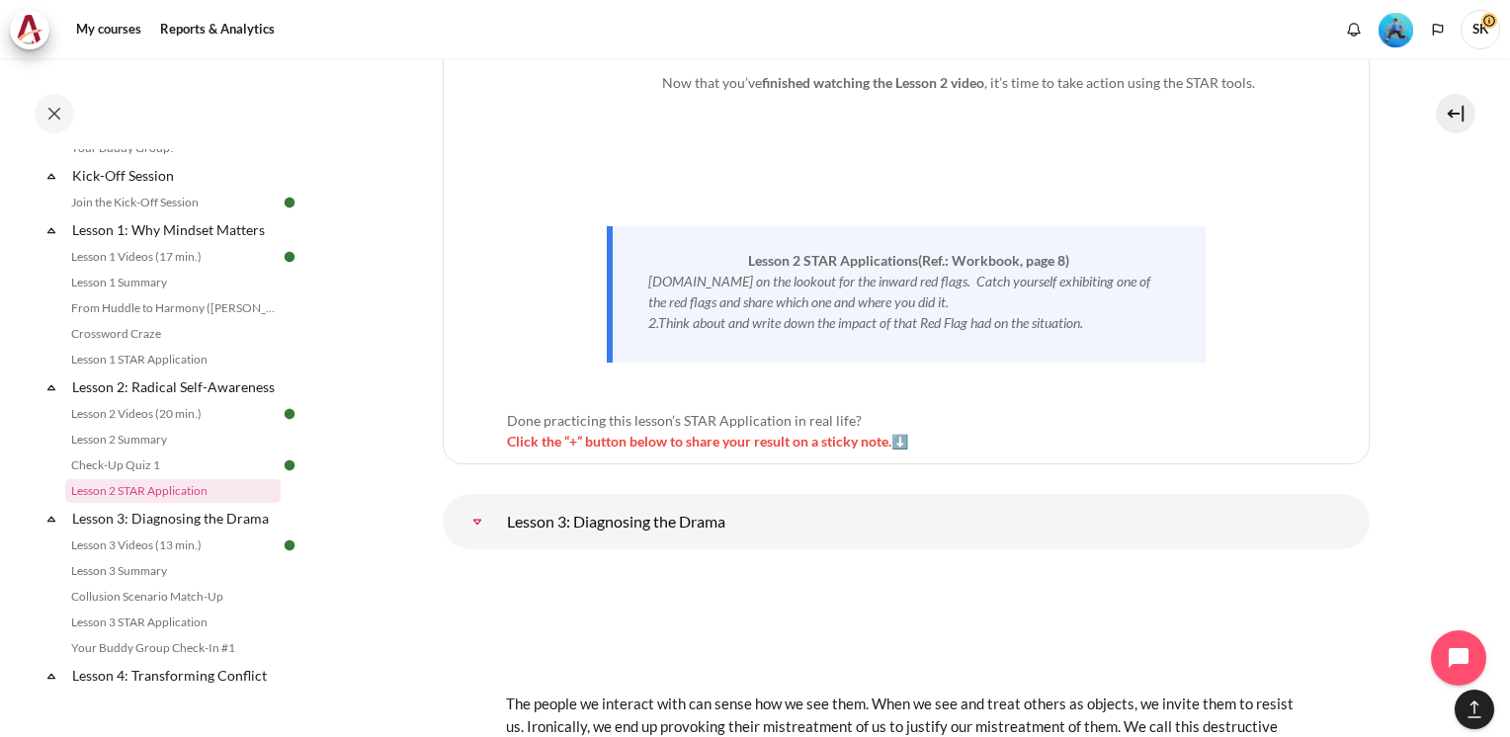
scroll to position [5426, 0]
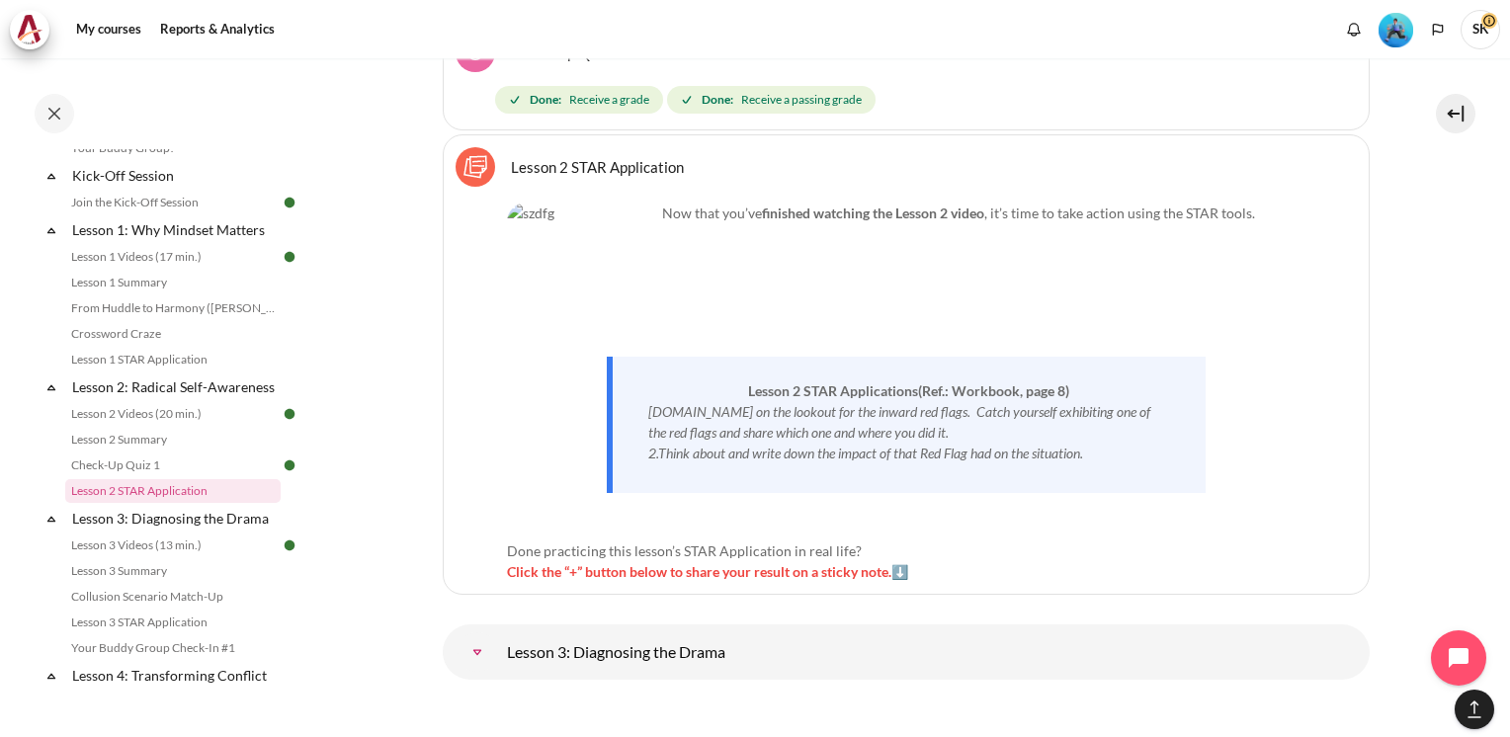
click at [512, 157] on link "Lesson 2 STAR Application Sticky Notes" at bounding box center [597, 166] width 173 height 19
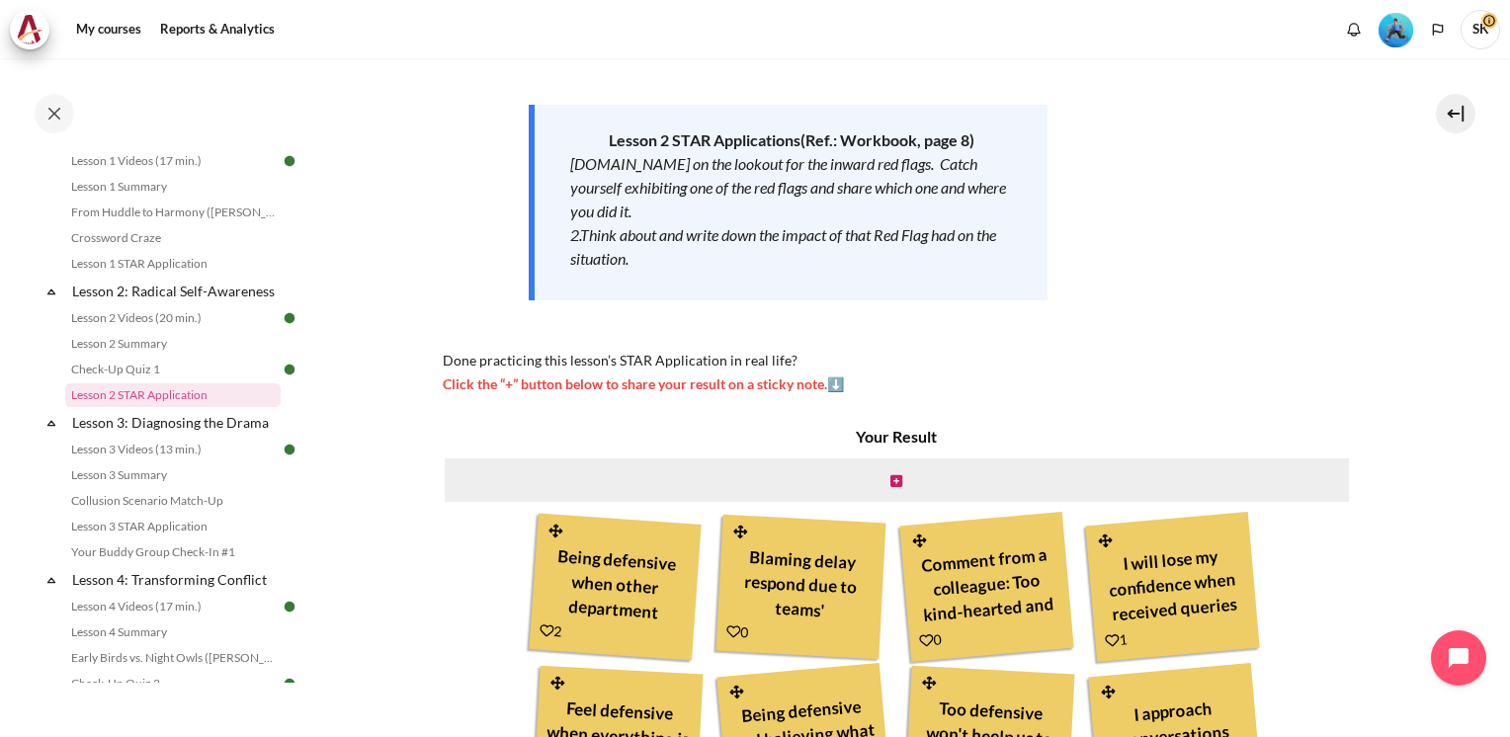
scroll to position [284, 0]
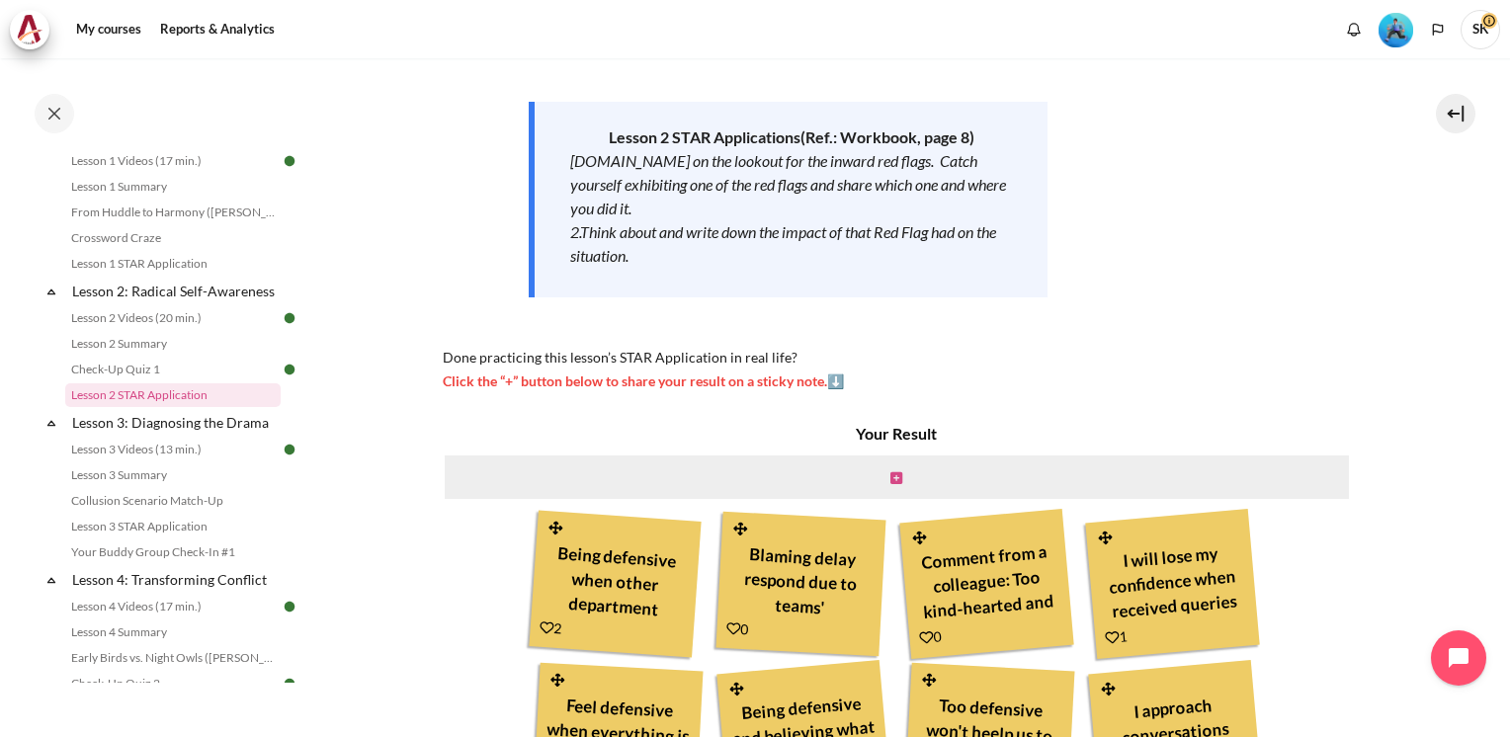
click at [890, 476] on icon "Content" at bounding box center [896, 478] width 12 height 14
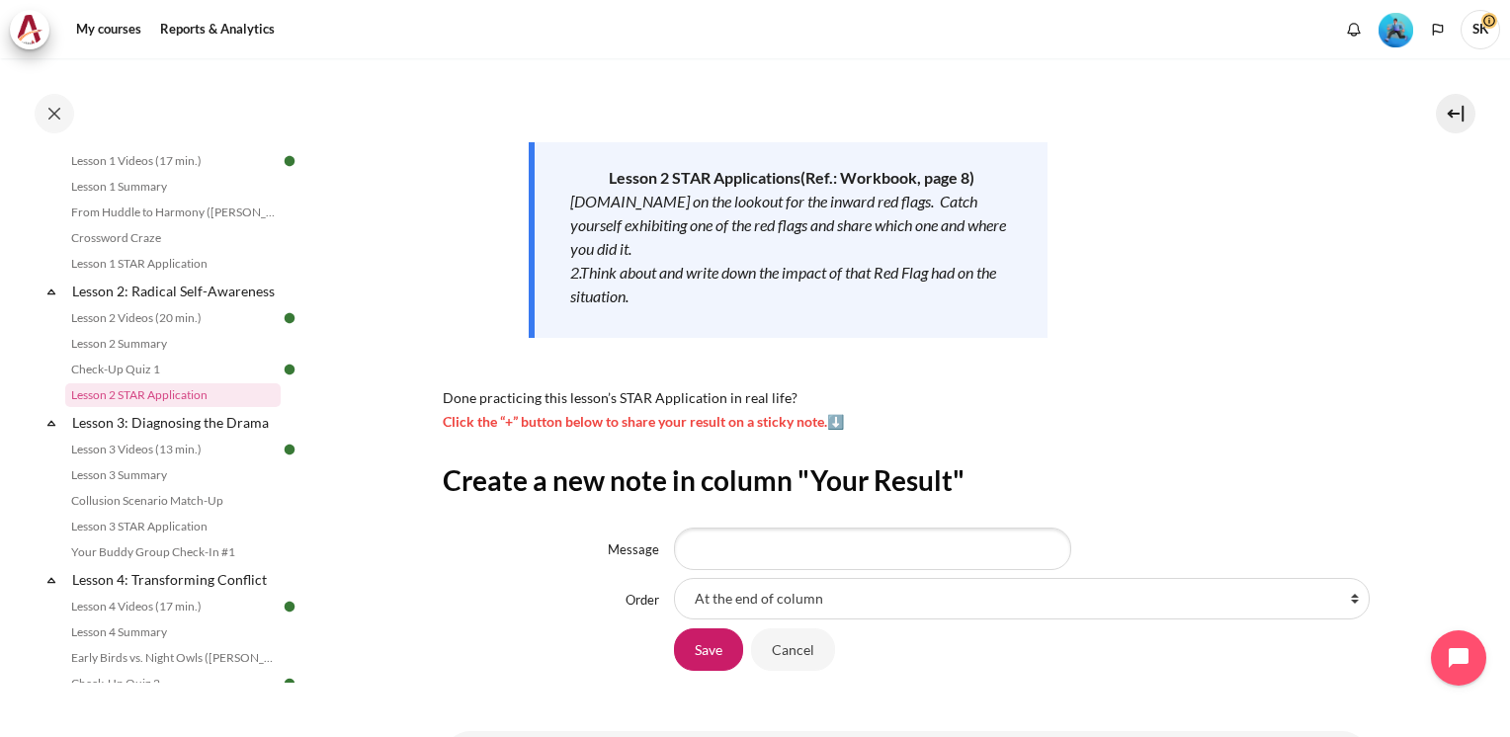
scroll to position [342, 0]
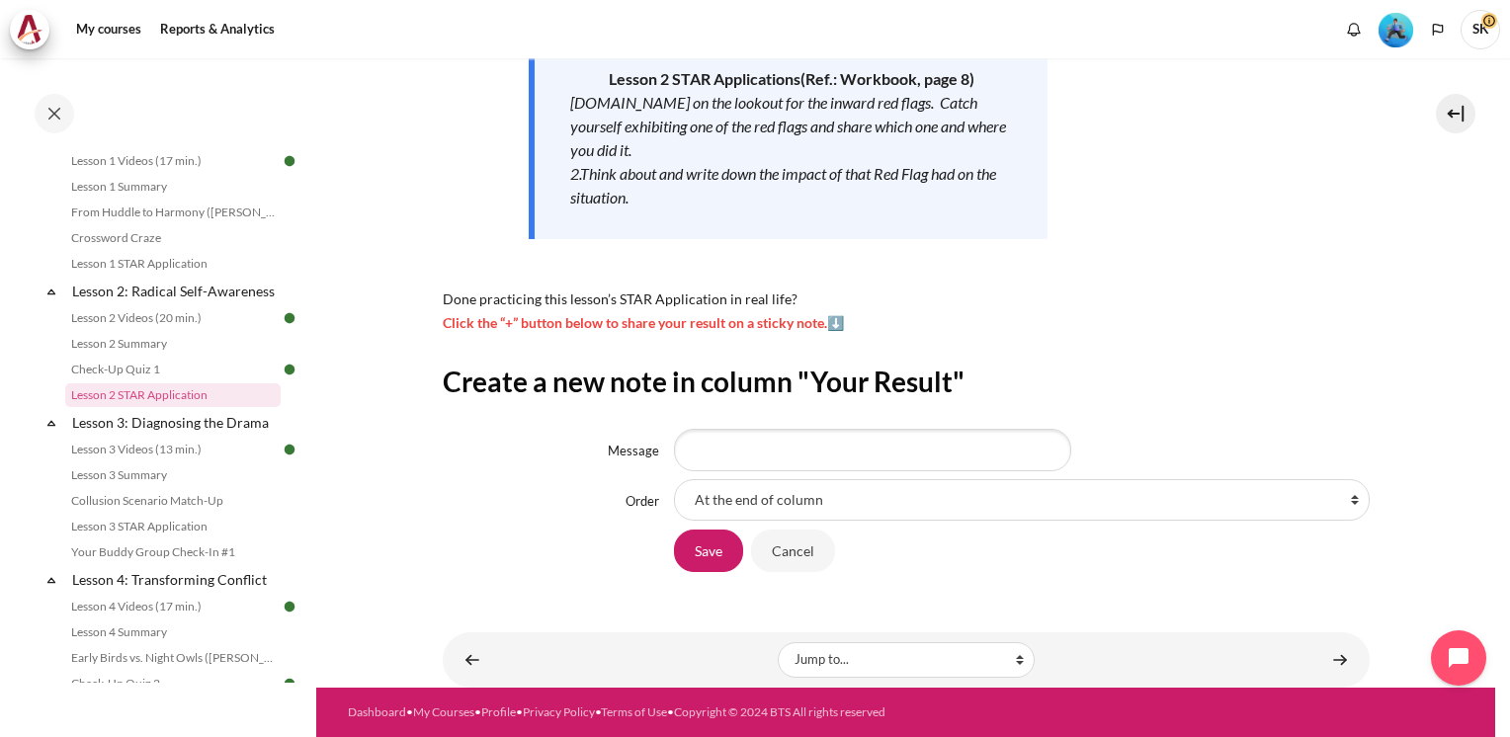
click at [835, 328] on span "Click the “+” button below to share your result on a sticky note.⬇️" at bounding box center [643, 322] width 401 height 17
click at [974, 464] on input "Message" at bounding box center [872, 449] width 397 height 41
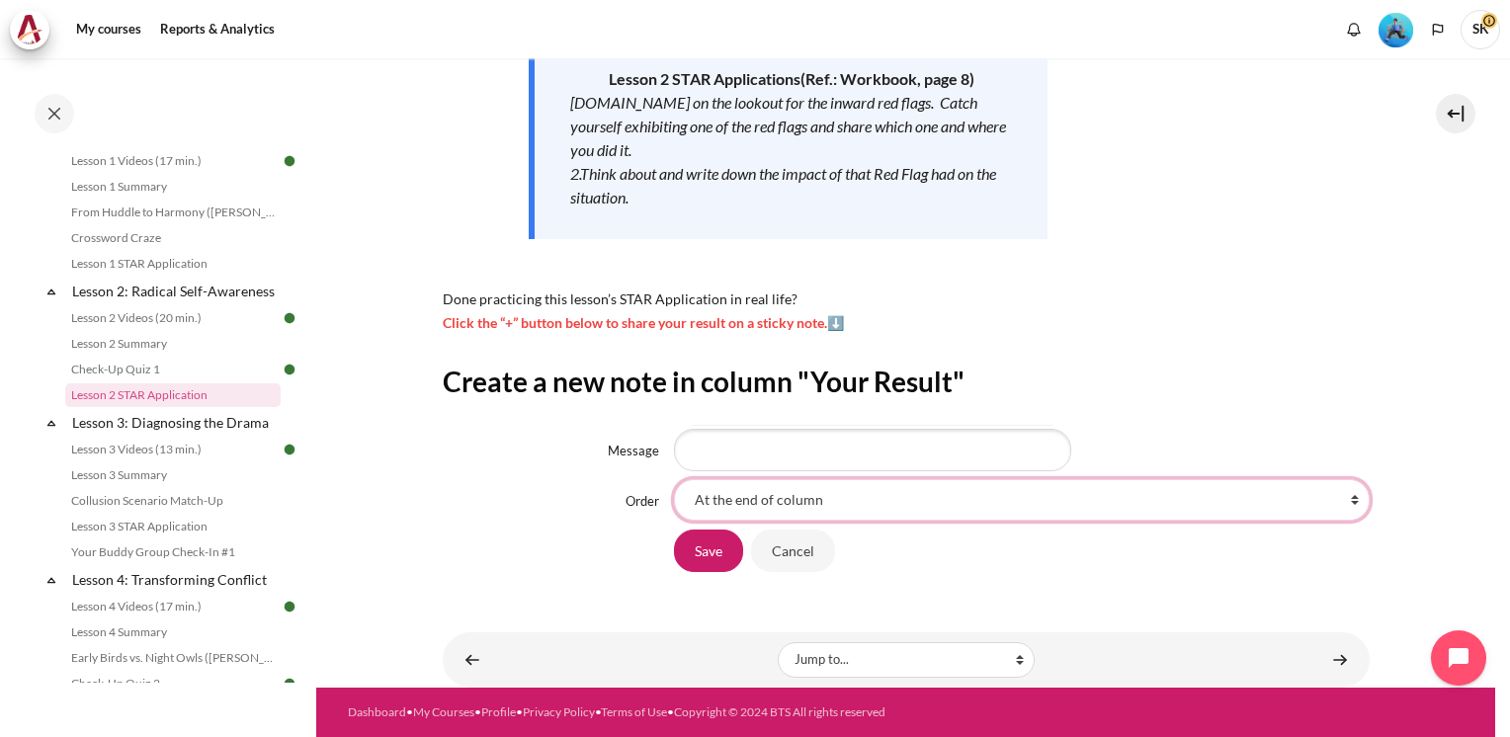
click at [1348, 495] on select "At the end of column First place in column After 'Being defensive when other de…" at bounding box center [1021, 499] width 695 height 41
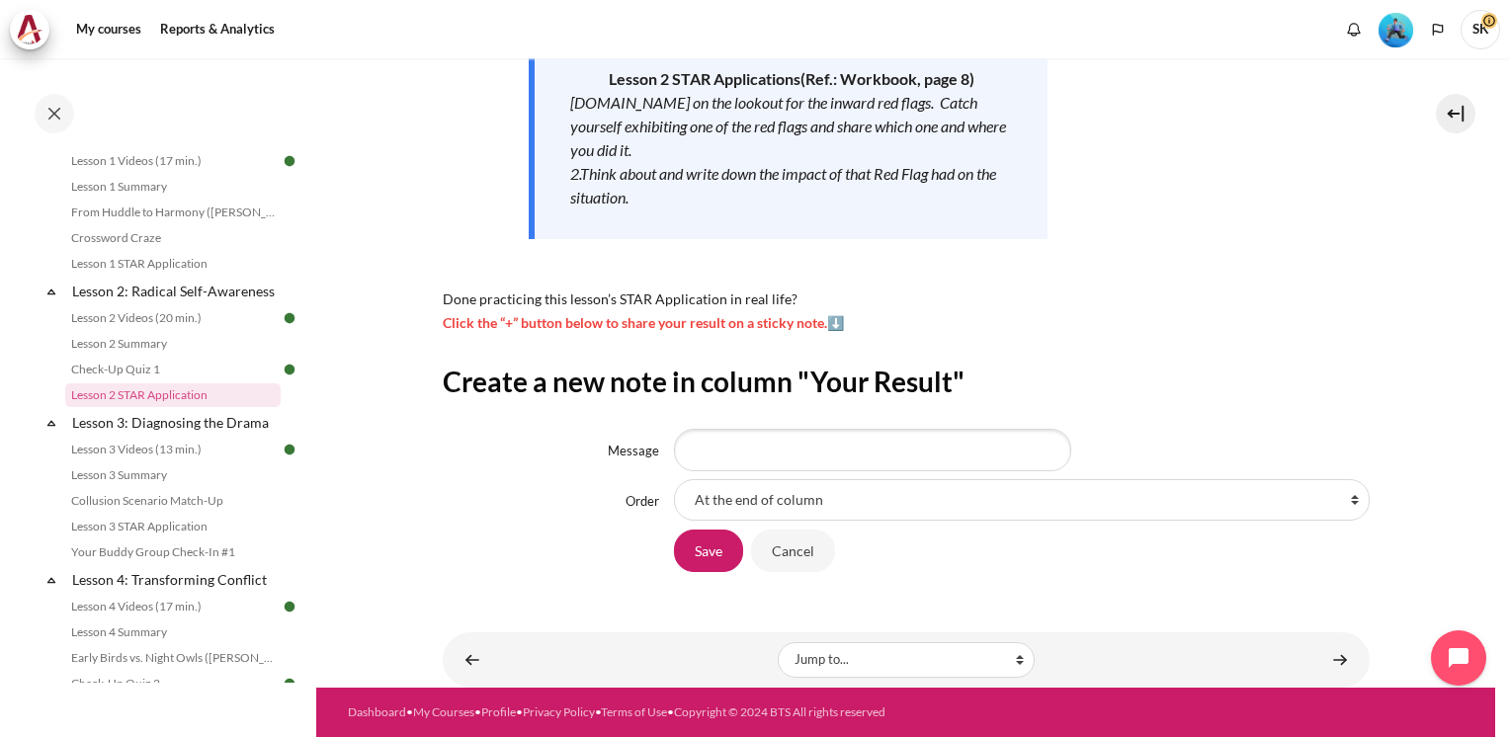
click at [1451, 301] on section "My courses MYBN B3 Lesson 2: Radical Self-Awareness Lesson 2 STAR Application L…" at bounding box center [905, 201] width 1179 height 971
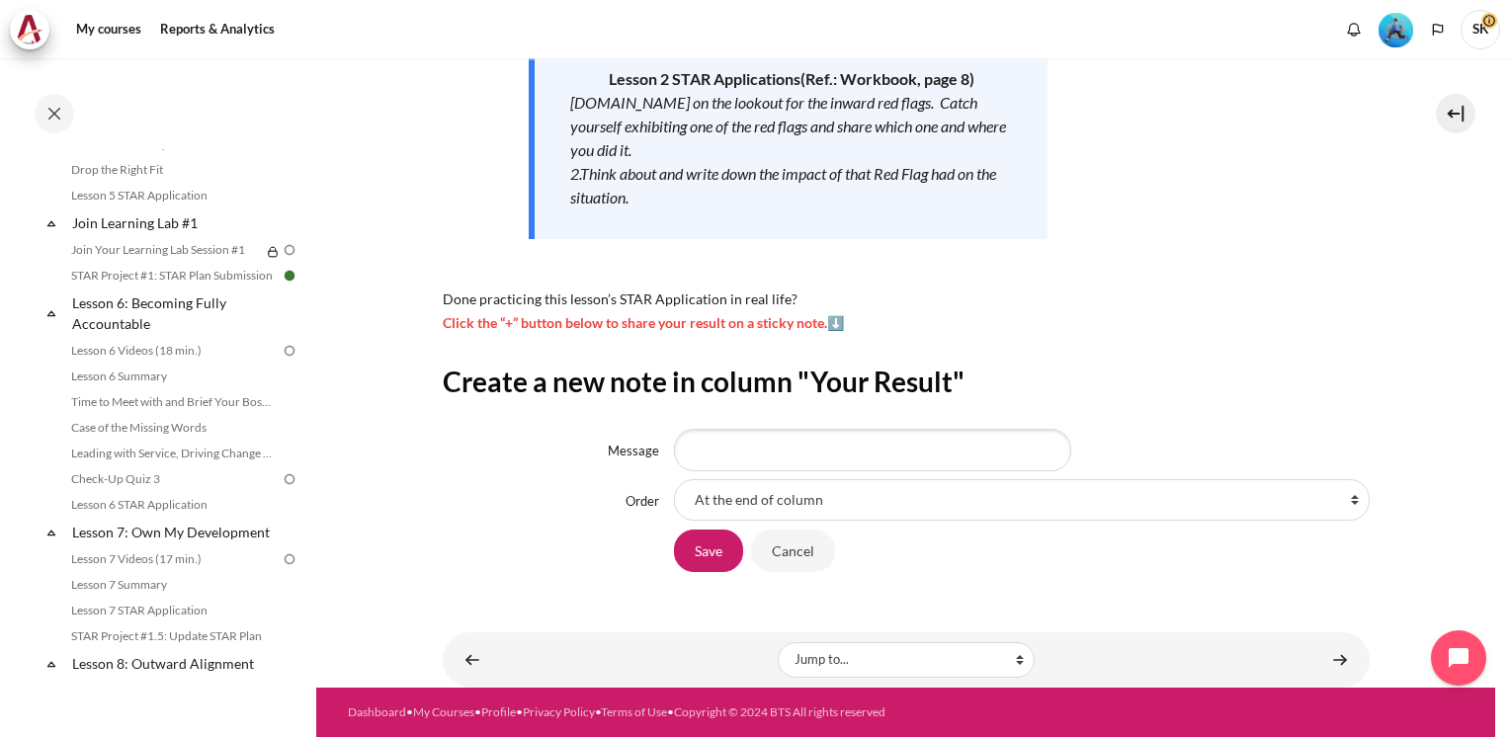
scroll to position [996, 0]
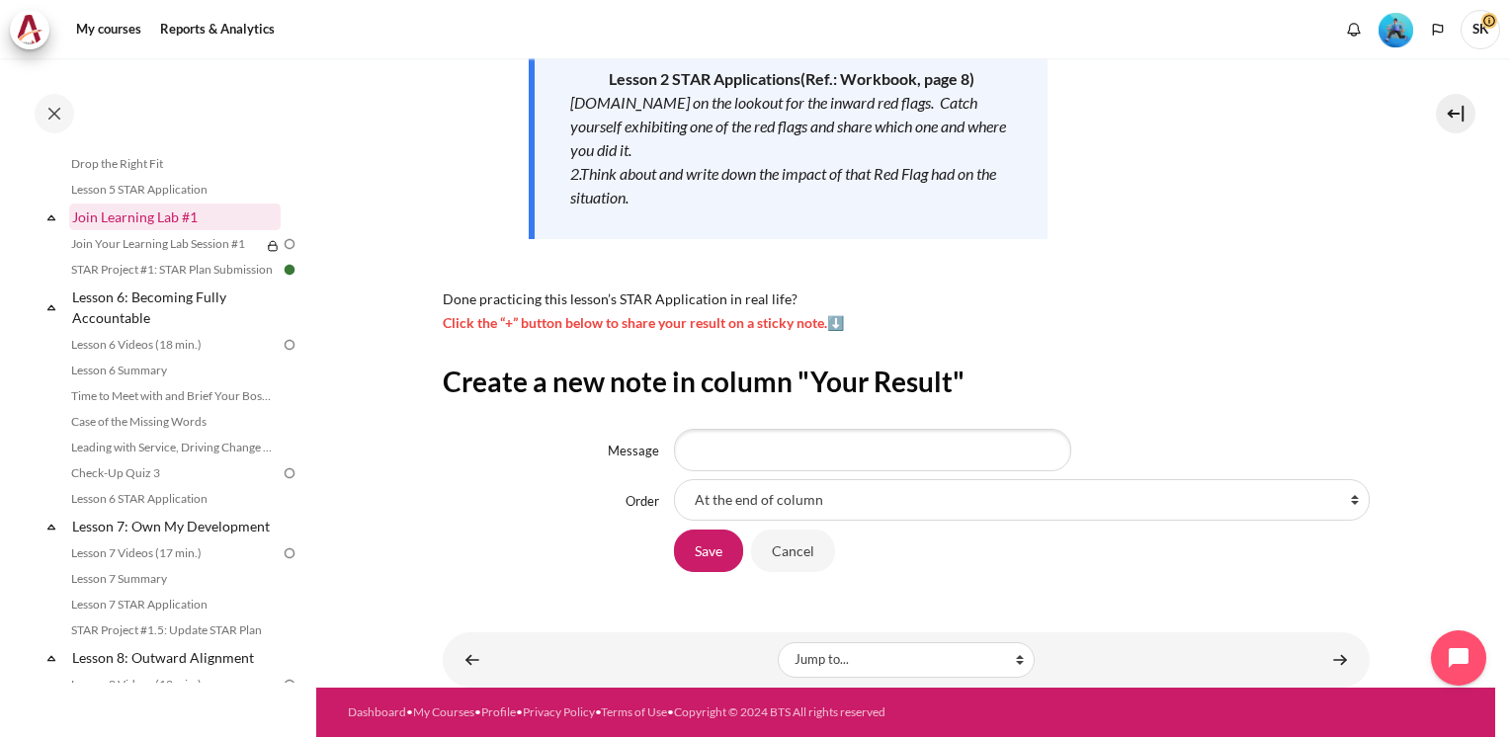
click at [150, 230] on link "Join Learning Lab #1" at bounding box center [174, 217] width 211 height 27
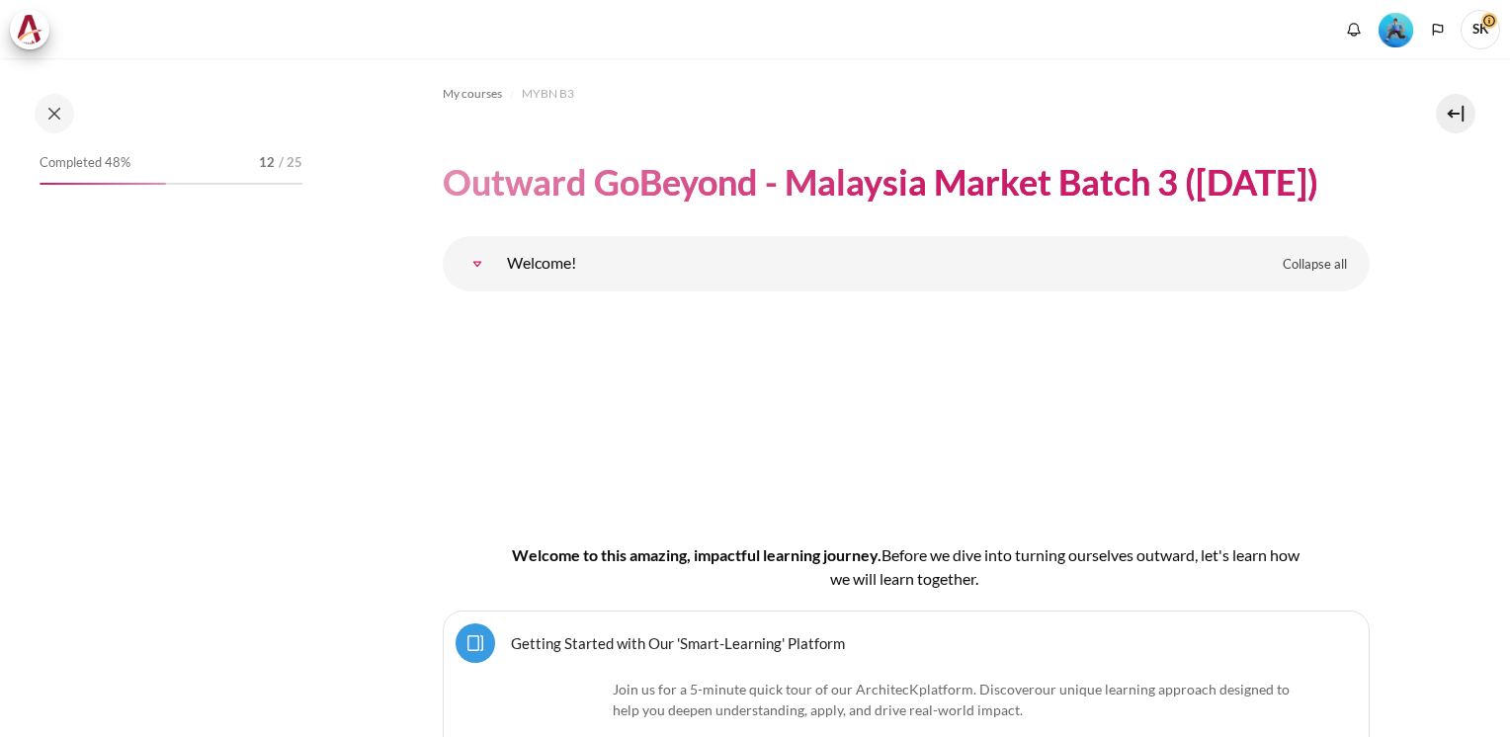
scroll to position [11057, 0]
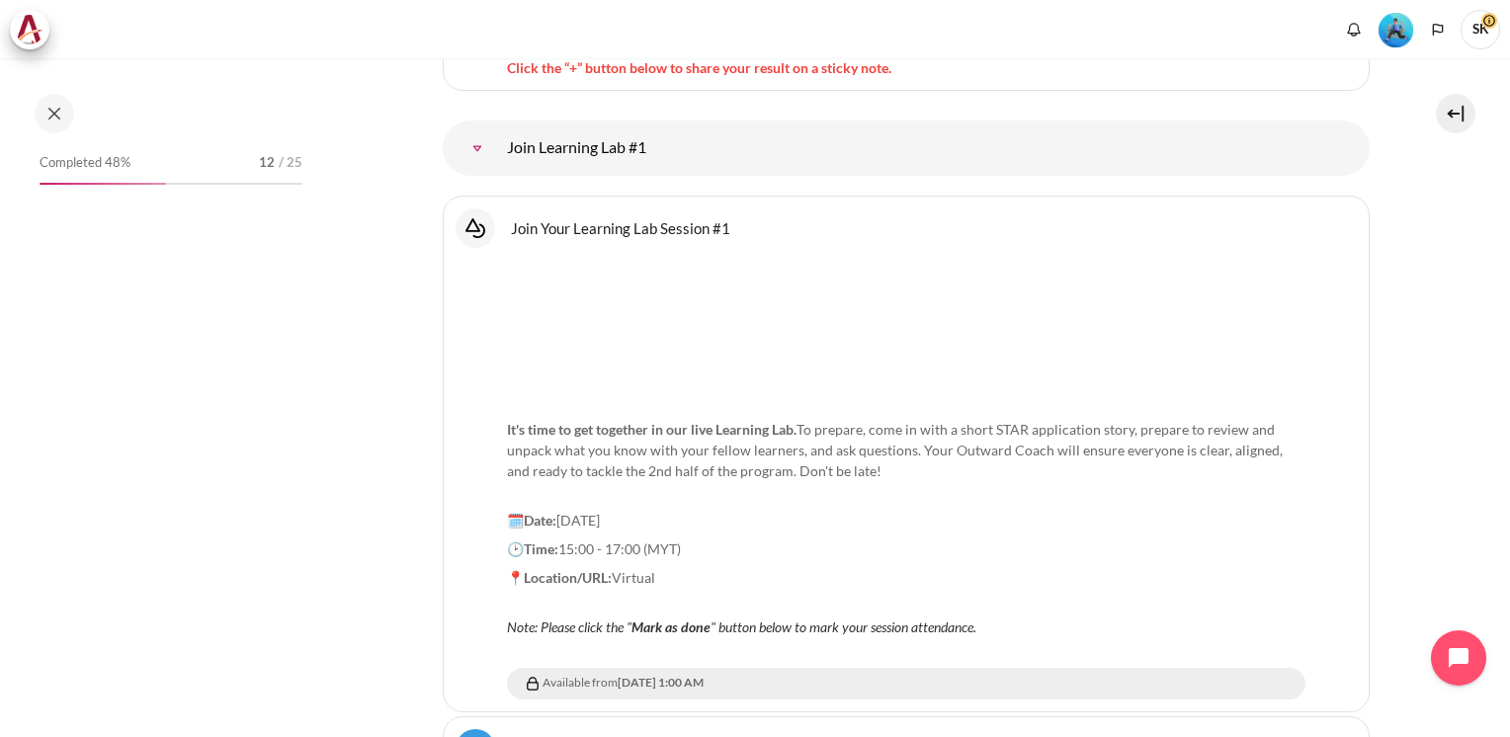
click at [1497, 350] on div "My courses MYBN B3 Outward GoBeyond - Malaysia Market Batch 3 ([DATE]) Topic ou…" at bounding box center [755, 397] width 1510 height 679
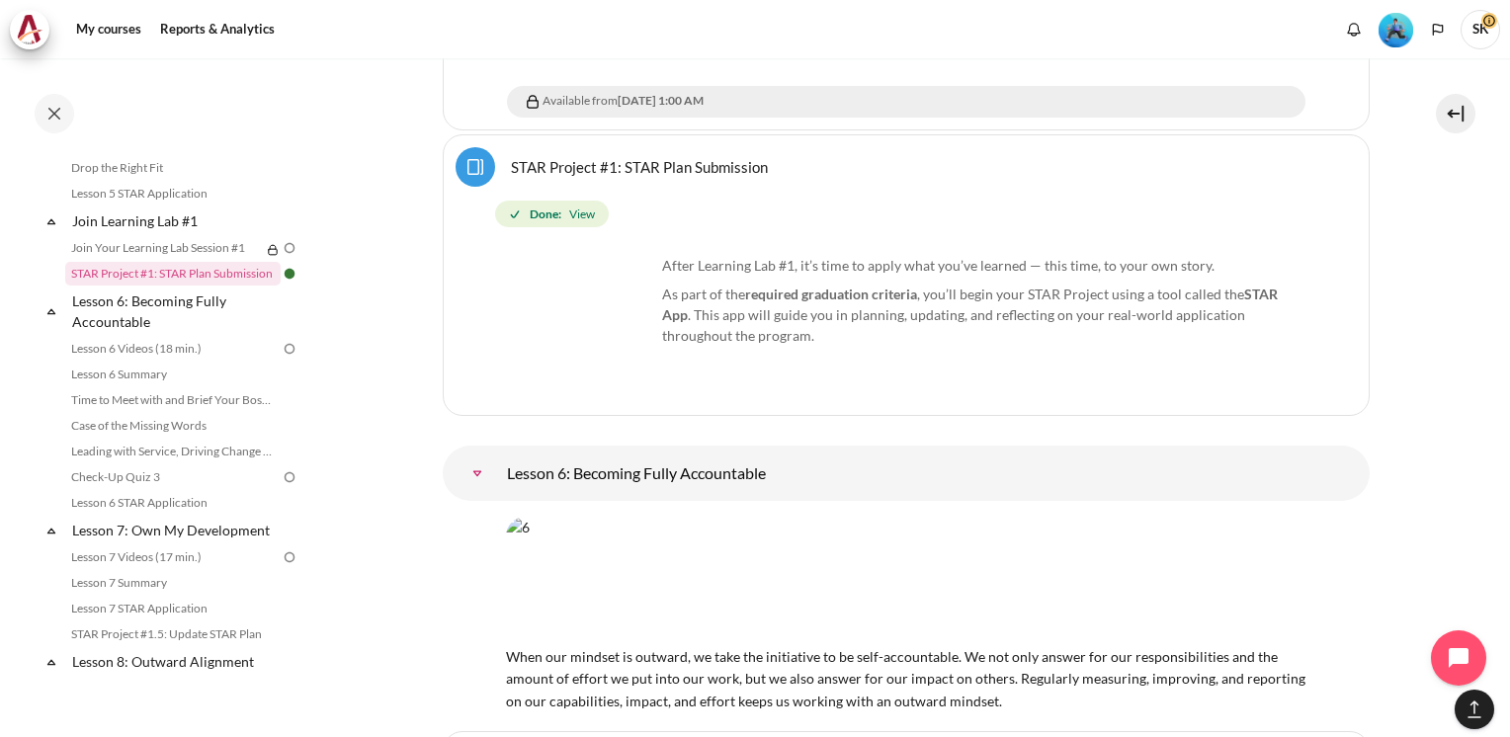
scroll to position [11664, 0]
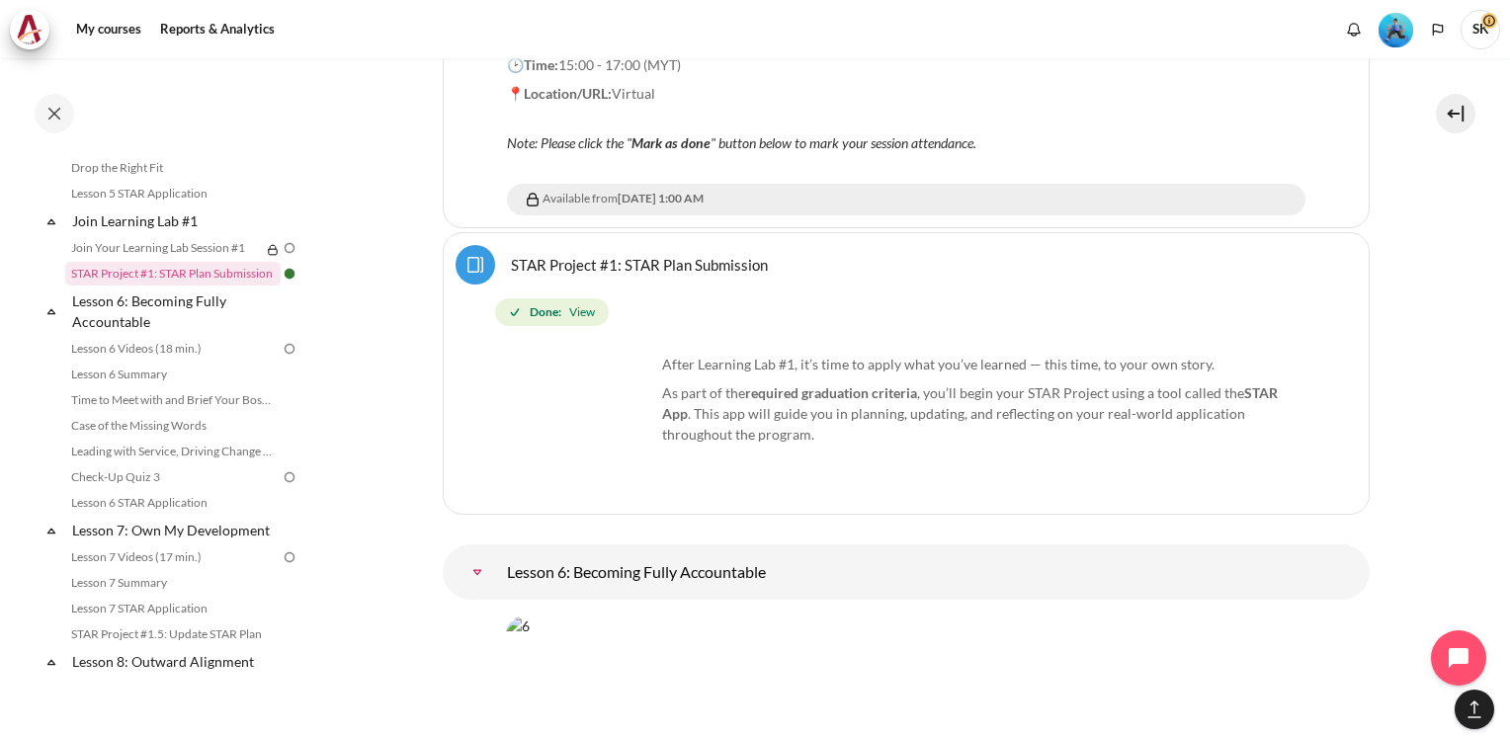
click at [511, 255] on link "STAR Project #1: STAR Plan Submission Page" at bounding box center [639, 264] width 257 height 19
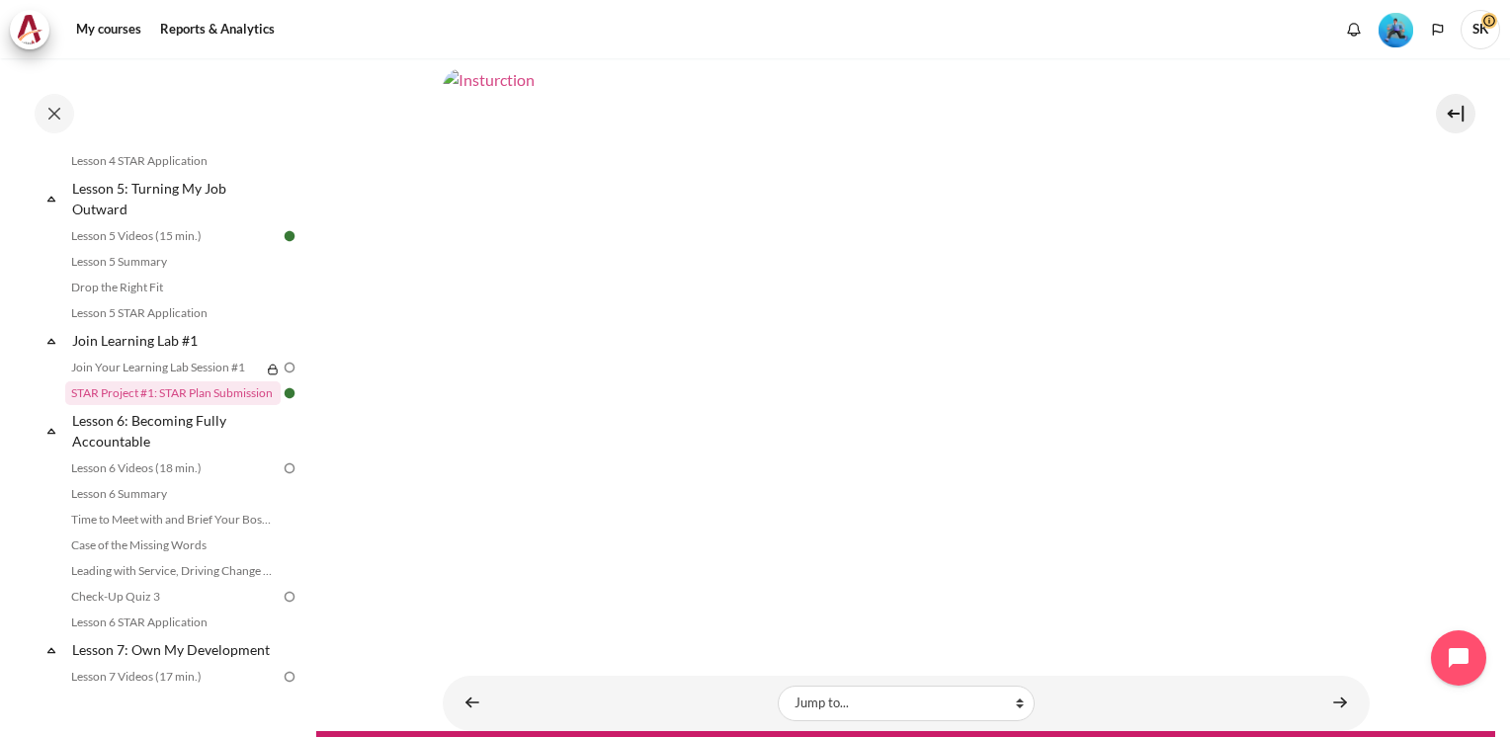
scroll to position [861, 0]
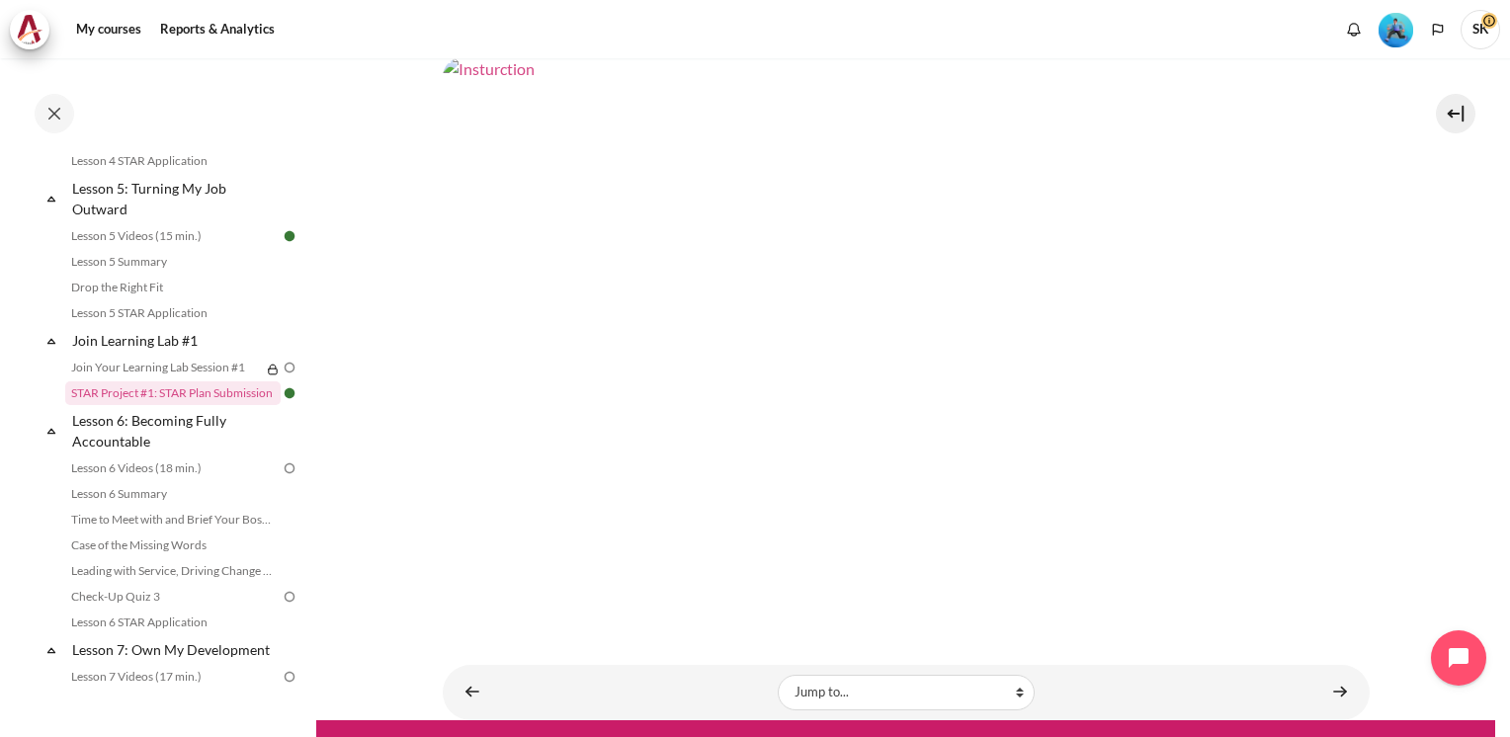
click at [565, 268] on img "Content" at bounding box center [906, 318] width 927 height 522
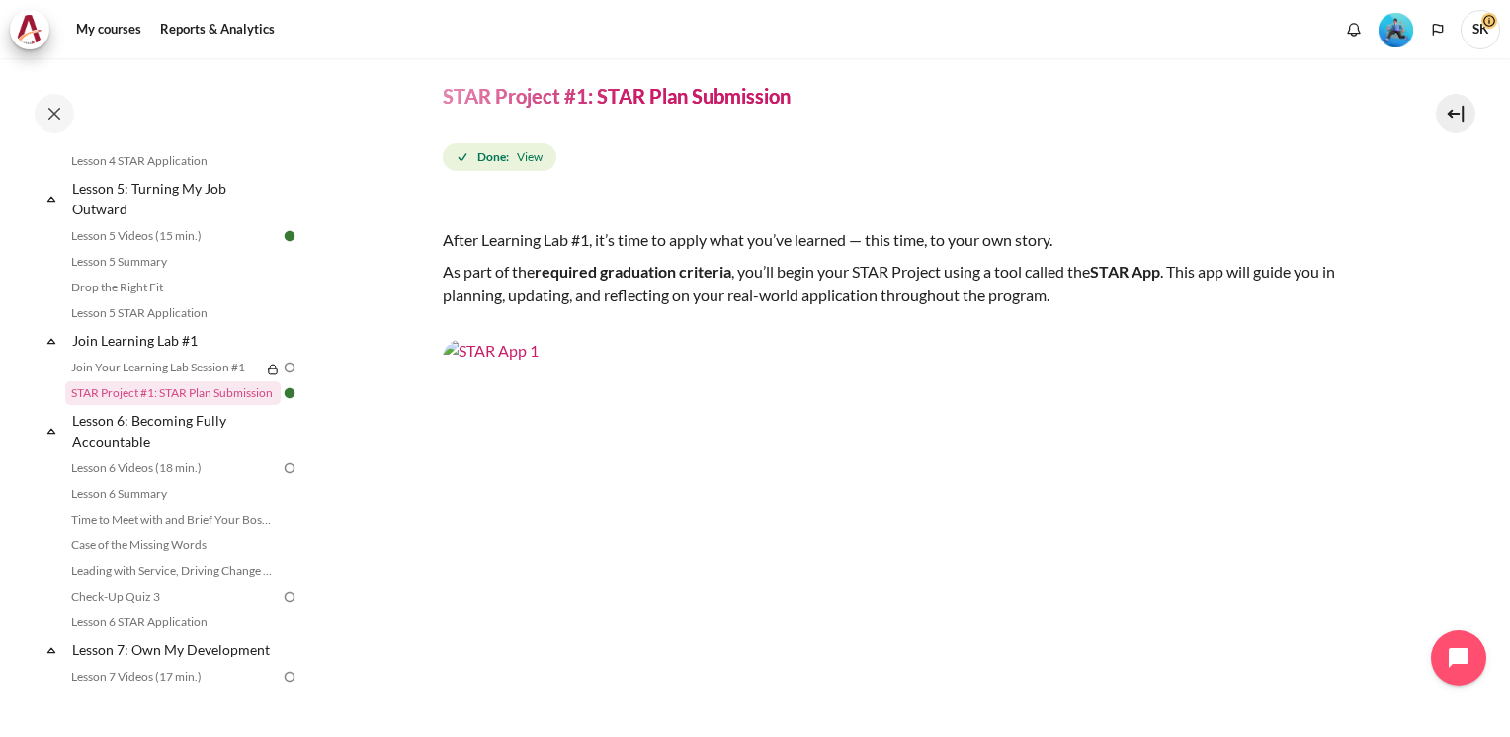
scroll to position [11, 0]
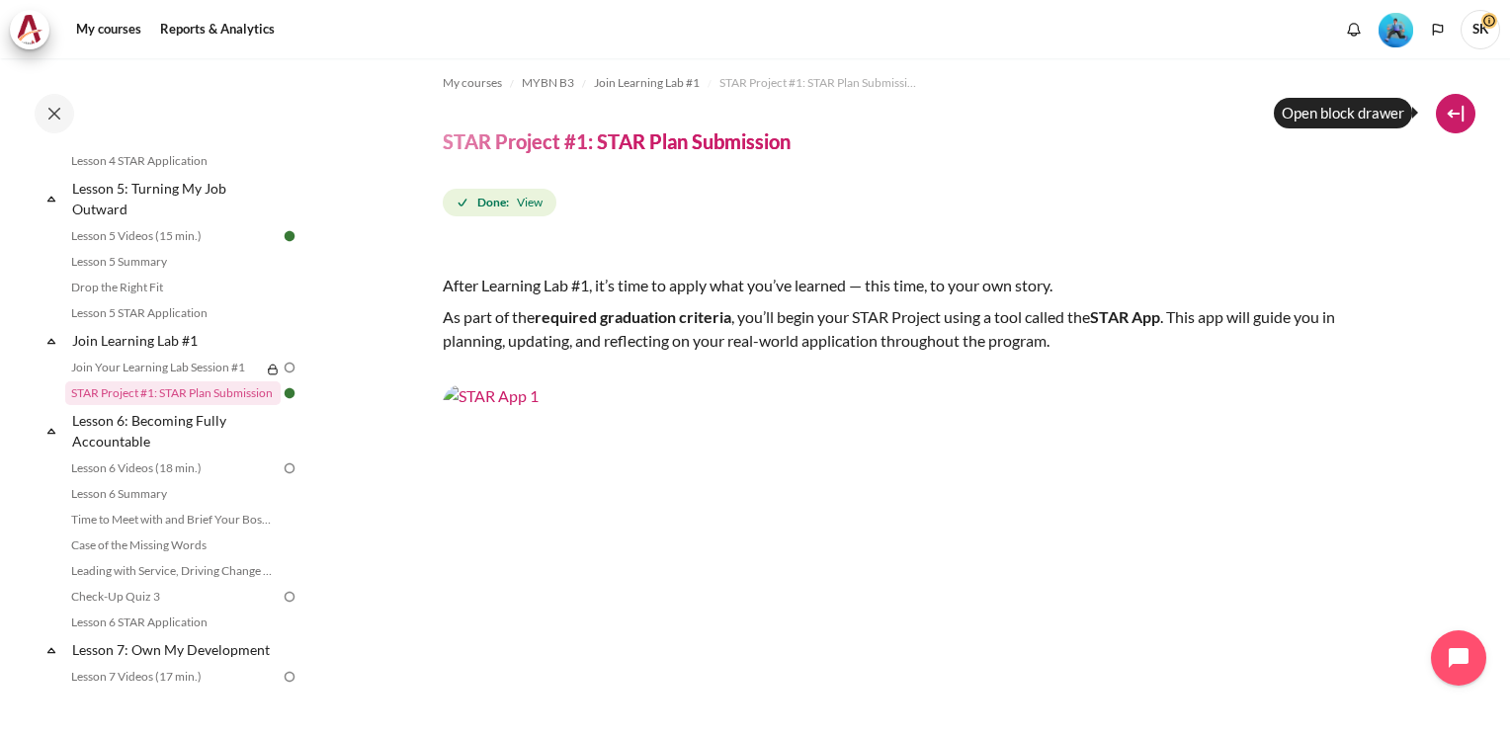
click at [1452, 103] on button at bounding box center [1455, 114] width 40 height 40
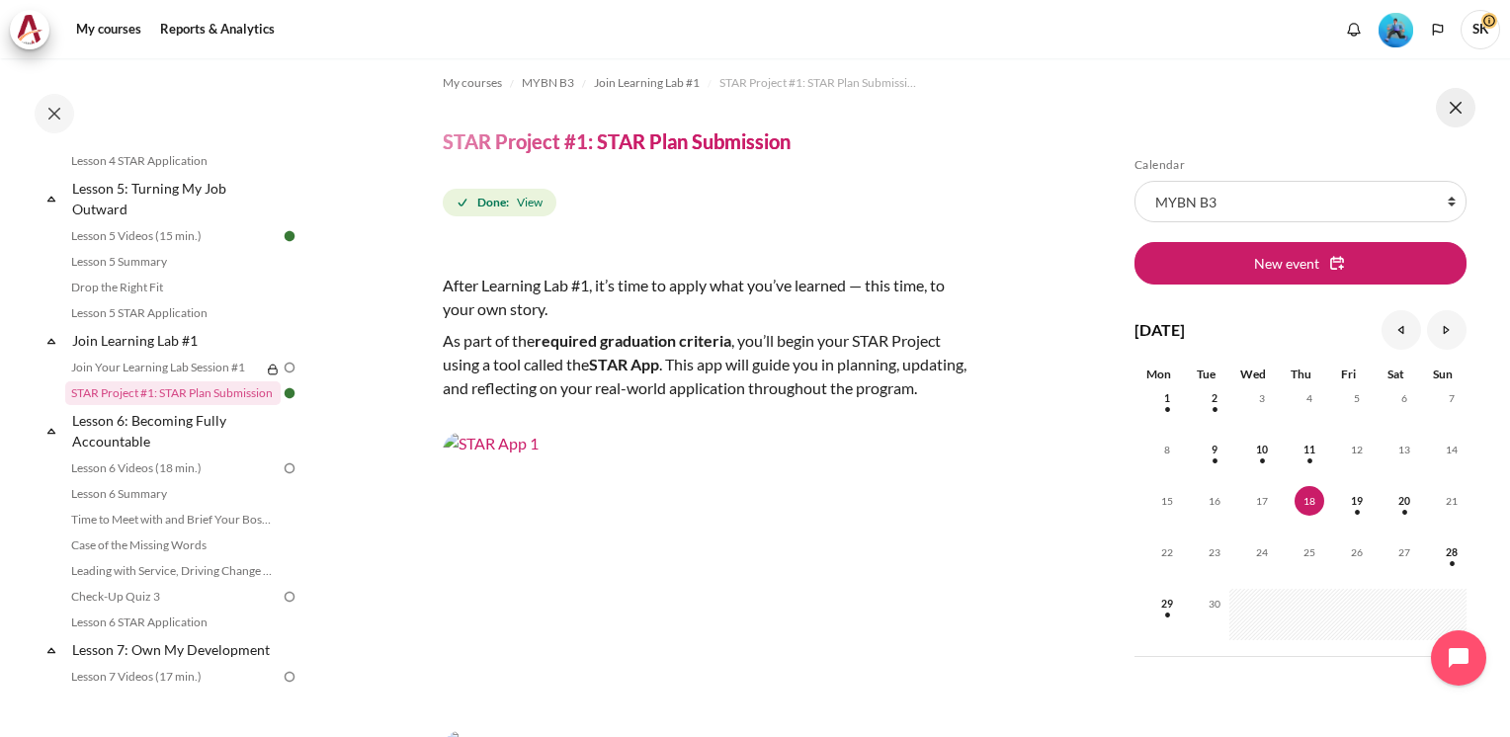
click at [1452, 103] on button at bounding box center [1455, 108] width 40 height 40
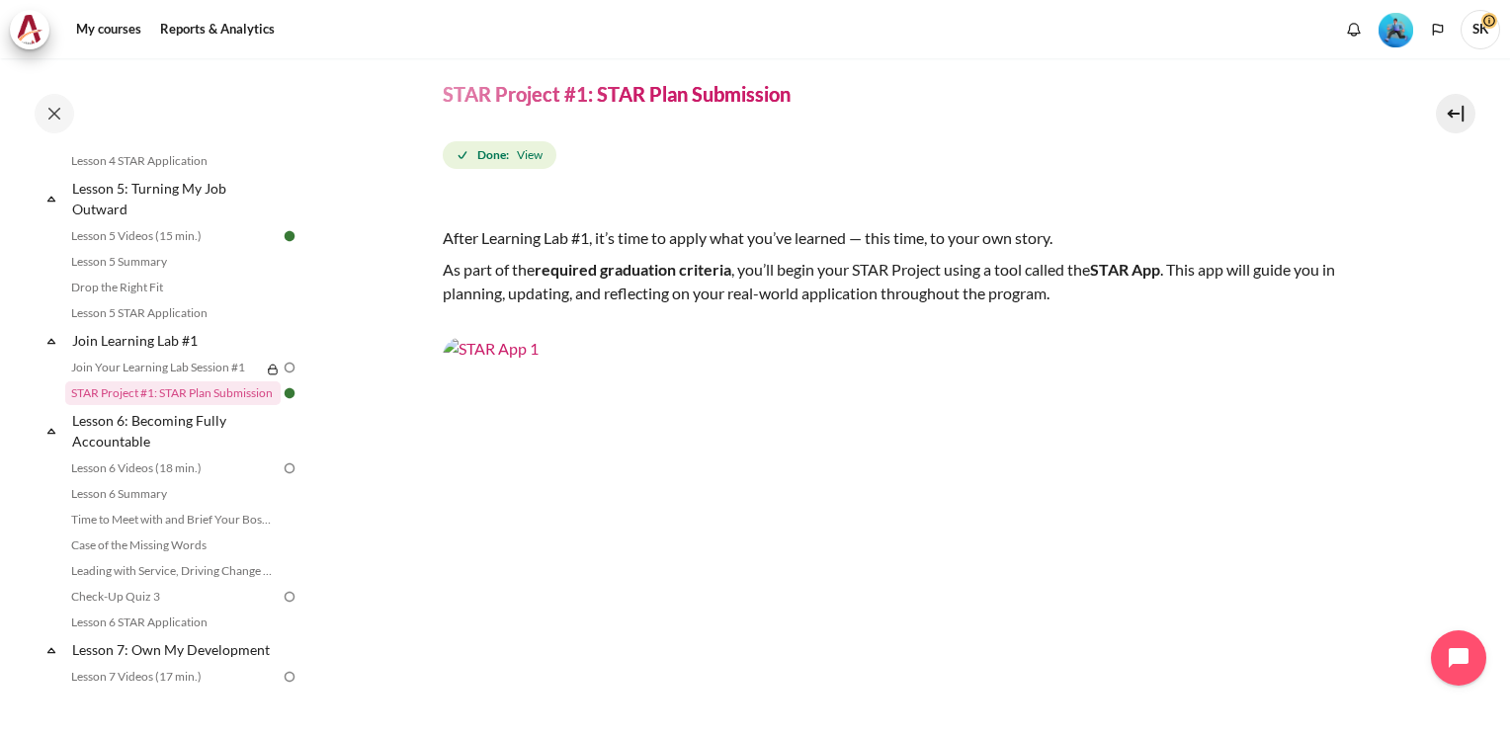
scroll to position [0, 0]
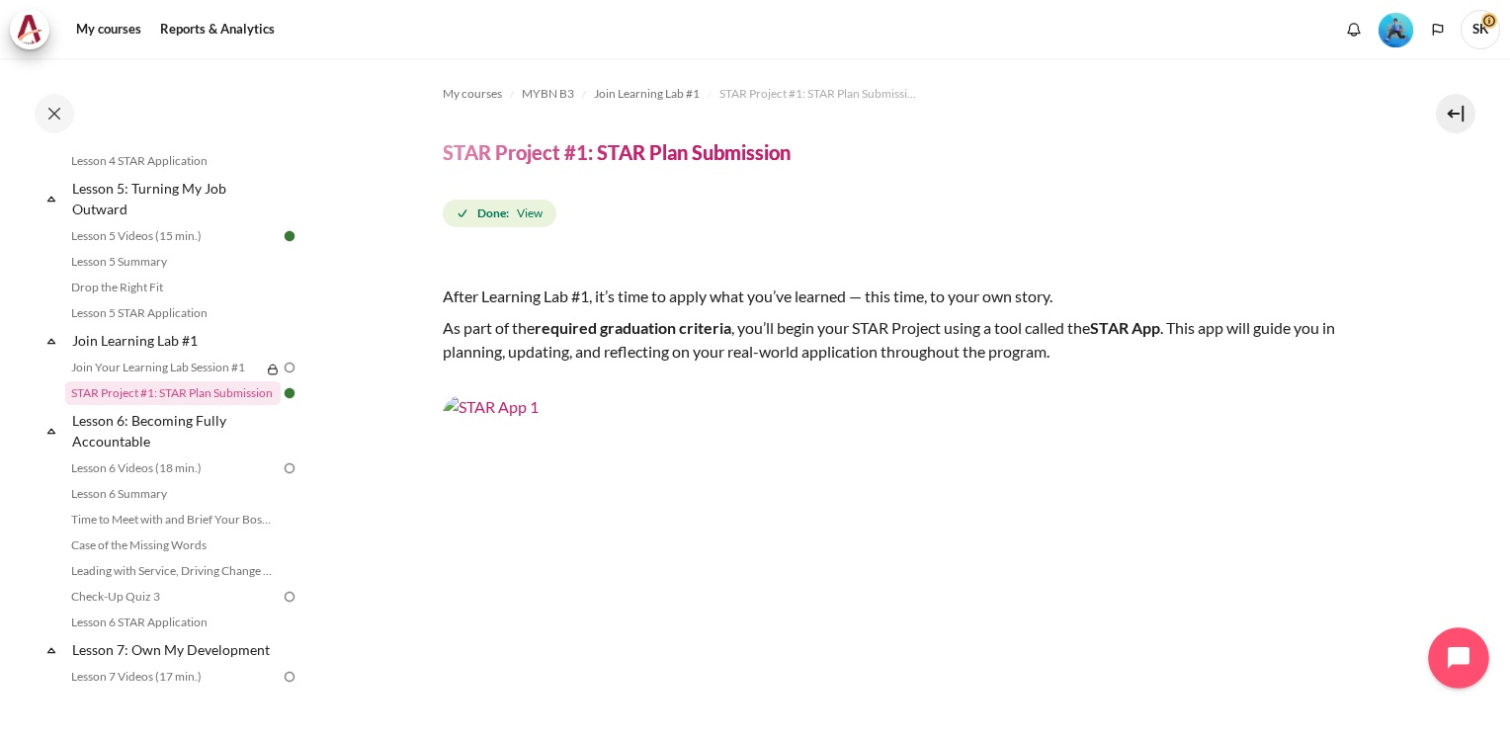
click at [1459, 662] on icon "Open chat widget" at bounding box center [1469, 658] width 31 height 31
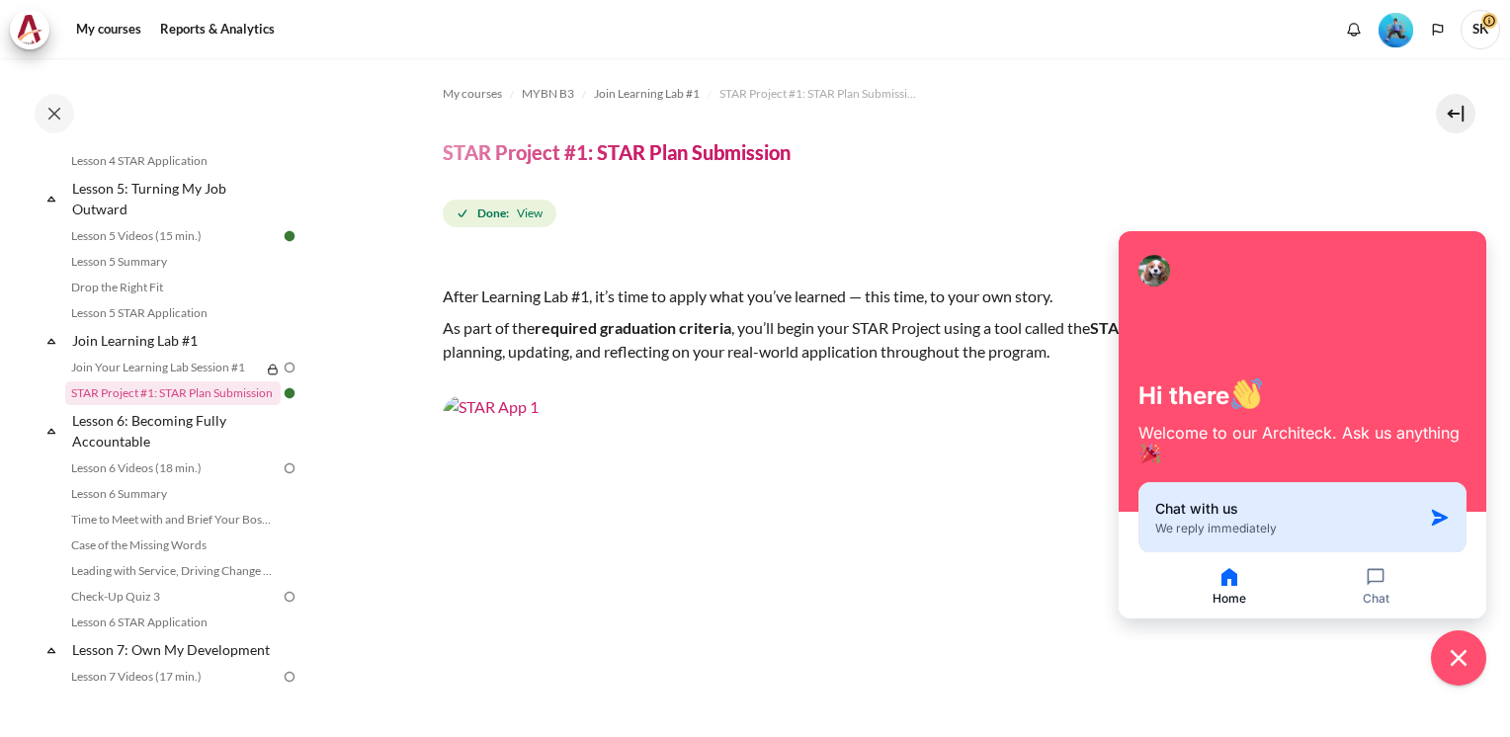
click at [1366, 516] on div "Chat with us We reply immediately" at bounding box center [1288, 518] width 267 height 38
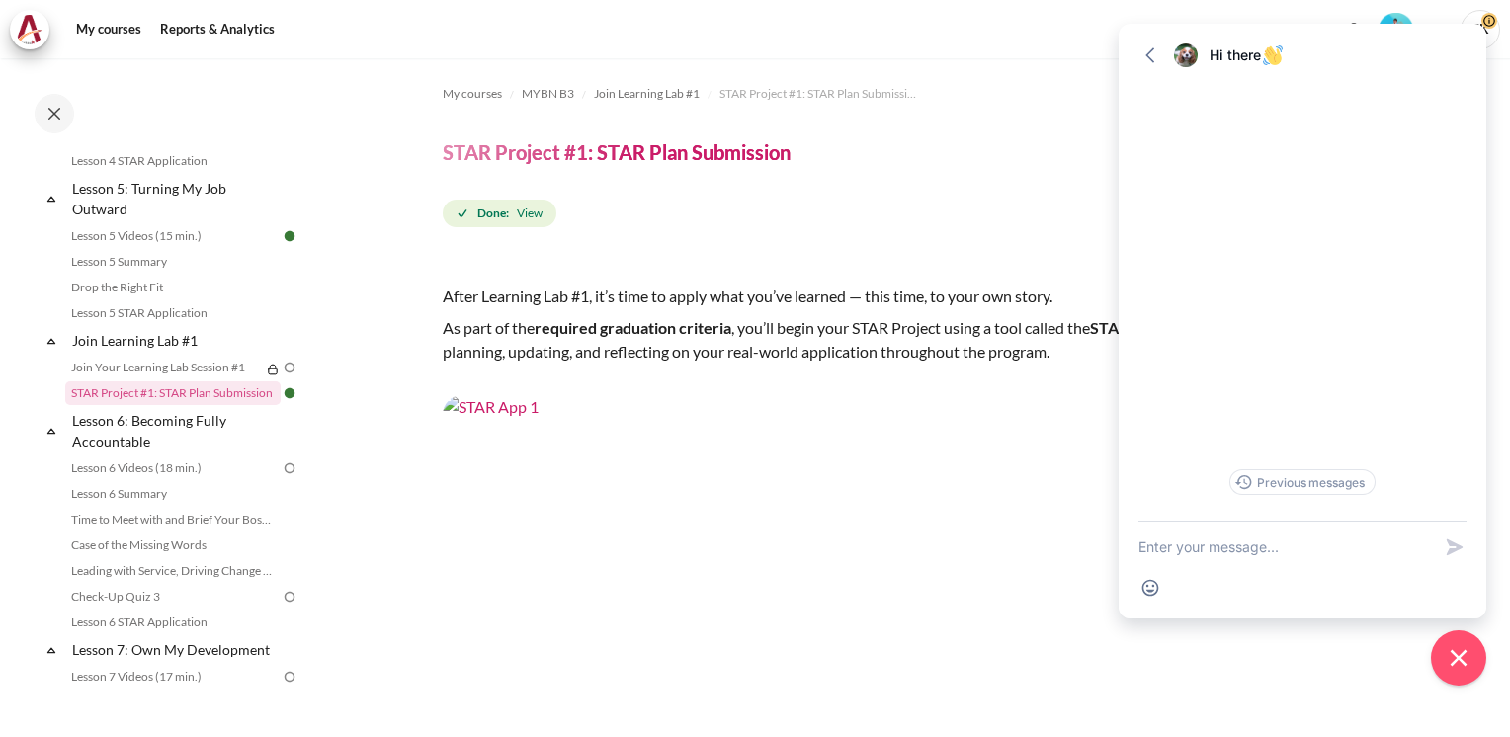
click at [1258, 560] on textarea "New message" at bounding box center [1284, 547] width 292 height 51
click at [1021, 159] on header "STAR Project #1: STAR Plan Submission" at bounding box center [906, 152] width 927 height 26
click at [1154, 54] on icon "button" at bounding box center [1150, 55] width 20 height 20
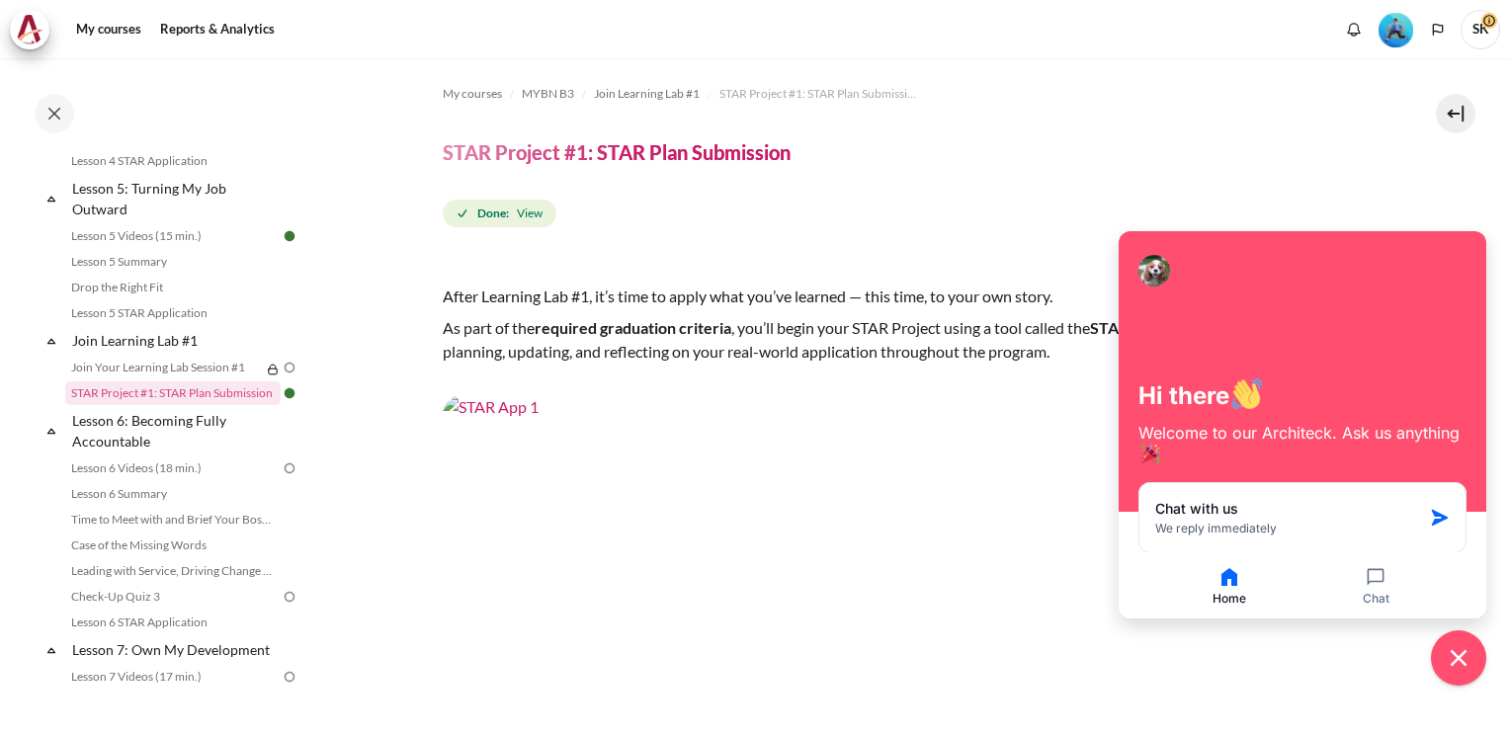
click at [1198, 144] on header "STAR Project #1: STAR Plan Submission" at bounding box center [906, 152] width 927 height 26
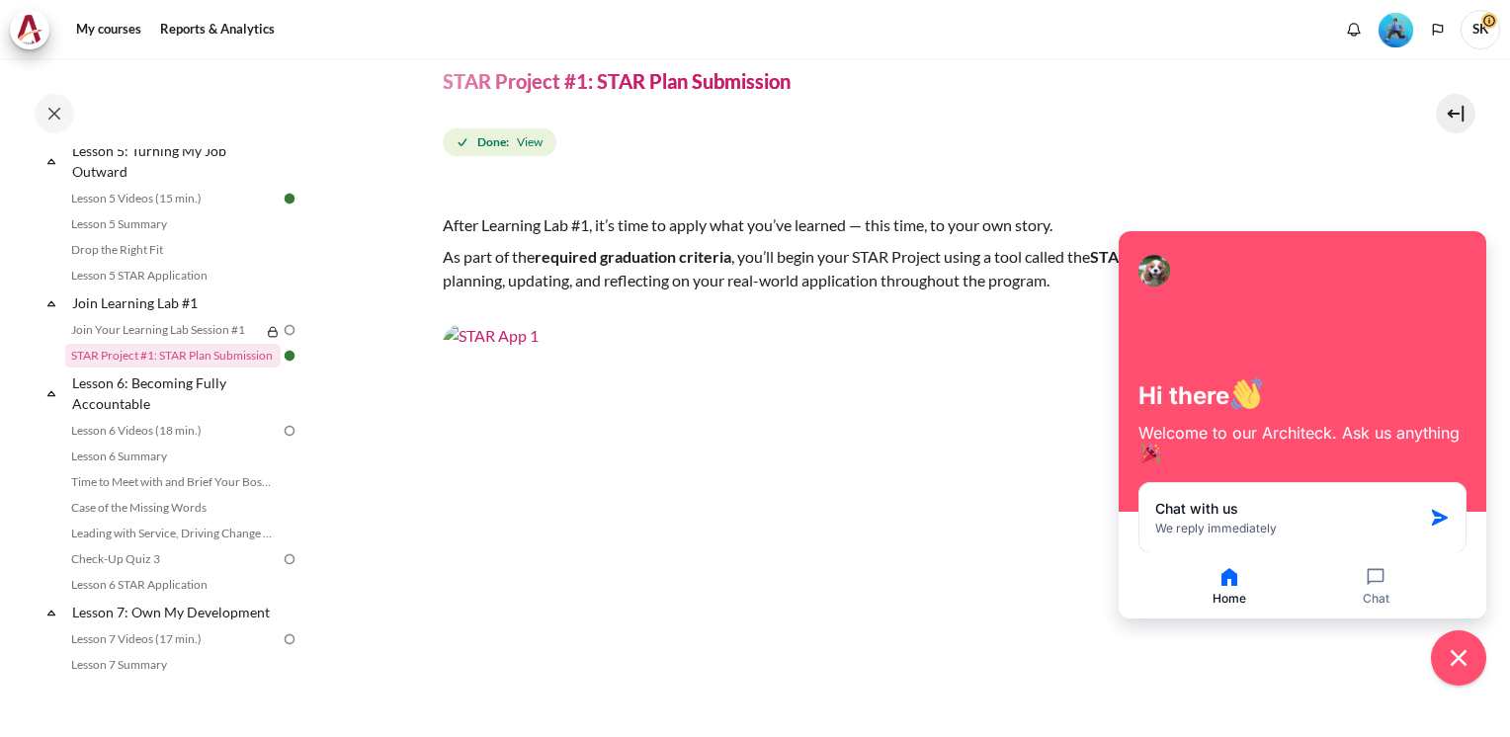
scroll to position [864, 0]
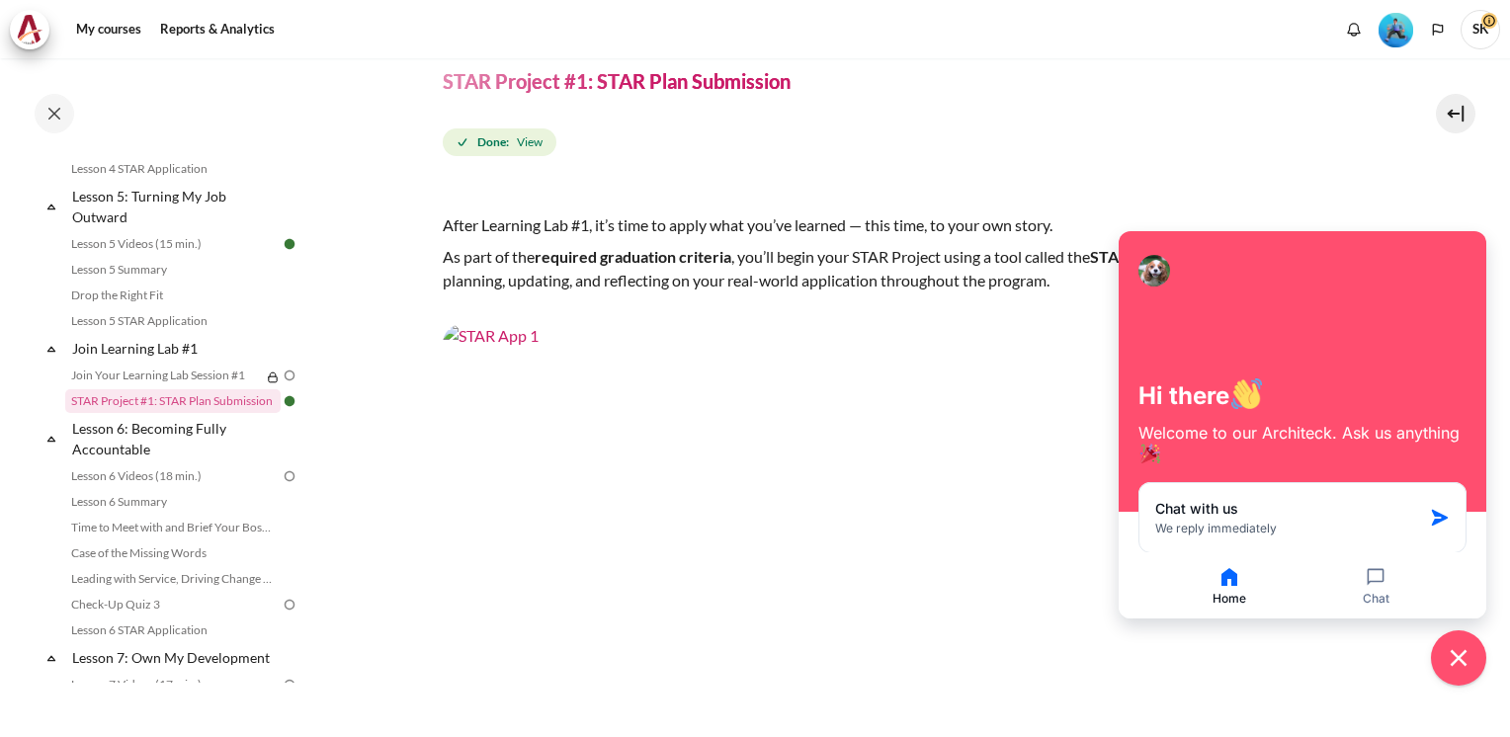
click at [1404, 28] on img "Level #3" at bounding box center [1395, 30] width 35 height 35
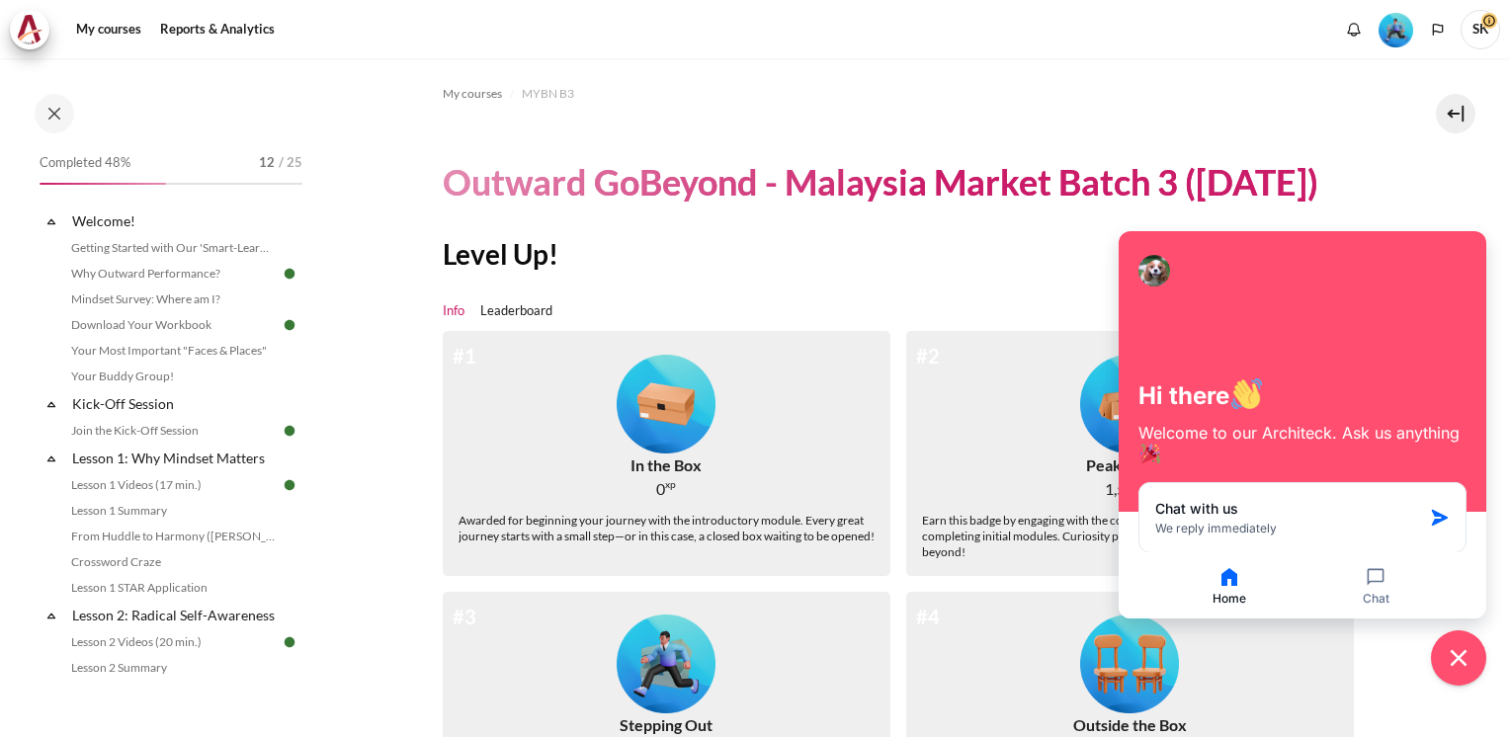
click at [1433, 186] on section "My courses MYBN B3 Outward GoBeyond - Malaysia Market Batch 3 ([DATE]) Level Up…" at bounding box center [905, 608] width 1179 height 1100
click at [831, 289] on div "Level Up! Info Leaderboard #1 In the Box 0 xp Awarded for beginning your journe…" at bounding box center [906, 682] width 927 height 892
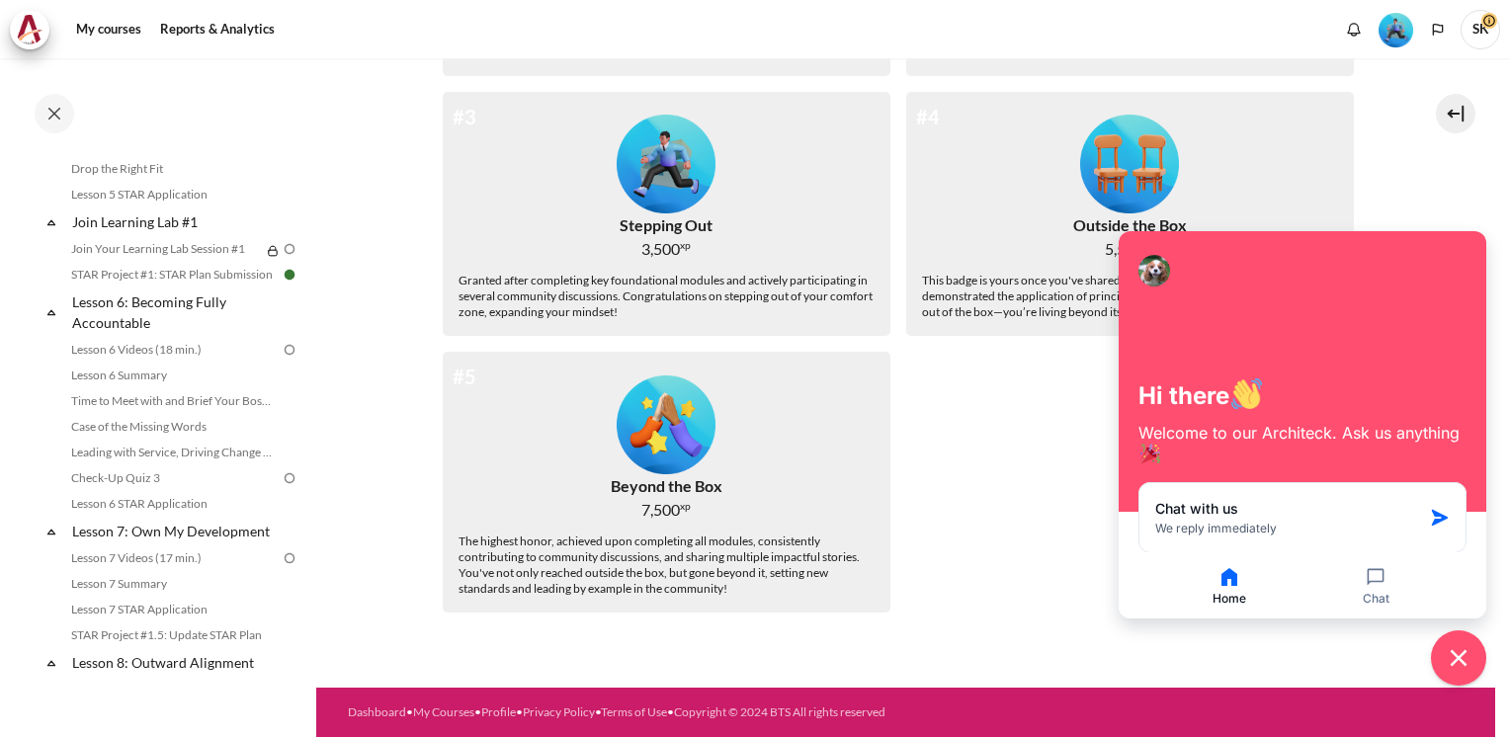
scroll to position [901, 0]
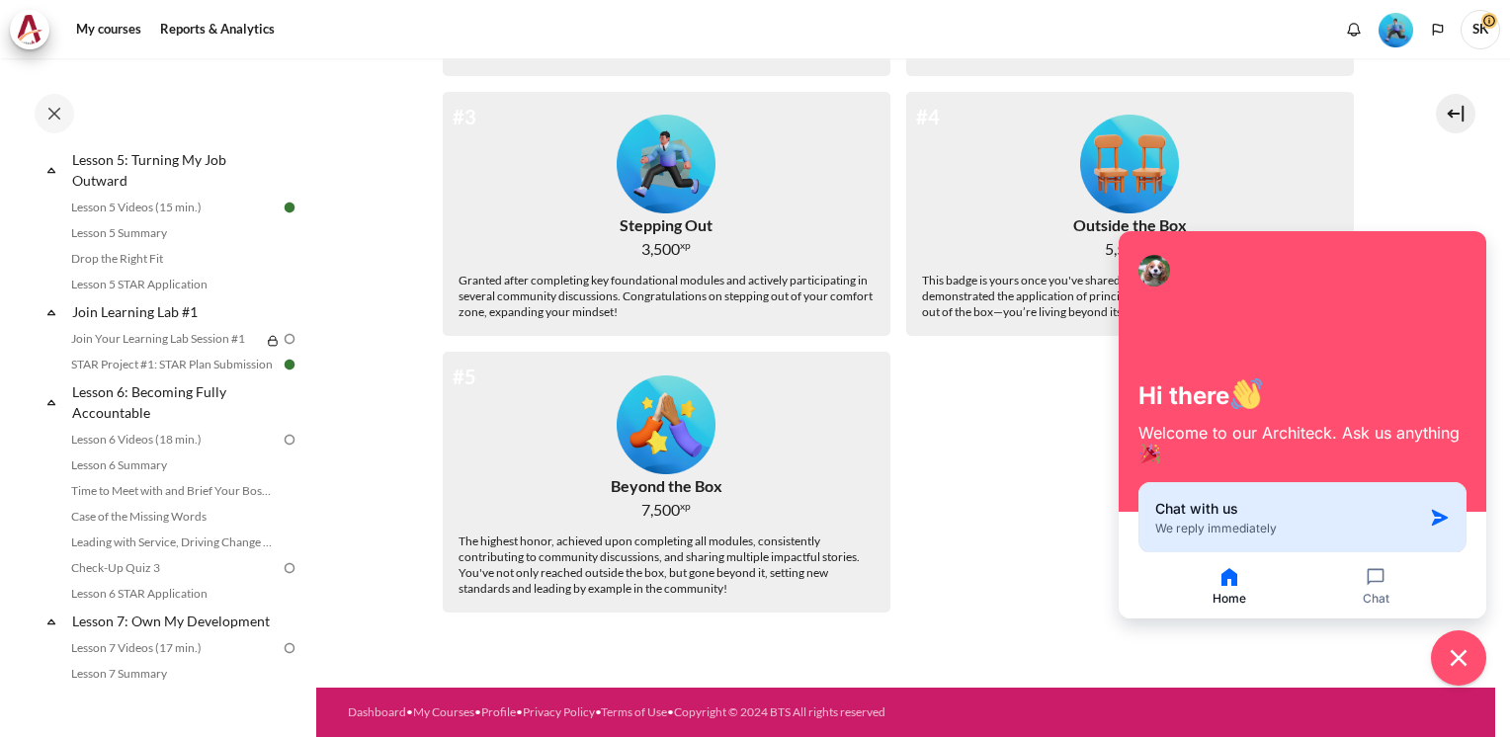
click at [1252, 520] on div "Chat with us We reply immediately" at bounding box center [1288, 518] width 267 height 38
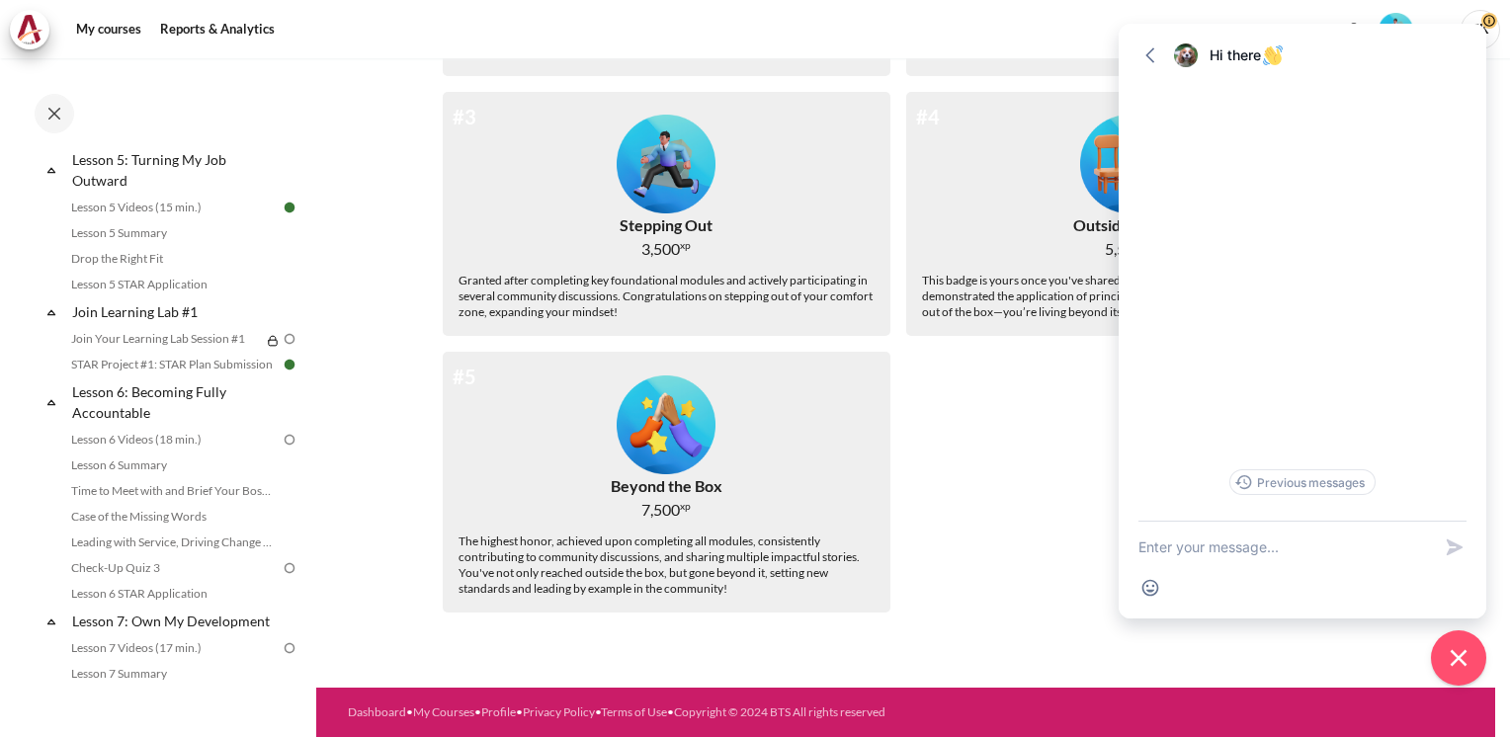
click at [1201, 563] on textarea "New message" at bounding box center [1284, 547] width 292 height 51
type textarea "Hi"
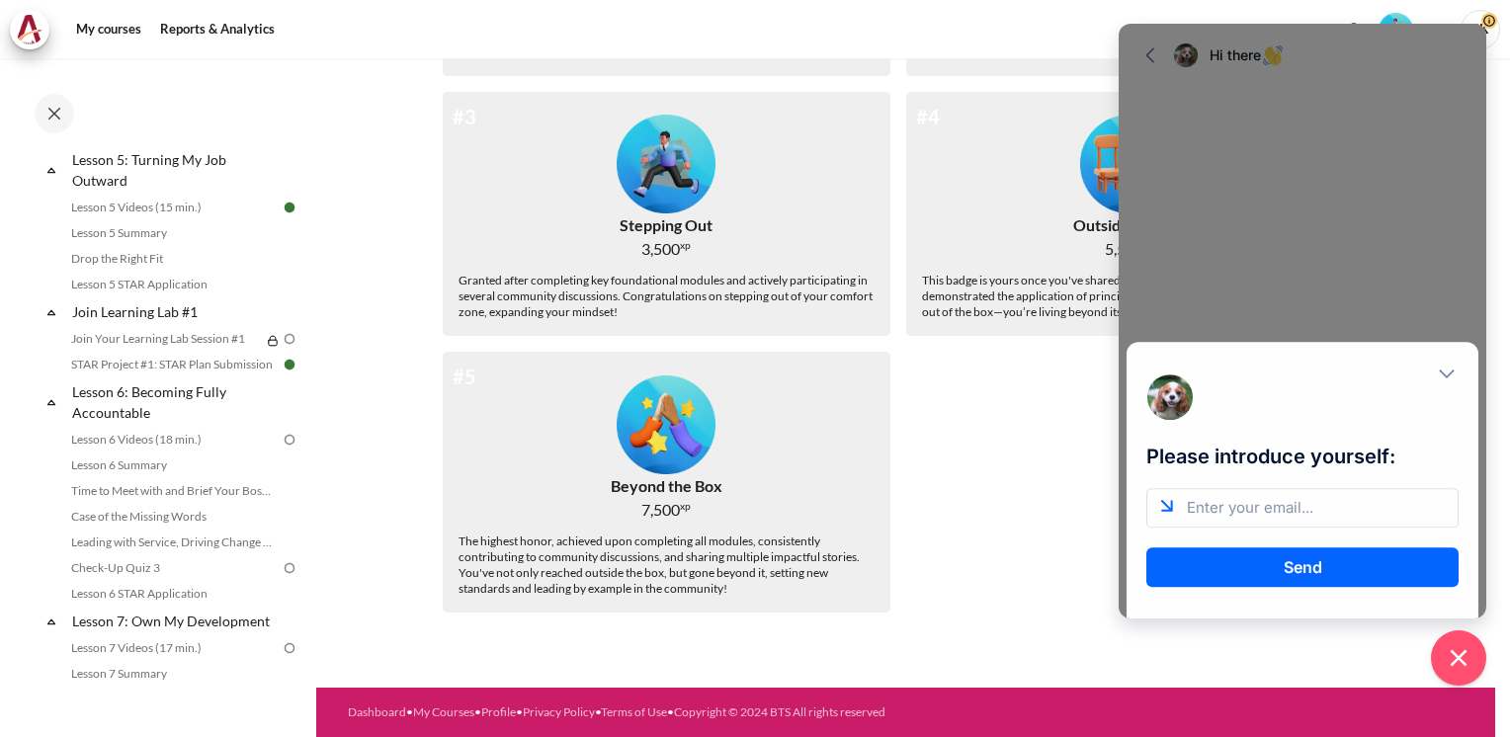
scroll to position [0, 0]
click at [1264, 521] on input "email" at bounding box center [1302, 508] width 312 height 40
type input "[EMAIL_ADDRESS][DOMAIN_NAME]"
click at [1446, 373] on icon "Close modal" at bounding box center [1446, 374] width 20 height 20
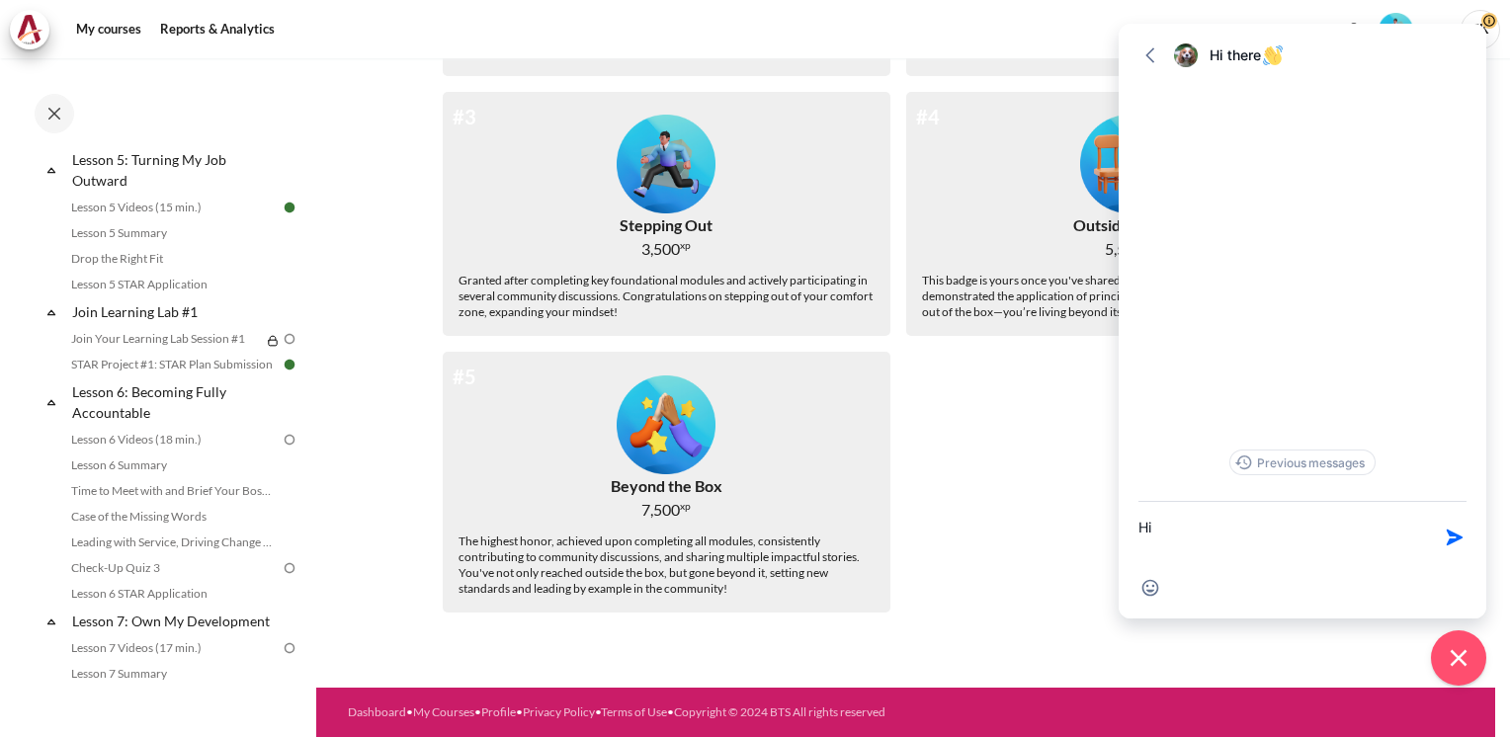
drag, startPoint x: 1189, startPoint y: 525, endPoint x: 1100, endPoint y: 528, distance: 89.9
click at [1100, 528] on body "Skip to main content Open course index Completed 48% 12 / 25 Expand Collapse" at bounding box center [755, 368] width 1510 height 737
click at [1152, 52] on icon "button" at bounding box center [1150, 55] width 20 height 20
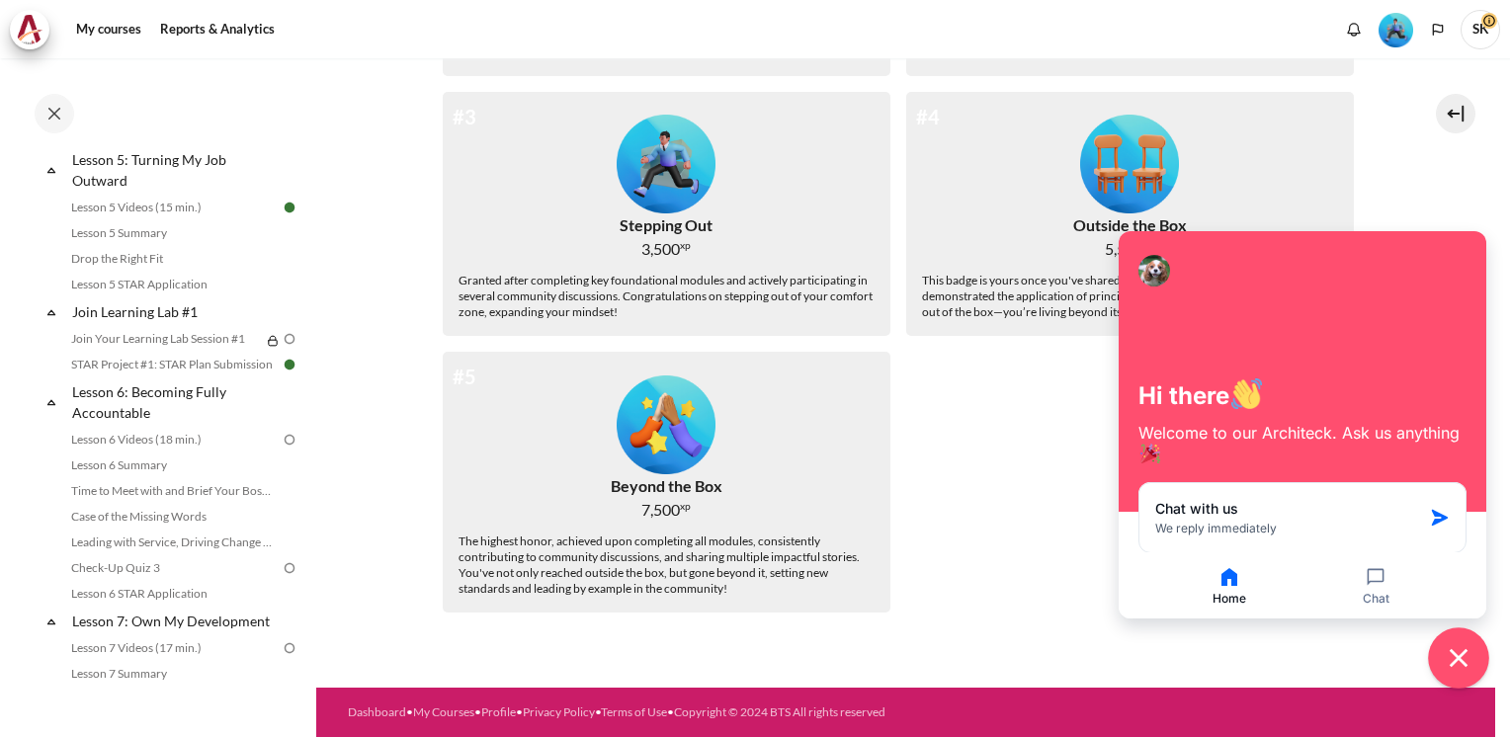
click at [1462, 663] on icon "Close chat widget" at bounding box center [1458, 658] width 18 height 18
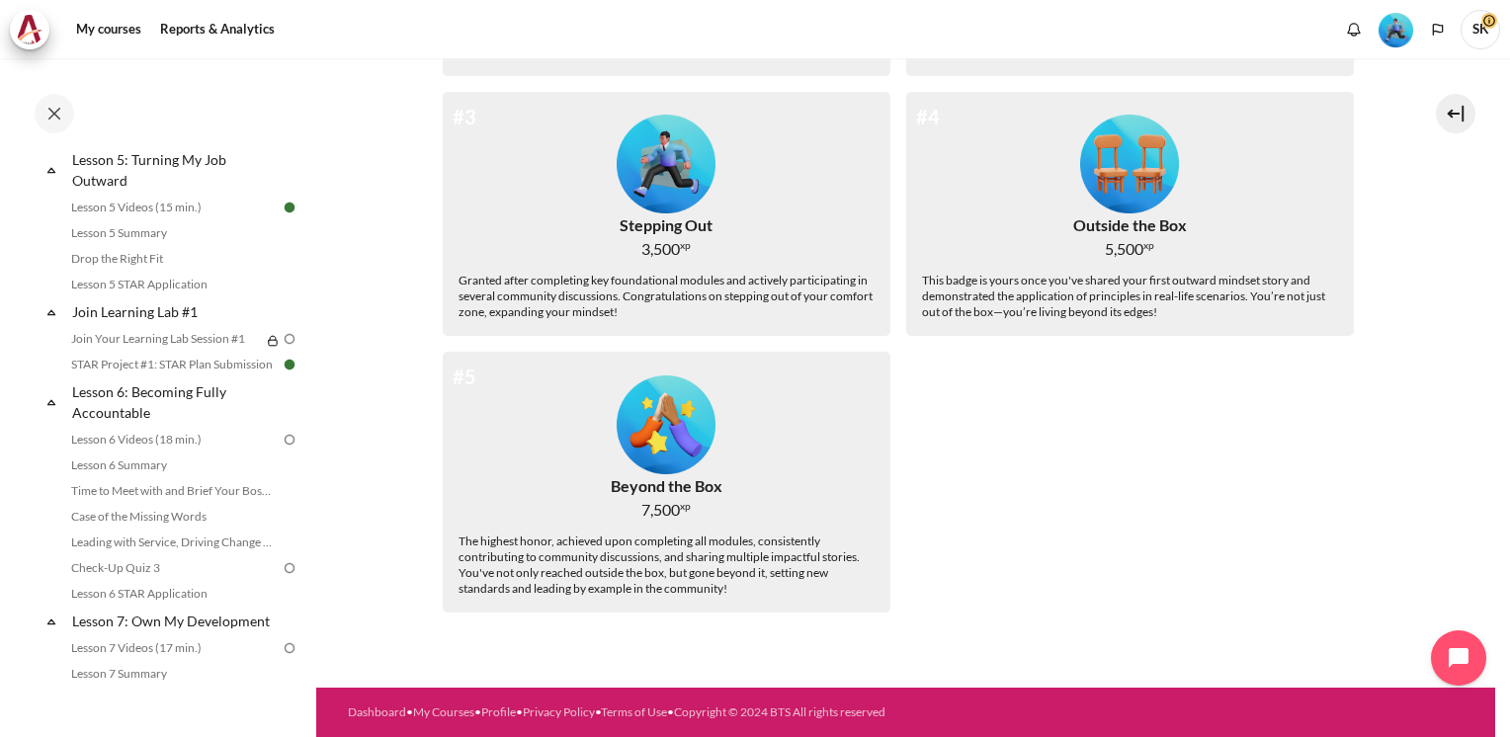
click at [1316, 549] on div "#1 In the Box 0 xp Awarded for beginning your journey with the introductory mod…" at bounding box center [906, 229] width 927 height 797
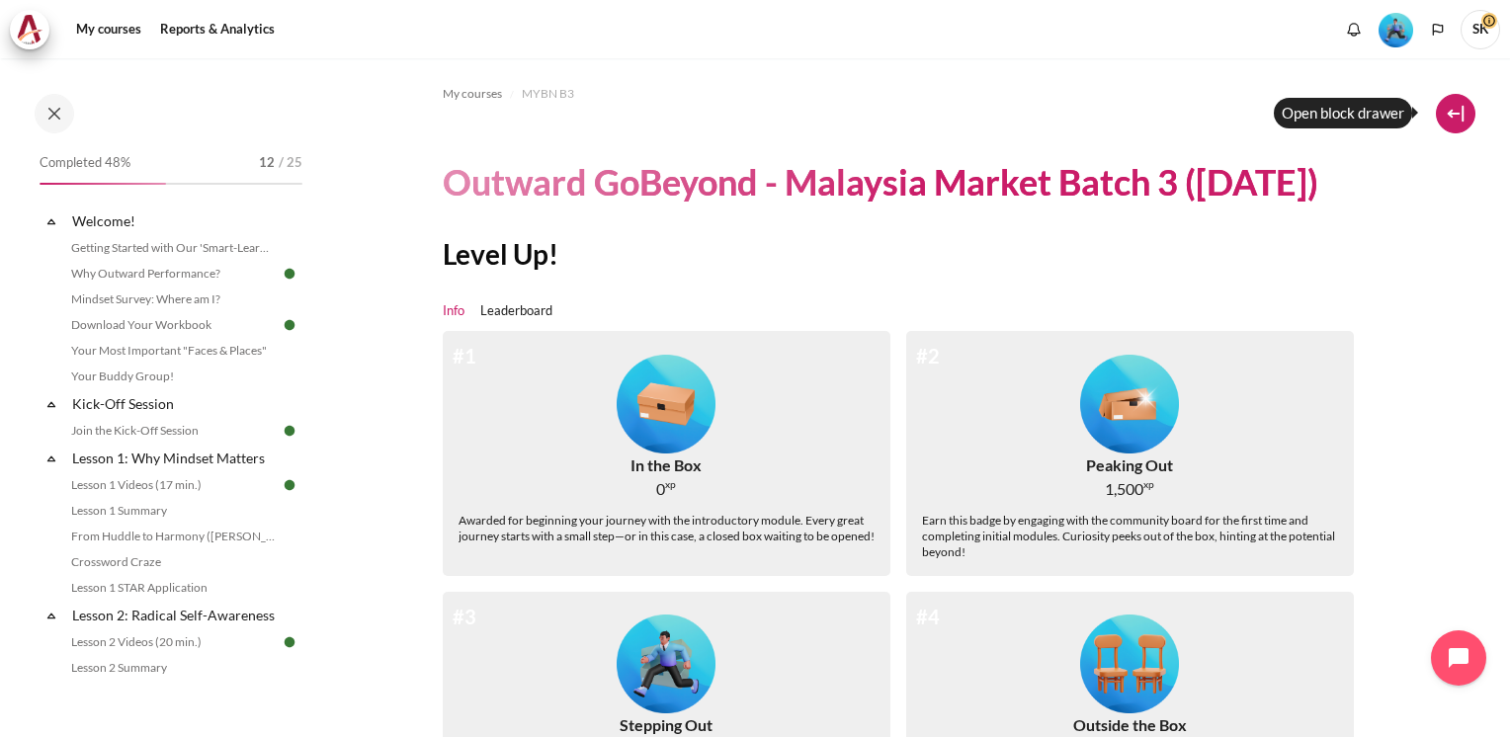
click at [1446, 111] on button at bounding box center [1455, 114] width 40 height 40
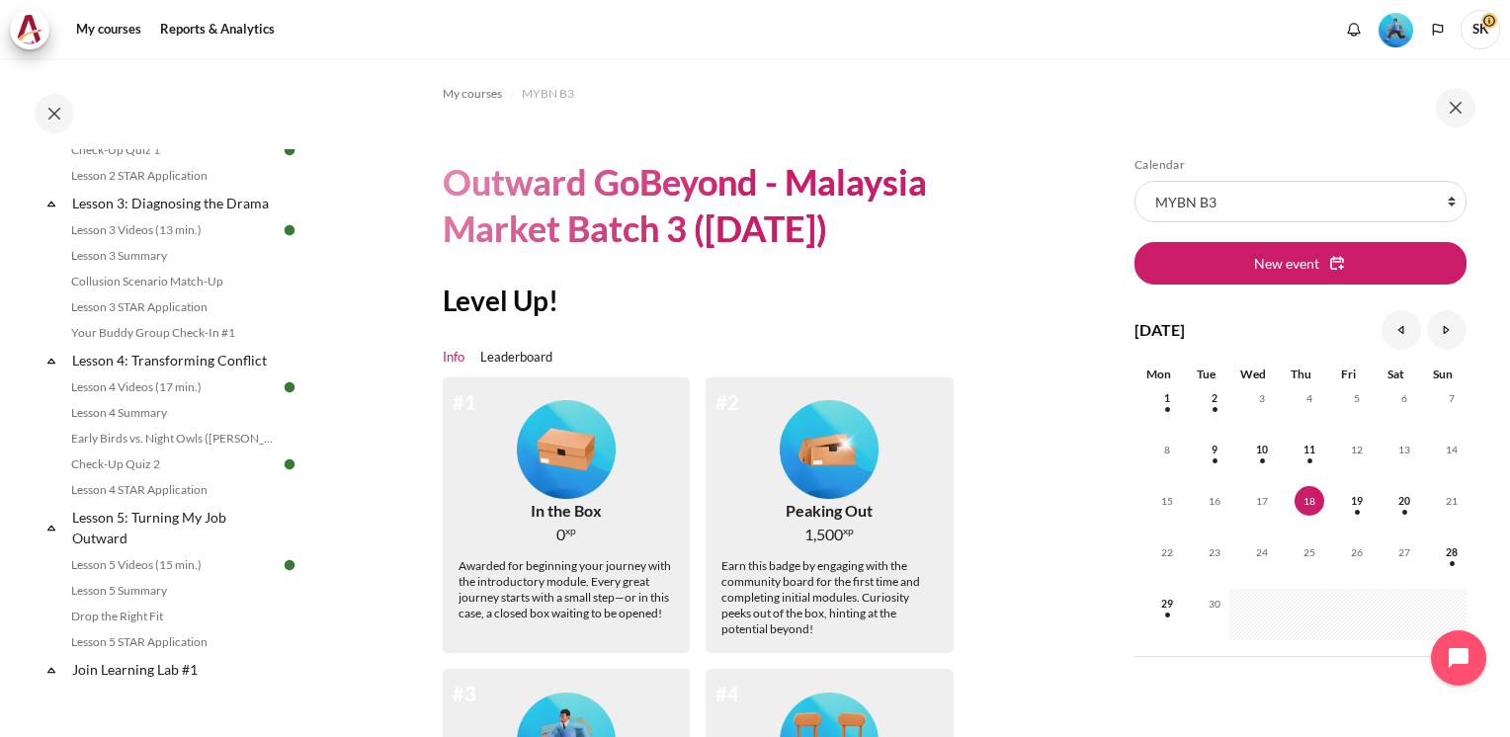
scroll to position [734, 0]
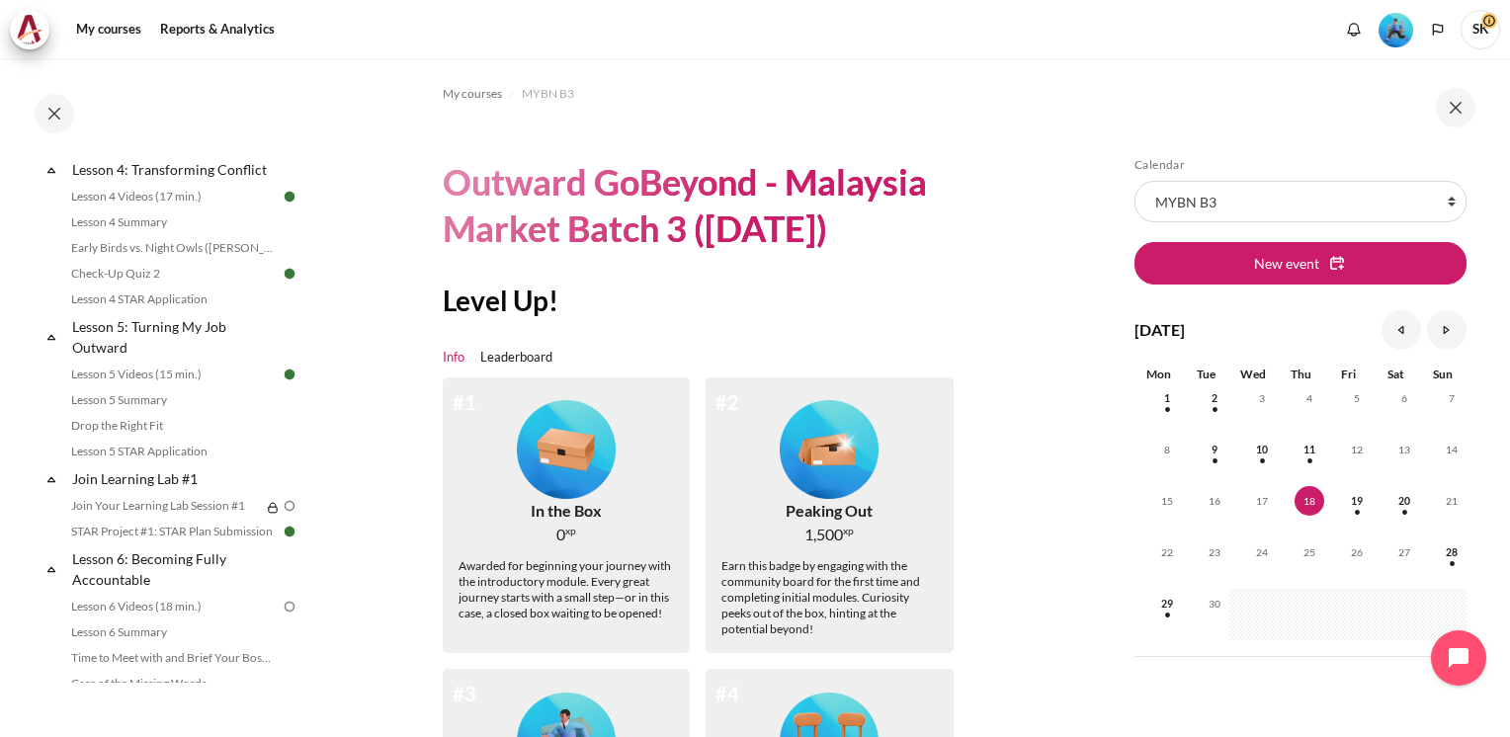
drag, startPoint x: 312, startPoint y: 351, endPoint x: 310, endPoint y: 374, distance: 23.8
click at [310, 374] on div "Completed 48% 12 / 25 Expand Collapse Welcome! Highlighted" at bounding box center [158, 397] width 316 height 677
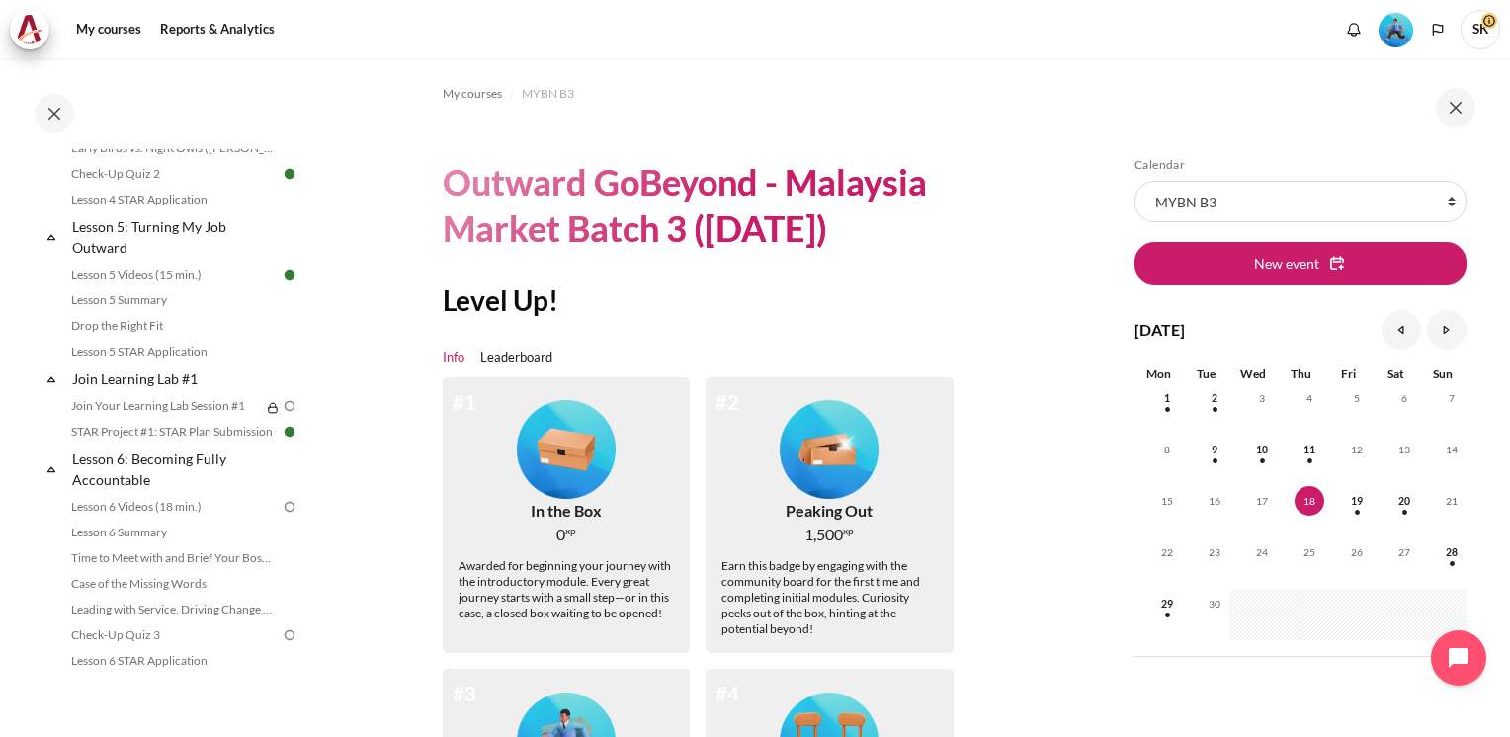
scroll to position [843, 0]
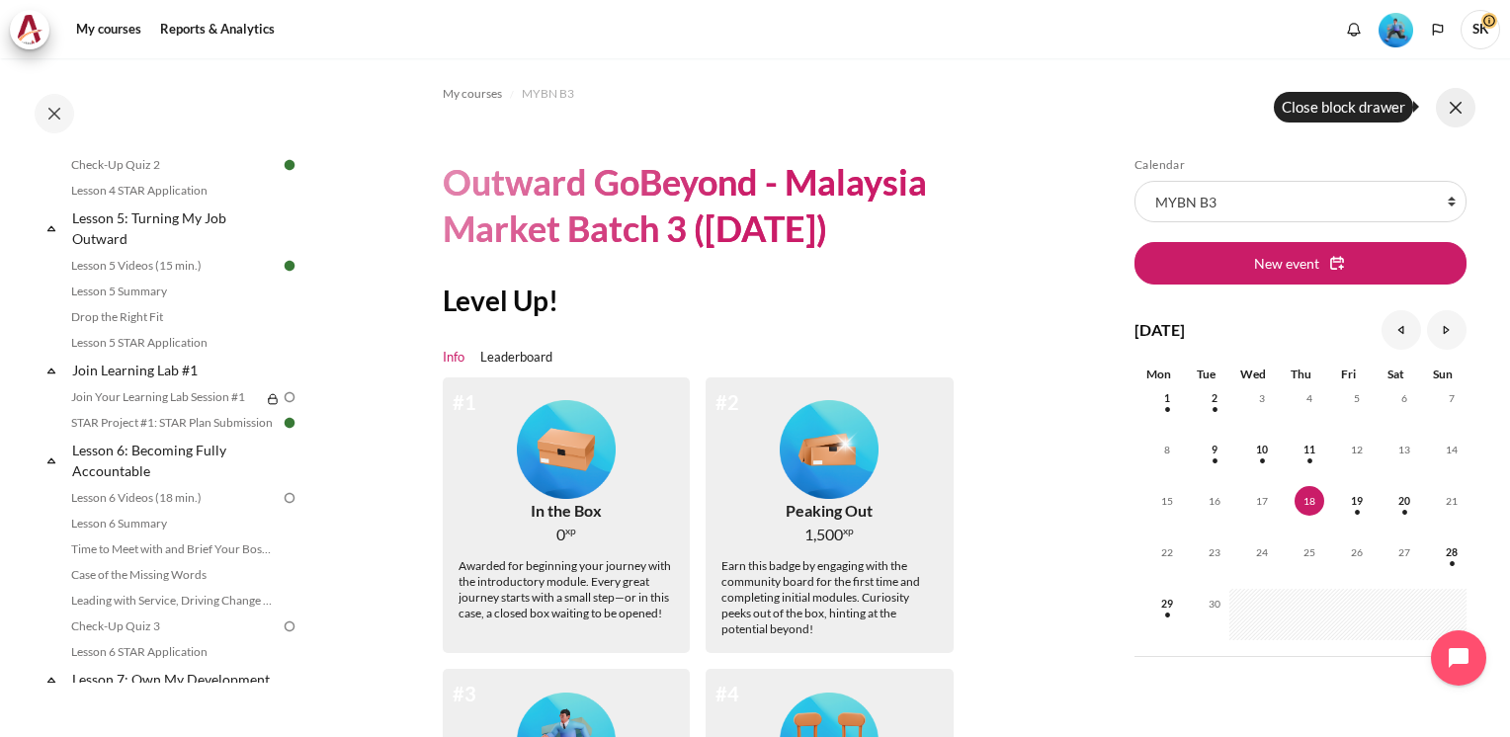
click at [1442, 105] on button at bounding box center [1455, 108] width 40 height 40
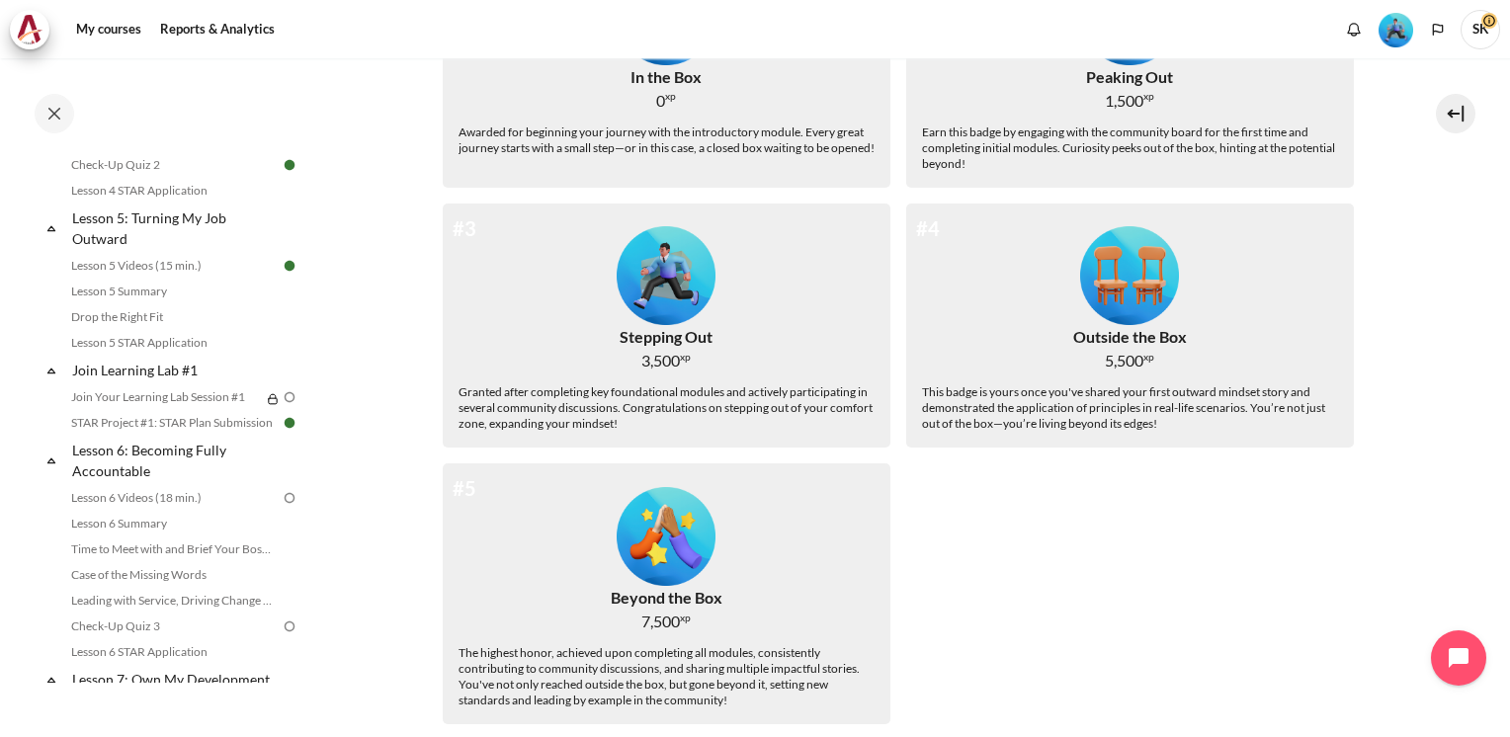
scroll to position [0, 0]
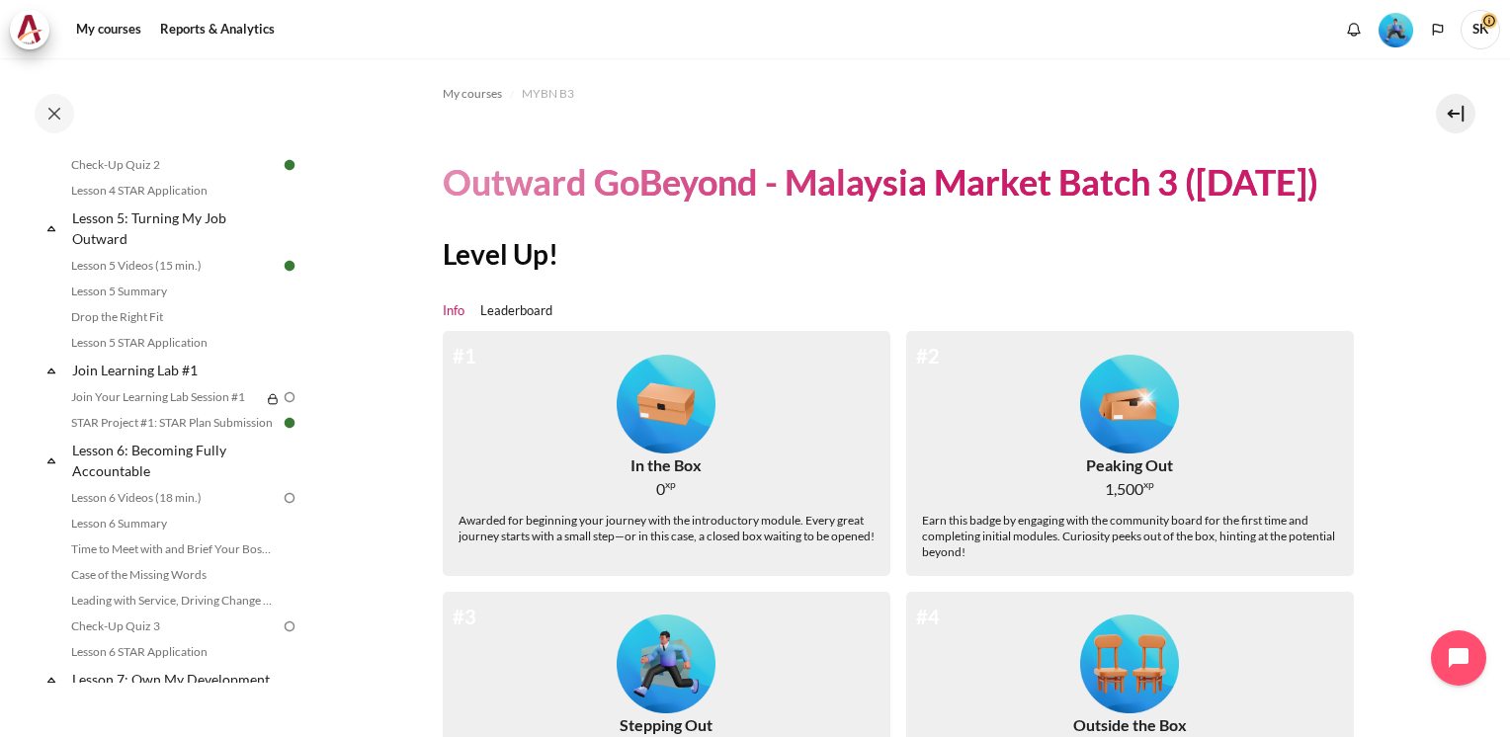
drag, startPoint x: 313, startPoint y: 353, endPoint x: 332, endPoint y: 123, distance: 230.0
click at [332, 123] on div "Skip to main content Open course index Completed 48% 12 / 25 Expand Collapse" at bounding box center [755, 368] width 1510 height 737
click at [389, 259] on section "My courses MYBN B3 Outward GoBeyond - Malaysia Market Batch 3 (Sep 2025) Level …" at bounding box center [905, 608] width 1179 height 1100
click at [46, 115] on button at bounding box center [55, 114] width 40 height 40
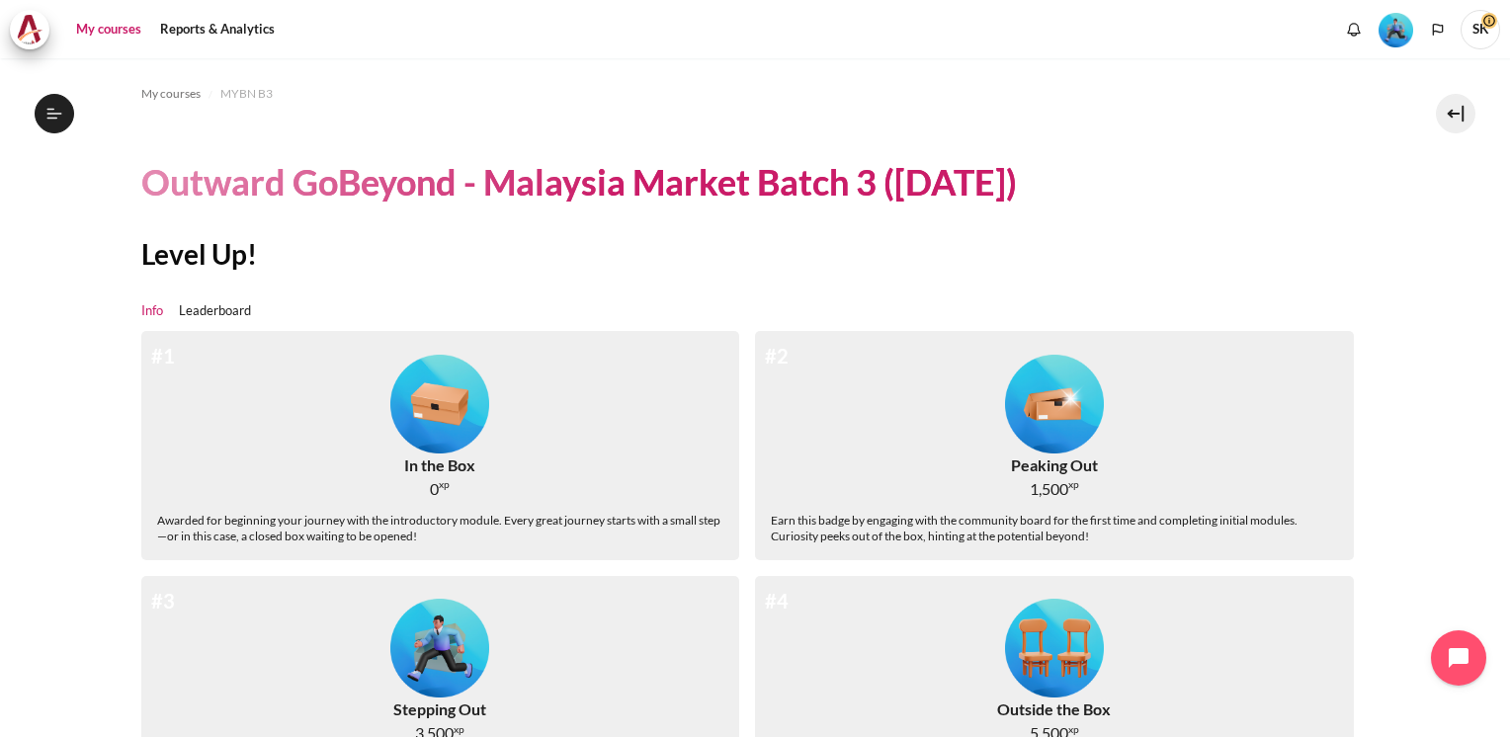
click at [113, 34] on link "My courses" at bounding box center [108, 30] width 79 height 40
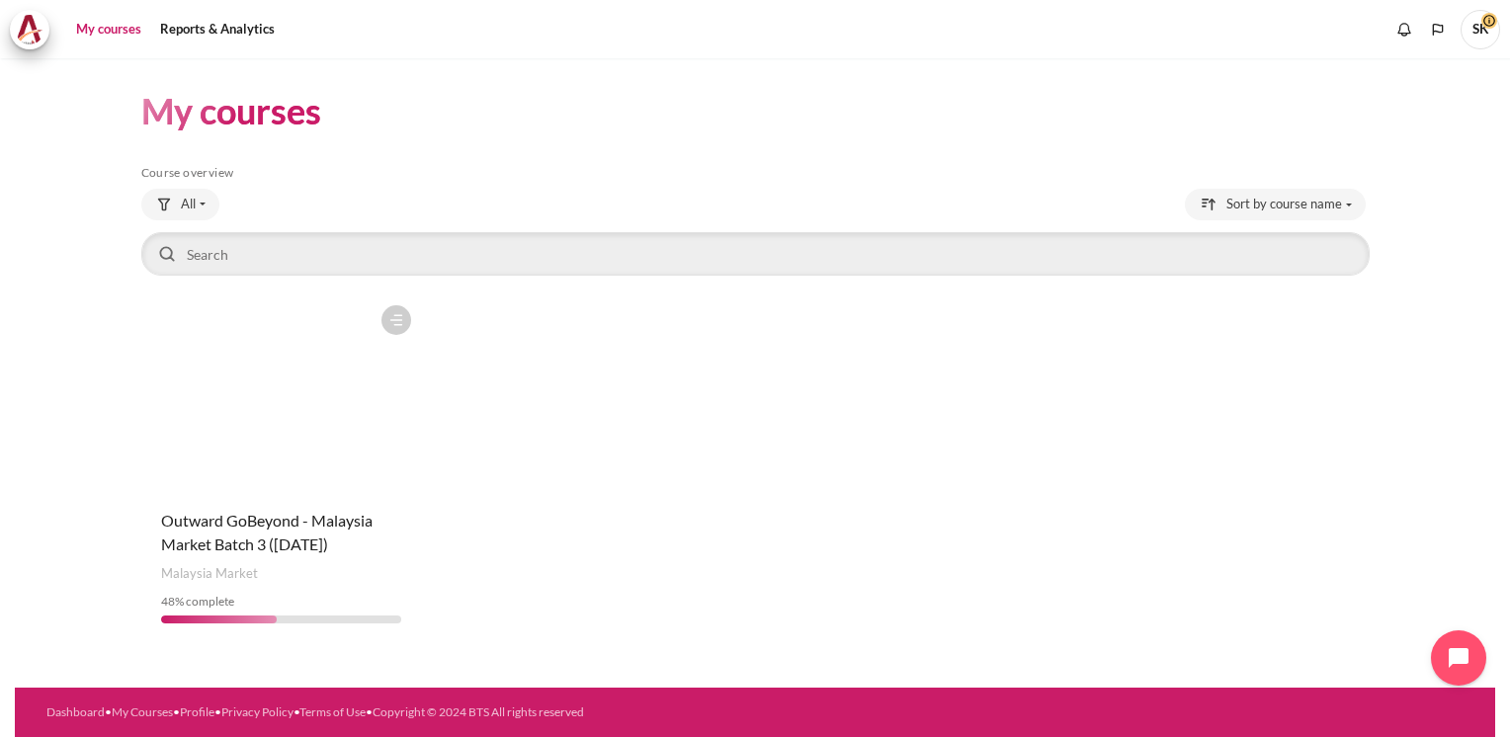
click at [240, 484] on figure "Content" at bounding box center [281, 394] width 281 height 198
click at [239, 522] on span "Outward GoBeyond - Malaysia Market Batch 3 ([DATE])" at bounding box center [266, 532] width 211 height 42
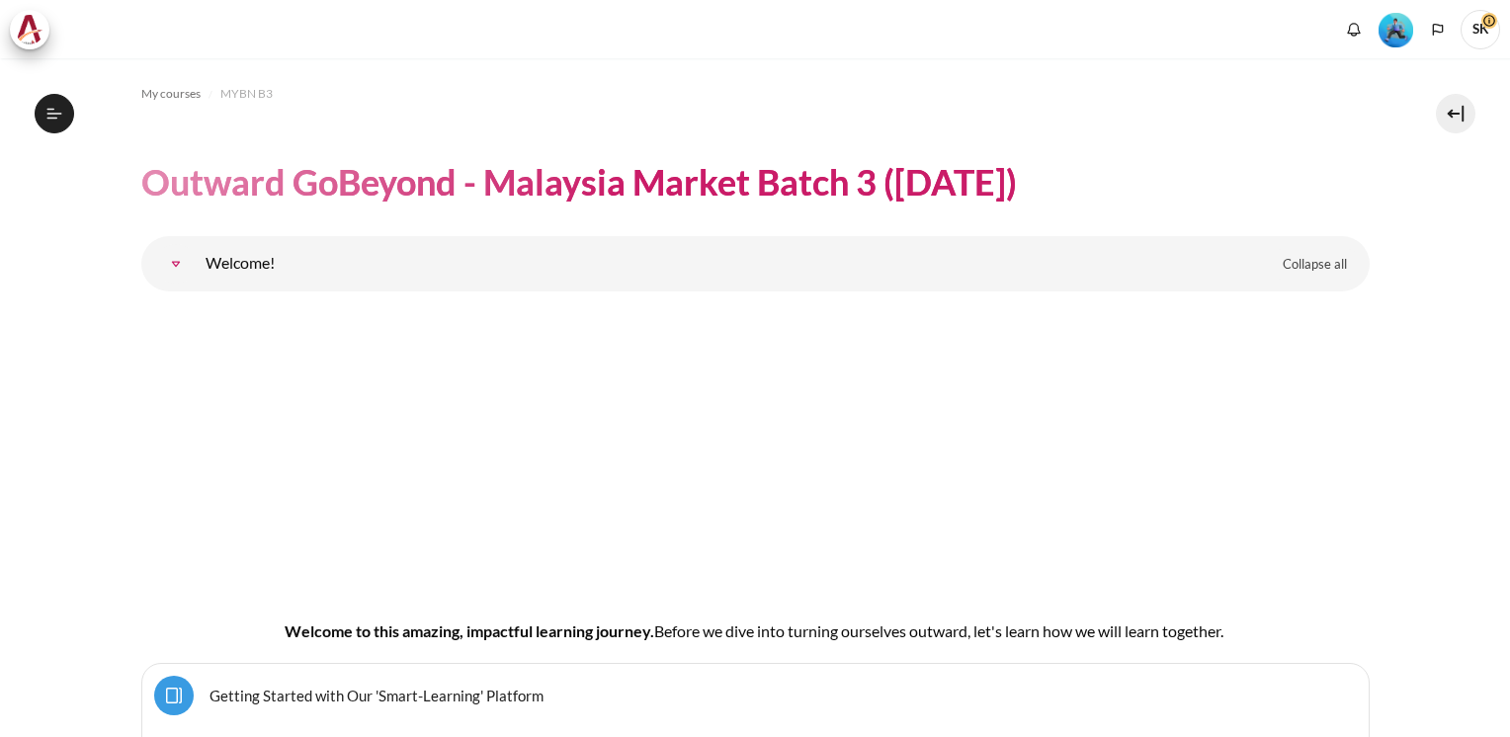
drag, startPoint x: 1466, startPoint y: 381, endPoint x: 1485, endPoint y: 286, distance: 96.7
click at [1450, 113] on button at bounding box center [1455, 114] width 40 height 40
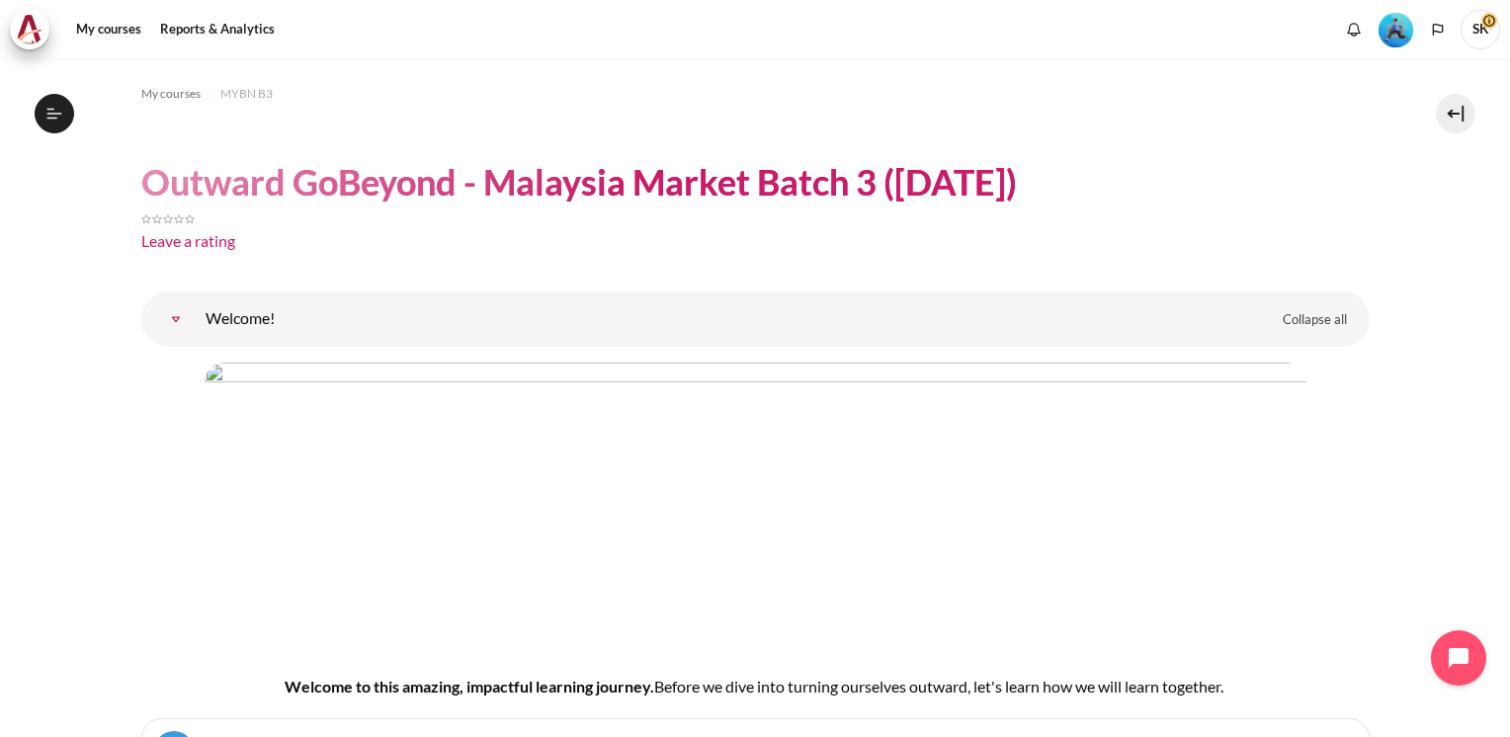
scroll to position [129, 0]
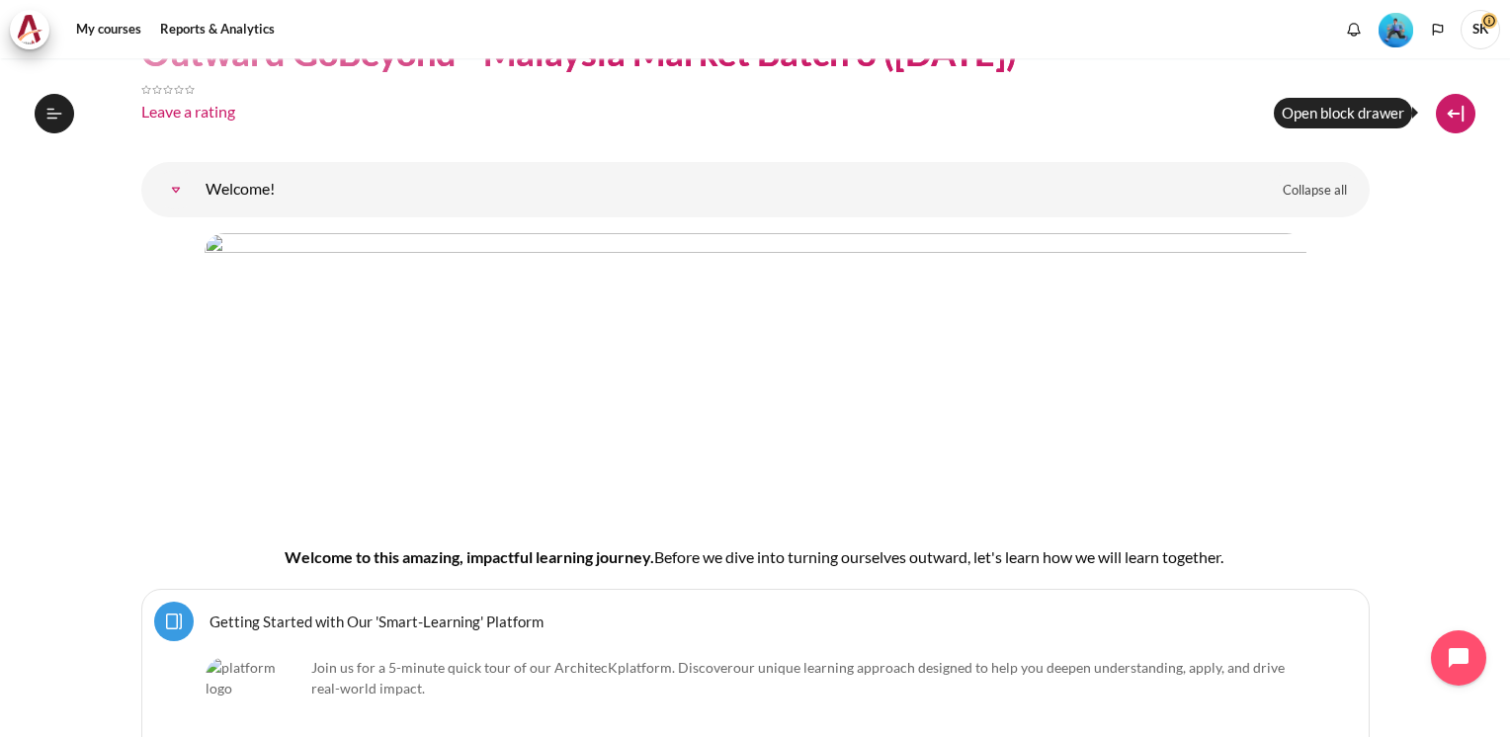
click at [1443, 108] on button at bounding box center [1455, 114] width 40 height 40
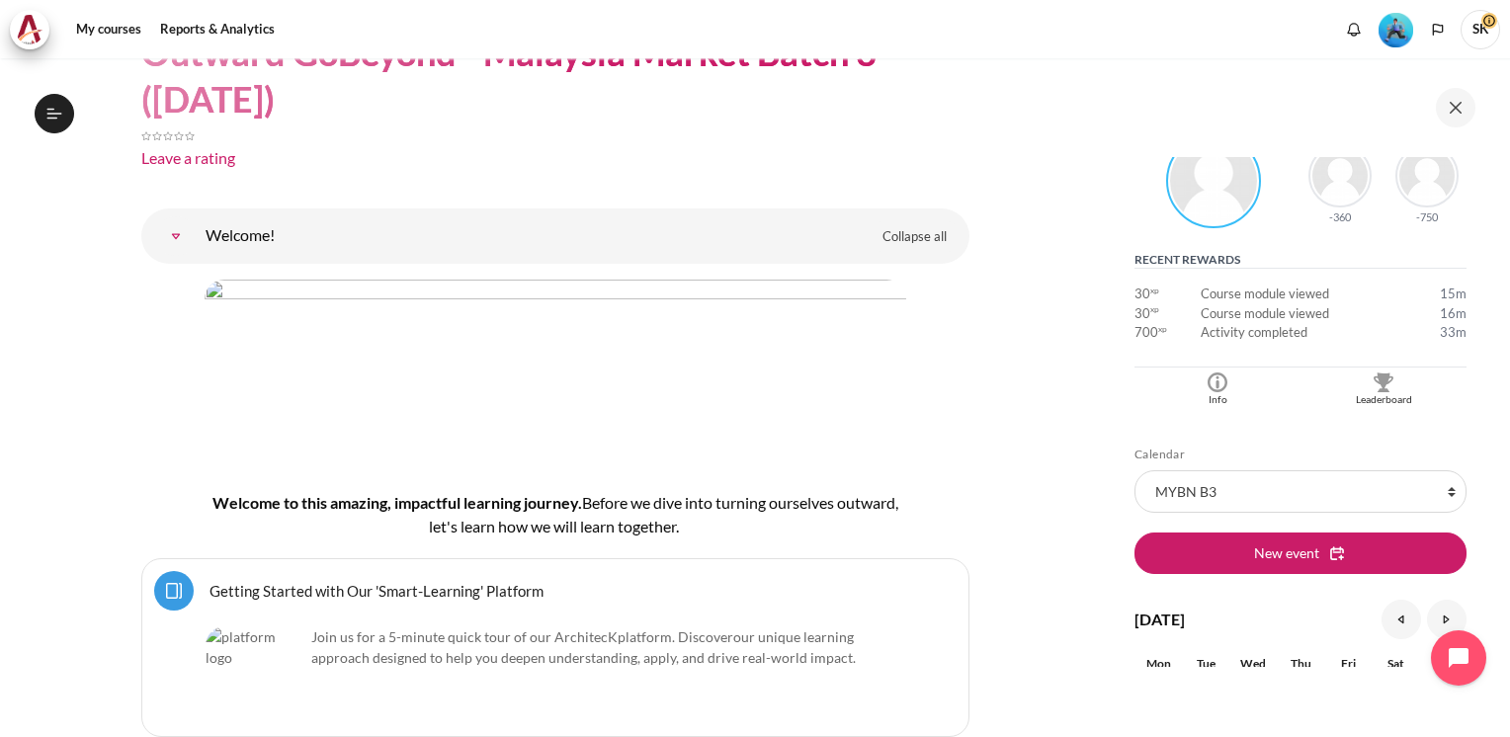
scroll to position [262, 0]
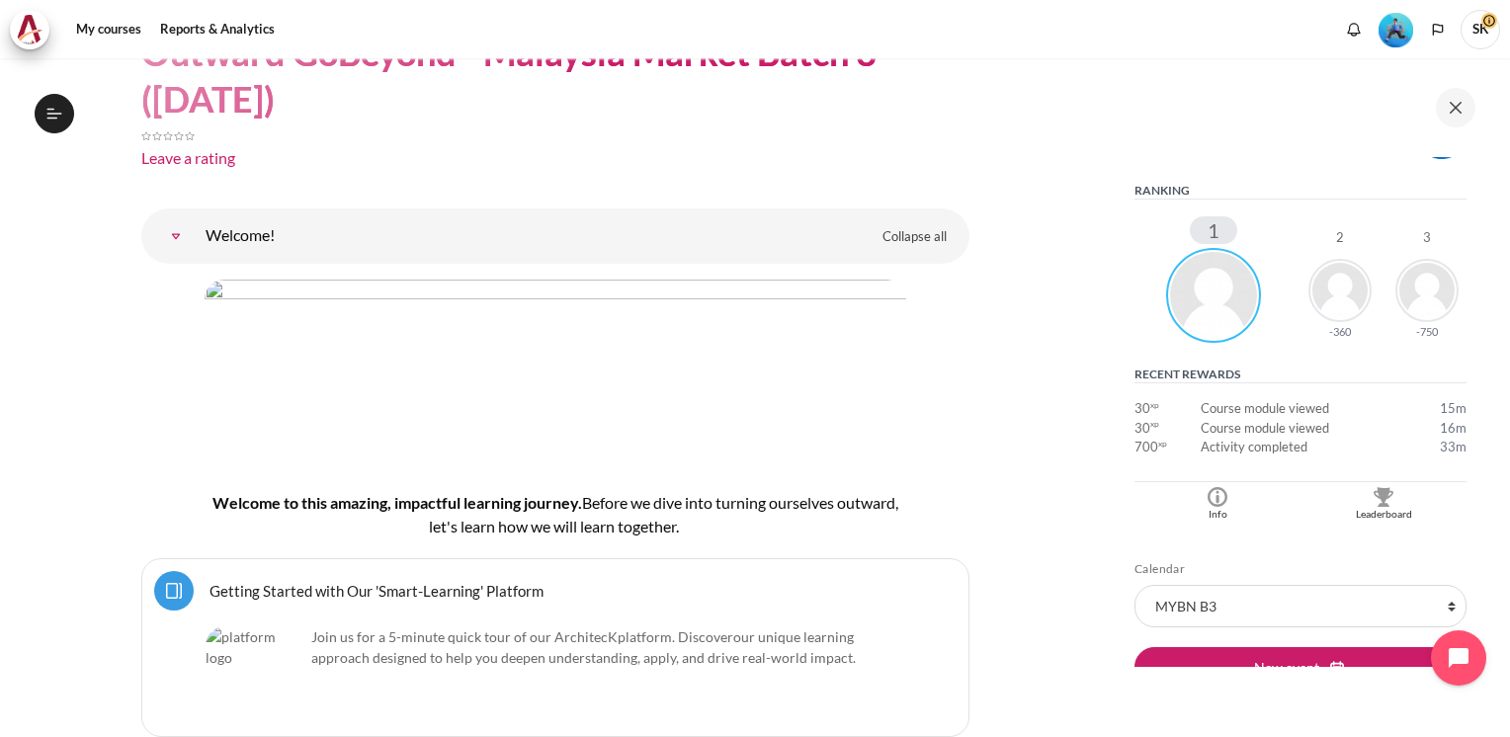
click at [1347, 293] on img "Blocks" at bounding box center [1339, 290] width 63 height 63
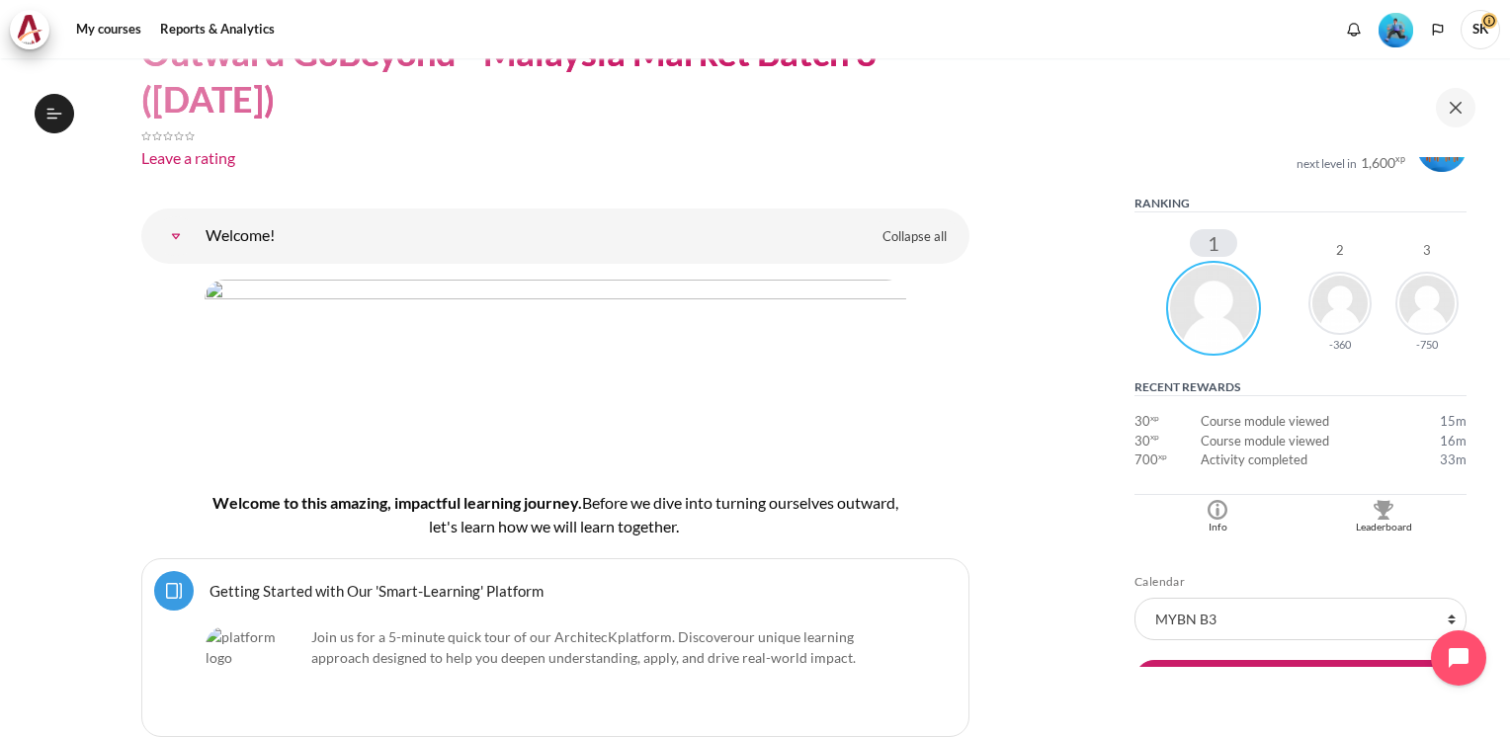
scroll to position [221, 0]
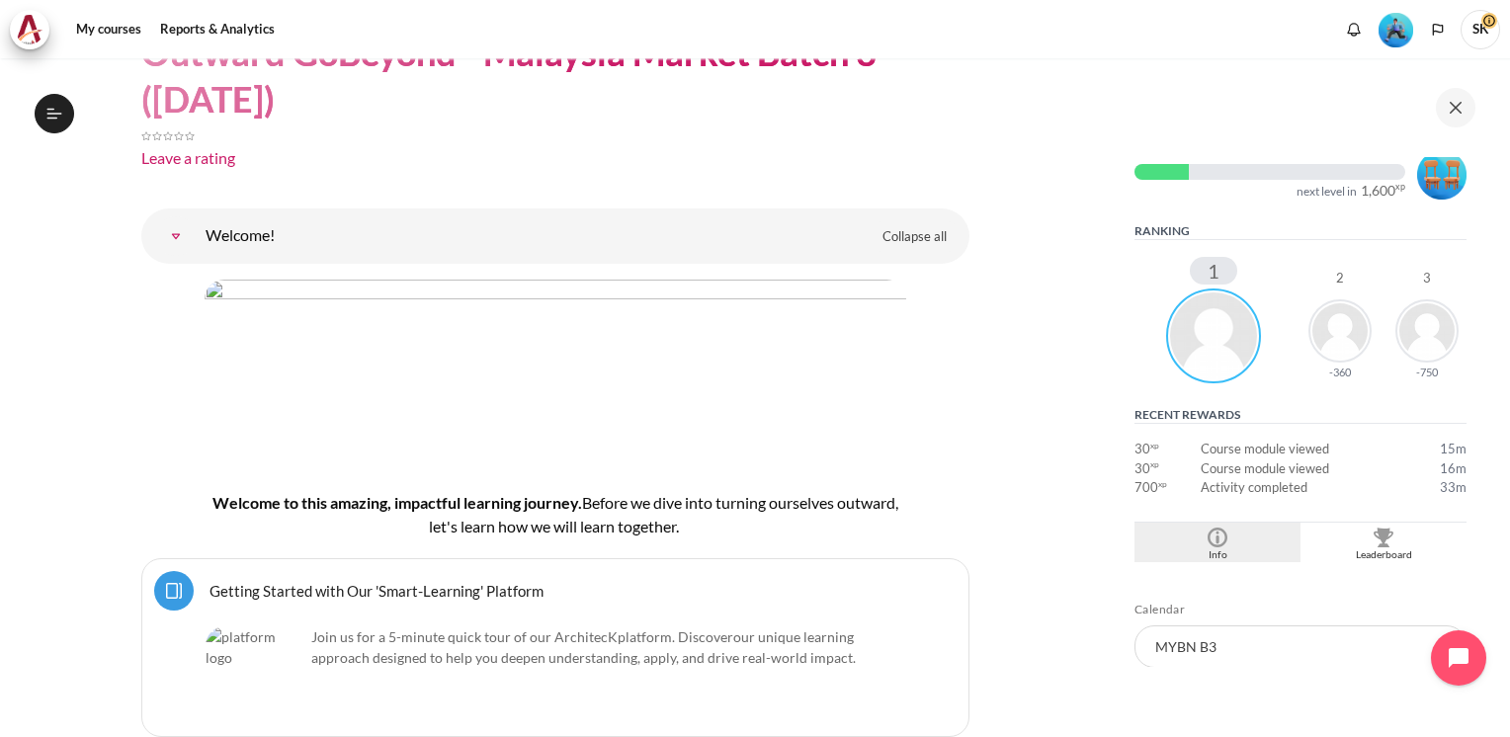
click at [1207, 533] on img "Blocks" at bounding box center [1217, 538] width 20 height 20
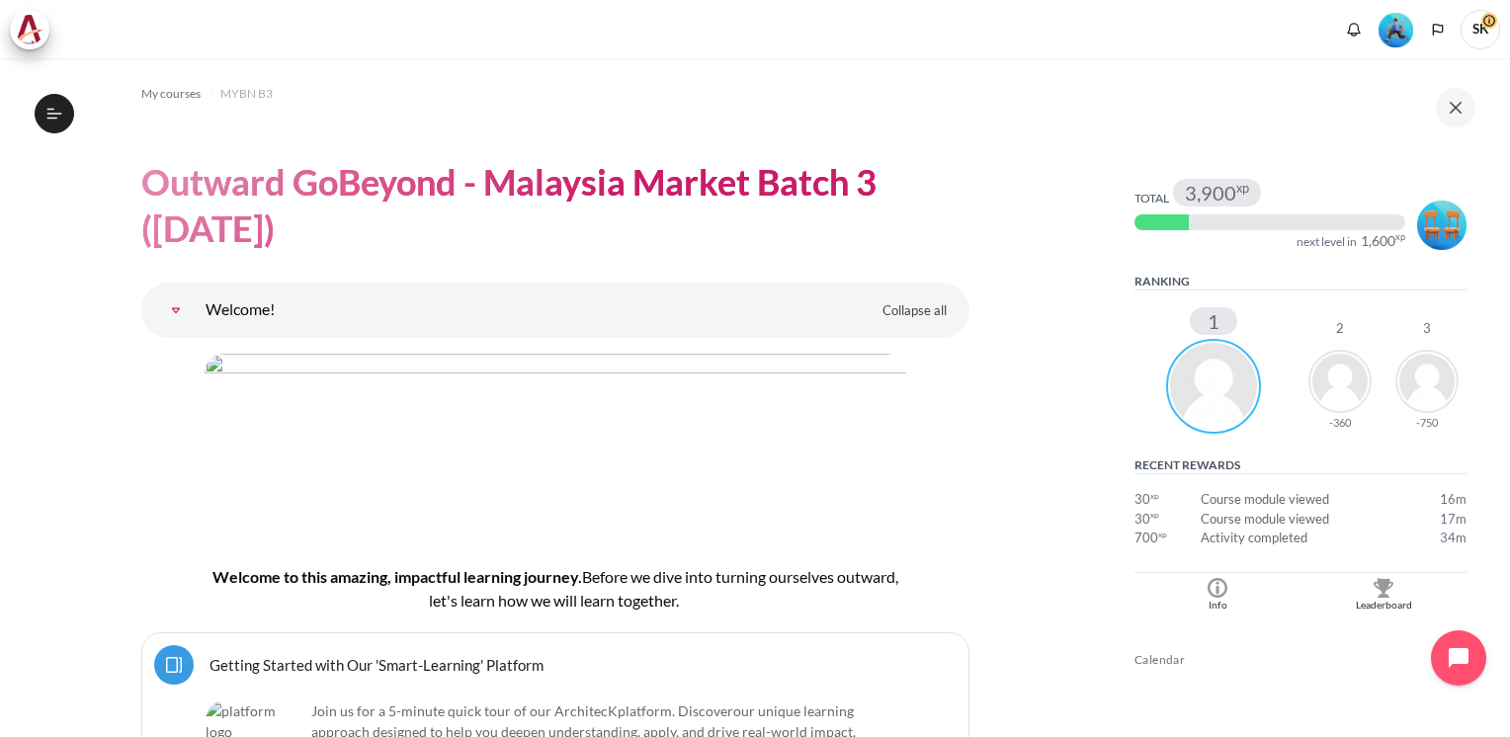
scroll to position [192, 0]
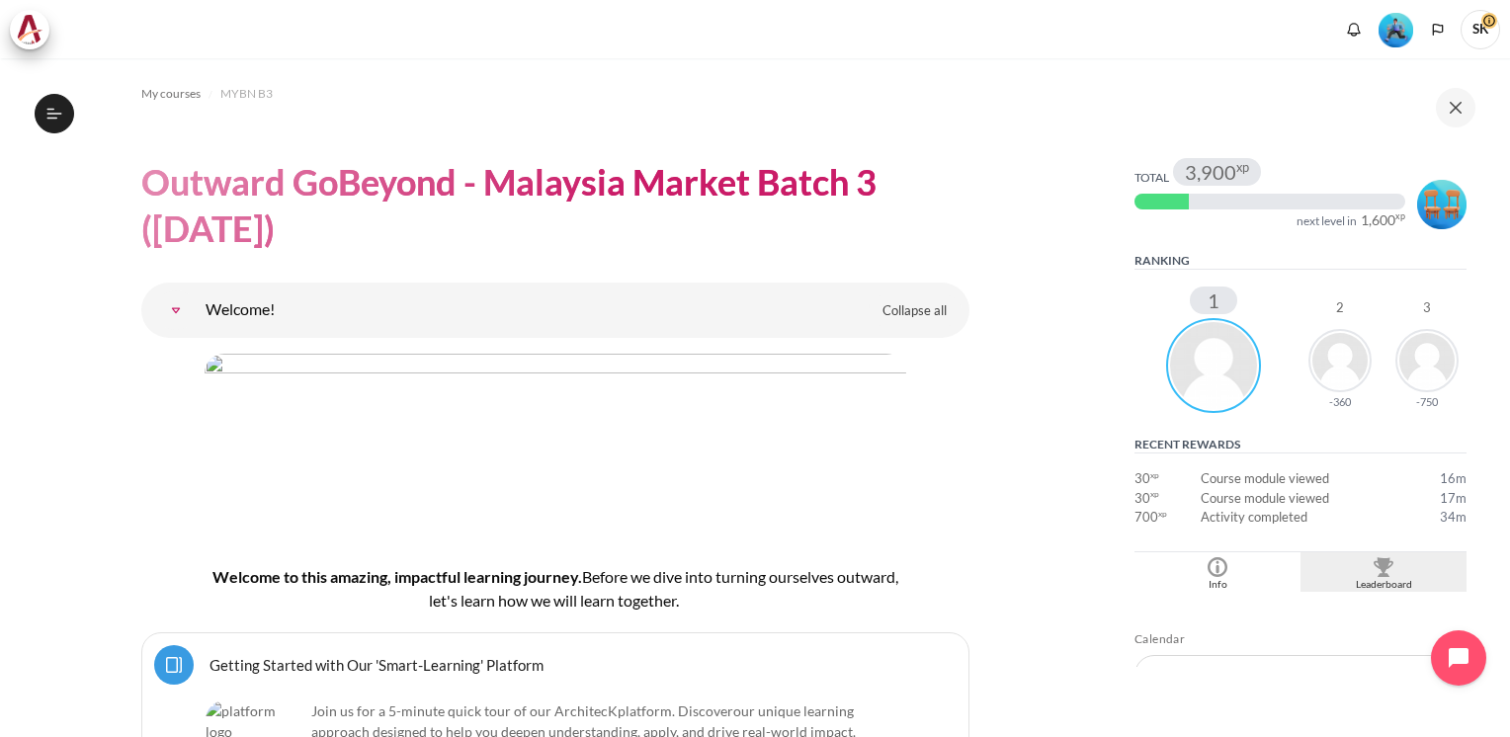
click at [1395, 579] on div "Leaderboard" at bounding box center [1383, 585] width 156 height 16
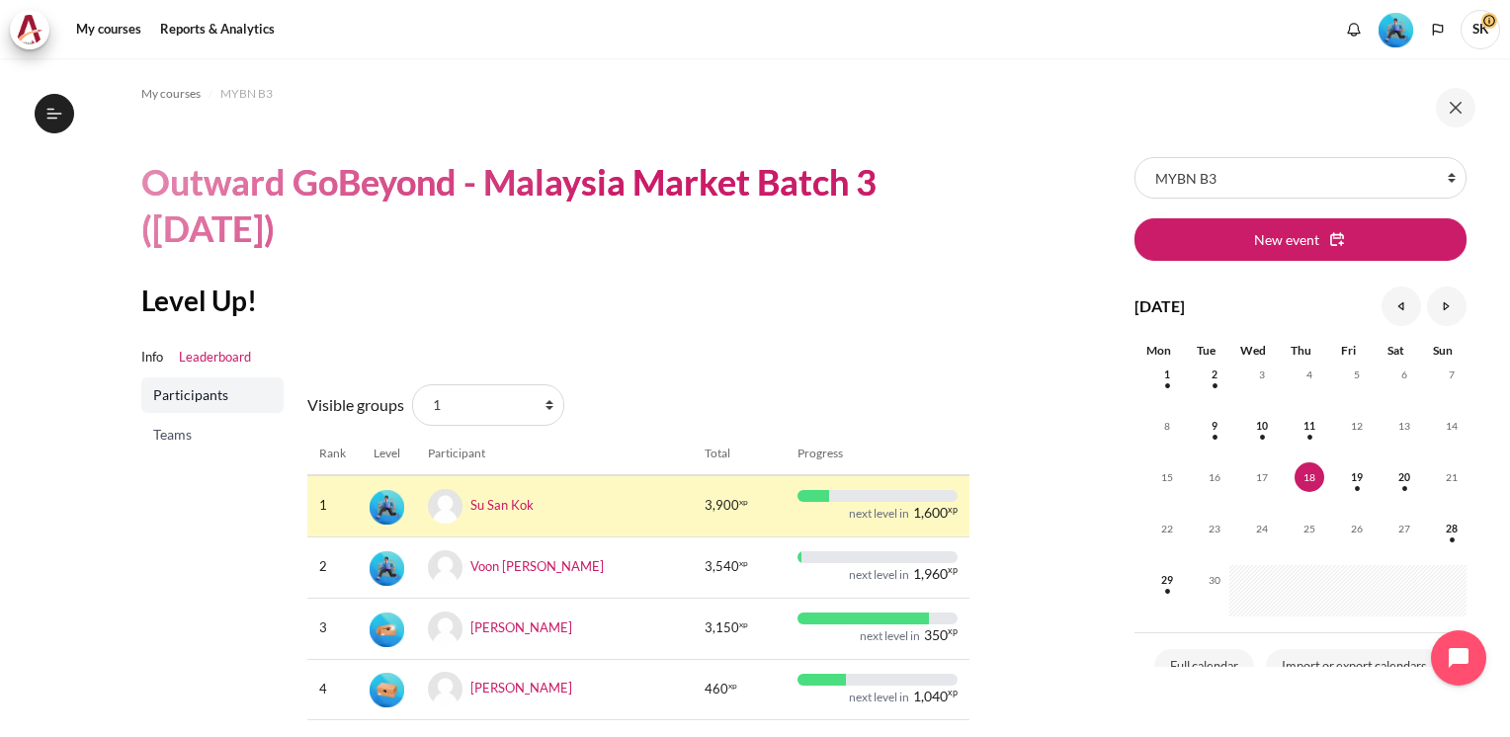
scroll to position [36, 0]
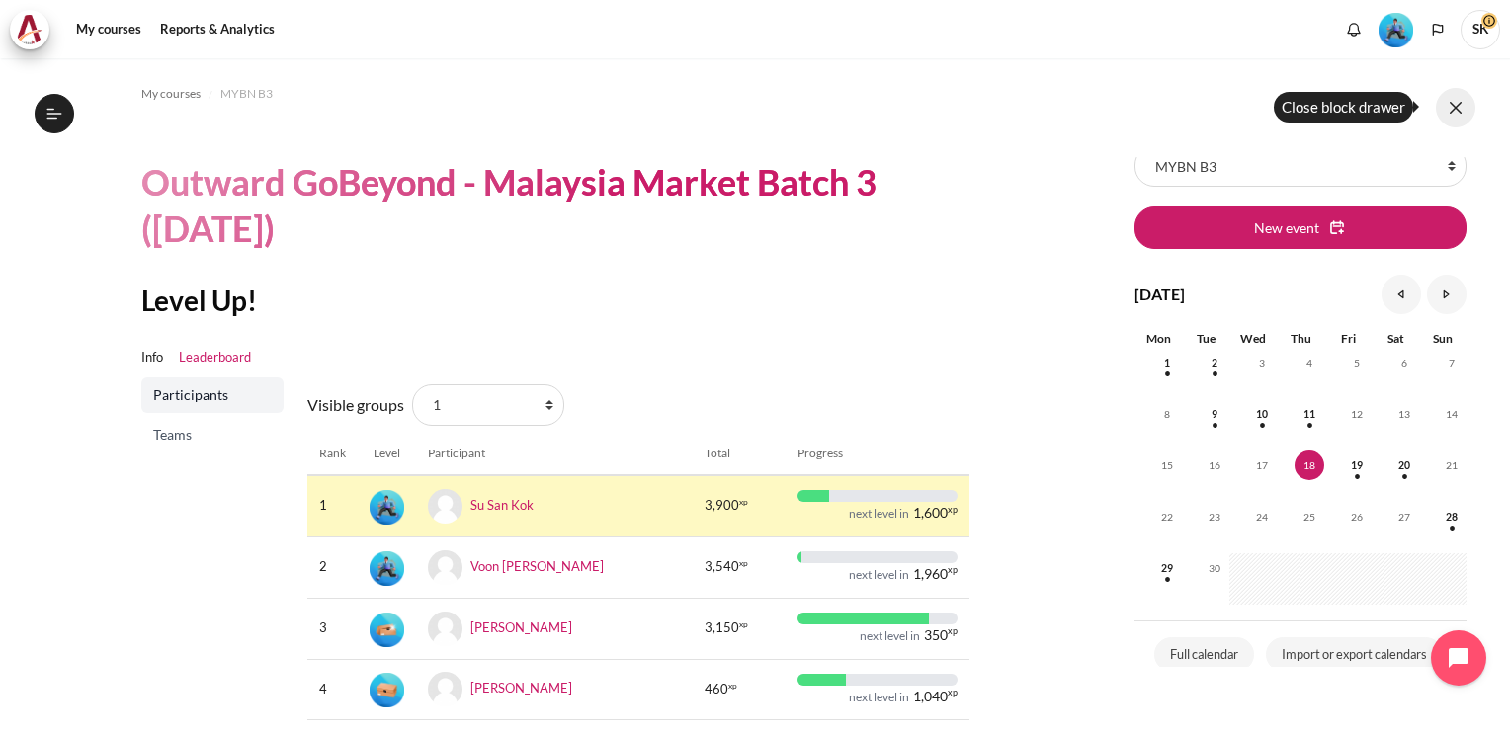
click at [1463, 112] on button at bounding box center [1455, 108] width 40 height 40
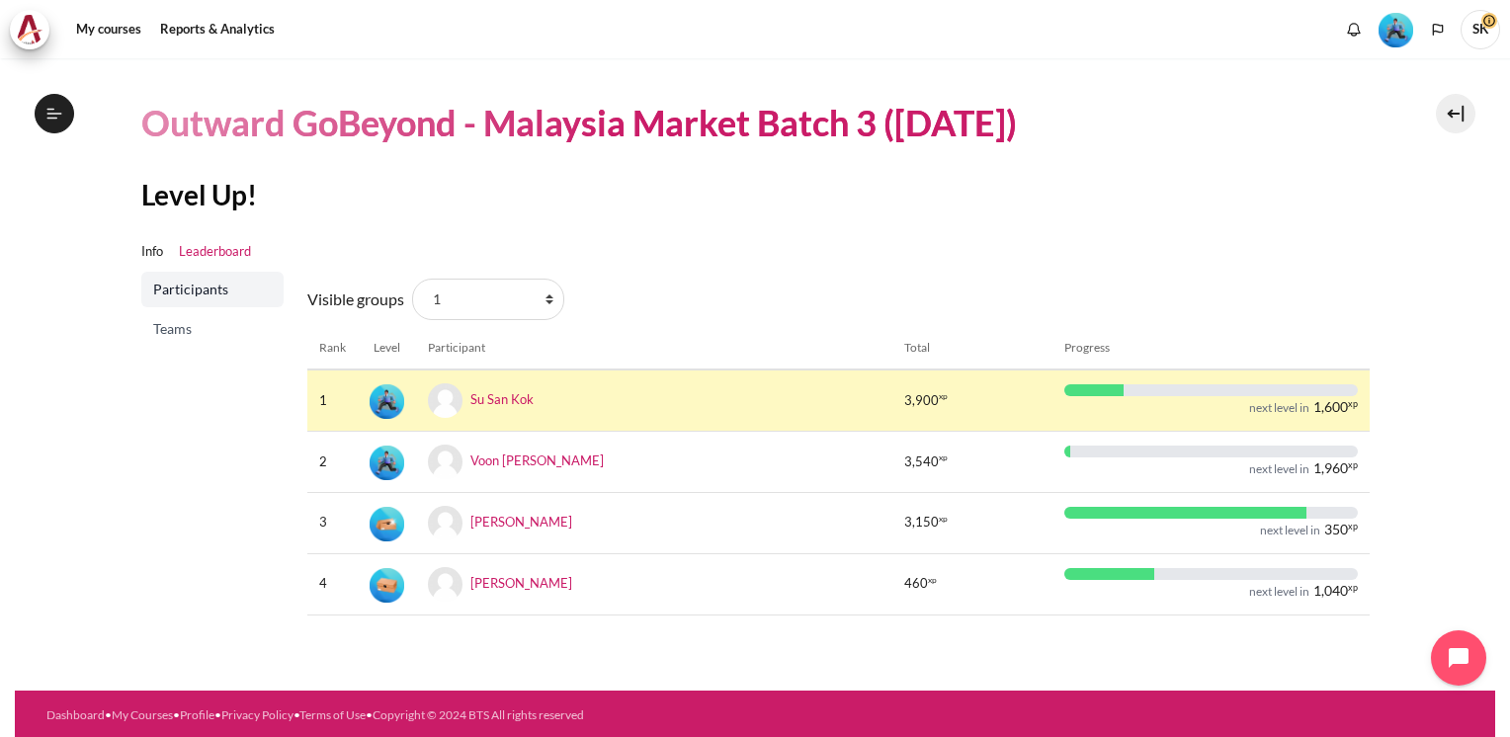
scroll to position [0, 0]
